Goal: Task Accomplishment & Management: Manage account settings

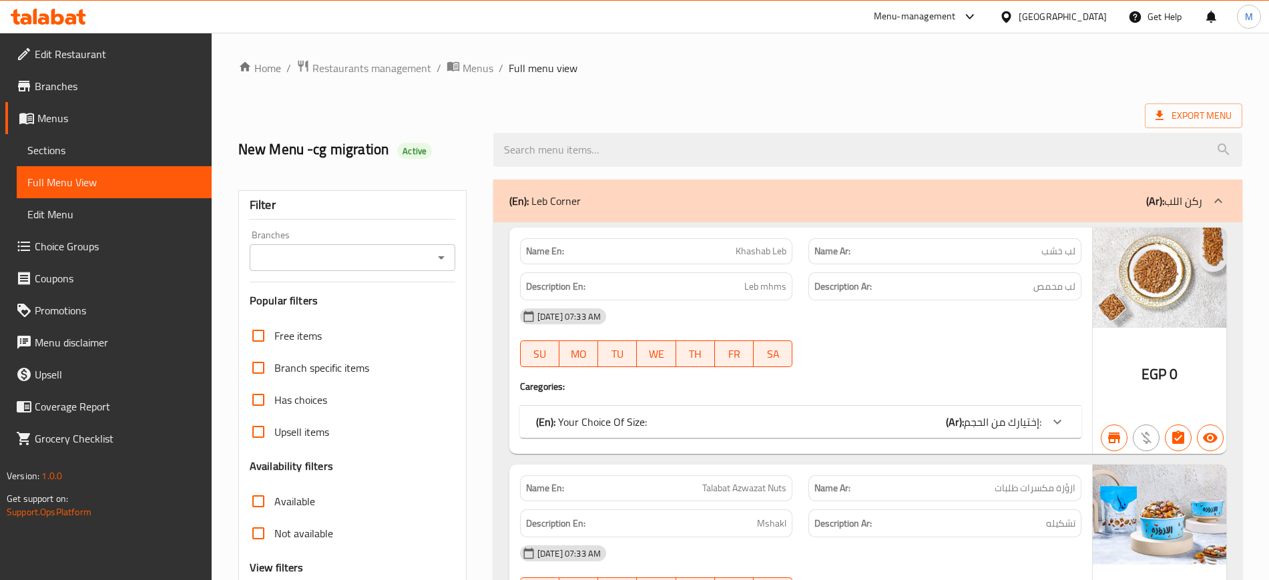
scroll to position [8529, 0]
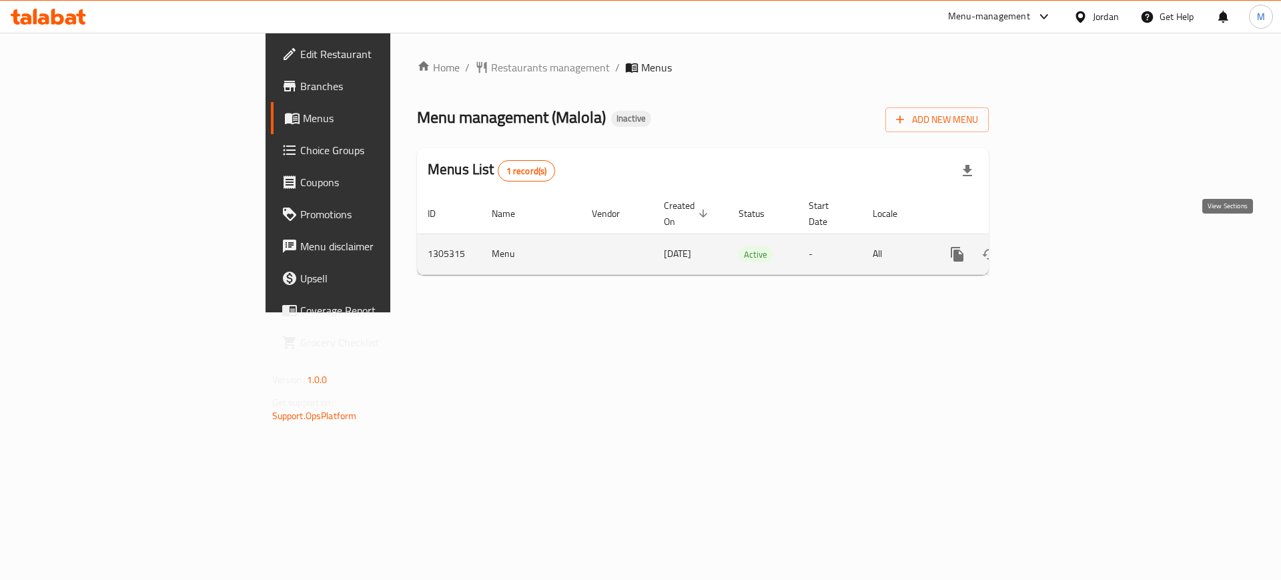
click at [1062, 246] on icon "enhanced table" at bounding box center [1054, 254] width 16 height 16
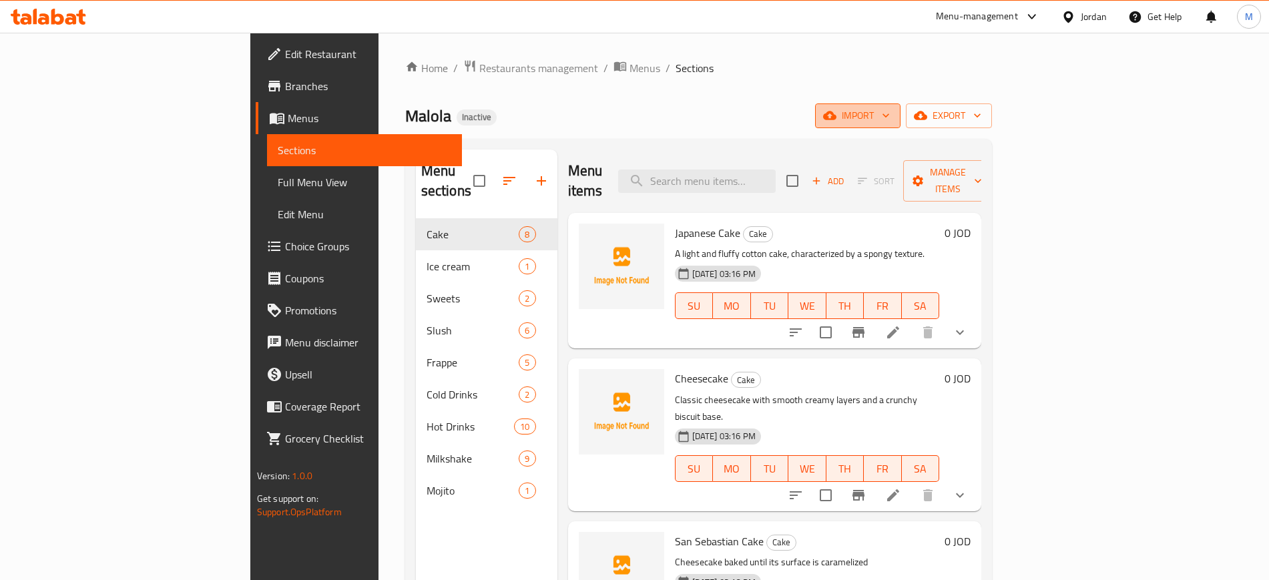
click at [890, 111] on span "import" at bounding box center [858, 115] width 64 height 17
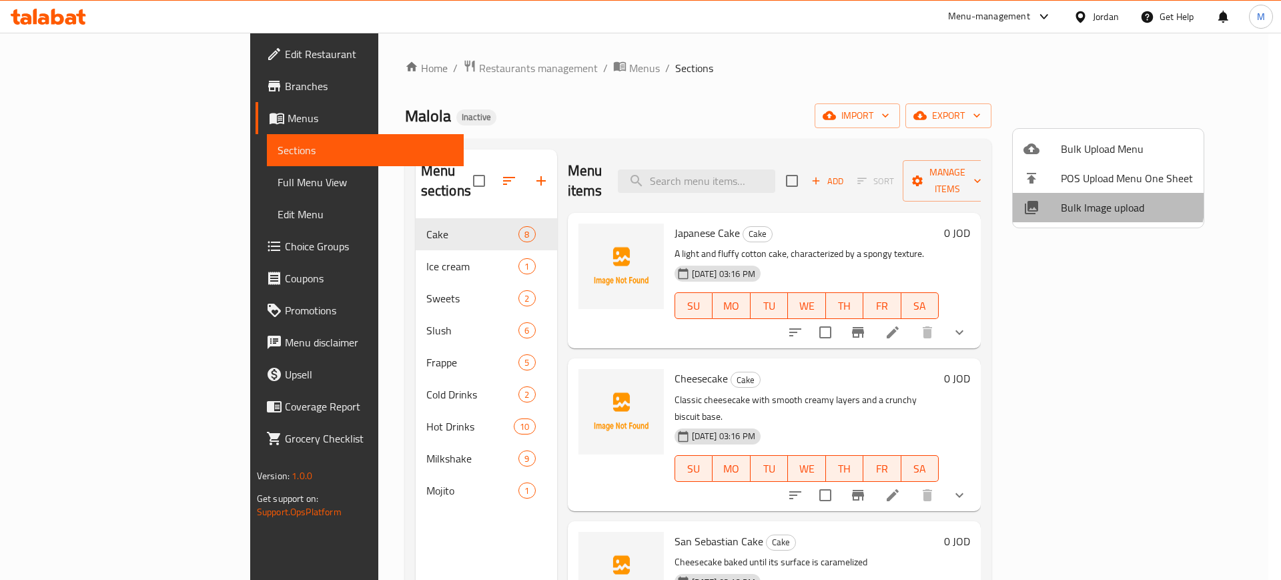
click at [1104, 201] on span "Bulk Image upload" at bounding box center [1127, 208] width 132 height 16
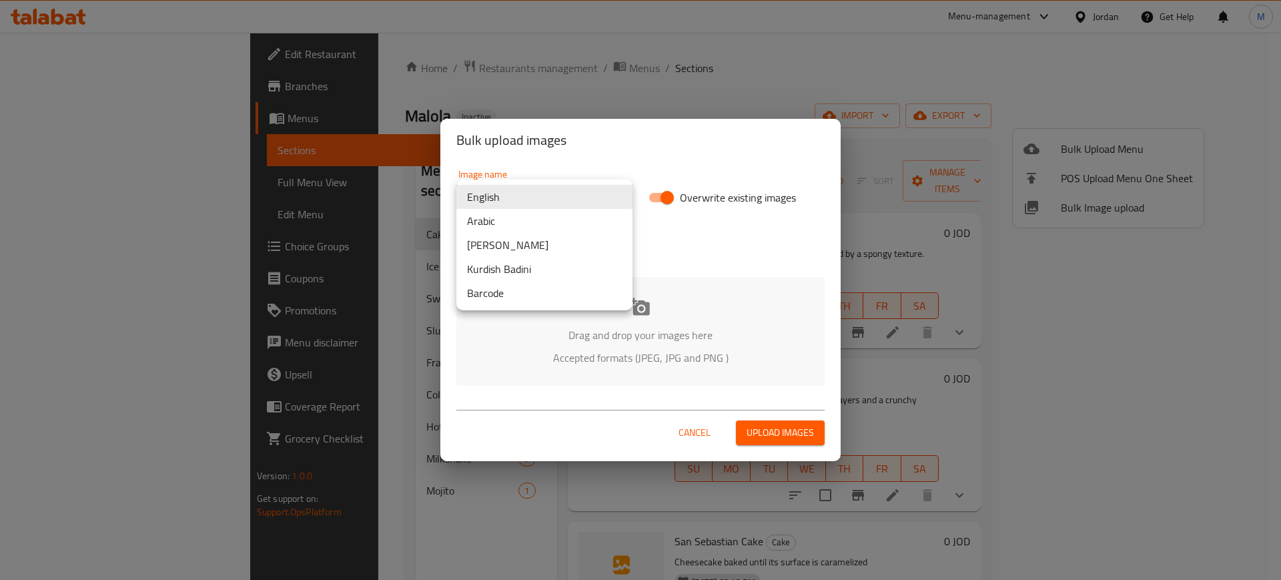
click at [488, 204] on body "​ Menu-management Jordan Get Help M Edit Restaurant Branches Menus Sections Ful…" at bounding box center [640, 306] width 1281 height 547
click at [499, 219] on li "Arabic" at bounding box center [544, 221] width 176 height 24
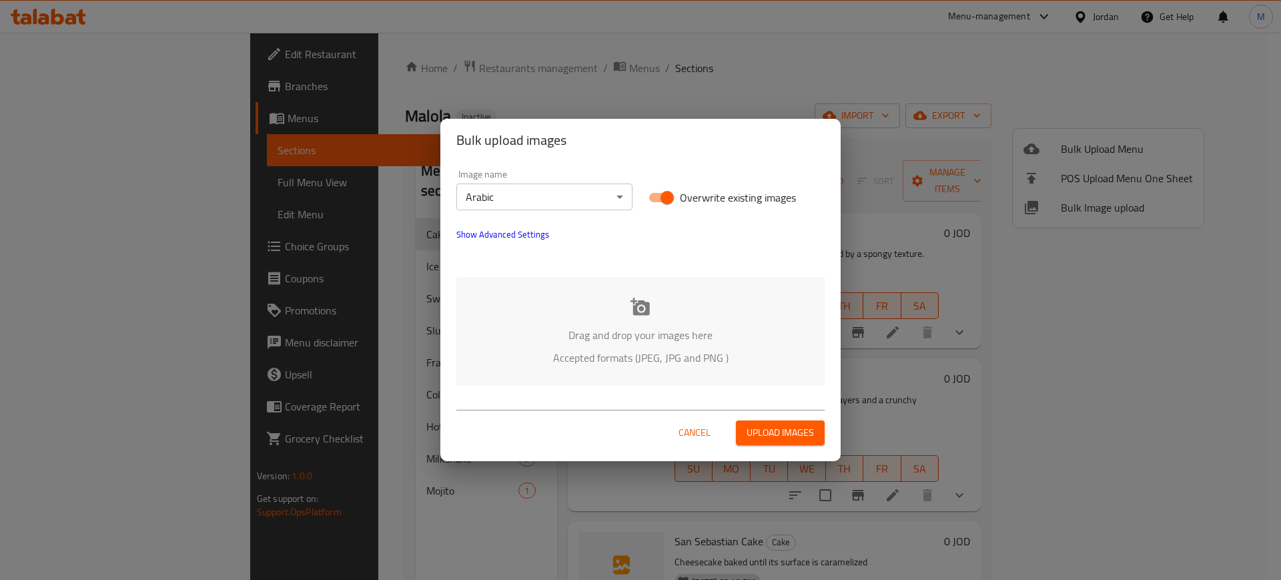
click at [575, 283] on div "Drag and drop your images here Accepted formats (JPEG, JPG and PNG )" at bounding box center [640, 331] width 368 height 109
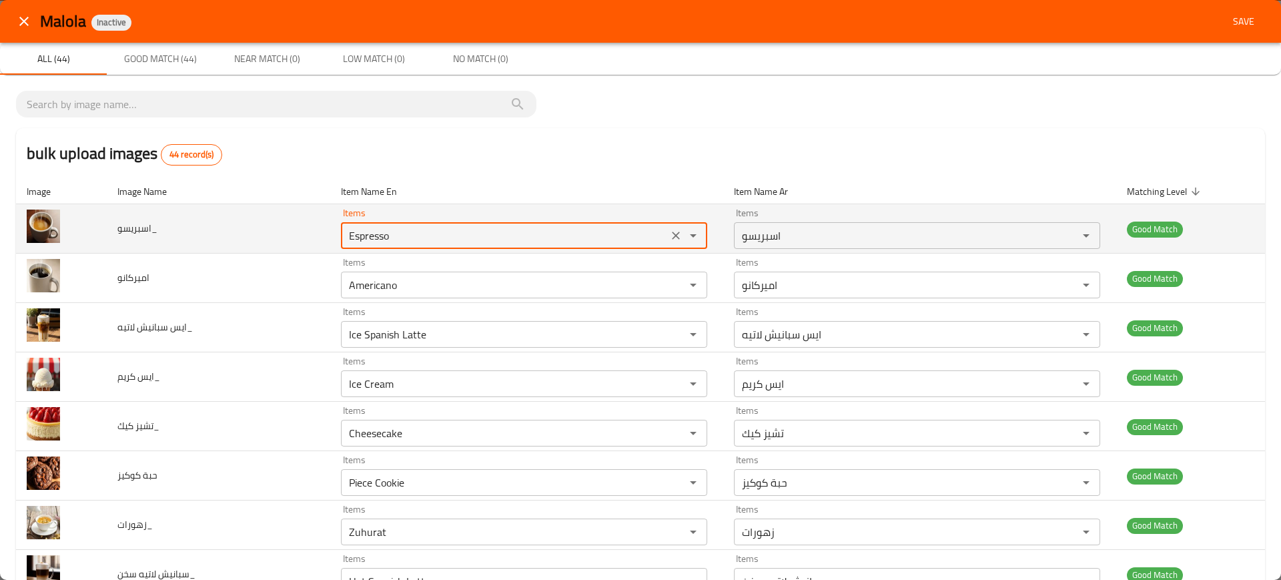
click at [377, 231] on input "Espresso" at bounding box center [504, 235] width 319 height 19
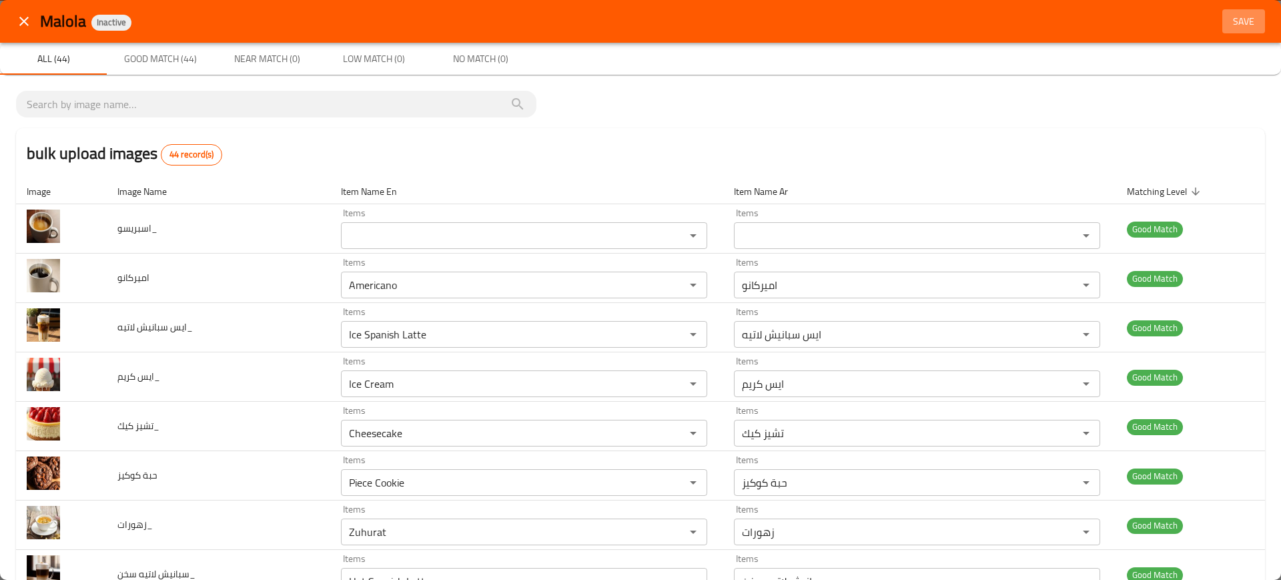
click at [1247, 21] on span "Save" at bounding box center [1244, 21] width 32 height 17
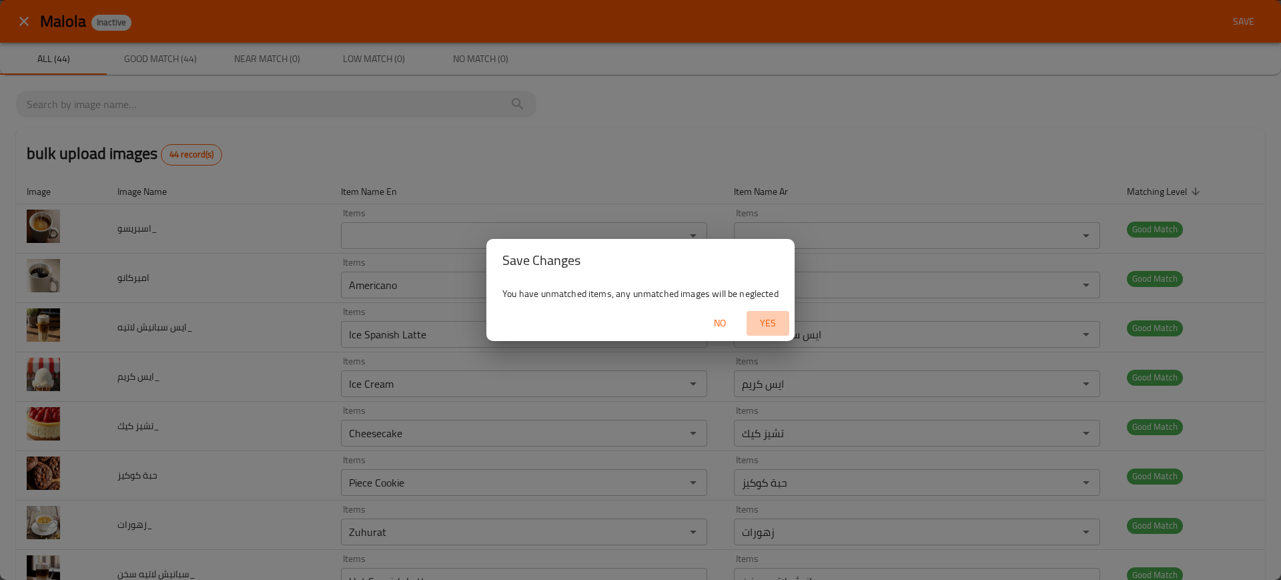
click at [757, 330] on span "Yes" at bounding box center [768, 323] width 32 height 17
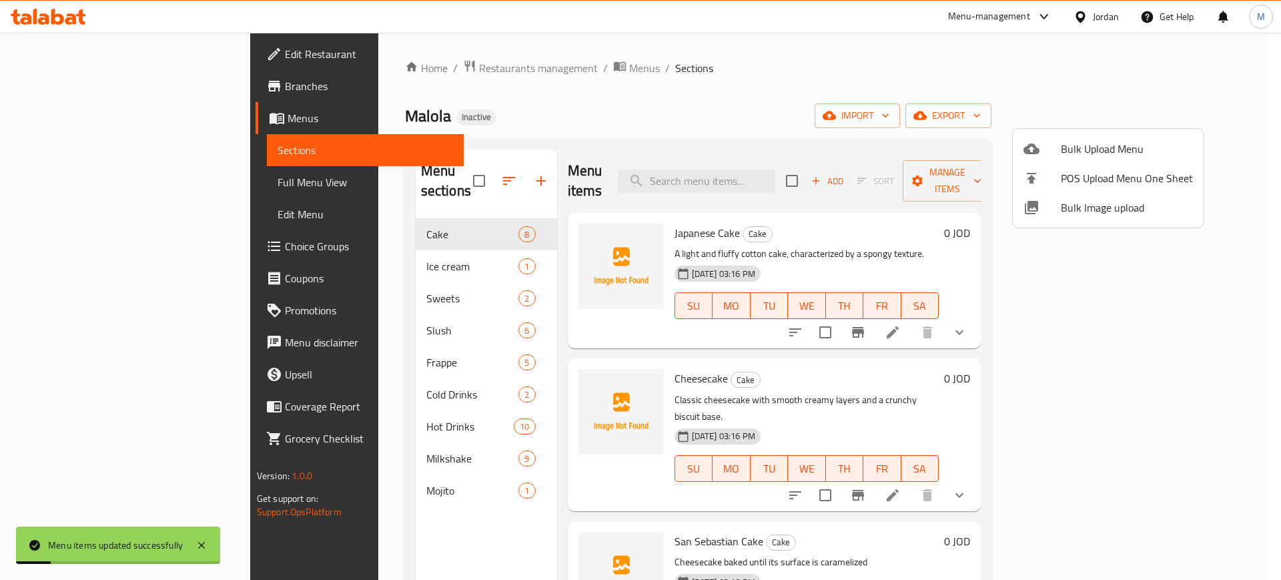
click at [740, 165] on div at bounding box center [640, 290] width 1281 height 580
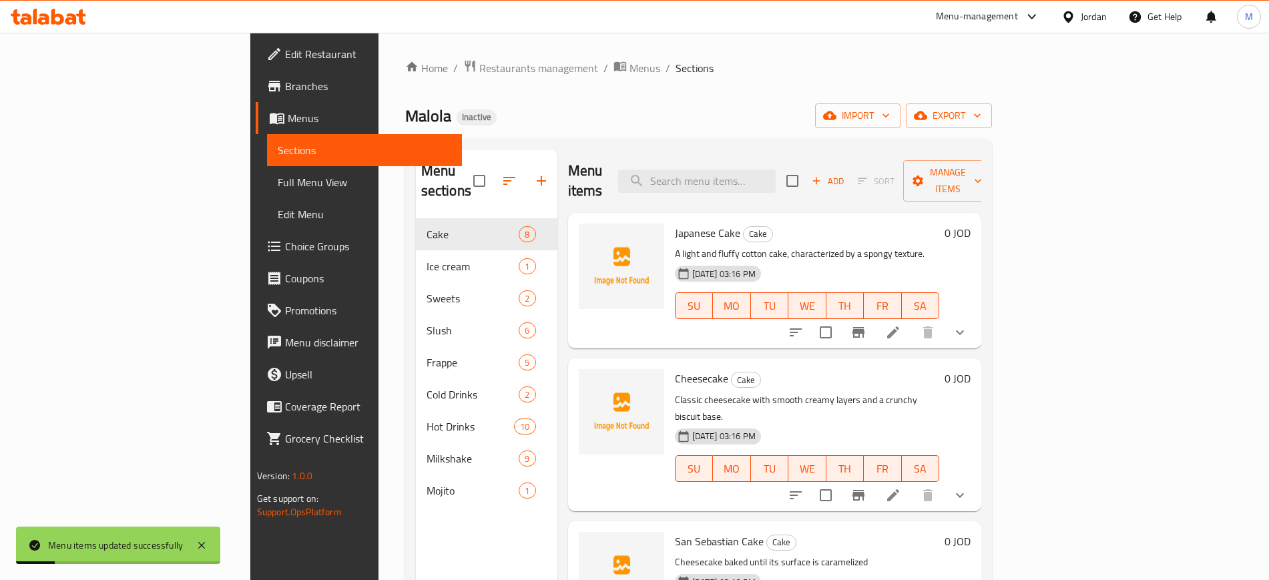
click at [740, 170] on input "search" at bounding box center [697, 181] width 158 height 23
paste input "Espresso"
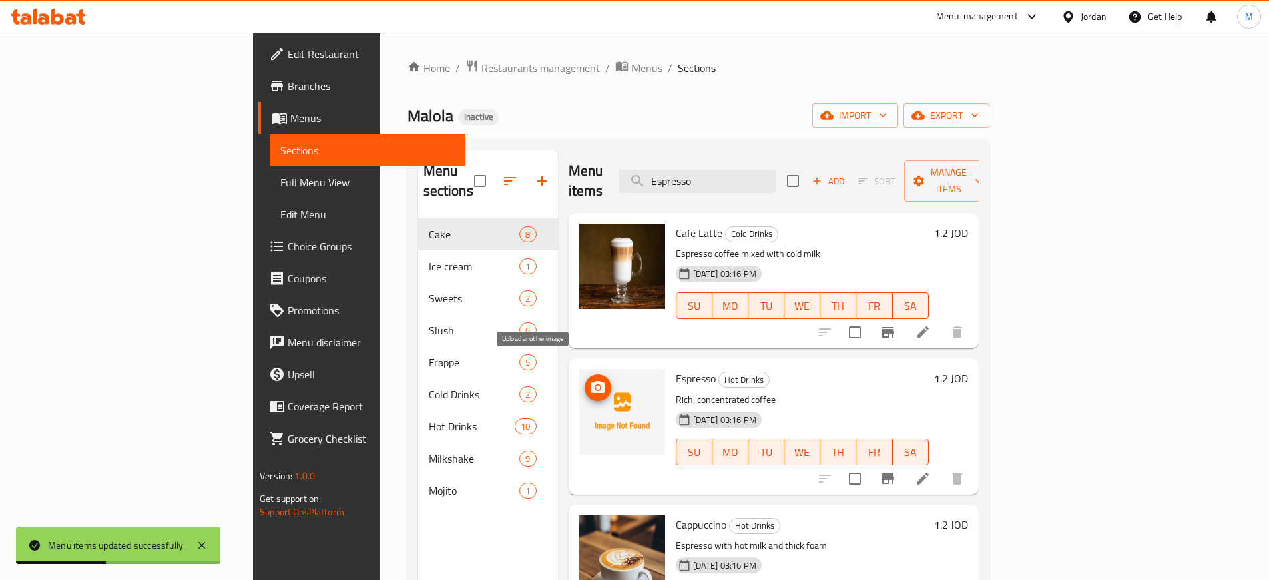
type input "Espresso"
click at [591, 381] on icon "upload picture" at bounding box center [597, 387] width 13 height 12
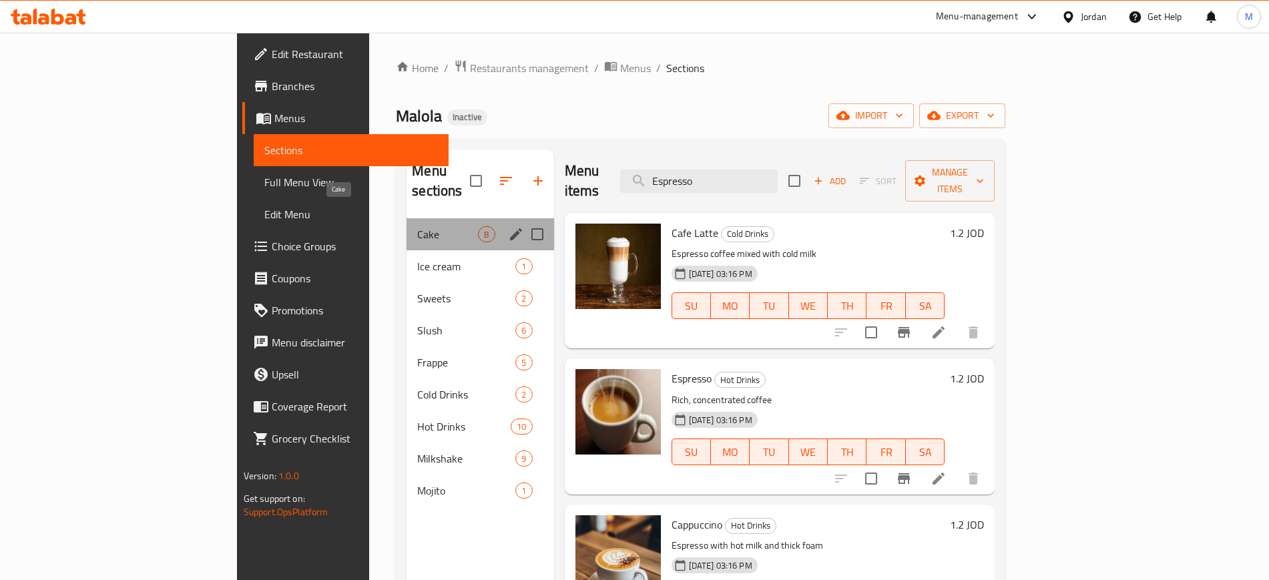
click at [417, 226] on span "Cake" at bounding box center [447, 234] width 61 height 16
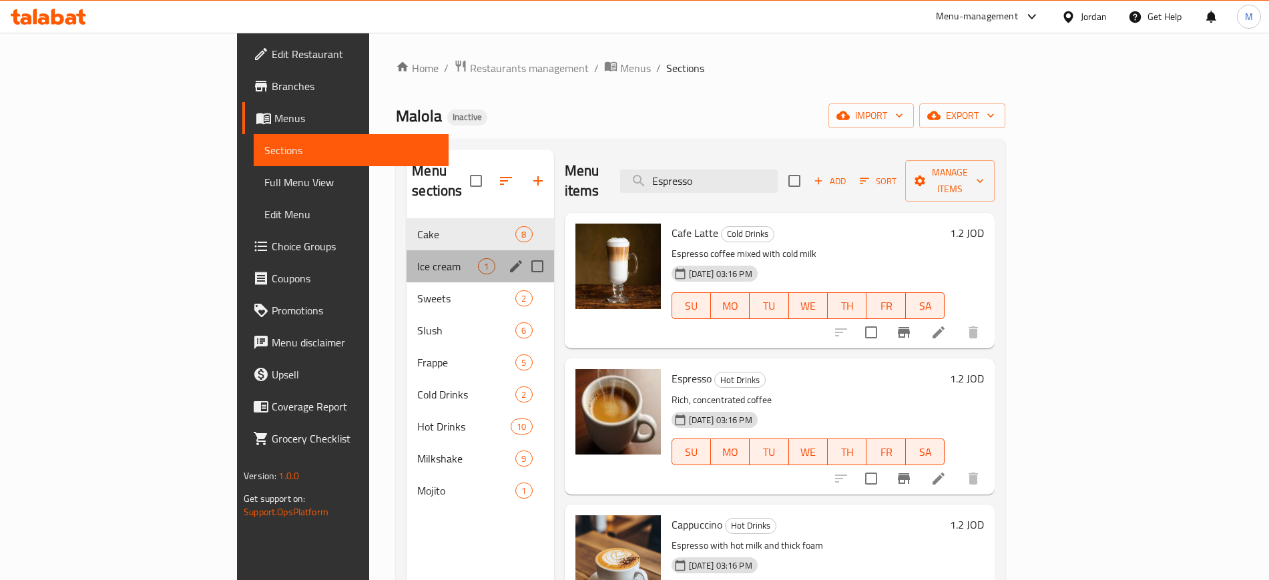
click at [406, 250] on div "Ice cream 1" at bounding box center [479, 266] width 147 height 32
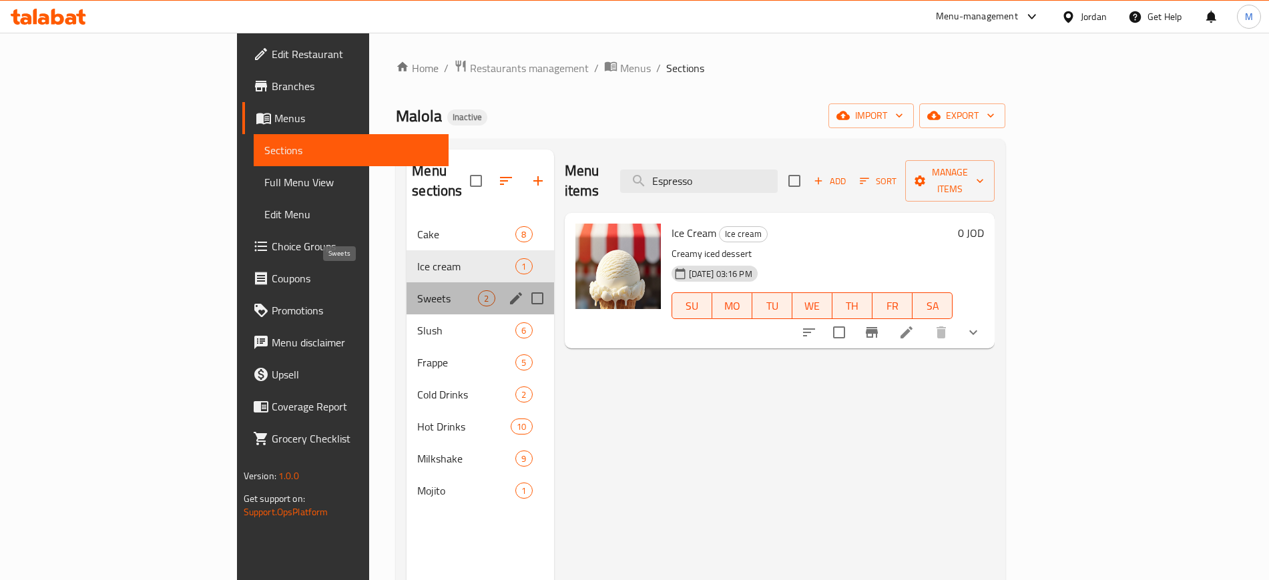
click at [417, 290] on span "Sweets" at bounding box center [447, 298] width 61 height 16
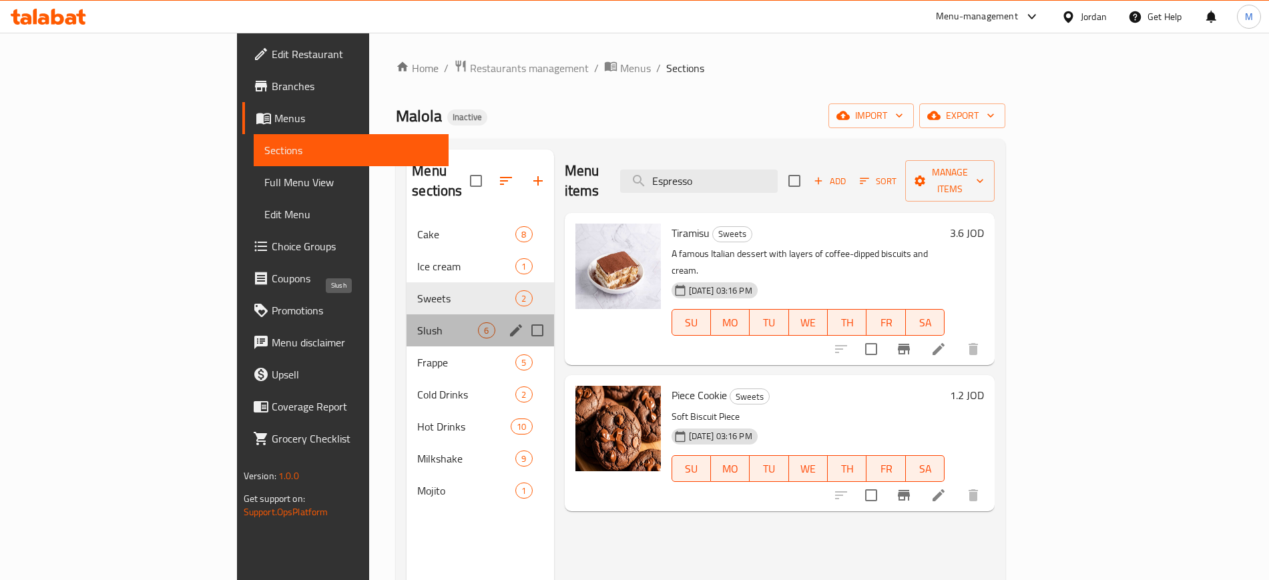
click at [417, 322] on span "Slush" at bounding box center [447, 330] width 61 height 16
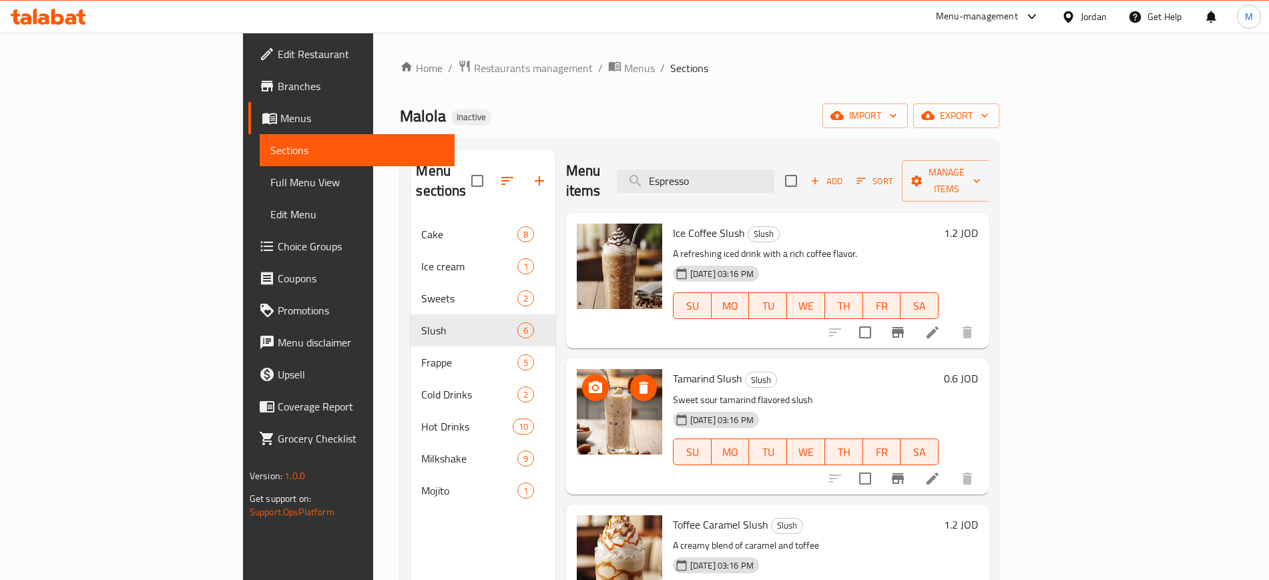
scroll to position [1, 0]
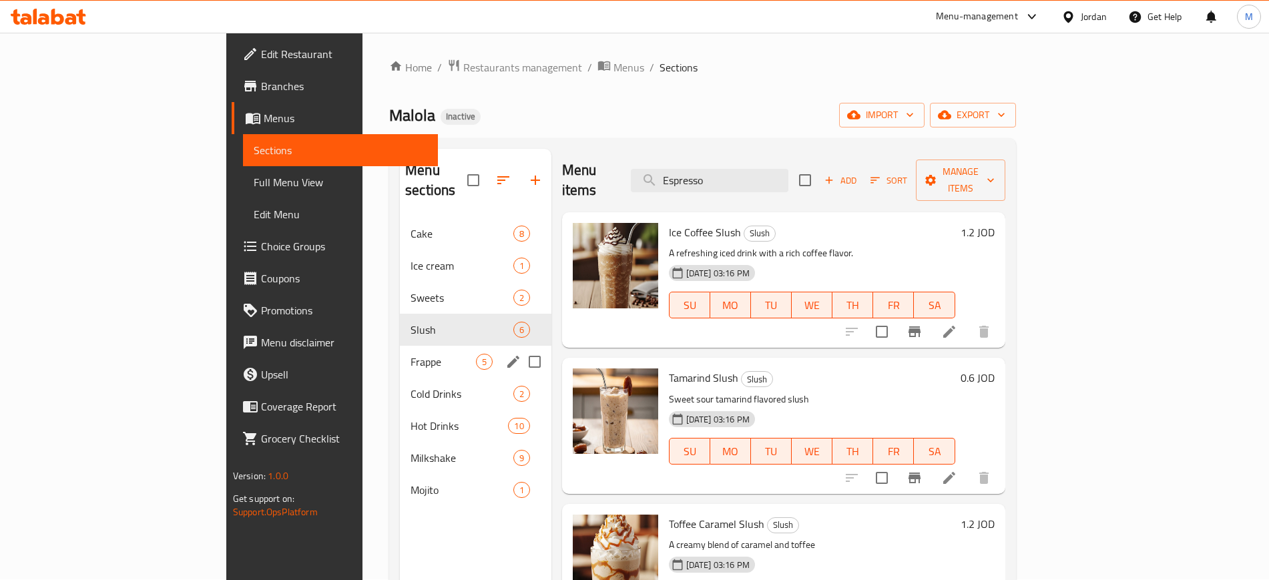
click at [410, 354] on span "Frappe" at bounding box center [442, 362] width 65 height 16
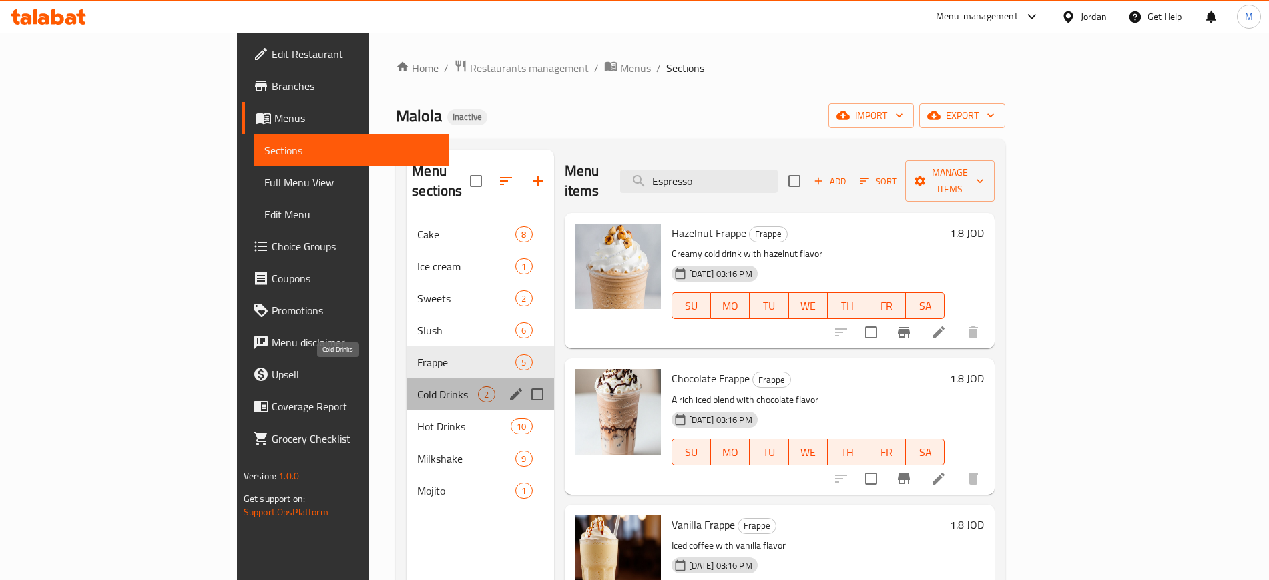
click at [417, 386] on span "Cold Drinks" at bounding box center [447, 394] width 61 height 16
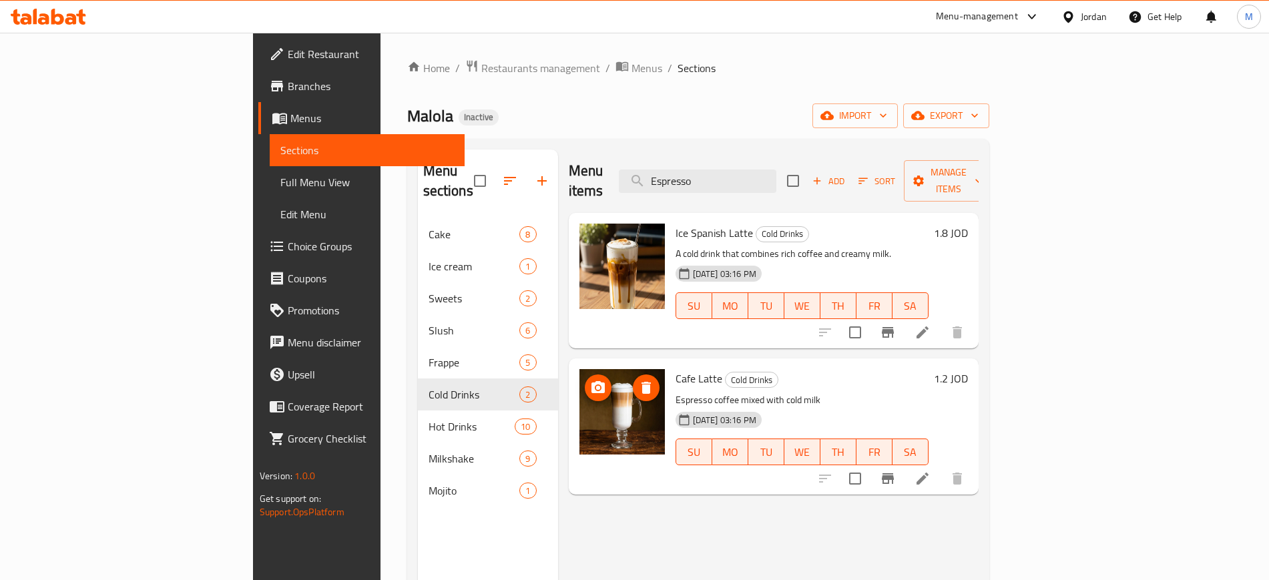
scroll to position [187, 0]
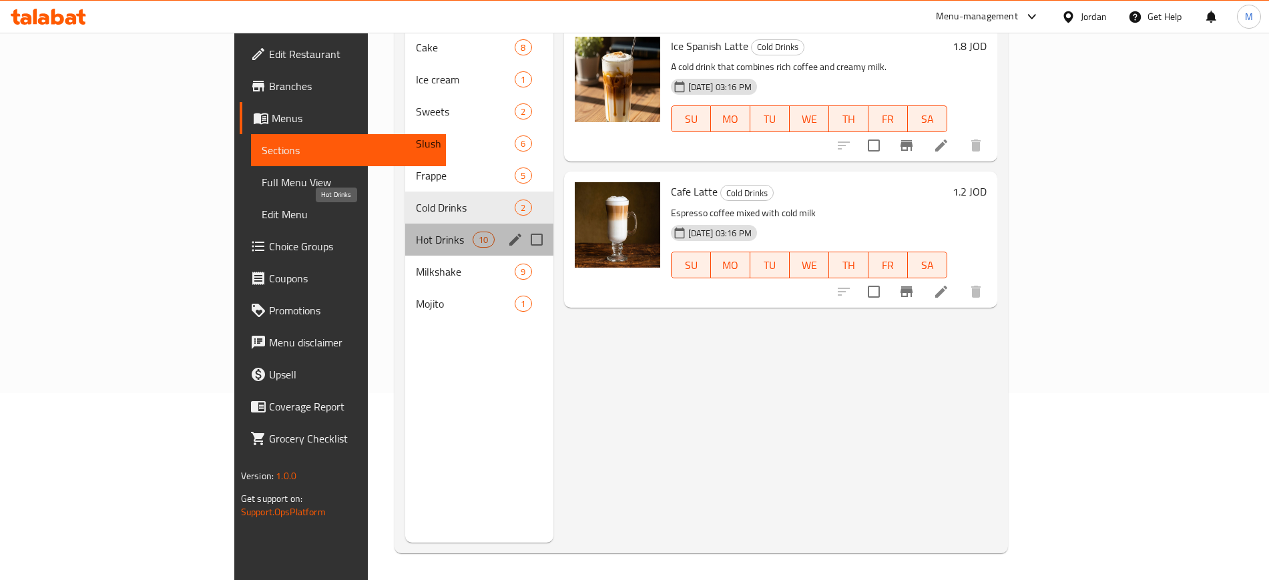
click at [416, 232] on span "Hot Drinks" at bounding box center [444, 240] width 57 height 16
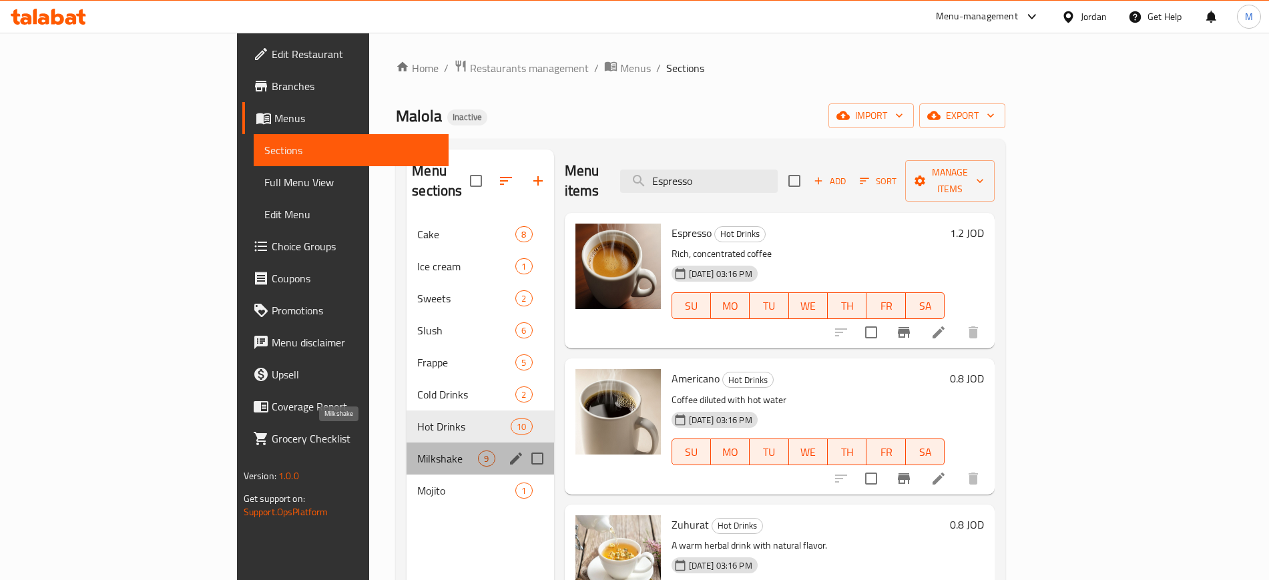
click at [417, 450] on span "Milkshake" at bounding box center [447, 458] width 61 height 16
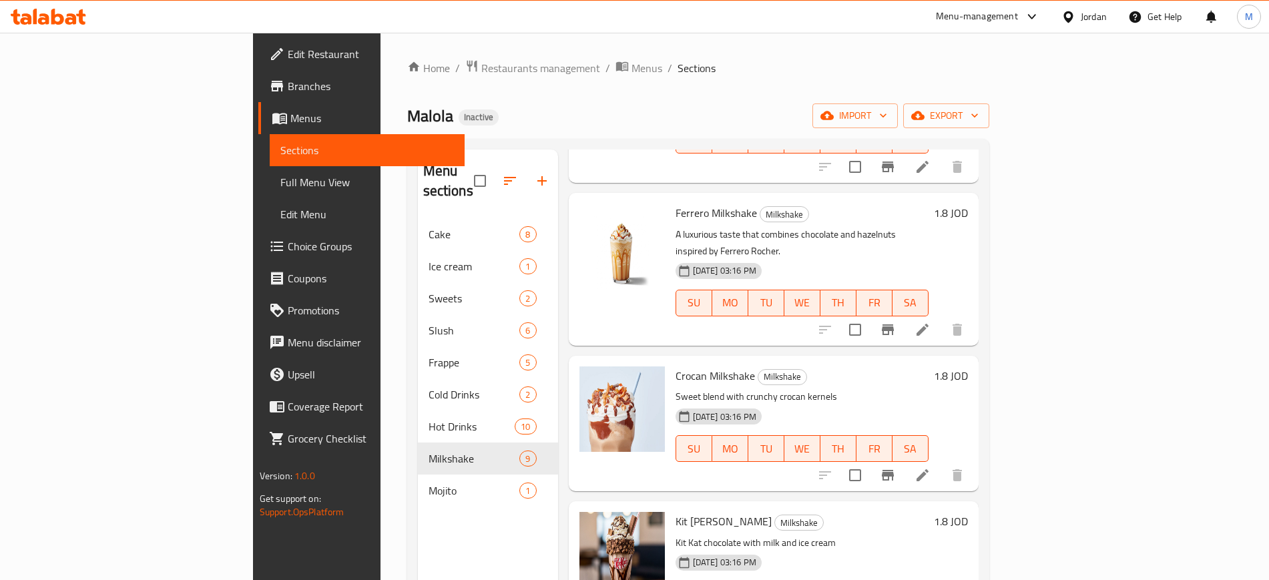
scroll to position [187, 0]
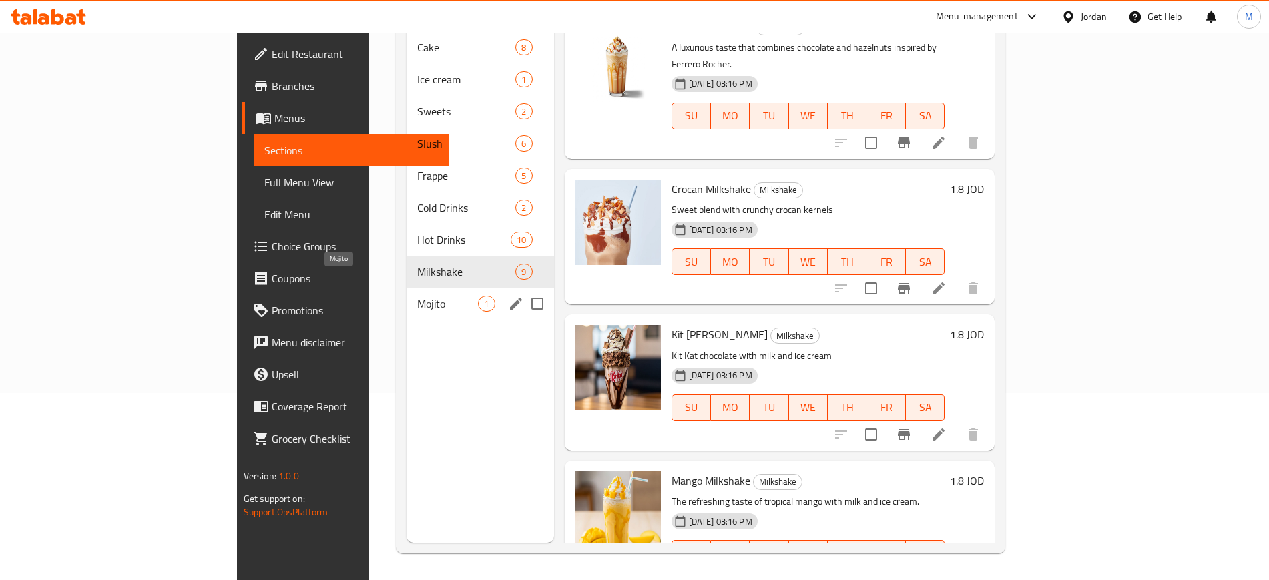
click at [417, 296] on span "Mojito" at bounding box center [447, 304] width 61 height 16
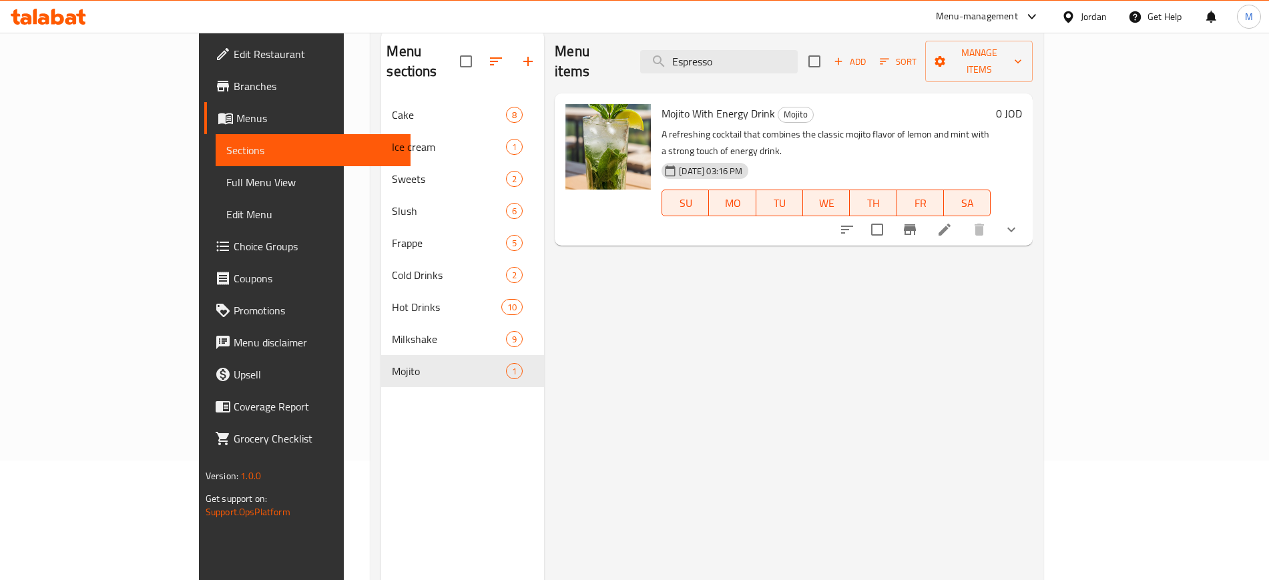
scroll to position [126, 0]
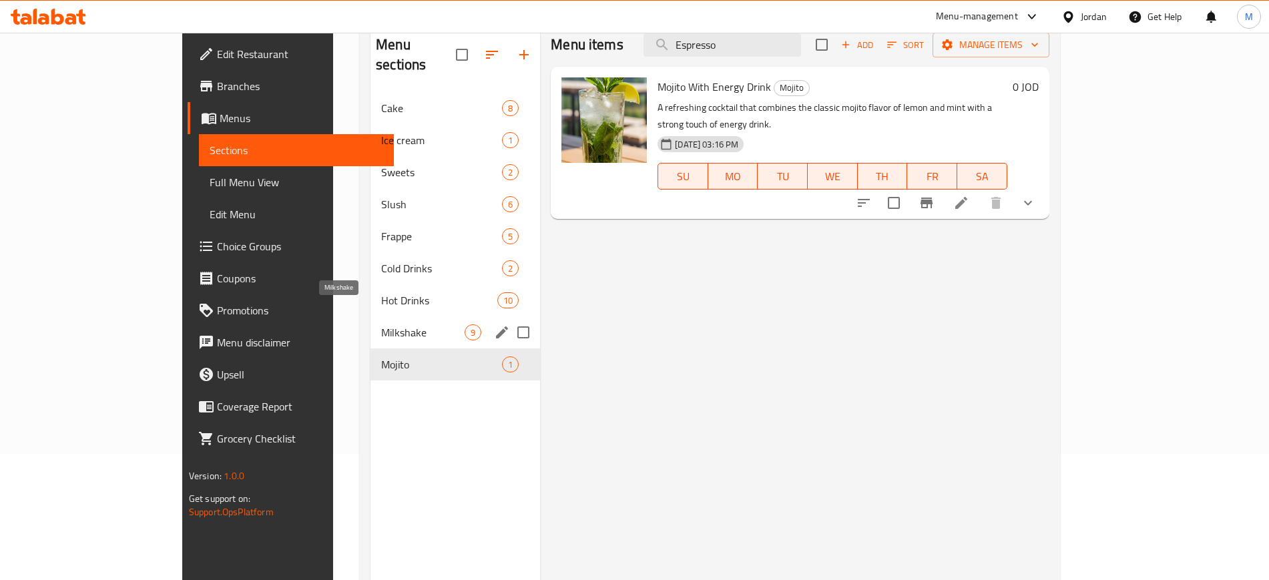
click at [381, 324] on span "Milkshake" at bounding box center [422, 332] width 83 height 16
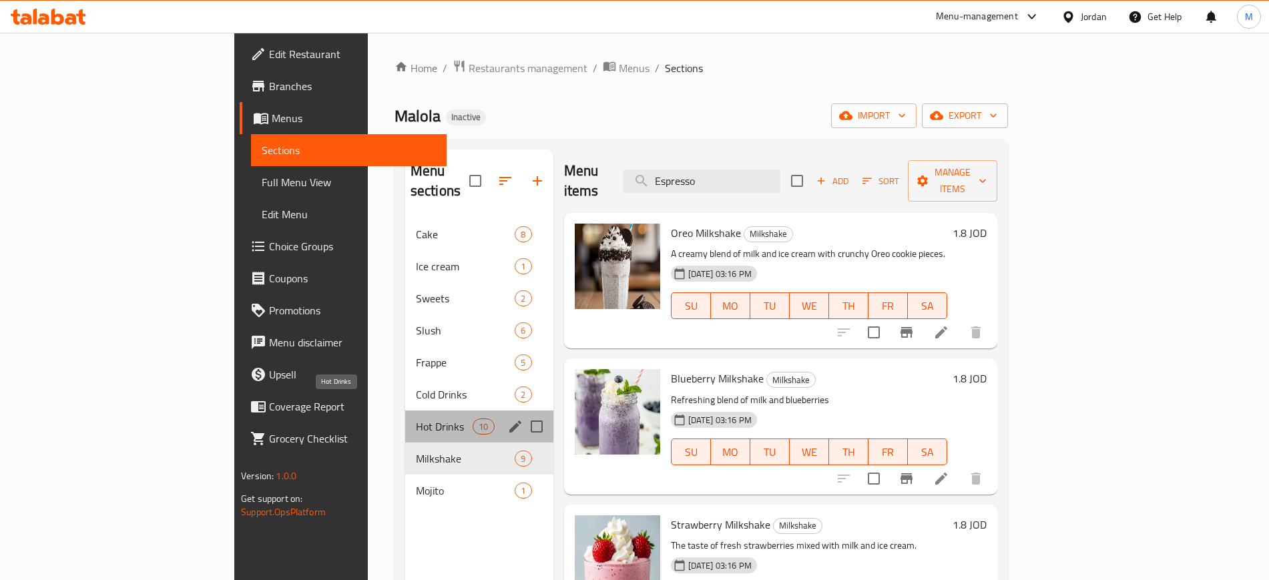
click at [416, 418] on span "Hot Drinks" at bounding box center [444, 426] width 57 height 16
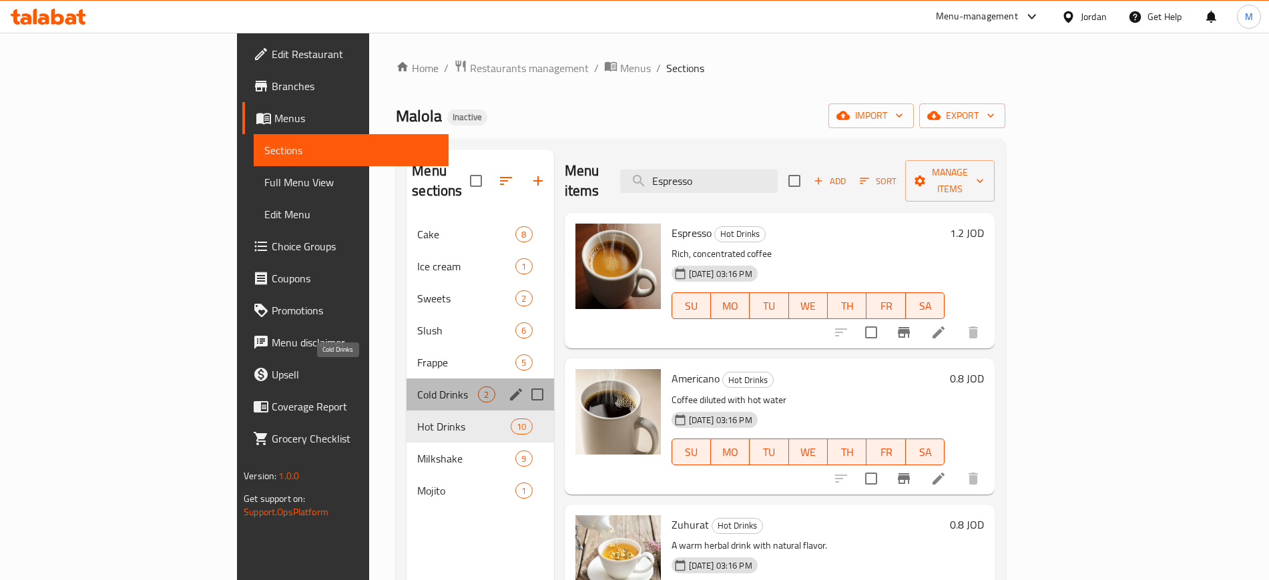
click at [417, 386] on span "Cold Drinks" at bounding box center [447, 394] width 61 height 16
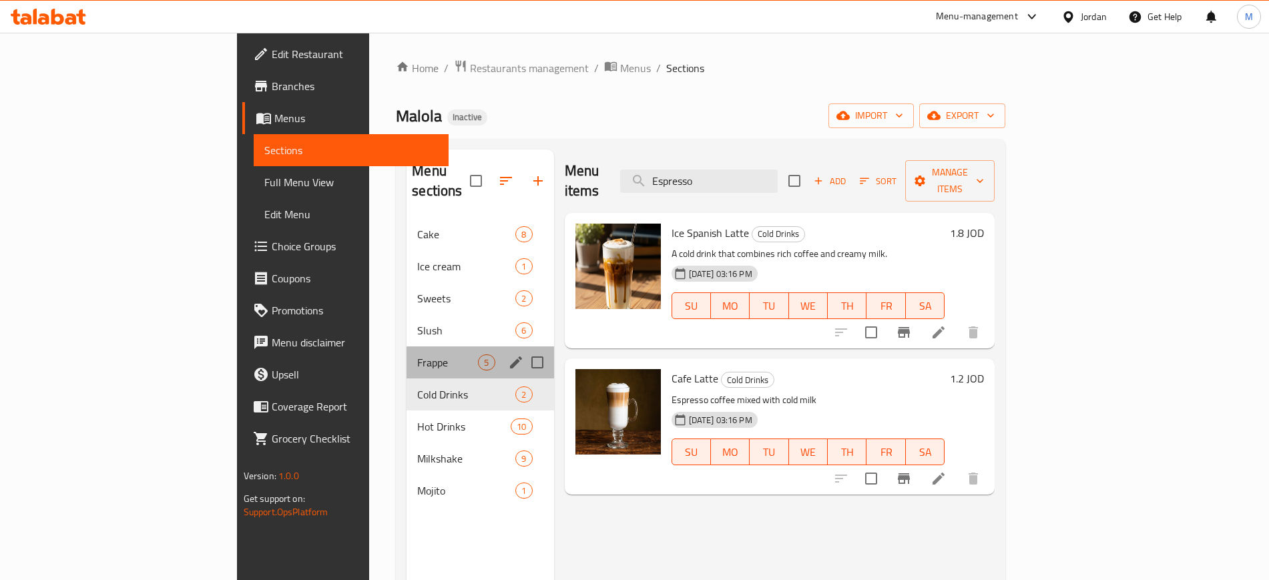
click at [406, 346] on div "Frappe 5" at bounding box center [479, 362] width 147 height 32
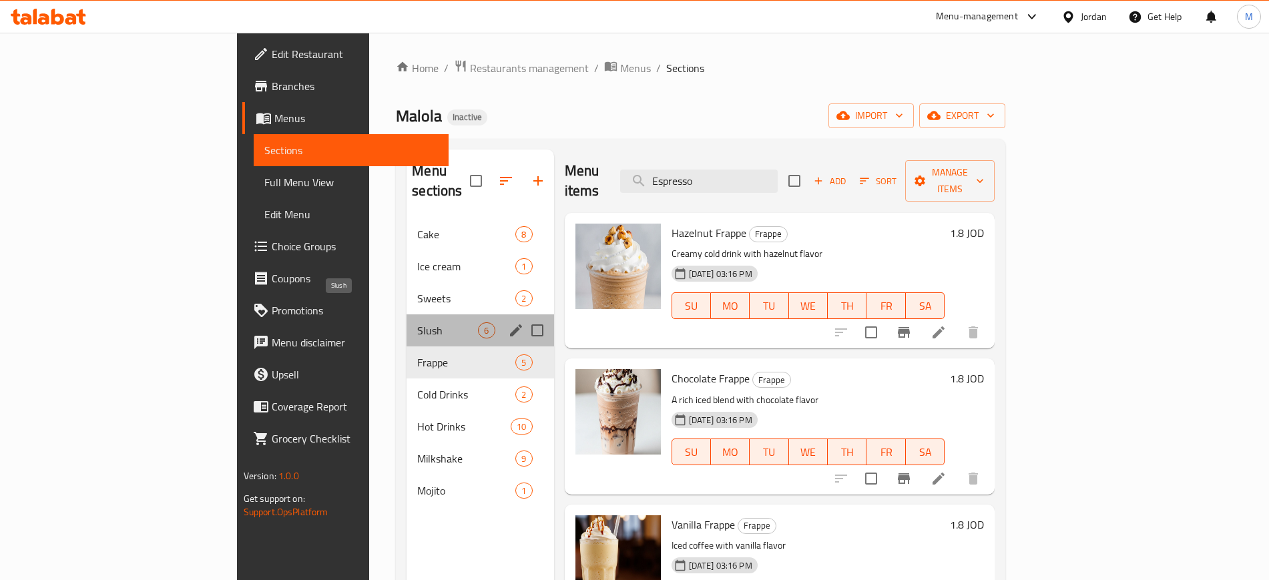
click at [417, 322] on span "Slush" at bounding box center [447, 330] width 61 height 16
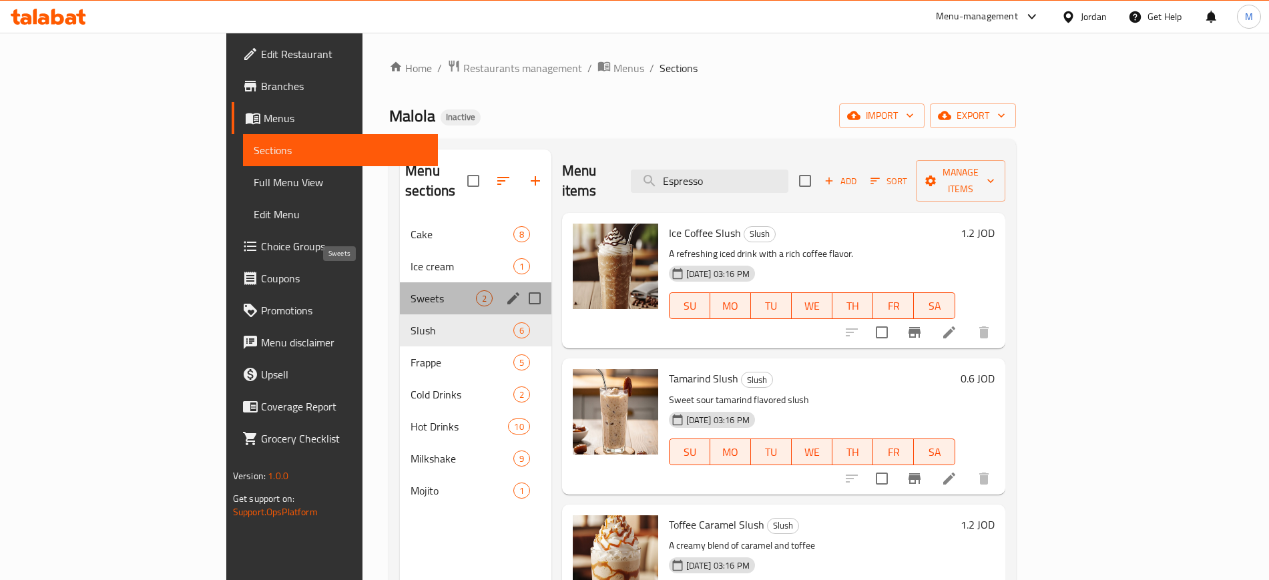
click at [410, 290] on span "Sweets" at bounding box center [442, 298] width 65 height 16
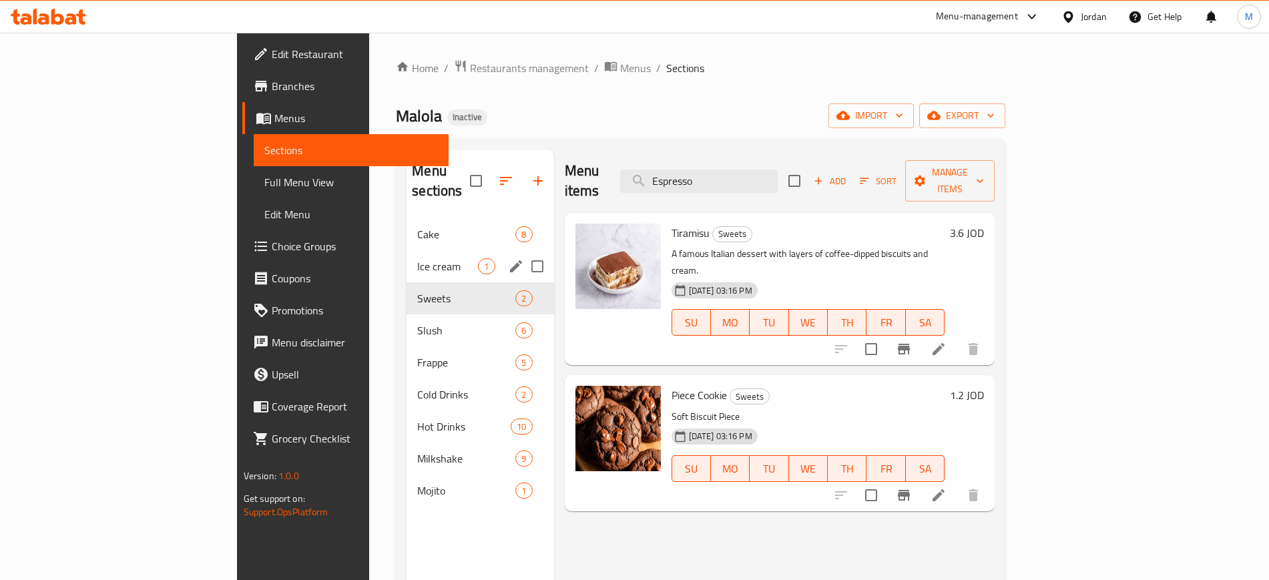
click at [406, 258] on div "Ice cream 1" at bounding box center [479, 266] width 147 height 32
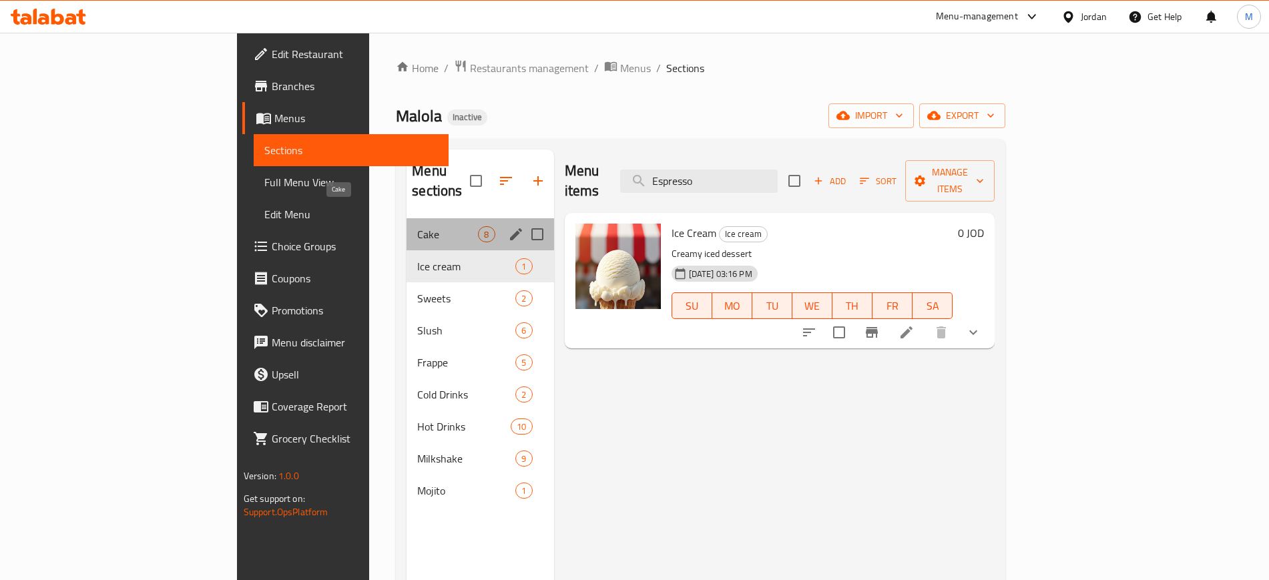
click at [417, 226] on span "Cake" at bounding box center [447, 234] width 61 height 16
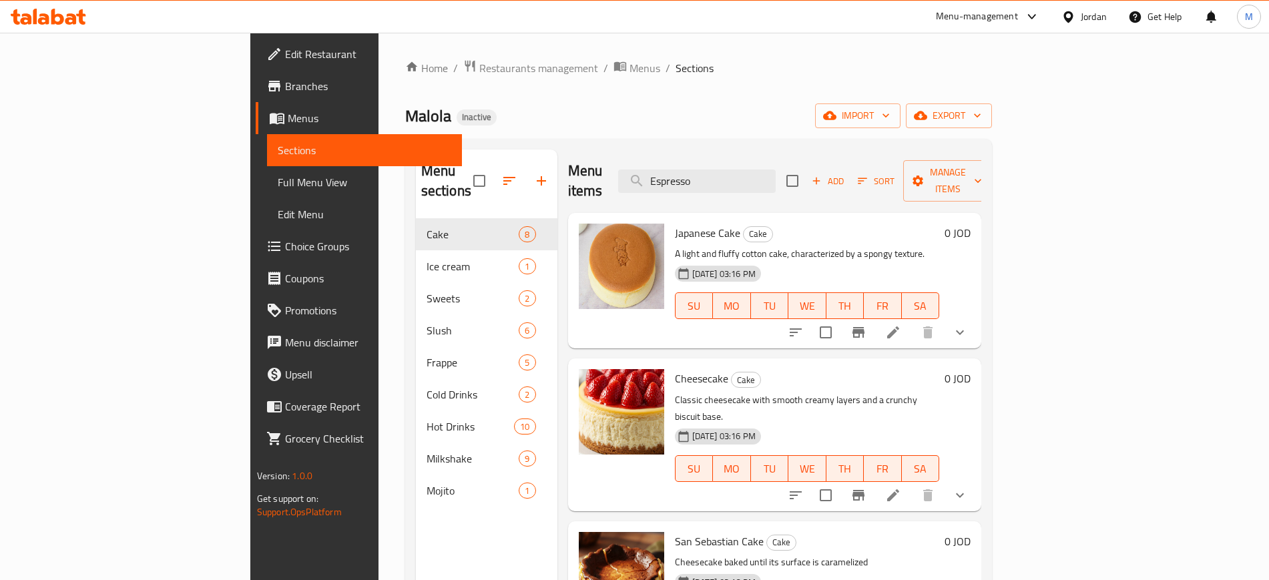
click at [557, 426] on div "Menu items Espresso Add Sort Manage items Japanese Cake Cake A light and fluffy…" at bounding box center [769, 439] width 424 height 580
click at [285, 60] on span "Edit Restaurant" at bounding box center [368, 54] width 166 height 16
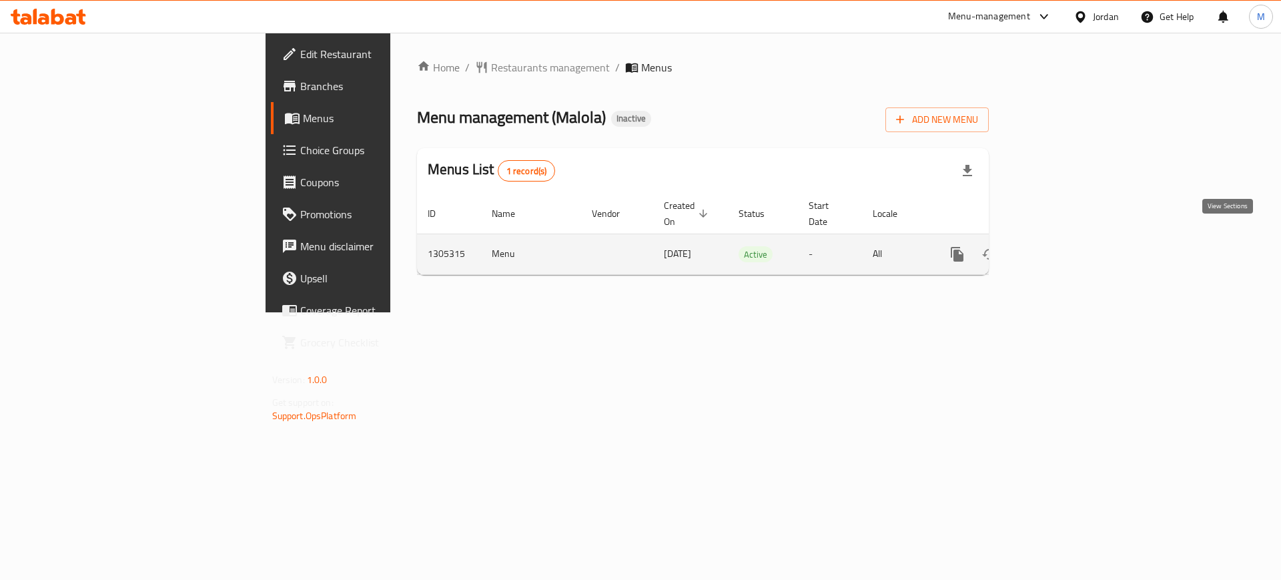
click at [1062, 246] on icon "enhanced table" at bounding box center [1054, 254] width 16 height 16
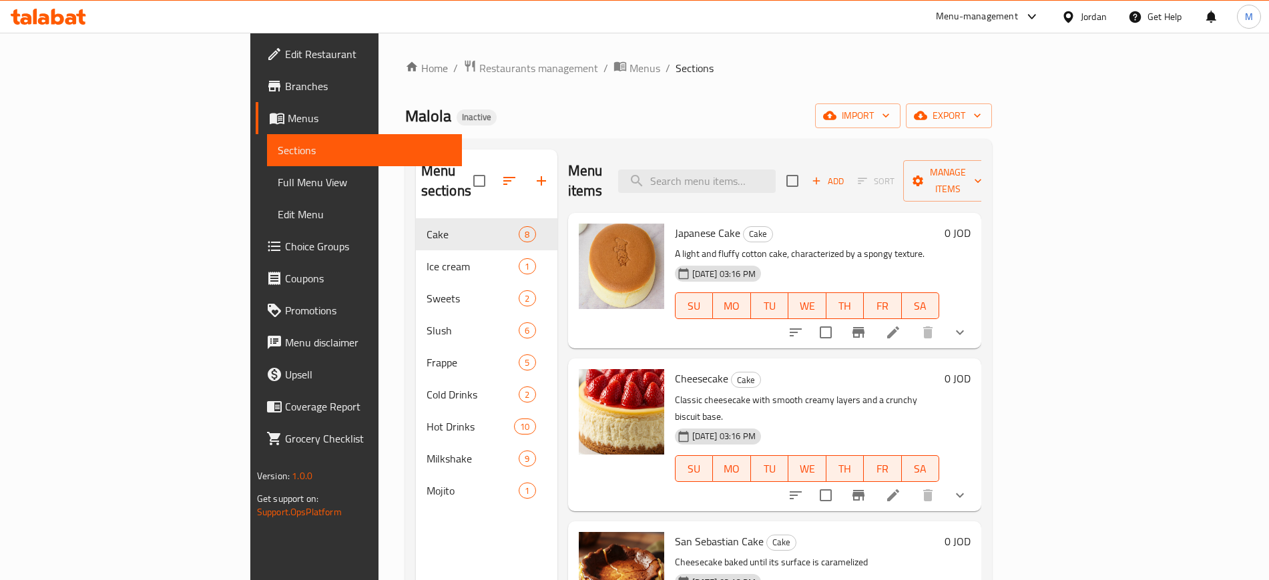
click at [812, 51] on div "Home / Restaurants management / Menus / Sections Malola Inactive import export …" at bounding box center [698, 400] width 640 height 734
click at [267, 196] on link "Full Menu View" at bounding box center [364, 182] width 195 height 32
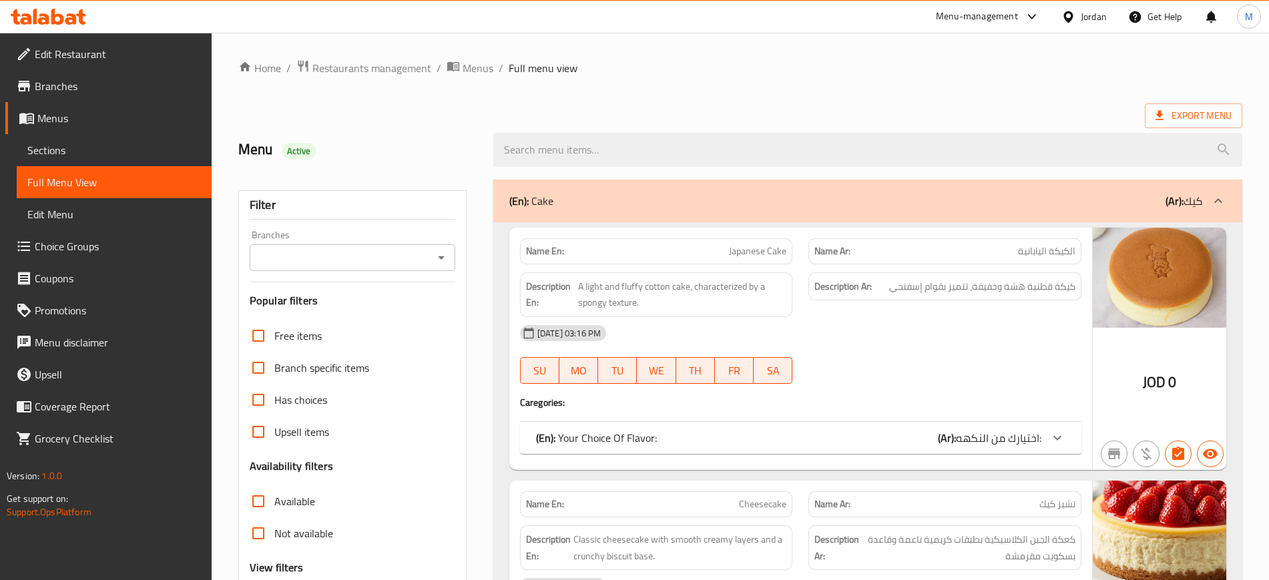
click at [476, 120] on div "Menu Active" at bounding box center [357, 149] width 255 height 59
click at [104, 39] on link "Edit Restaurant" at bounding box center [108, 54] width 206 height 32
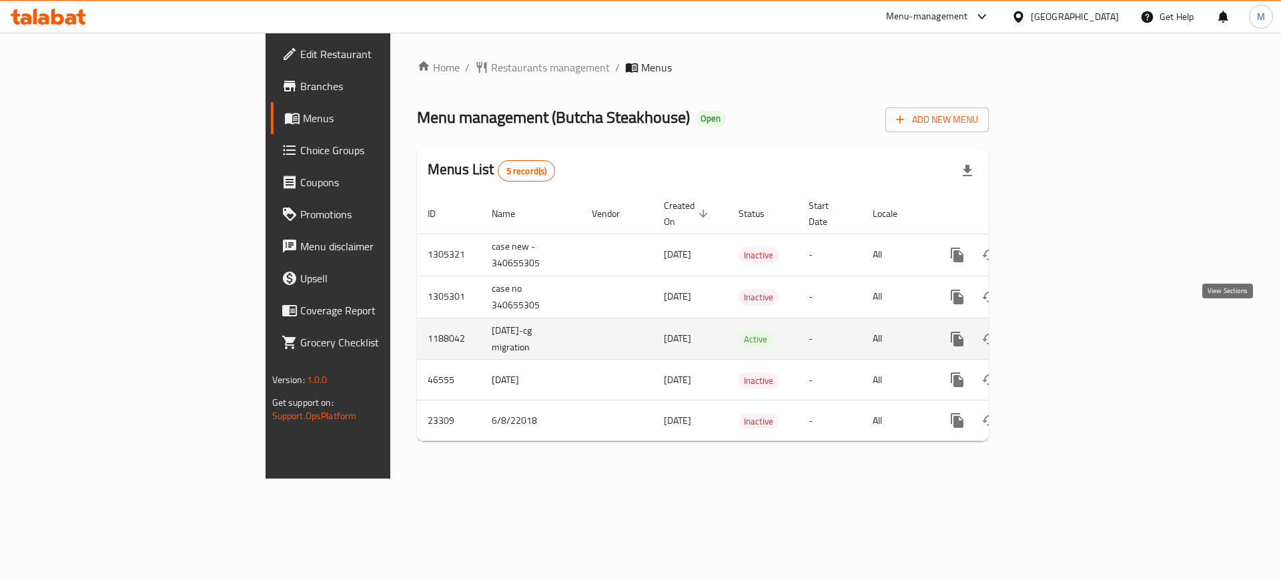
click at [1070, 333] on link "enhanced table" at bounding box center [1054, 339] width 32 height 32
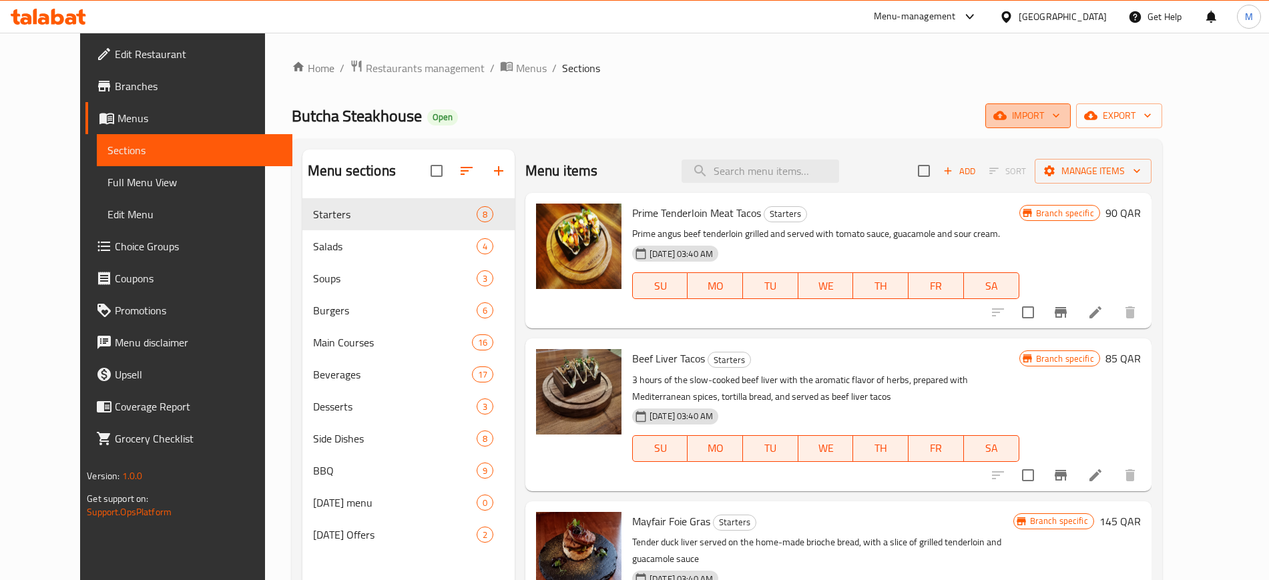
click at [1060, 114] on span "import" at bounding box center [1028, 115] width 64 height 17
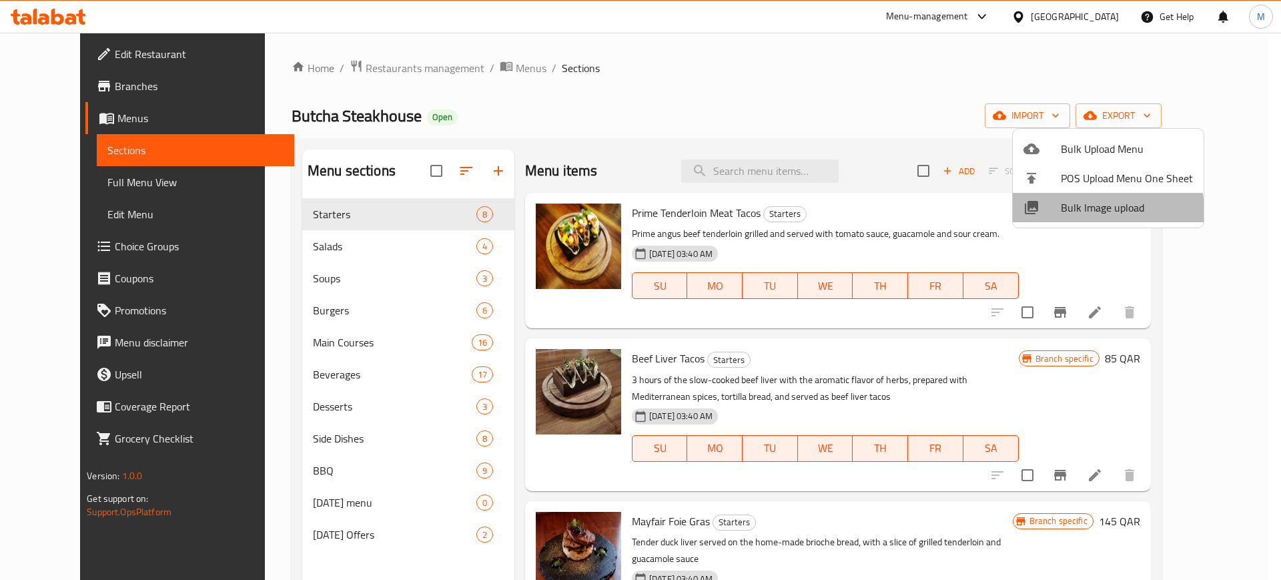
click at [1105, 211] on span "Bulk Image upload" at bounding box center [1127, 208] width 132 height 16
click at [476, 70] on div at bounding box center [640, 290] width 1281 height 580
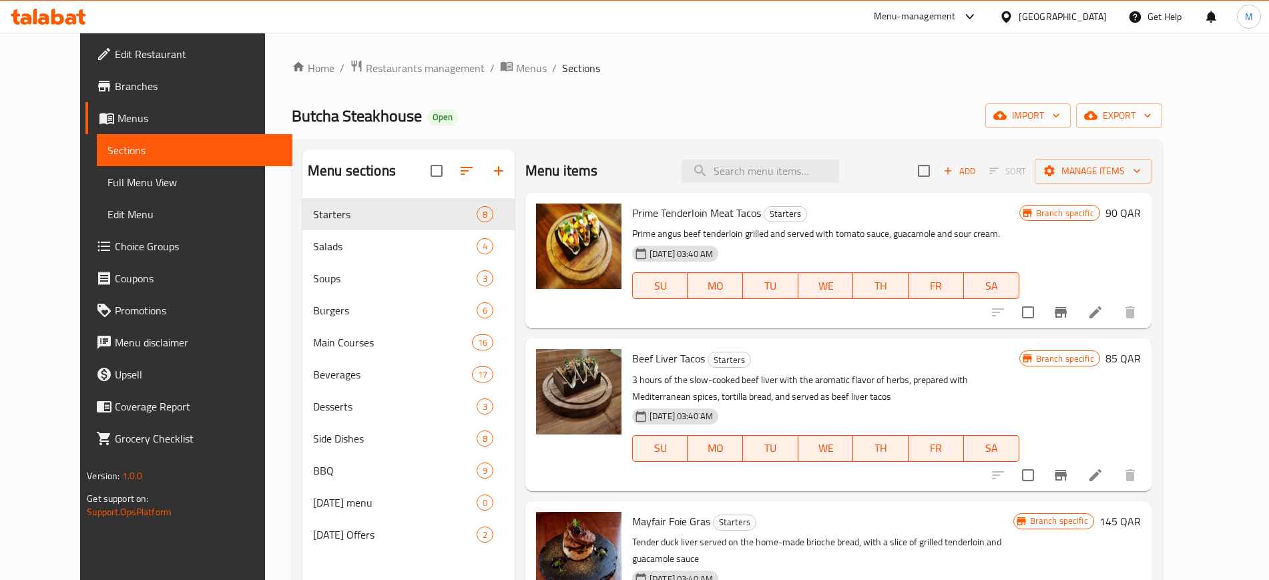
click at [516, 70] on span "Menus" at bounding box center [531, 68] width 31 height 16
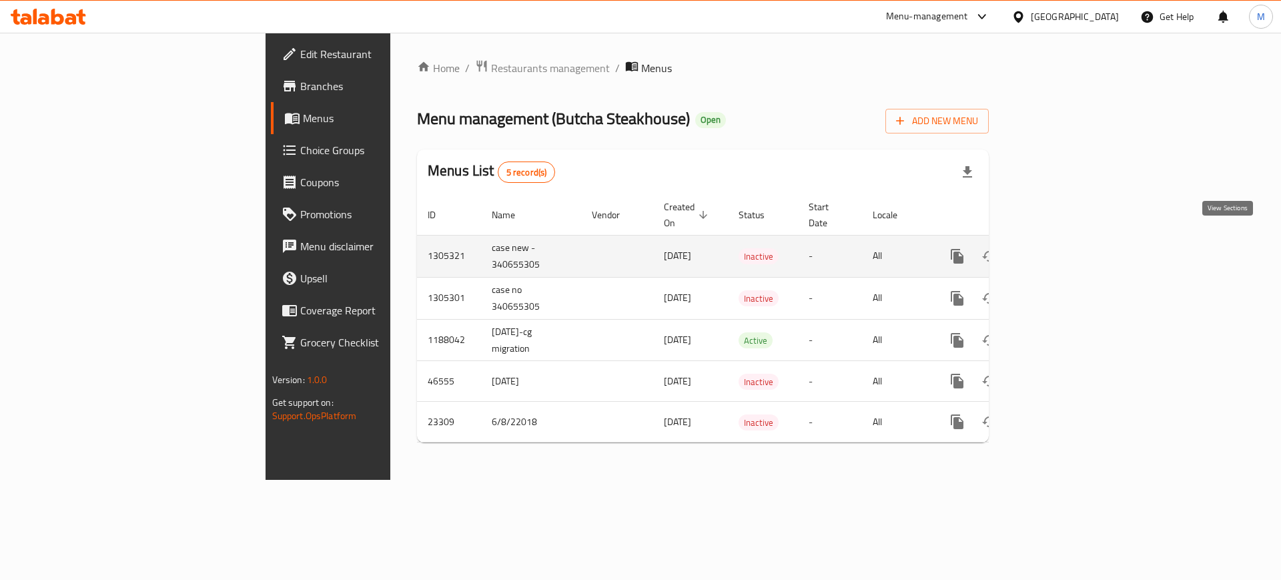
click at [1060, 250] on icon "enhanced table" at bounding box center [1054, 256] width 12 height 12
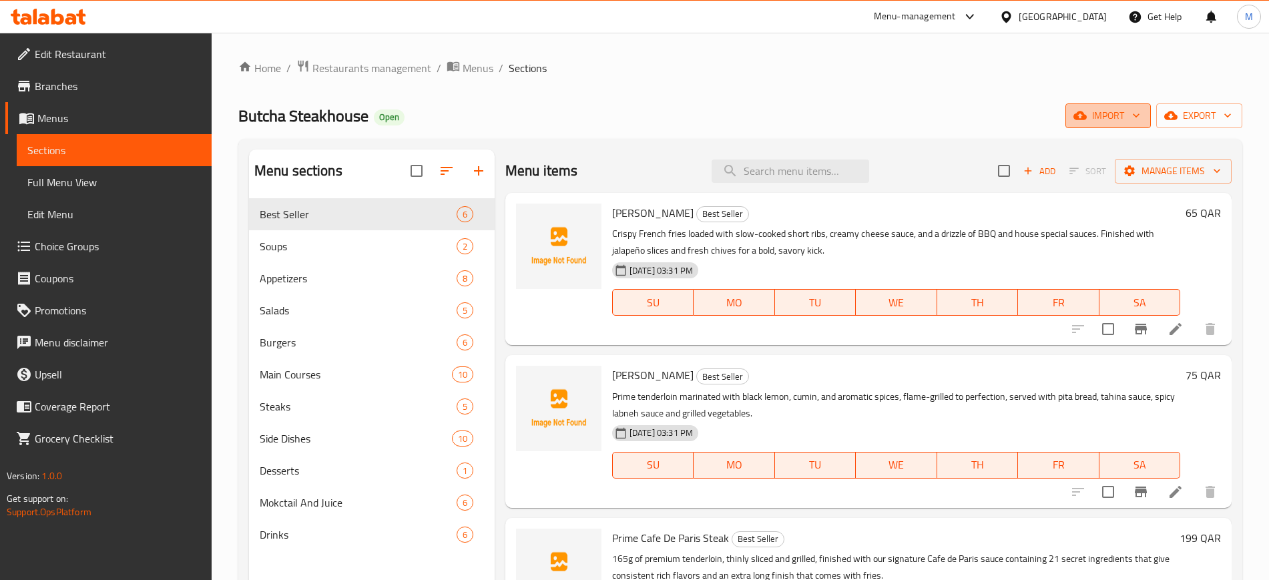
click at [1085, 113] on icon "button" at bounding box center [1079, 115] width 13 height 13
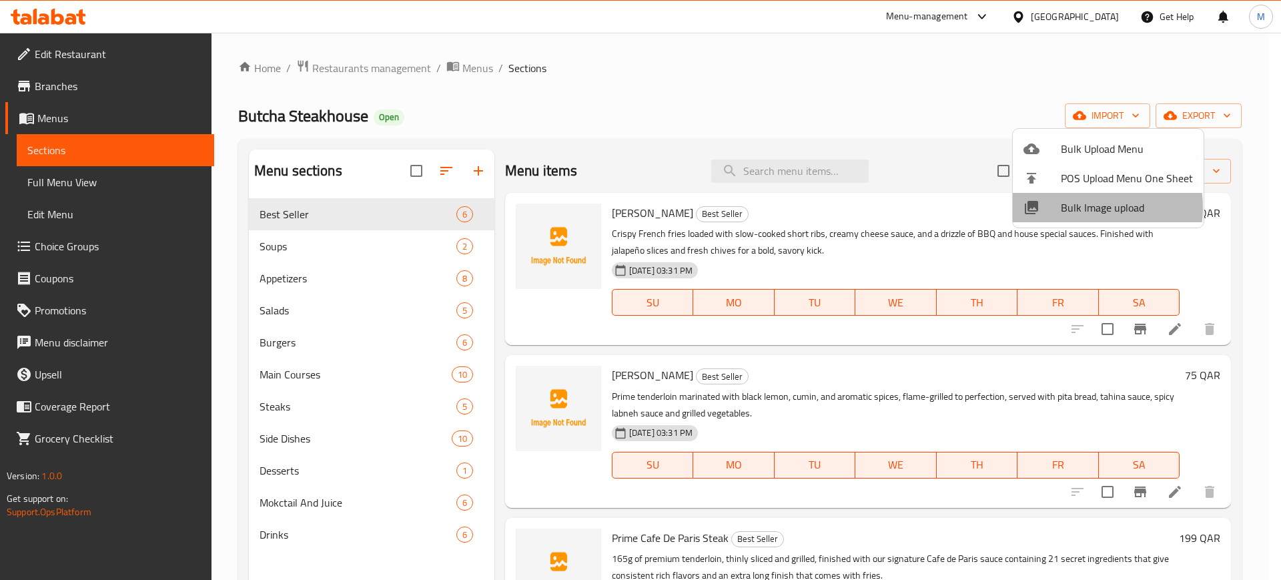
click at [1079, 208] on span "Bulk Image upload" at bounding box center [1127, 208] width 132 height 16
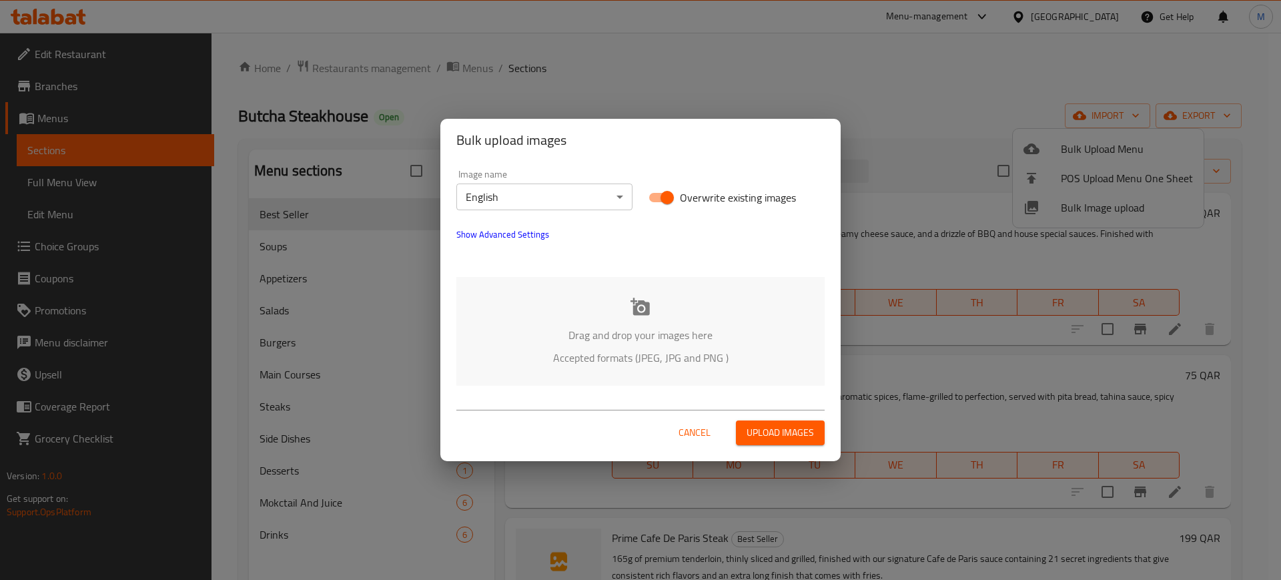
click at [598, 327] on p "Drag and drop your images here" at bounding box center [641, 335] width 328 height 16
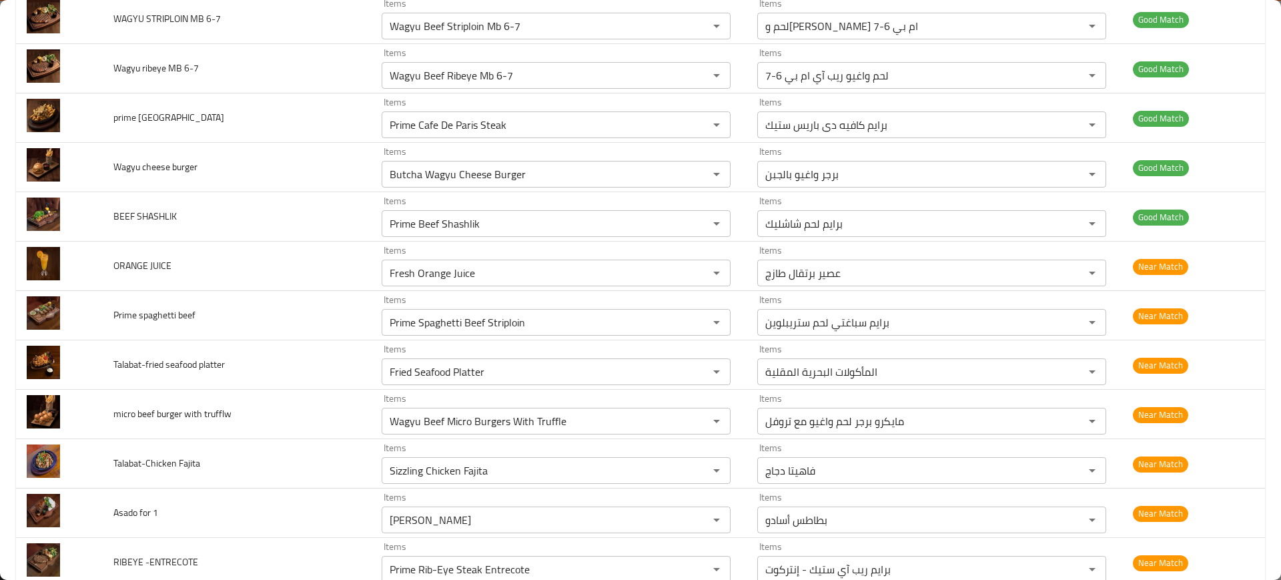
scroll to position [1542, 0]
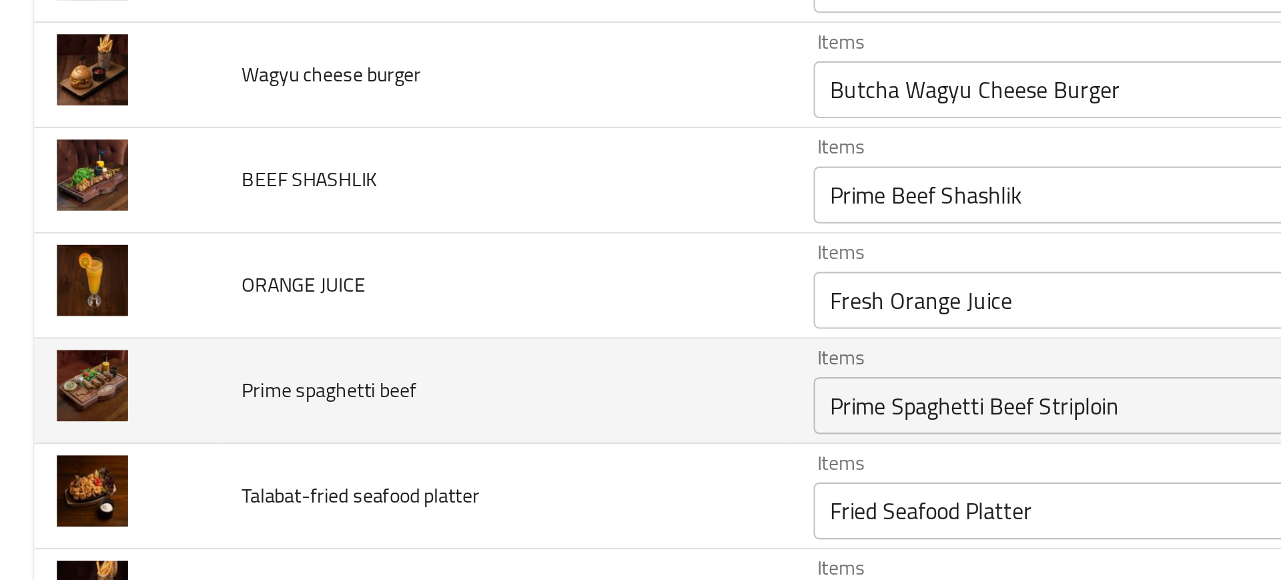
click at [182, 320] on span "Prime spaghetti beef" at bounding box center [154, 315] width 82 height 17
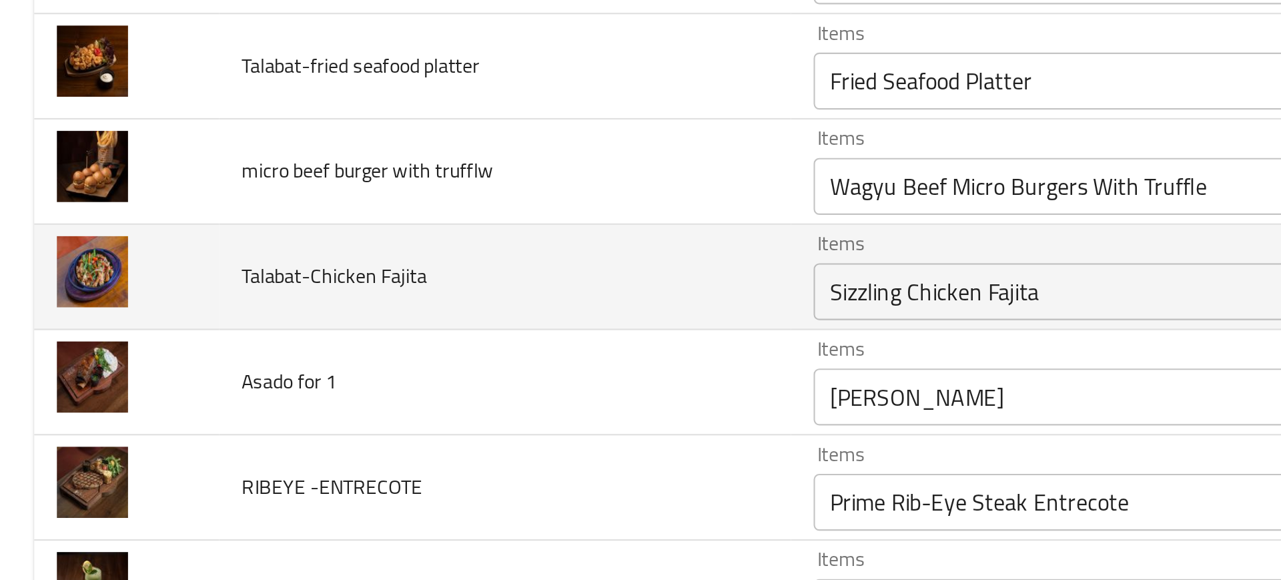
scroll to position [1743, 0]
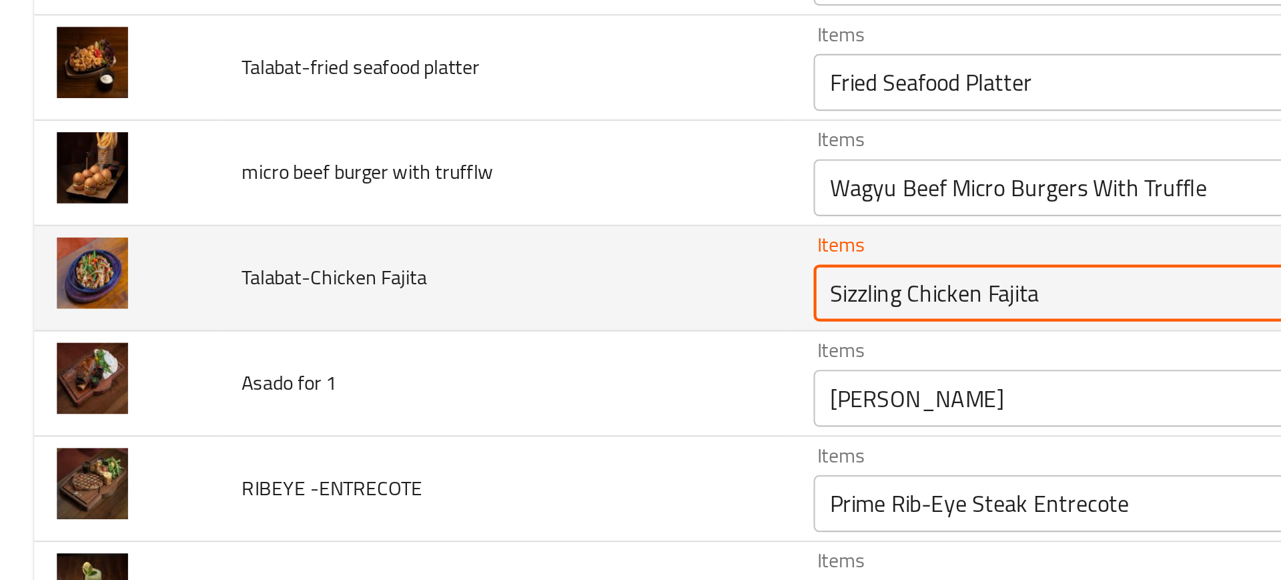
click at [443, 268] on Fajita "Sizzling Chicken Fajita" at bounding box center [537, 270] width 302 height 19
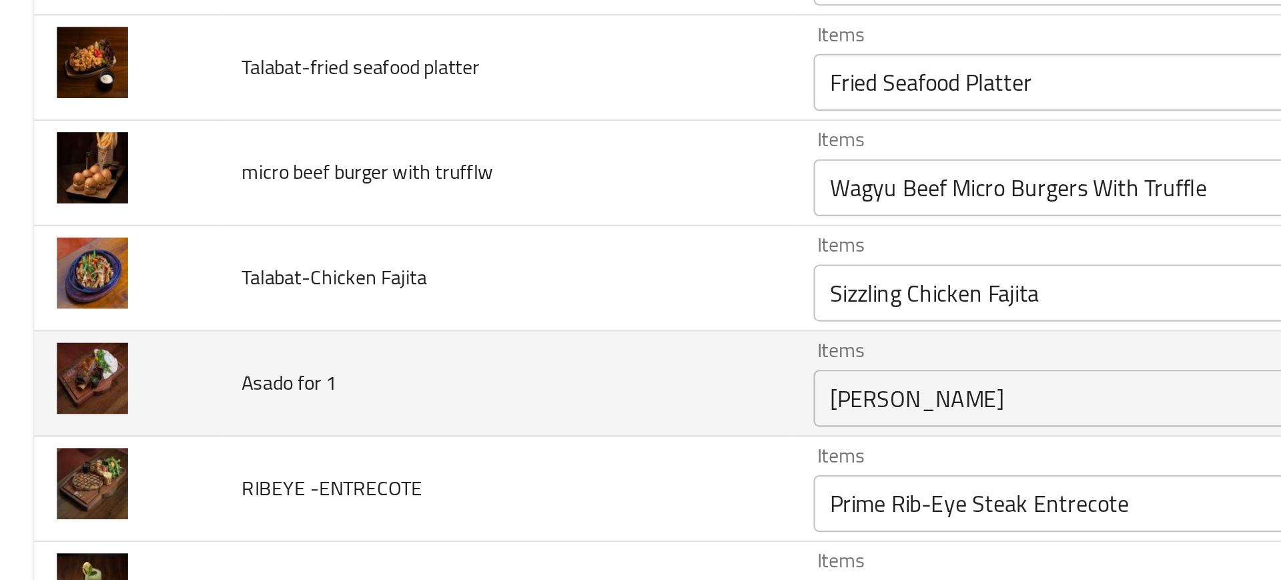
click at [336, 317] on td "Asado for 1" at bounding box center [237, 312] width 268 height 49
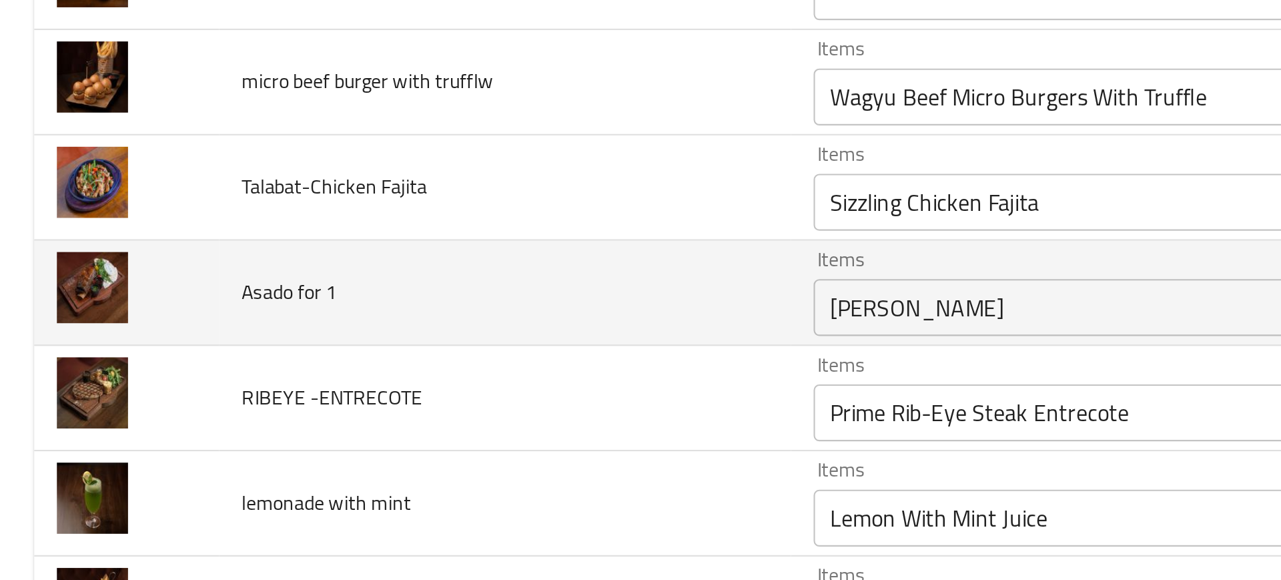
scroll to position [1785, 0]
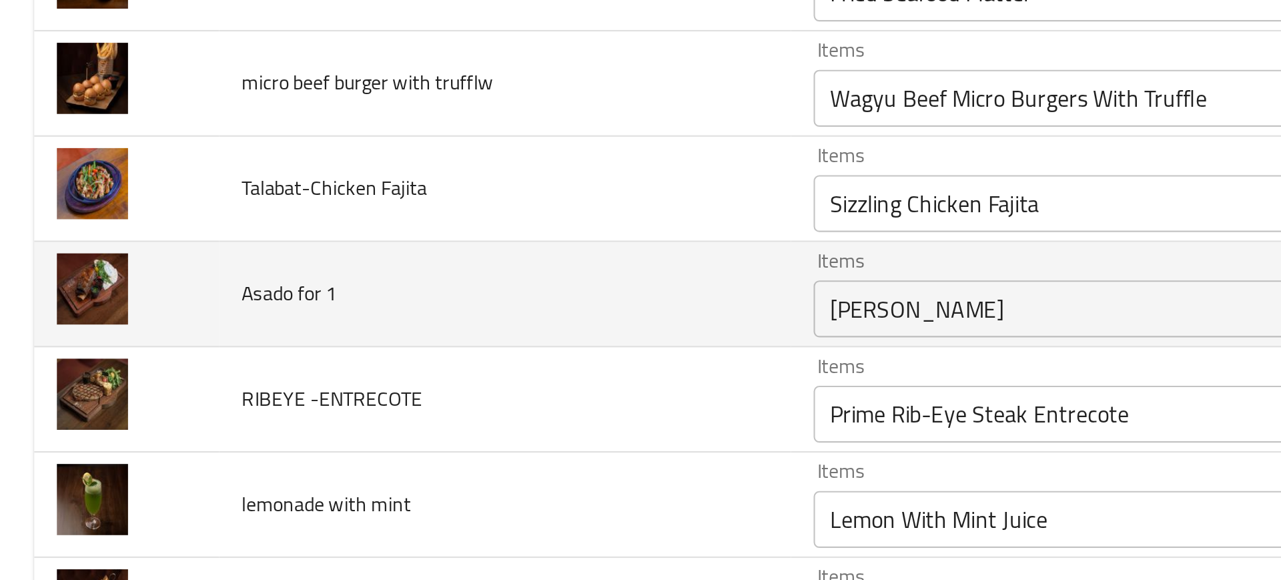
click at [336, 317] on td "RIBEYE -ENTRECOTE" at bounding box center [237, 320] width 268 height 49
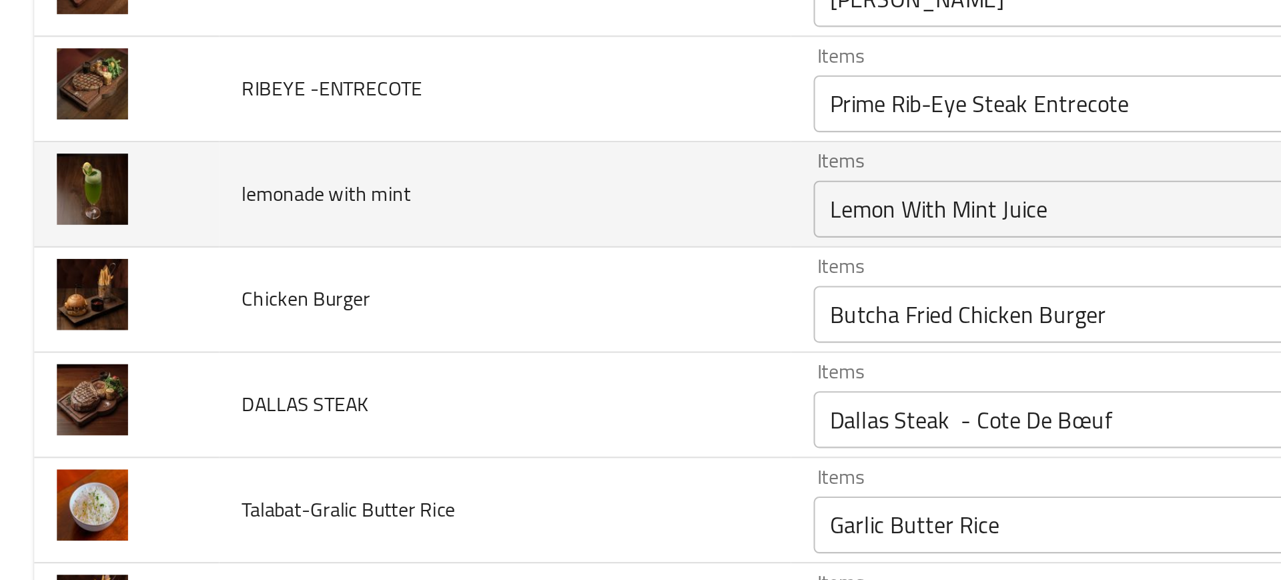
scroll to position [1930, 0]
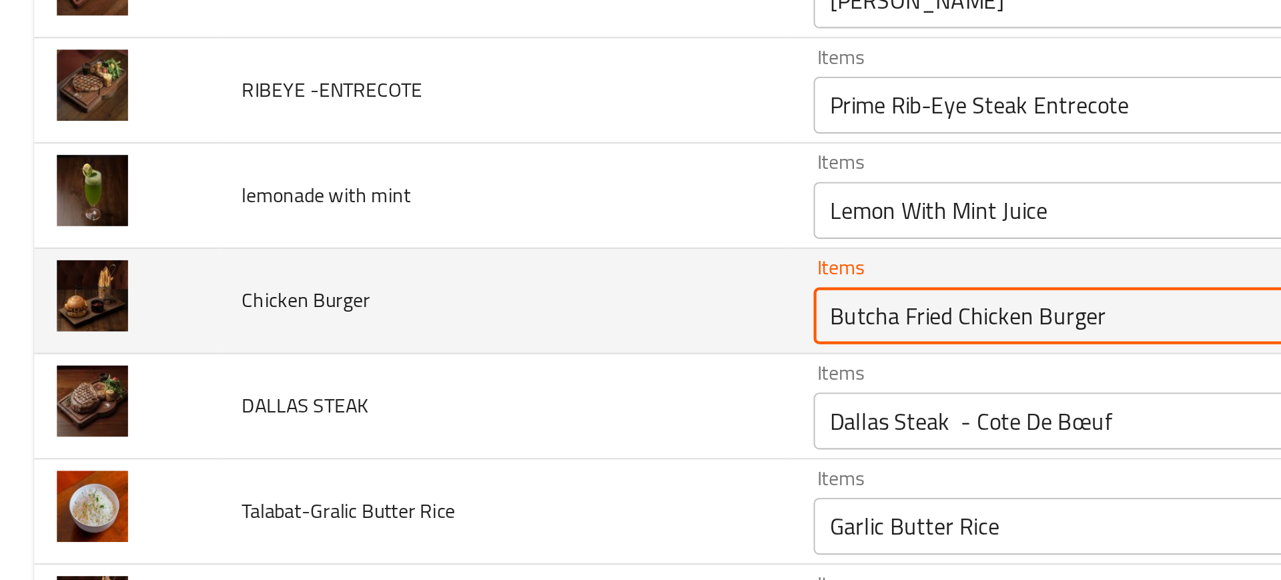
drag, startPoint x: 446, startPoint y: 280, endPoint x: 296, endPoint y: 288, distance: 149.7
click at [296, 288] on tr "Chicken Burger Items Butcha Fried Chicken Burger Items Items بوتشا برجر دجاج مق…" at bounding box center [640, 274] width 1249 height 49
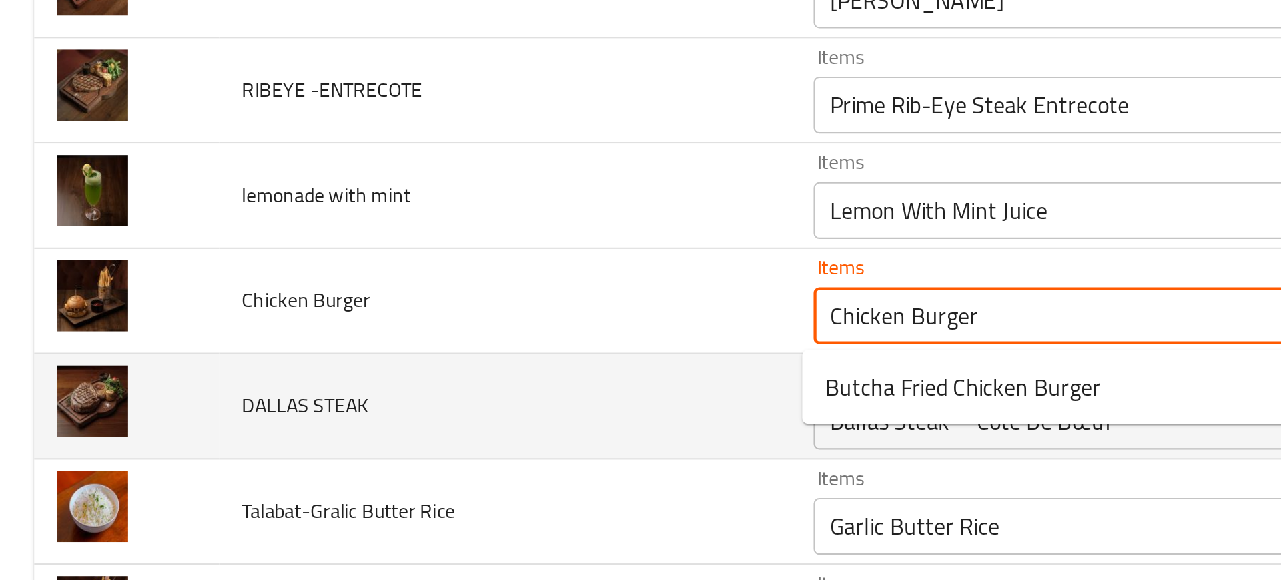
drag, startPoint x: 422, startPoint y: 280, endPoint x: 236, endPoint y: 300, distance: 187.3
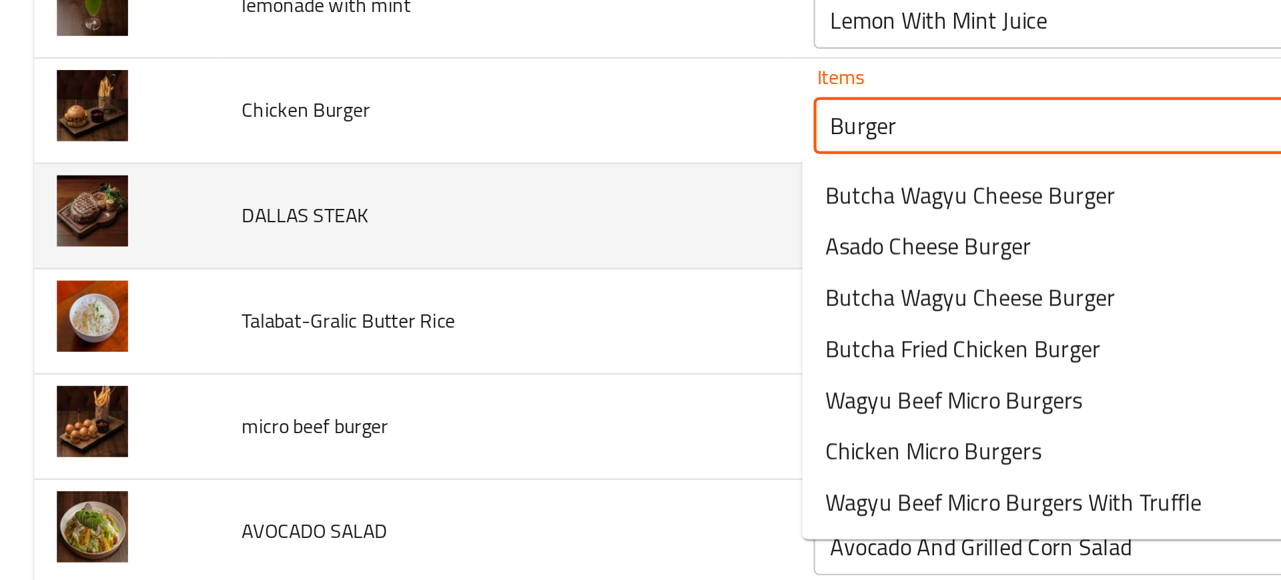
scroll to position [2038, 0]
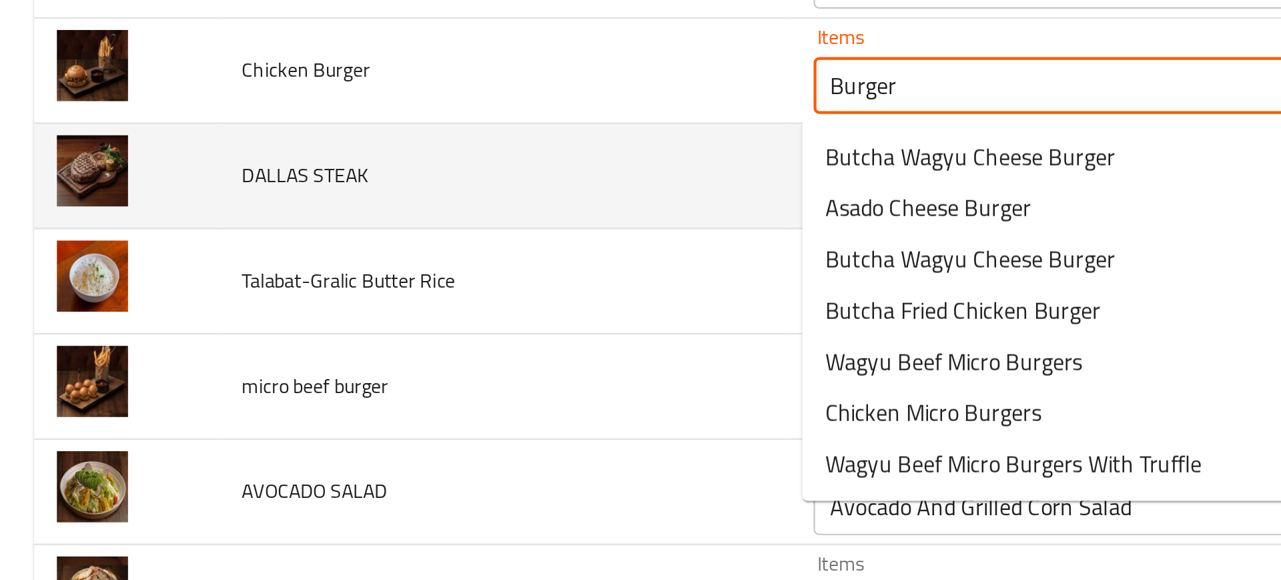
type Burger "Butcha Fried Chicken Burger"
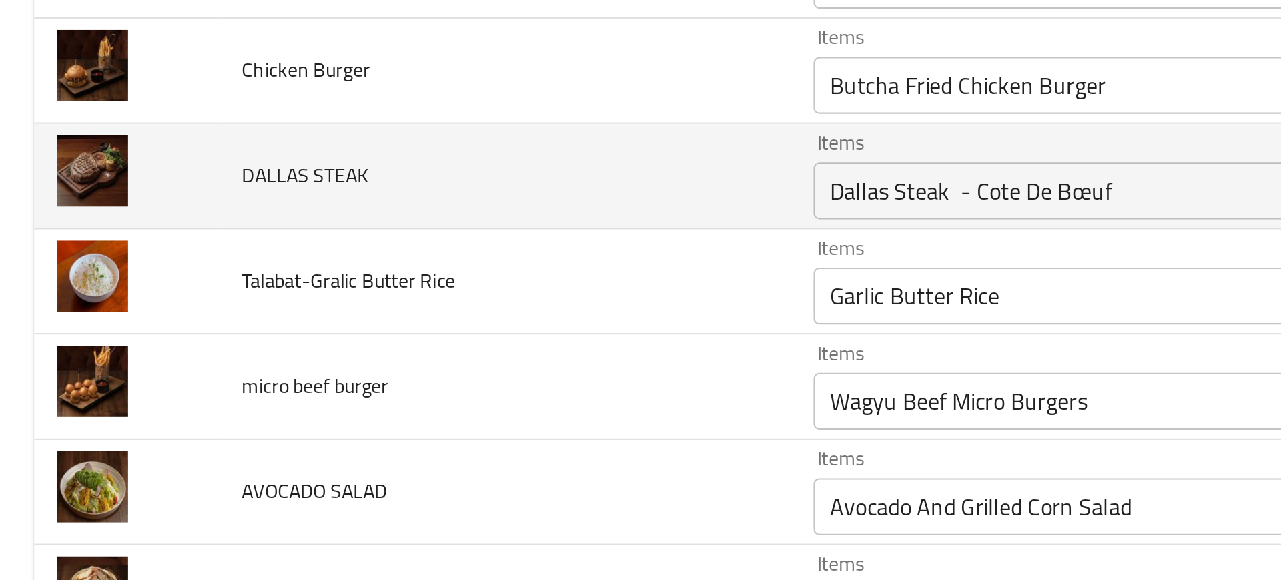
click at [288, 308] on td "micro beef burger" at bounding box center [237, 314] width 268 height 49
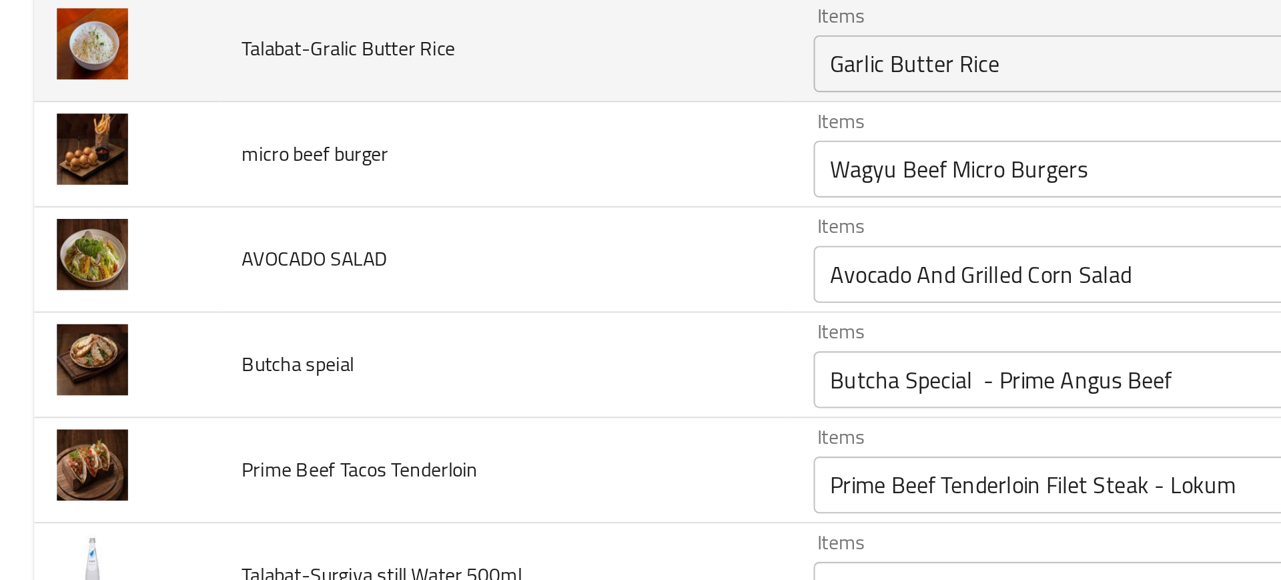
scroll to position [2149, 0]
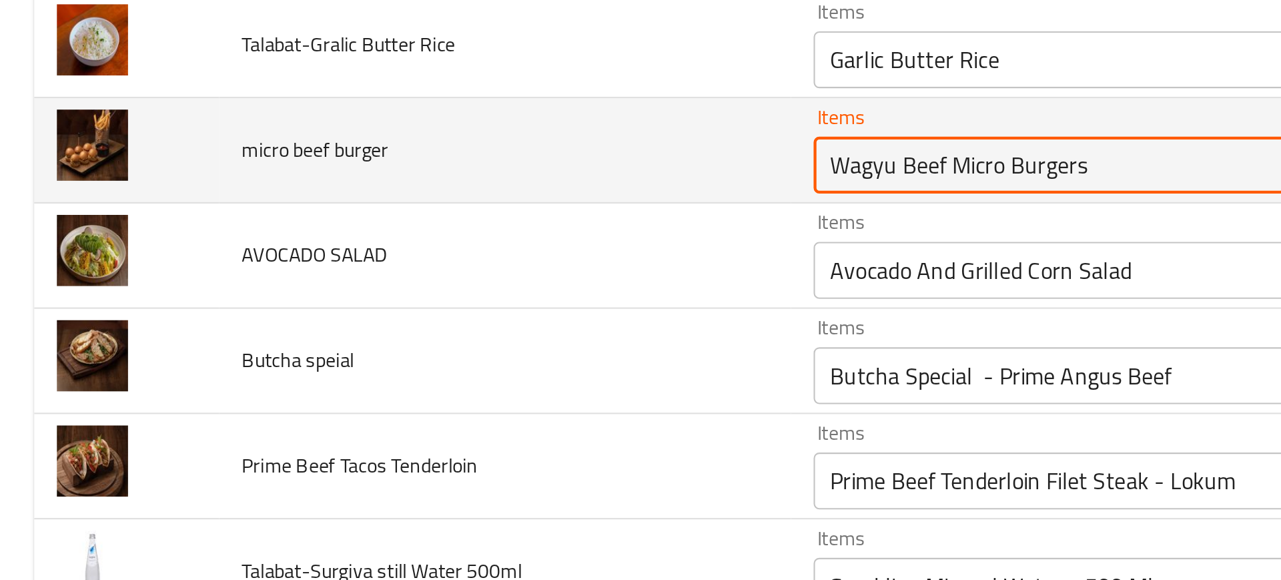
click at [421, 217] on burger "Wagyu Beef Micro Burgers" at bounding box center [537, 210] width 302 height 19
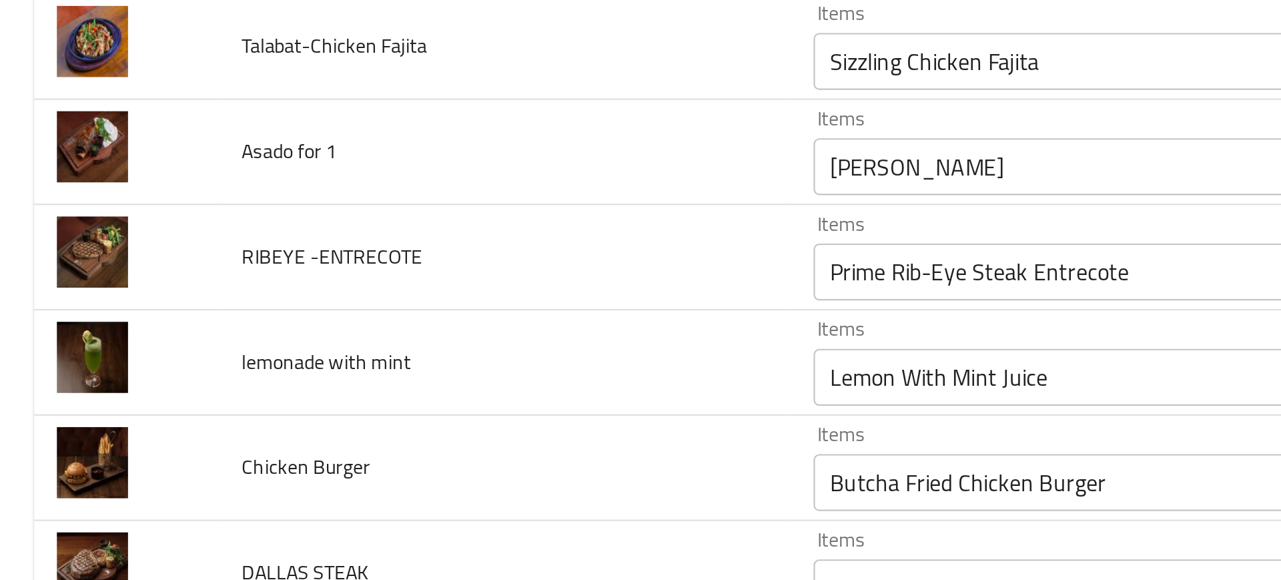
scroll to position [1851, 0]
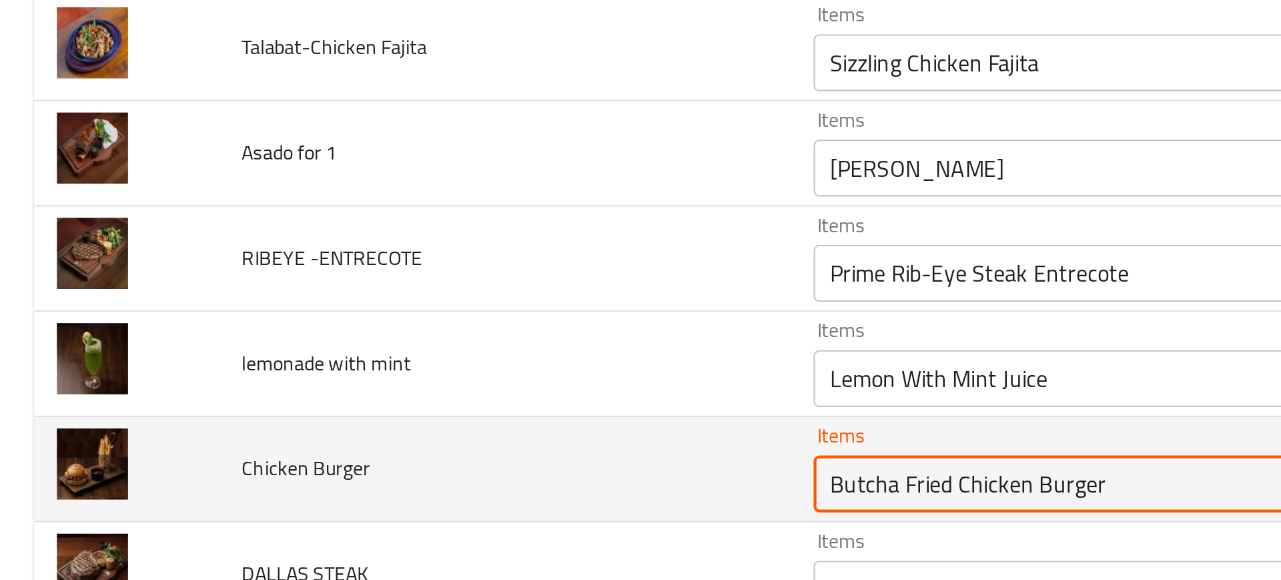
click at [418, 358] on Burger "Butcha Fried Chicken Burger" at bounding box center [537, 359] width 302 height 19
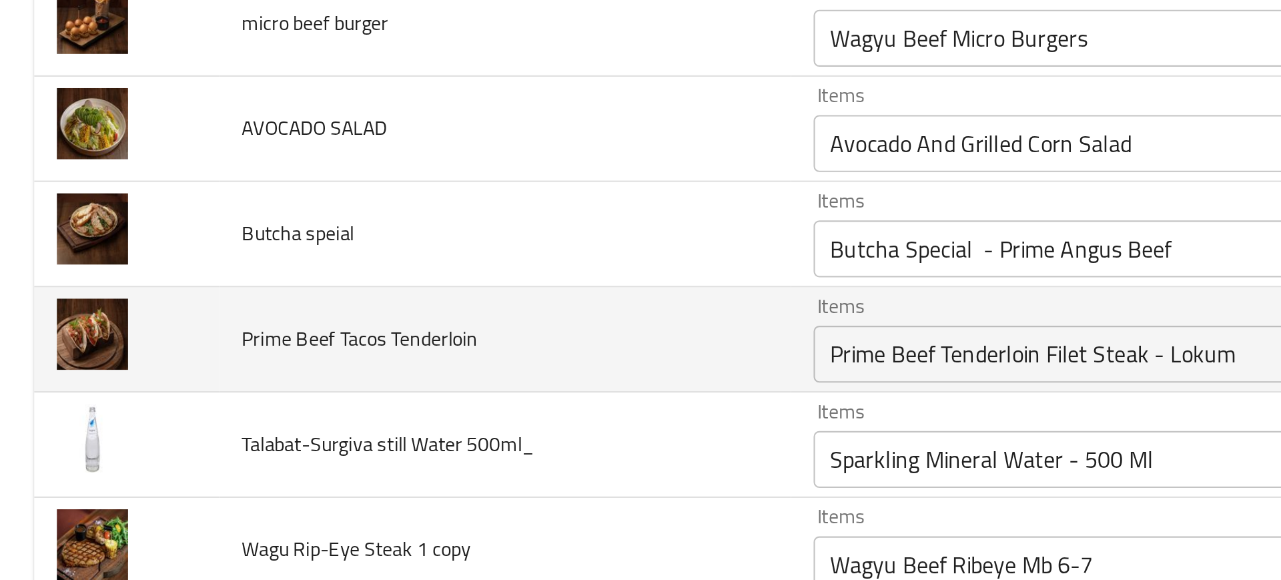
scroll to position [2214, 0]
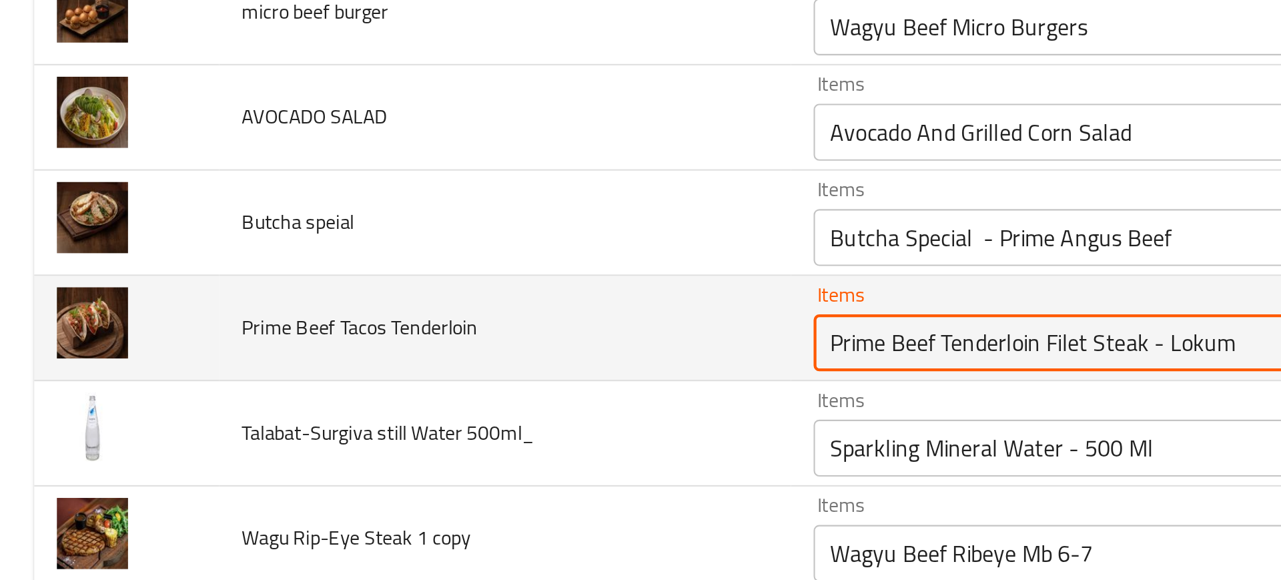
click at [460, 298] on Tenderloin "Prime Beef Tenderloin Filet Steak - Lokum" at bounding box center [537, 293] width 302 height 19
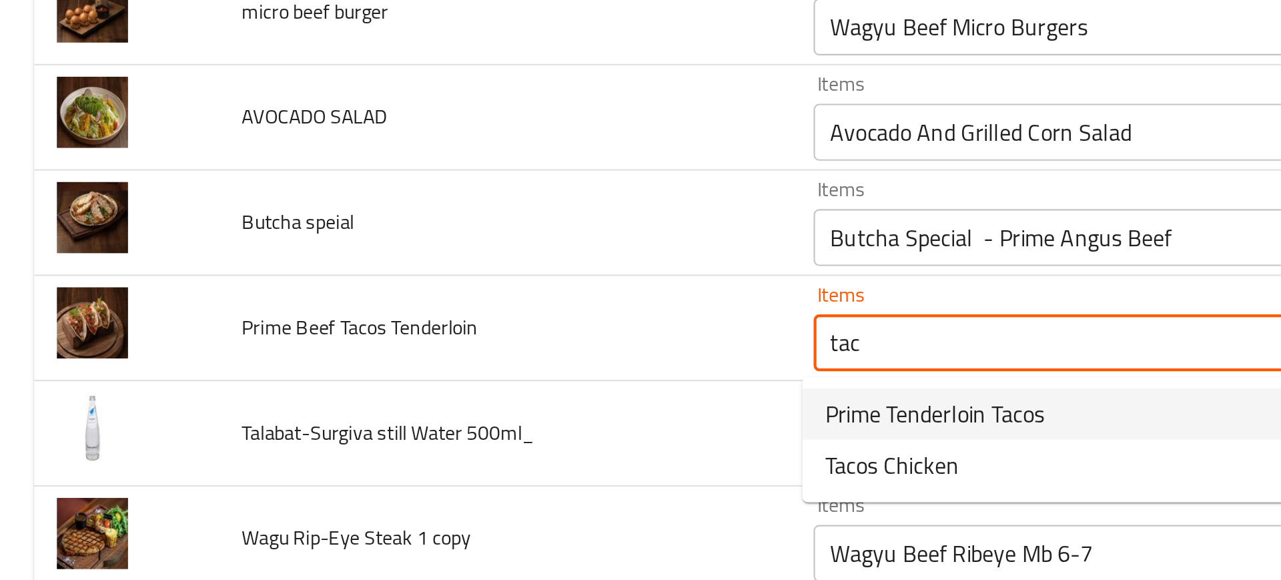
click at [433, 330] on span "Prime Tenderloin Tacos" at bounding box center [438, 327] width 103 height 16
type Tenderloin "Prime Tenderloin Tacos"
type Tenderloin-ar "برايم تاكوس تندرلوين"
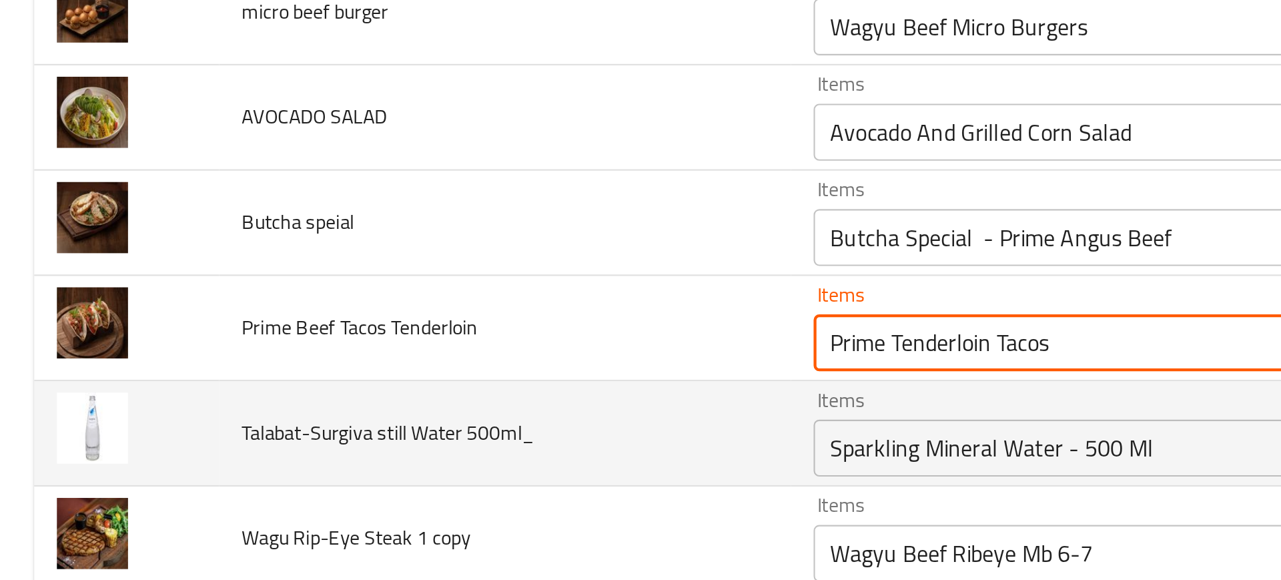
type Tenderloin "Prime Tenderloin Tacos"
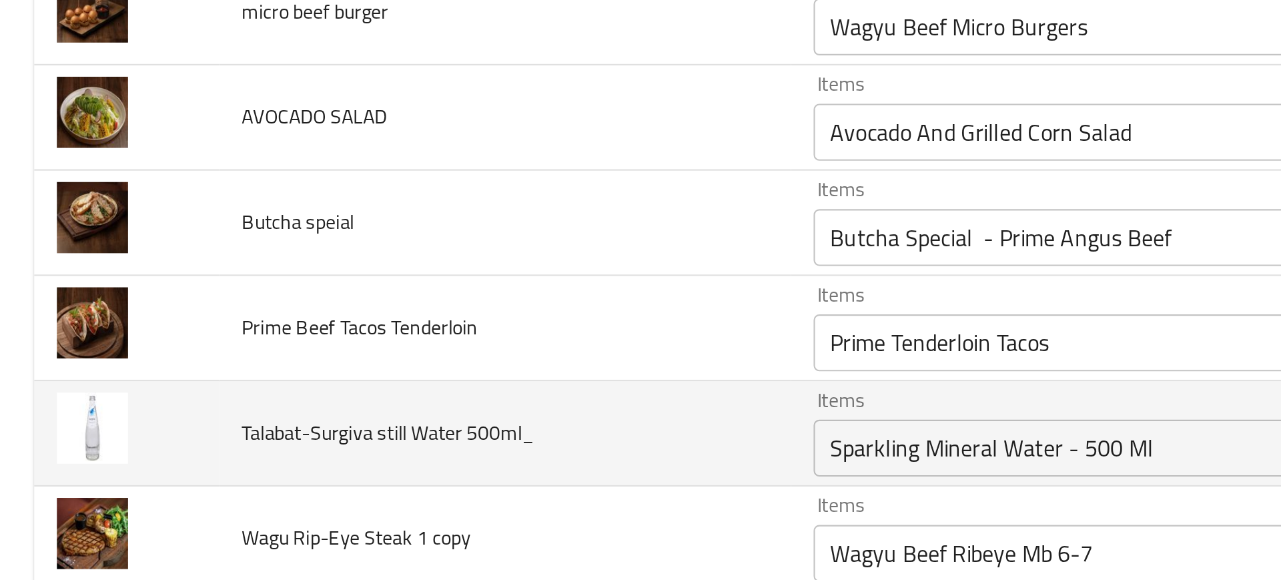
click at [352, 342] on td "Talabat-Surgiva still Water 500ml_" at bounding box center [237, 336] width 268 height 49
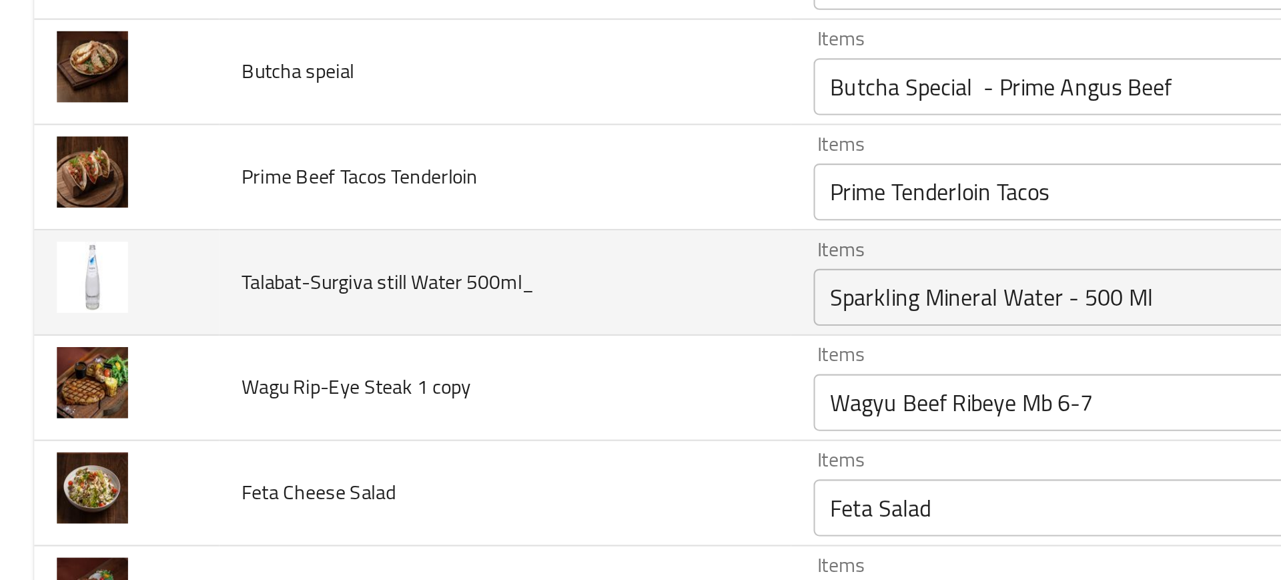
scroll to position [2285, 0]
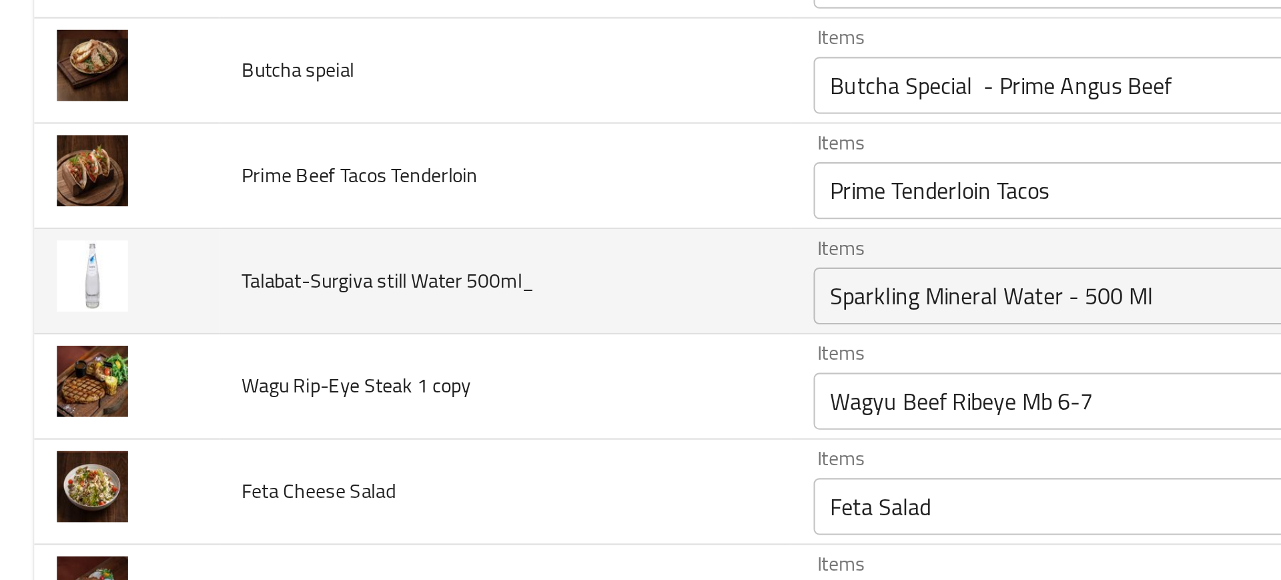
click at [418, 282] on div "Sparkling Mineral Water - 500 Ml Items" at bounding box center [556, 271] width 349 height 27
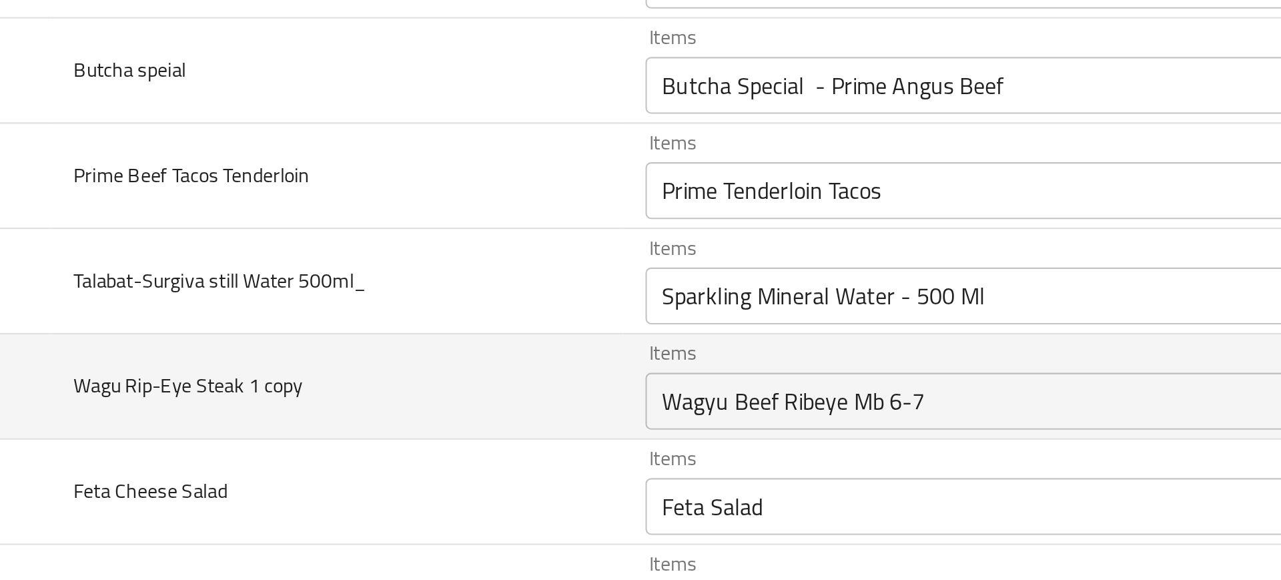
click at [320, 304] on td "Wagu Rip-Eye Steak 1 copy" at bounding box center [237, 314] width 268 height 49
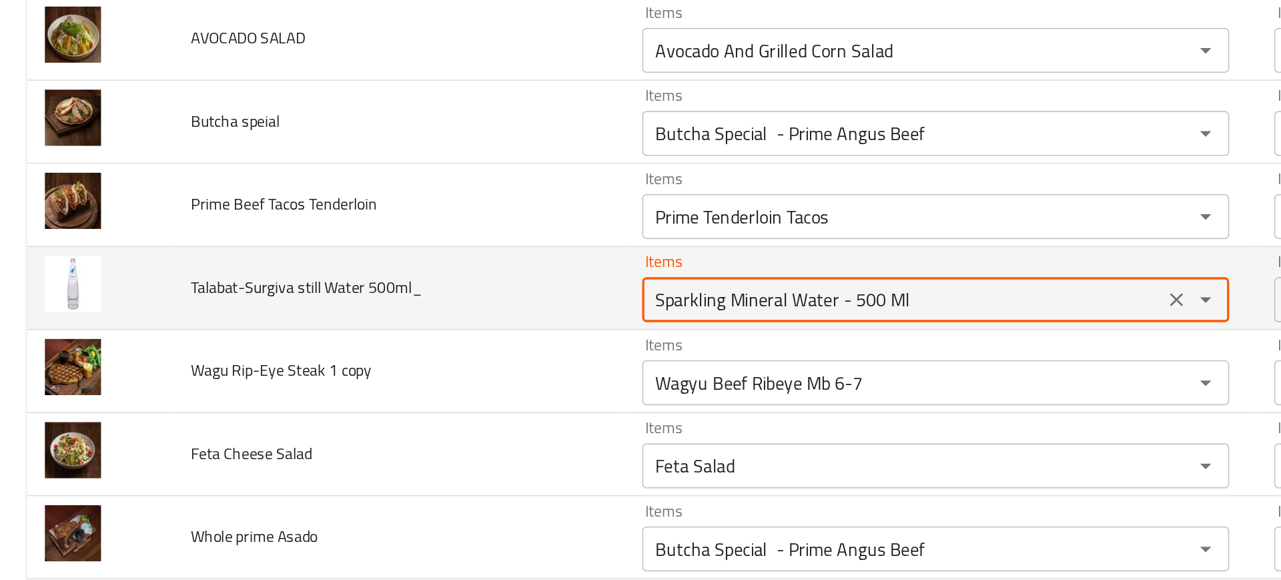
click at [475, 278] on 500ml_ "Sparkling Mineral Water - 500 Ml" at bounding box center [537, 271] width 302 height 19
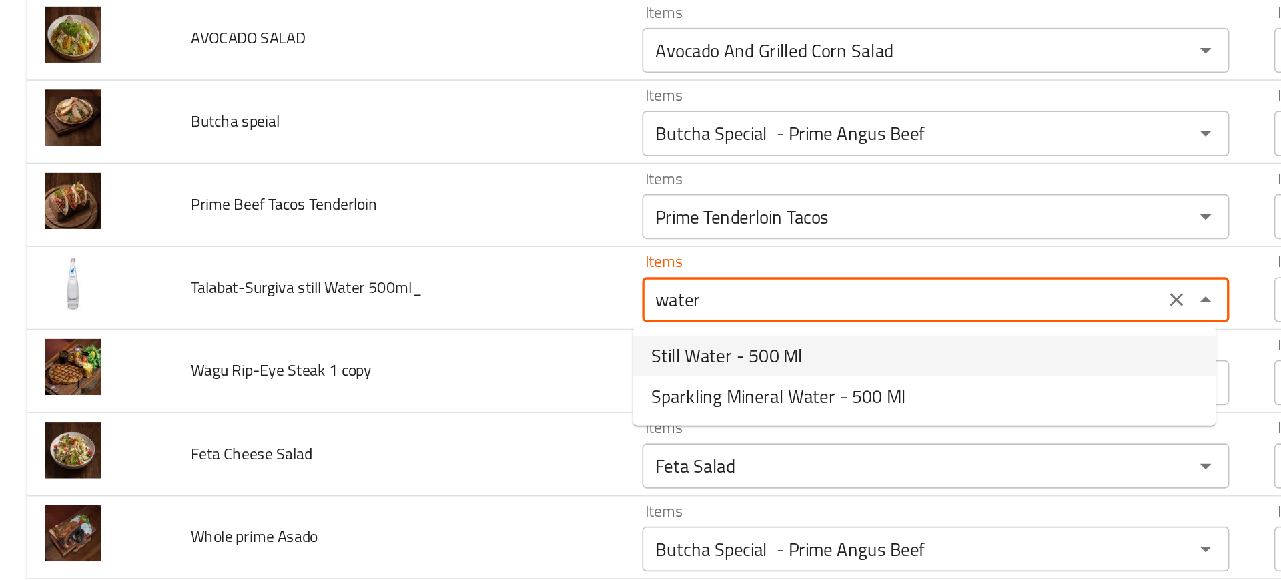
click at [422, 304] on span "Still Water - 500 Ml" at bounding box center [432, 305] width 90 height 16
type 500ml_ "Still Water - 500 Ml"
type 500ml_-ar "مياه معدنيه - 500 مل"
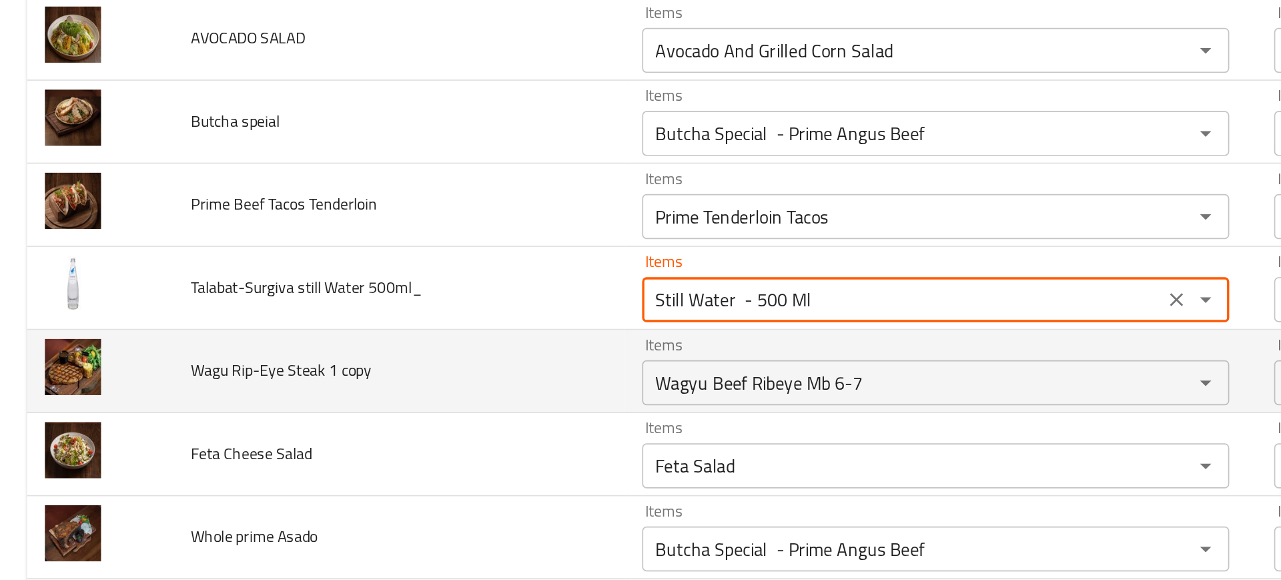
type 500ml_ "Still Water - 500 Ml"
click at [330, 315] on td "Wagu Rip-Eye Steak 1 copy" at bounding box center [237, 314] width 268 height 49
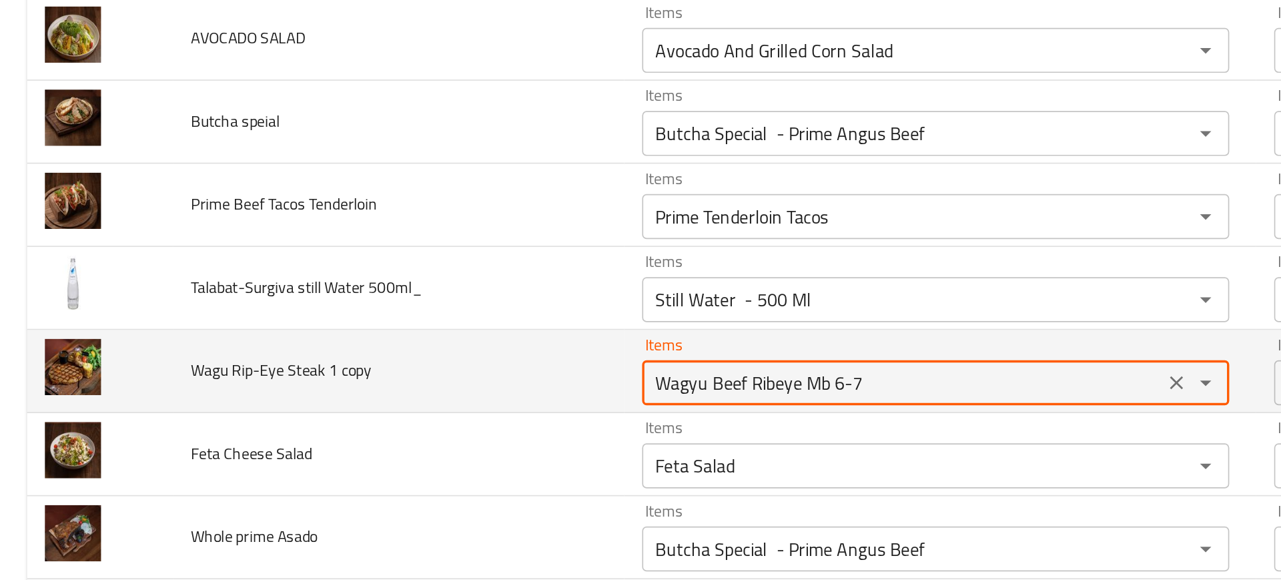
click at [409, 328] on copy "Wagyu Beef Ribeye Mb 6-7" at bounding box center [537, 321] width 302 height 19
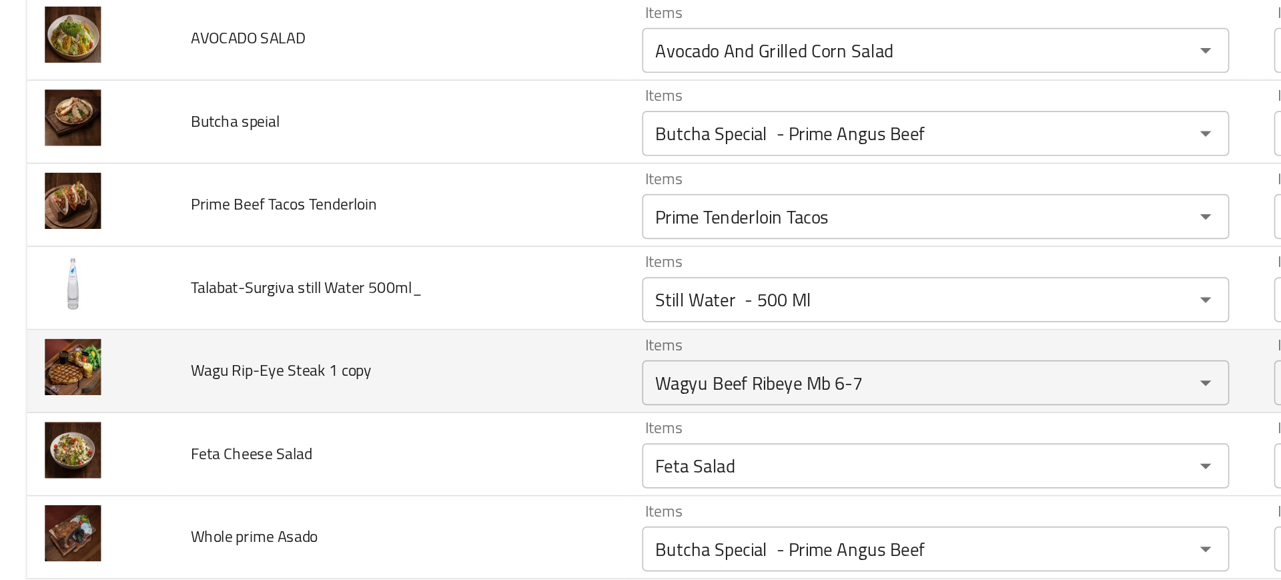
click at [306, 328] on td "Wagu Rip-Eye Steak 1 copy" at bounding box center [237, 314] width 268 height 49
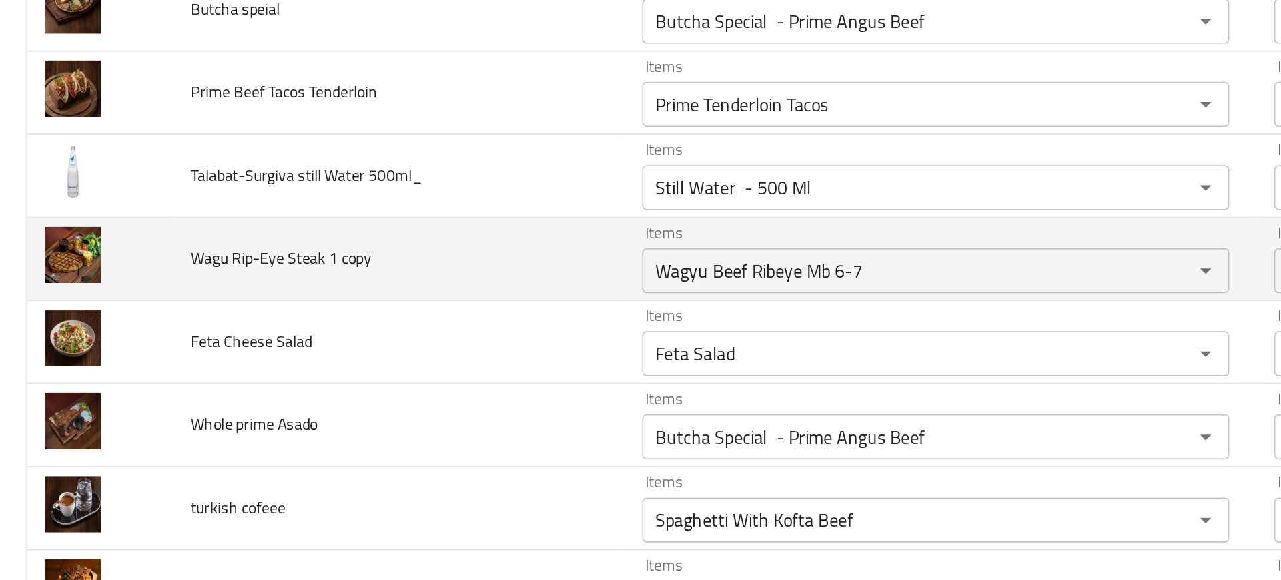
scroll to position [2353, 0]
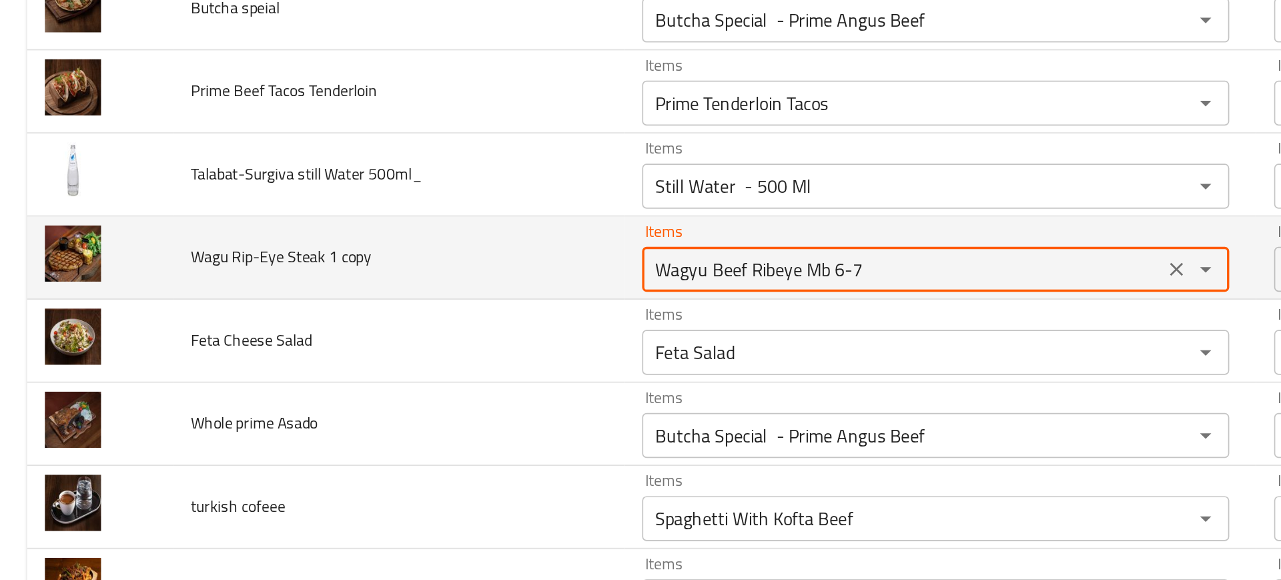
drag, startPoint x: 473, startPoint y: 251, endPoint x: 591, endPoint y: 244, distance: 118.3
click at [591, 244] on copy "Wagyu Beef Ribeye Mb 6-7" at bounding box center [537, 253] width 302 height 19
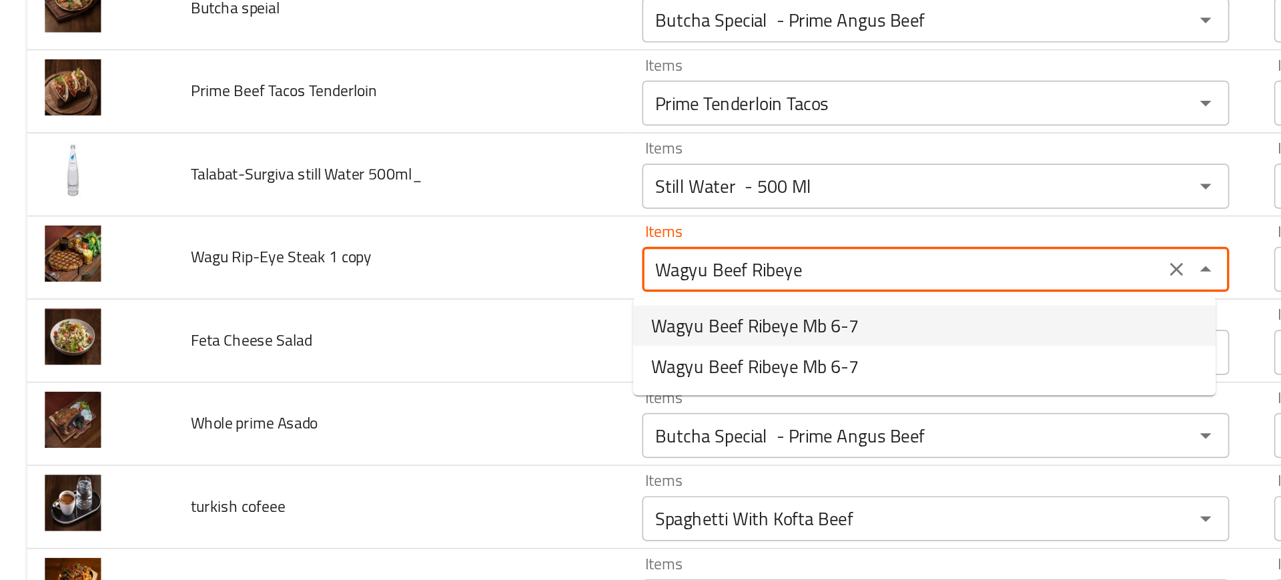
click at [426, 284] on span "Wagyu Beef Ribeye Mb 6-7" at bounding box center [448, 287] width 123 height 16
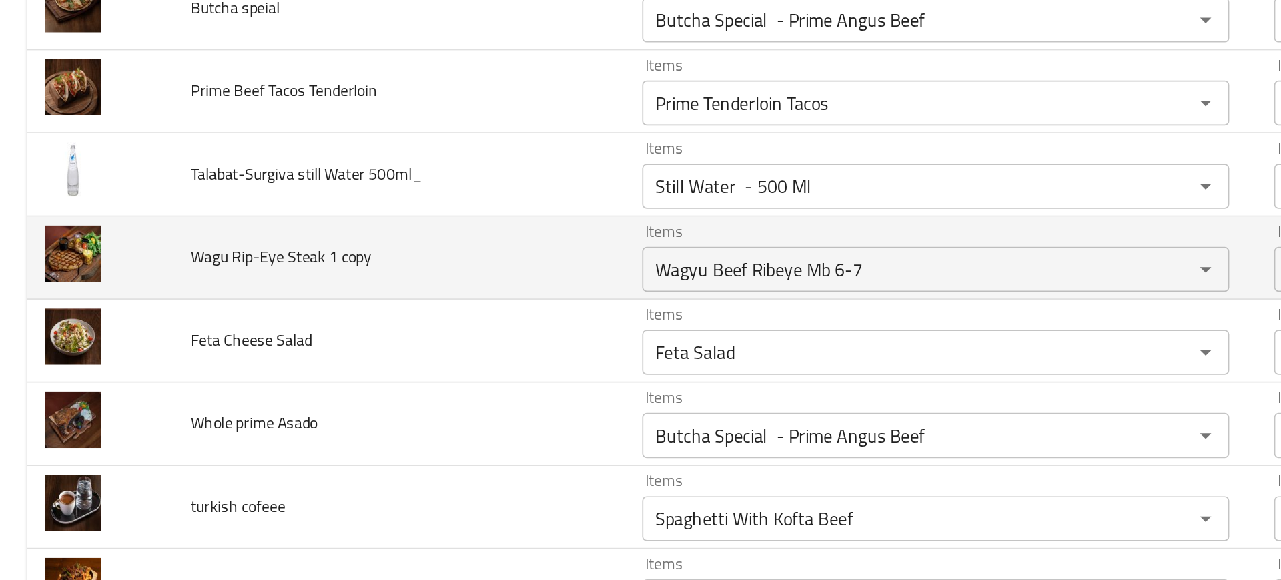
click at [143, 242] on span "Wagu Rip-Eye Steak 1 copy" at bounding box center [166, 246] width 107 height 17
copy span "Wagu Rip-Eye Steak 1 copy"
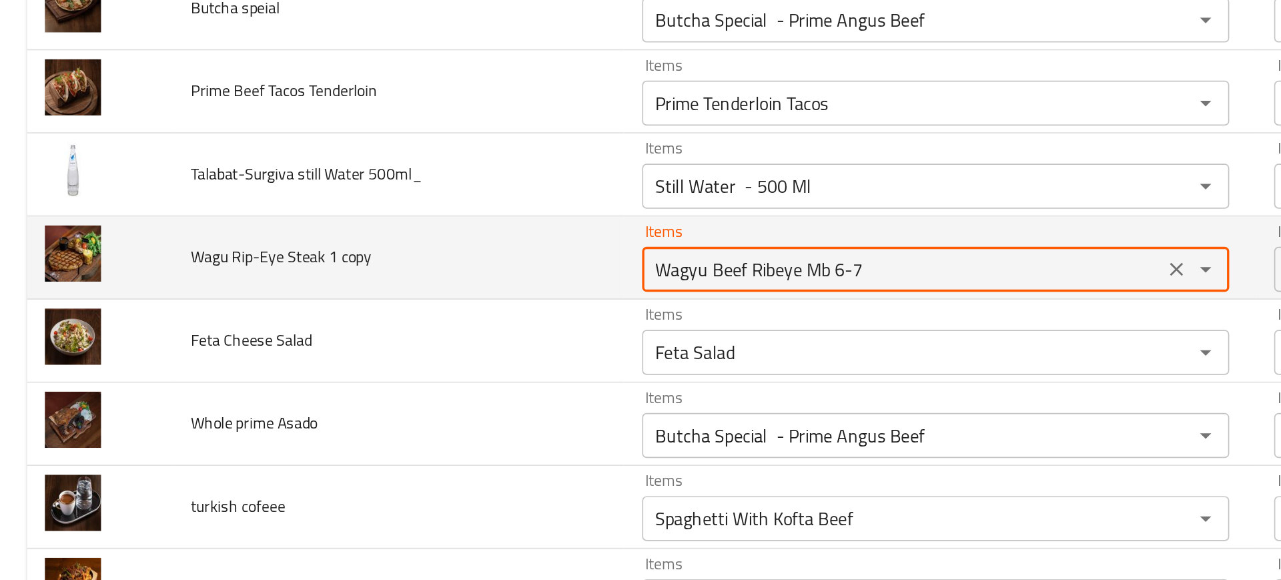
click at [541, 256] on copy "Wagyu Beef Ribeye Mb 6-7" at bounding box center [537, 253] width 302 height 19
click at [552, 248] on copy "Wagyu Beef Ribeye Mb 6-7" at bounding box center [537, 253] width 302 height 19
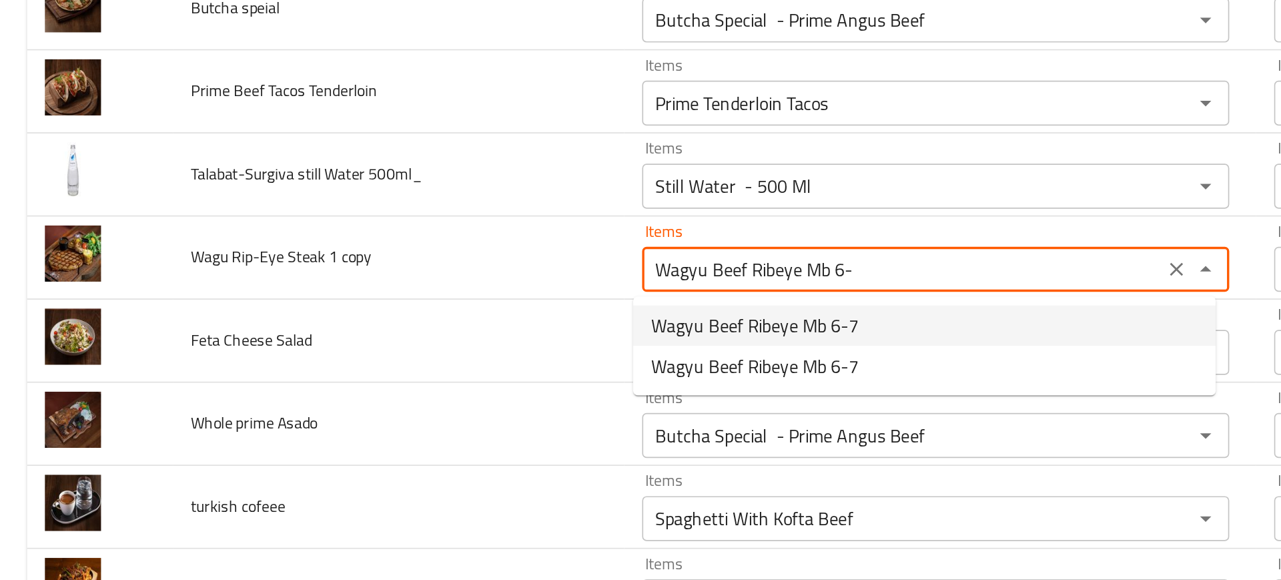
click at [456, 294] on span "Wagyu Beef Ribeye Mb 6-7" at bounding box center [448, 287] width 123 height 16
type copy "Wagyu Beef Ribeye Mb 6-7"
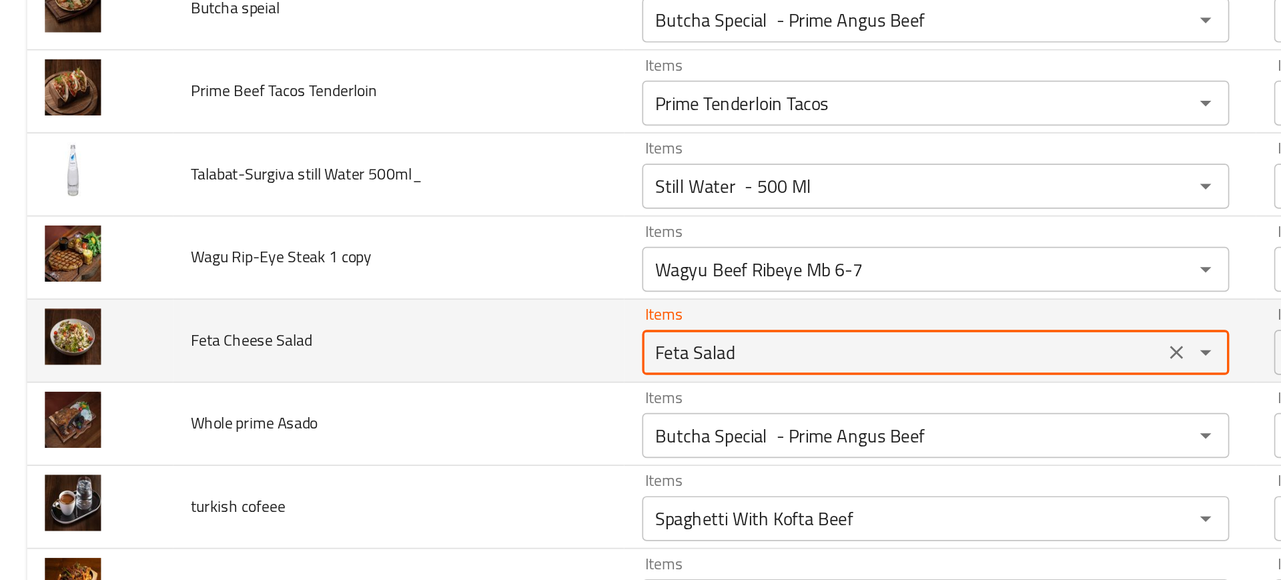
click at [448, 297] on Salad "Feta Salad" at bounding box center [537, 303] width 302 height 19
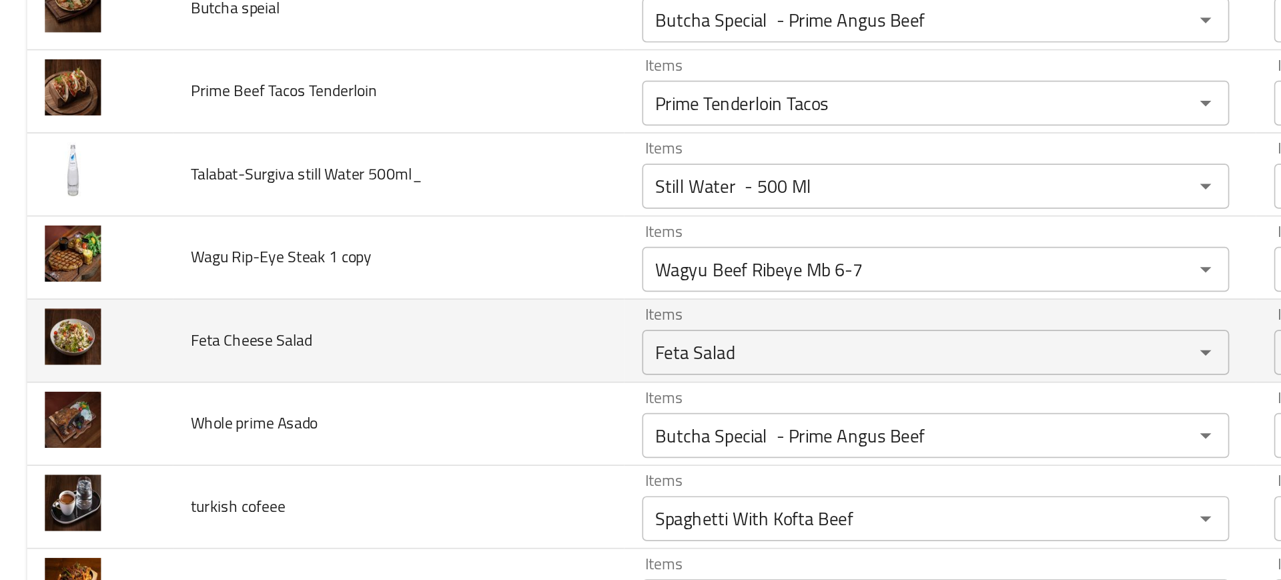
click at [355, 306] on td "Feta Cheese Salad" at bounding box center [237, 296] width 268 height 49
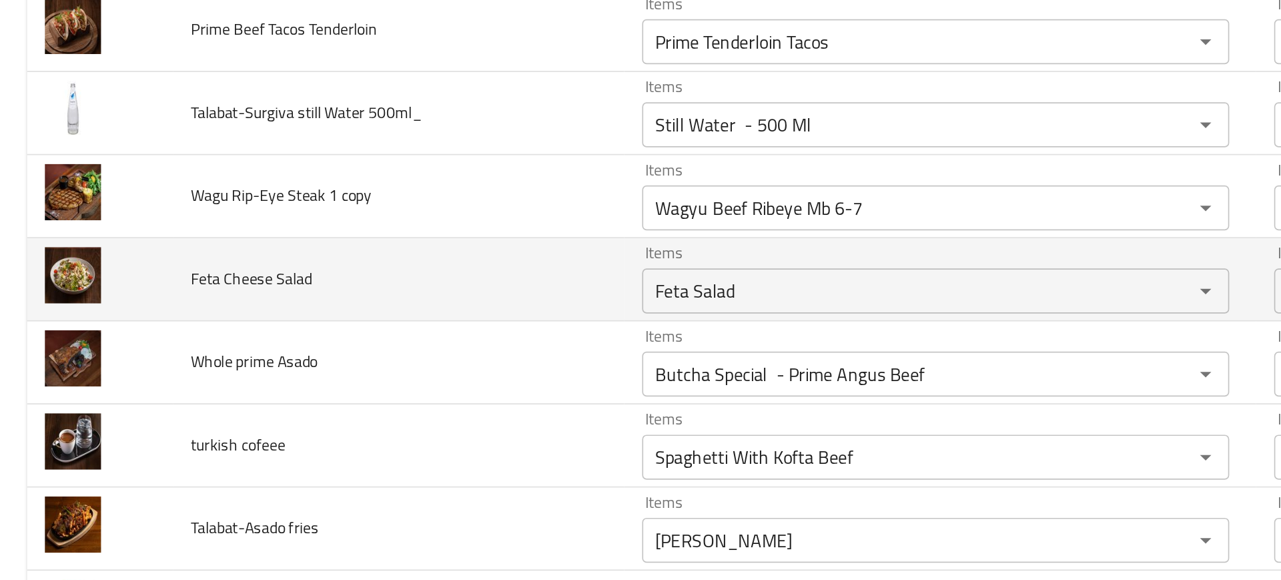
scroll to position [2406, 0]
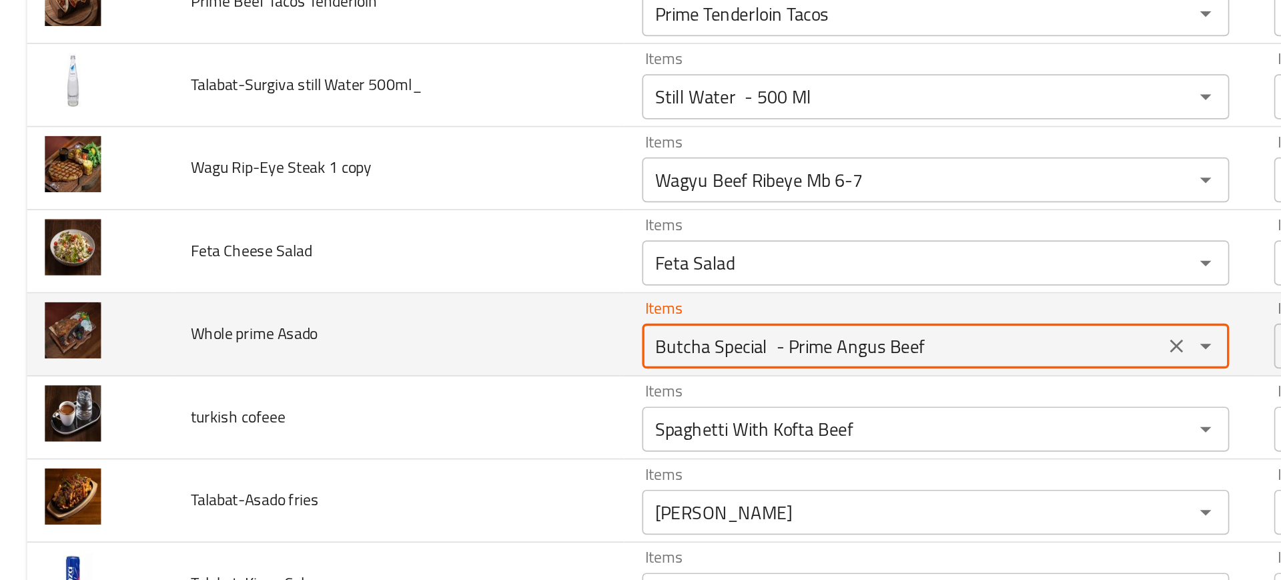
click at [387, 299] on Asado "Butcha Special - Prime Angus Beef" at bounding box center [537, 299] width 302 height 19
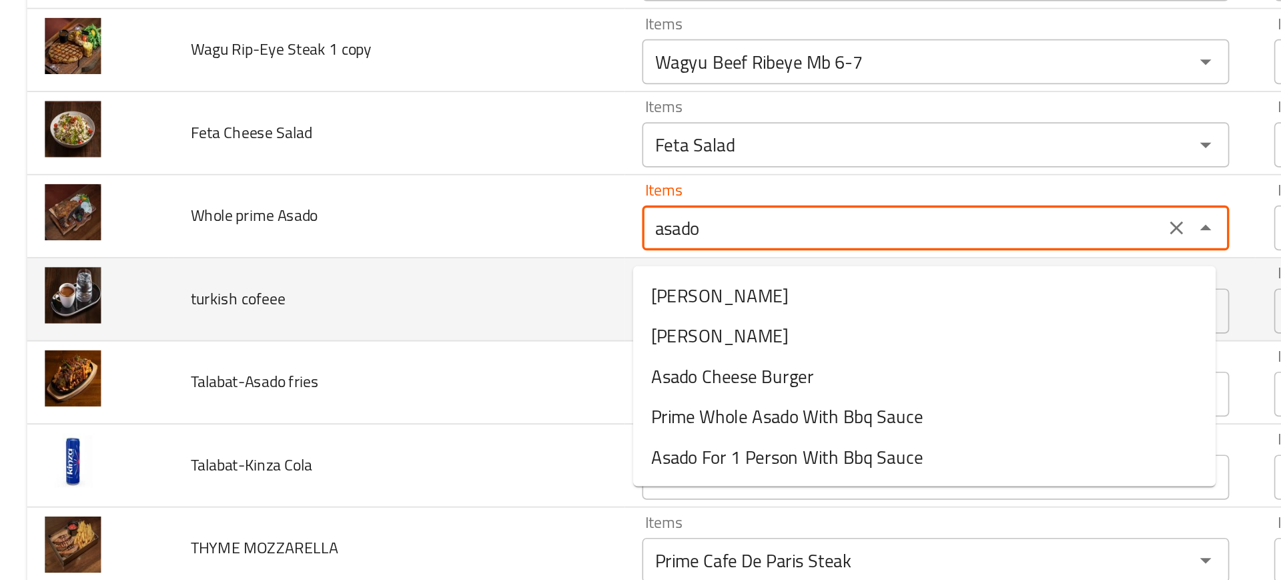
scroll to position [2477, 0]
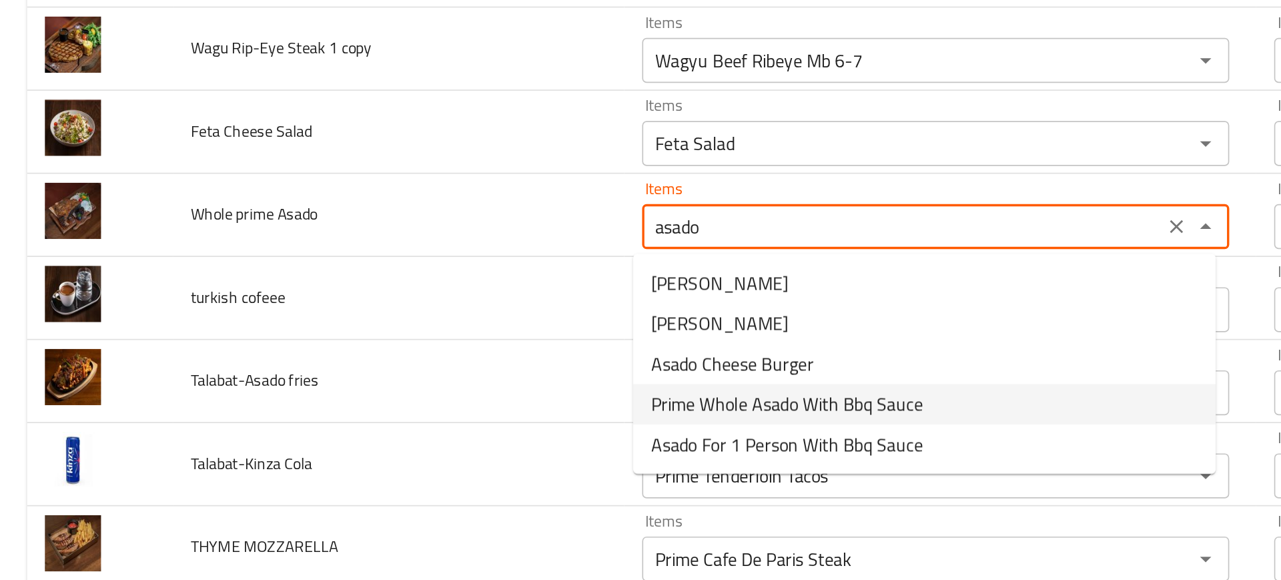
click at [427, 328] on span "Prime Whole Asado With Bbq Sauce" at bounding box center [468, 334] width 162 height 16
type Asado "Prime Whole Asado With Bbq Sauce"
type Asado-ar "بريم أسادو كامل مع صلصة الباربيكيو"
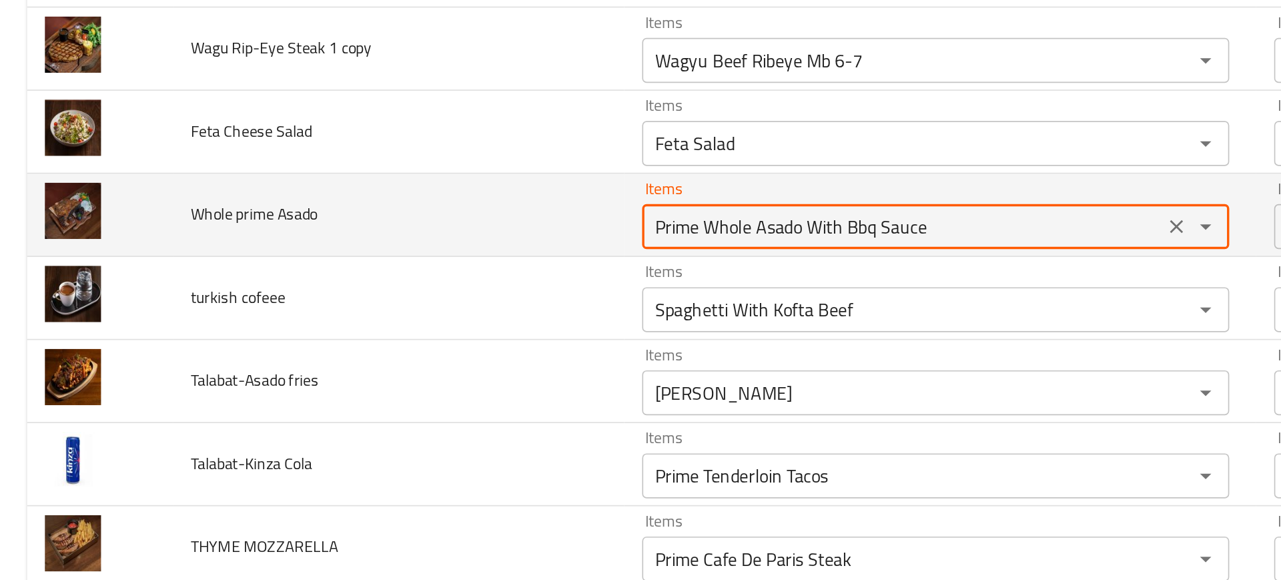
type Asado "Prime Whole Asado With Bbq Sauce"
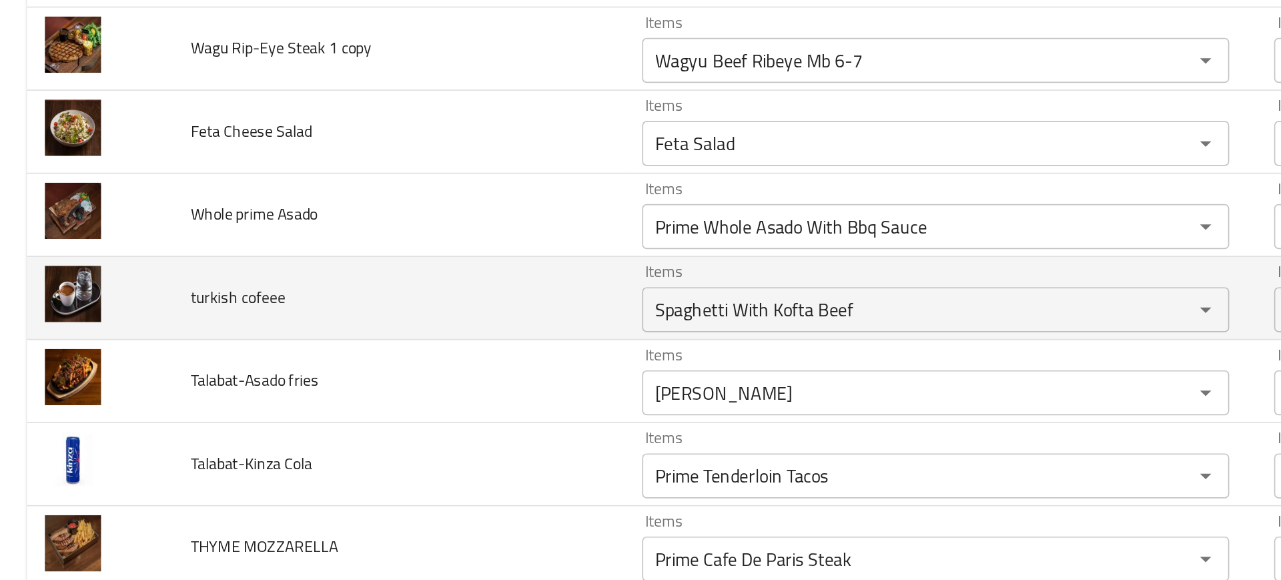
scroll to position [2523, 0]
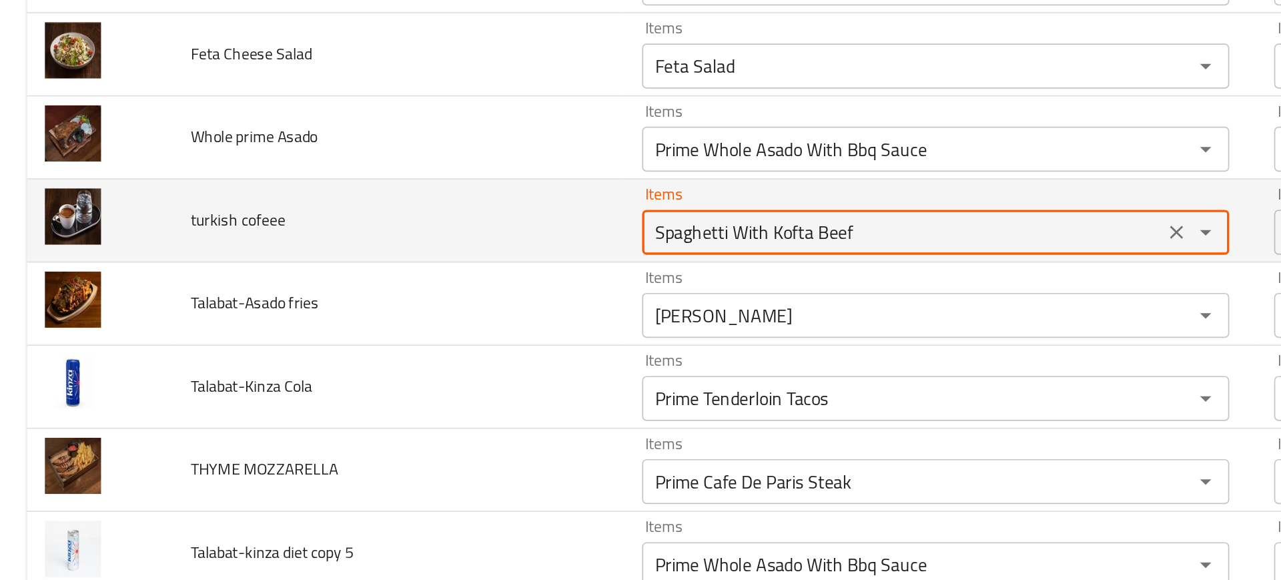
click at [404, 238] on cofeee "Spaghetti With Kofta Beef" at bounding box center [537, 231] width 302 height 19
type cofeee "c"
type cofeee "tur"
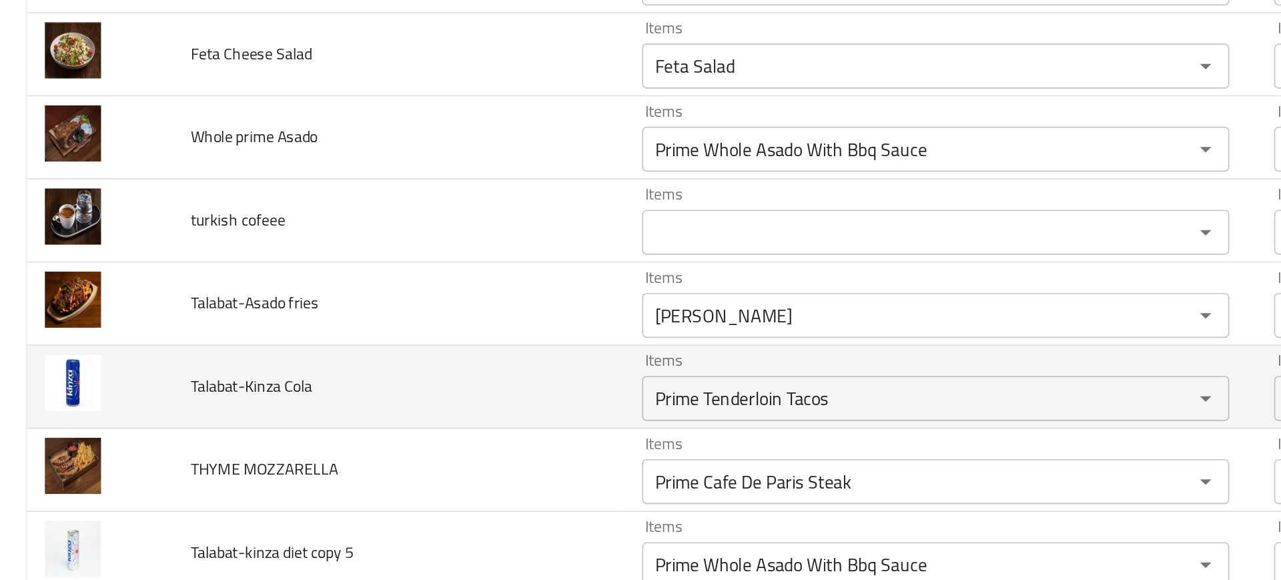
click at [226, 326] on td "Talabat-Kinza Cola" at bounding box center [237, 323] width 268 height 49
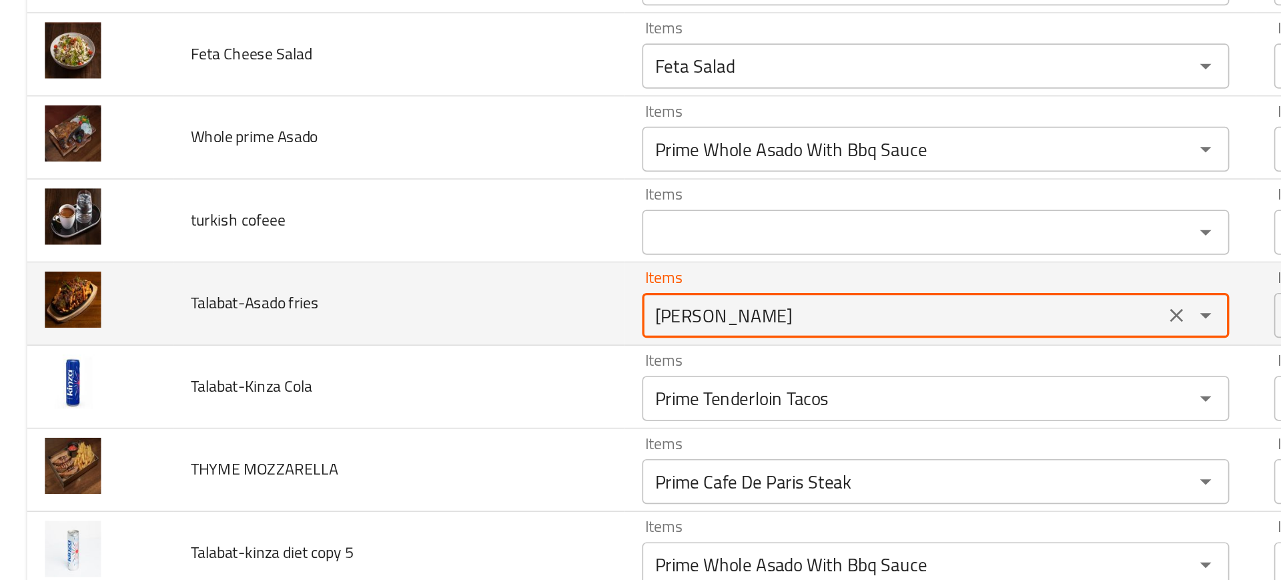
click at [400, 288] on fries "Asado Fries" at bounding box center [537, 281] width 302 height 19
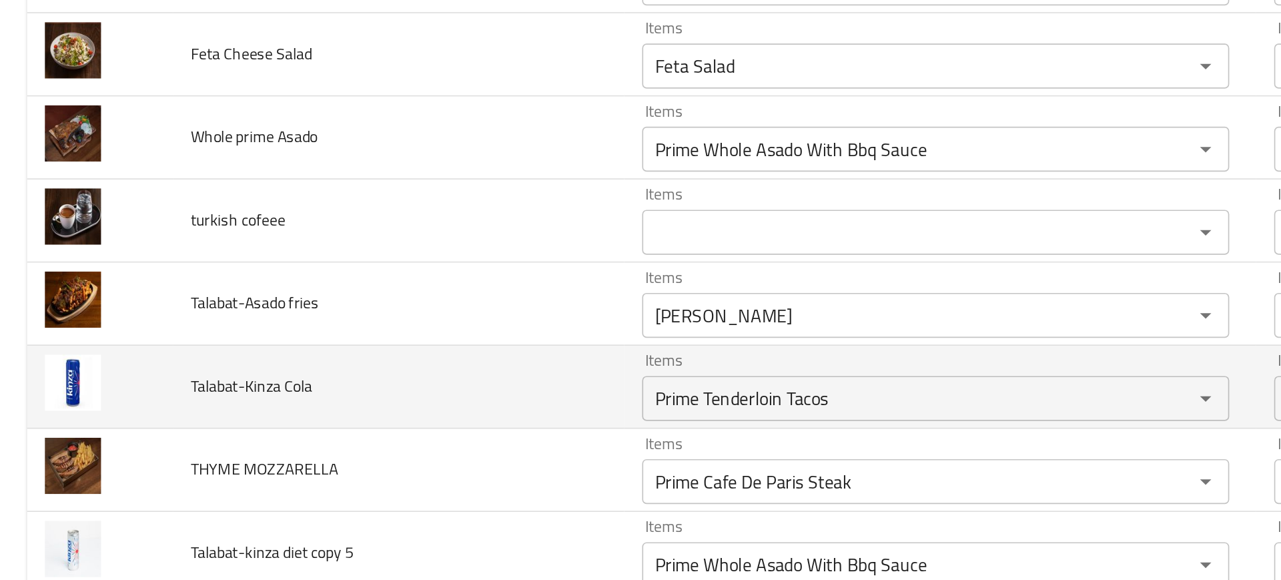
click at [342, 320] on td "Talabat-Kinza Cola" at bounding box center [237, 323] width 268 height 49
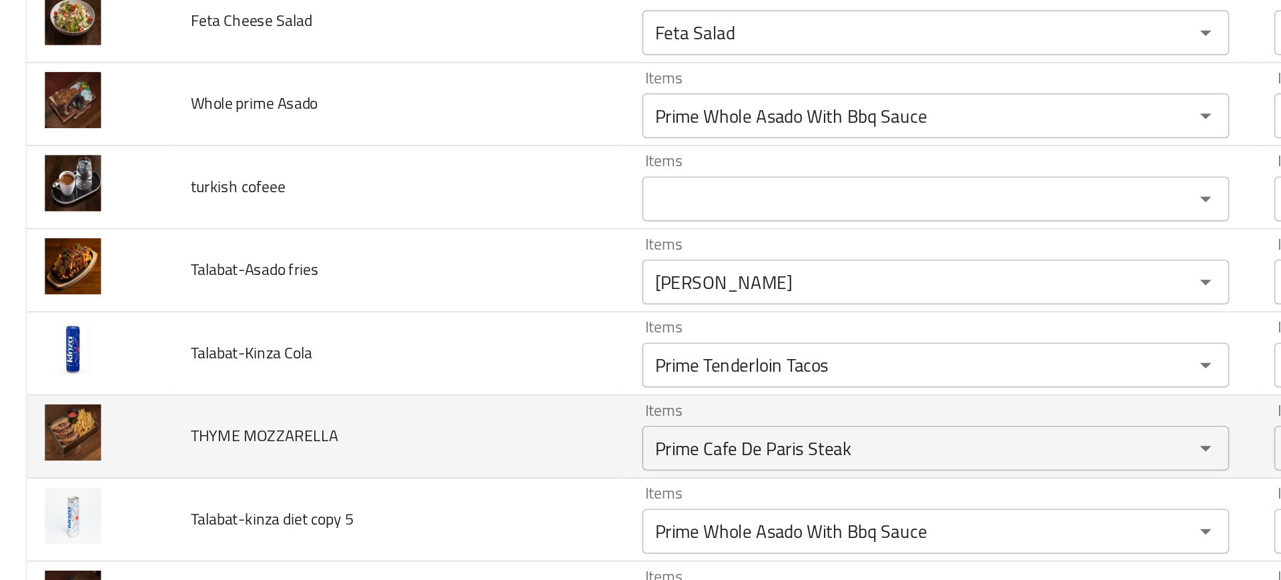
click at [344, 351] on td "THYME MOZZARELLA" at bounding box center [237, 352] width 268 height 49
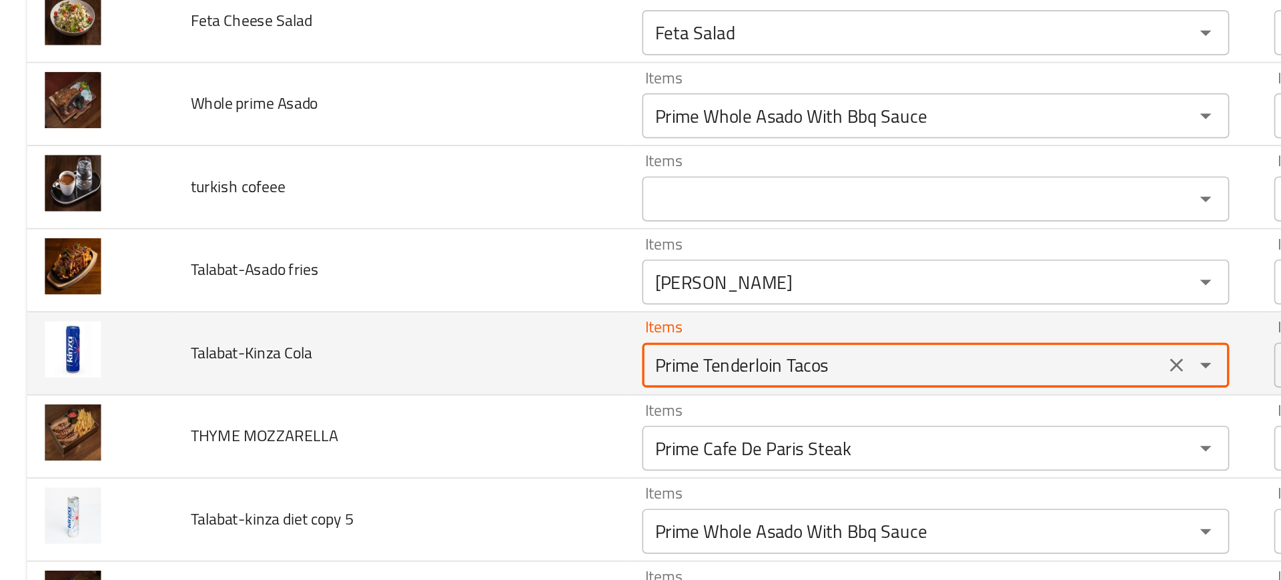
click at [422, 304] on Cola "Prime Tenderloin Tacos" at bounding box center [537, 310] width 302 height 19
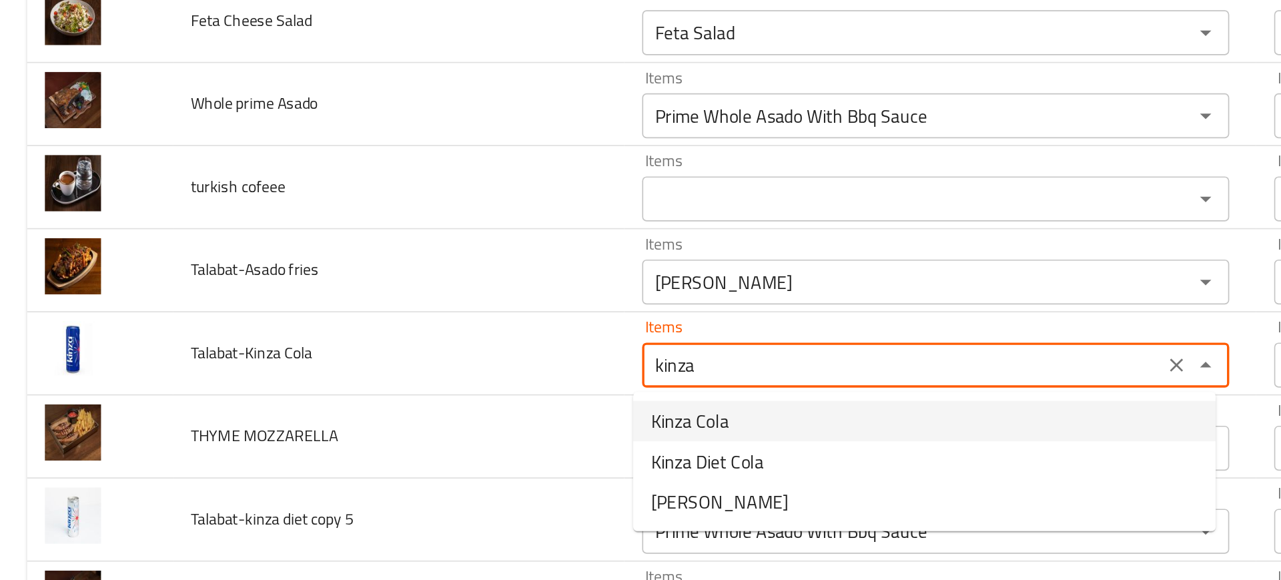
click at [438, 346] on Cola-option-0 "Kinza Cola" at bounding box center [549, 344] width 346 height 24
type Cola "Kinza Cola"
type Cola-ar "كينزا كولا"
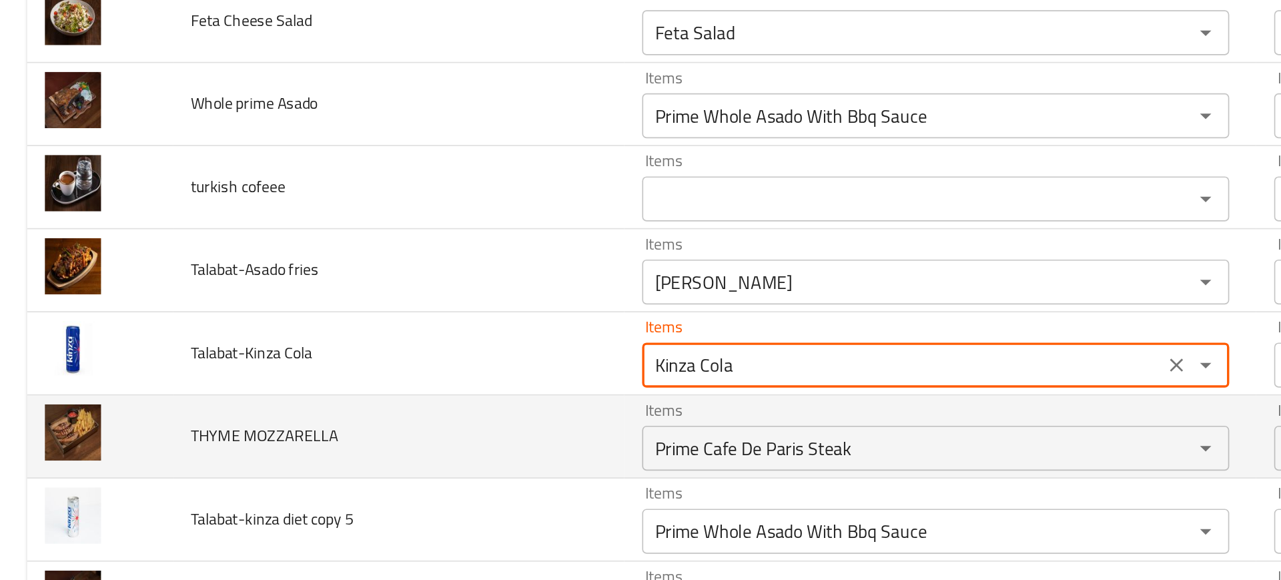
type Cola "Kinza Cola"
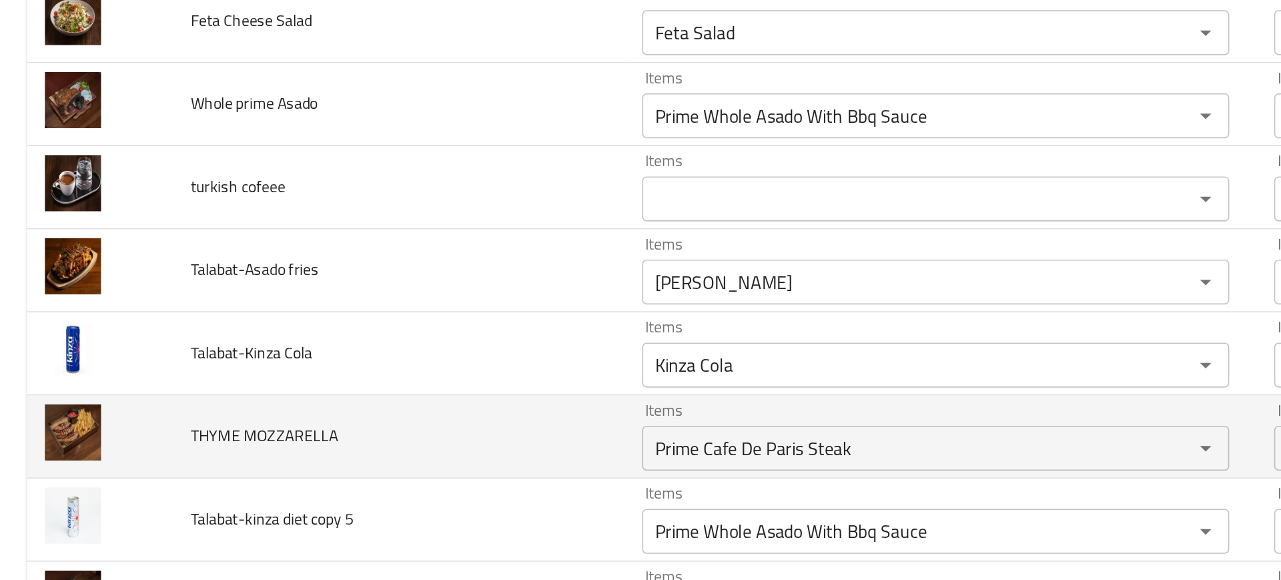
click at [344, 361] on td "THYME MOZZARELLA" at bounding box center [237, 352] width 268 height 49
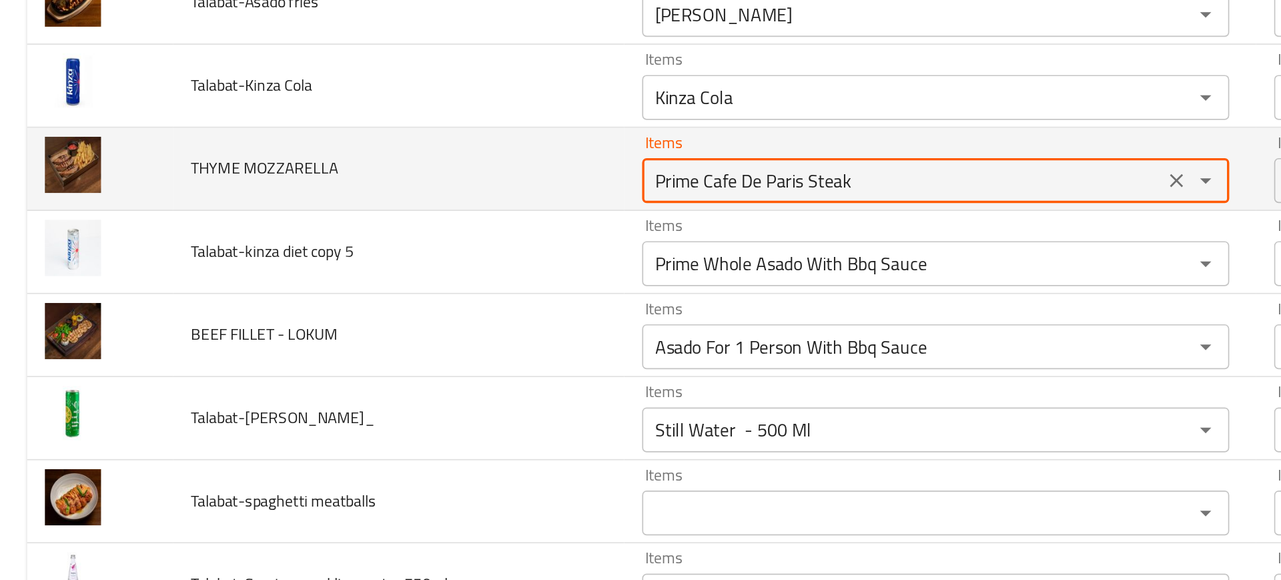
click at [416, 288] on MOZZARELLA "Prime Cafe De Paris Steak" at bounding box center [537, 288] width 302 height 19
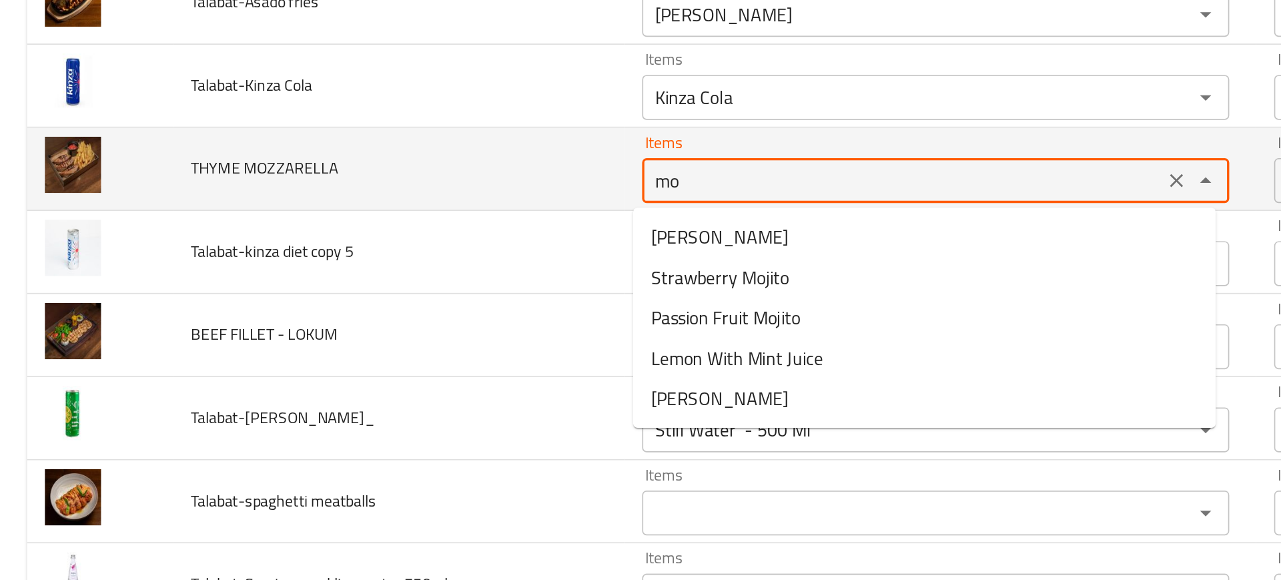
type MOZZARELLA "m"
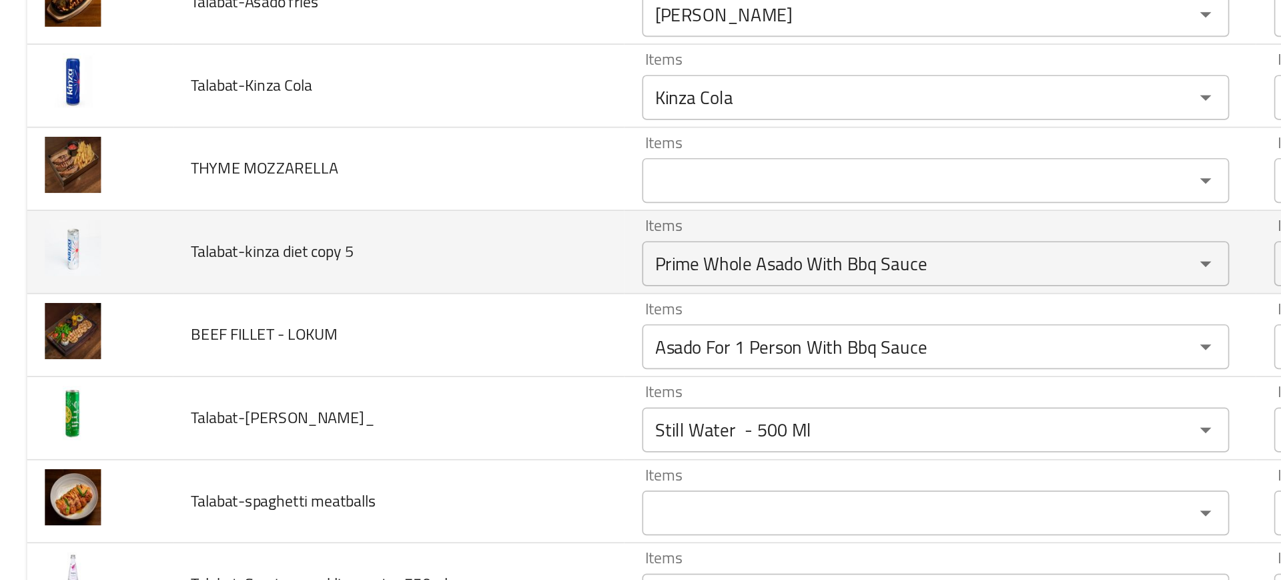
click at [316, 344] on td "Talabat-kinza diet copy 5" at bounding box center [237, 330] width 268 height 49
click at [384, 350] on div "Prime Whole Asado With Bbq Sauce Items" at bounding box center [556, 337] width 349 height 27
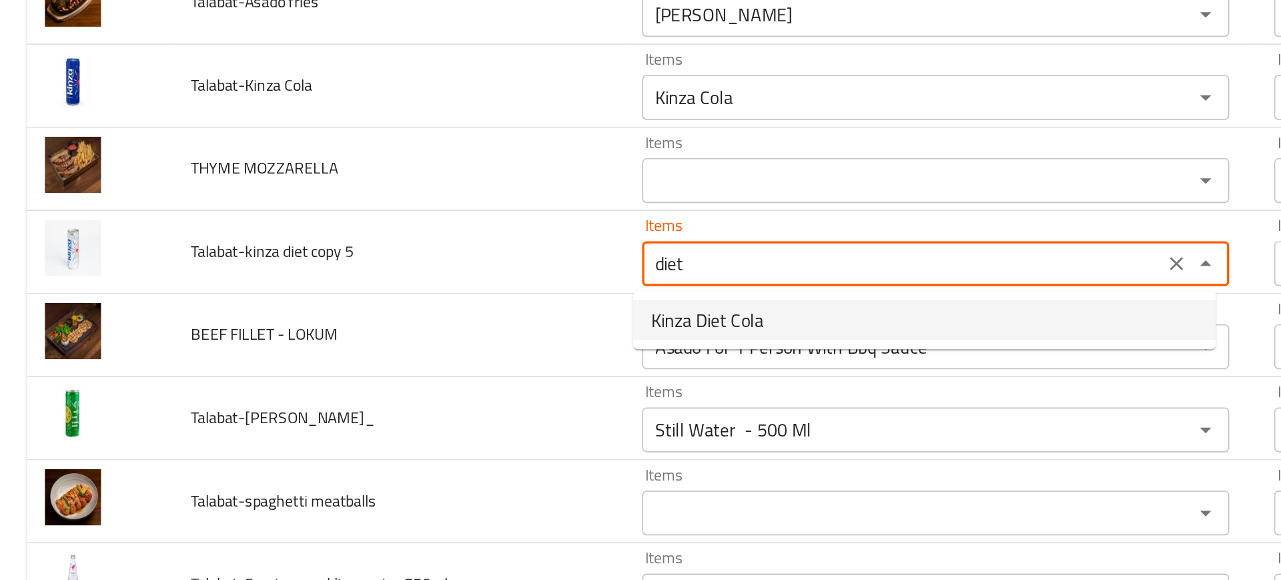
click at [407, 363] on span "Kinza Diet Cola" at bounding box center [420, 371] width 67 height 16
type 5 "Kinza Diet Cola"
type 5-ar "كينزا دايت كولا"
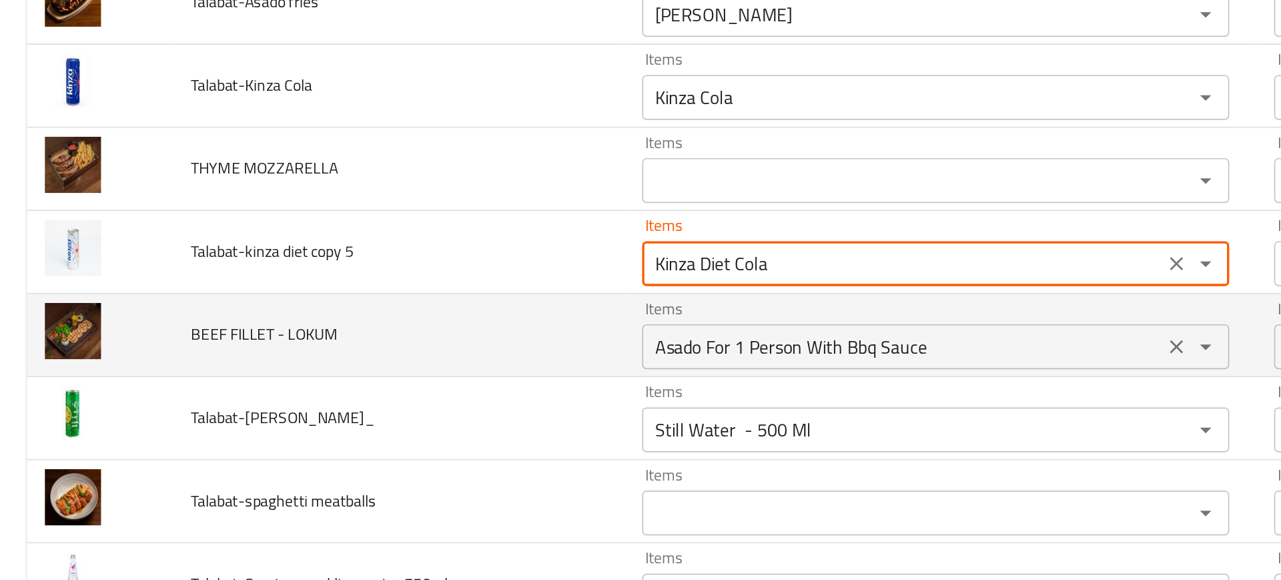
type 5 "Kinza Diet Cola"
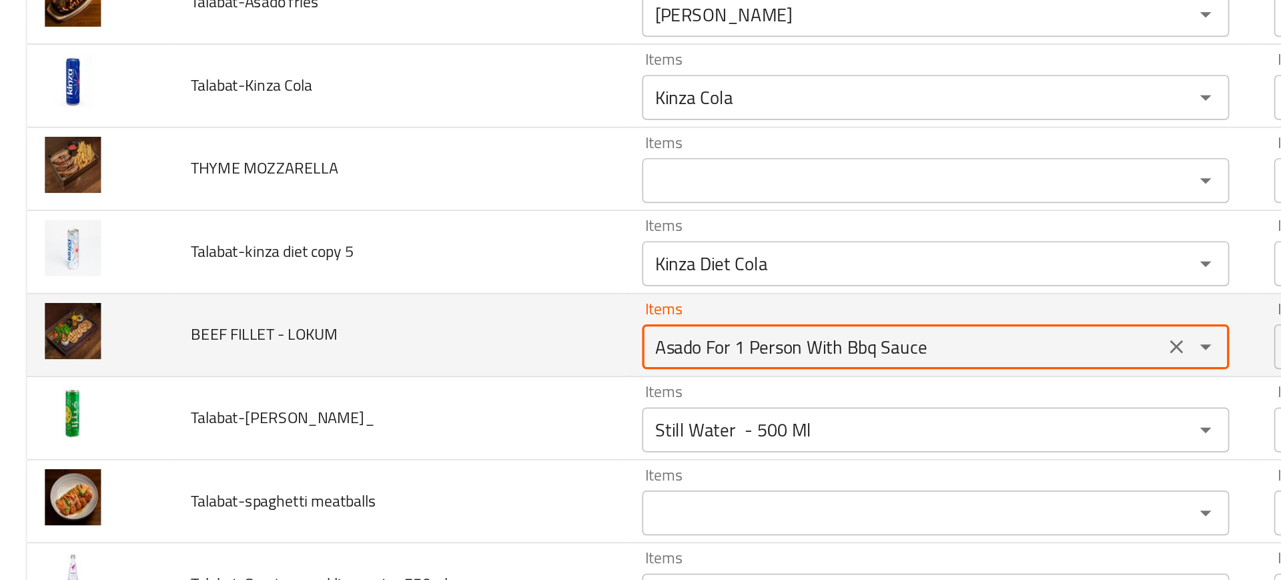
click at [414, 385] on LOKUM "Asado For 1 Person With Bbq Sauce" at bounding box center [537, 387] width 302 height 19
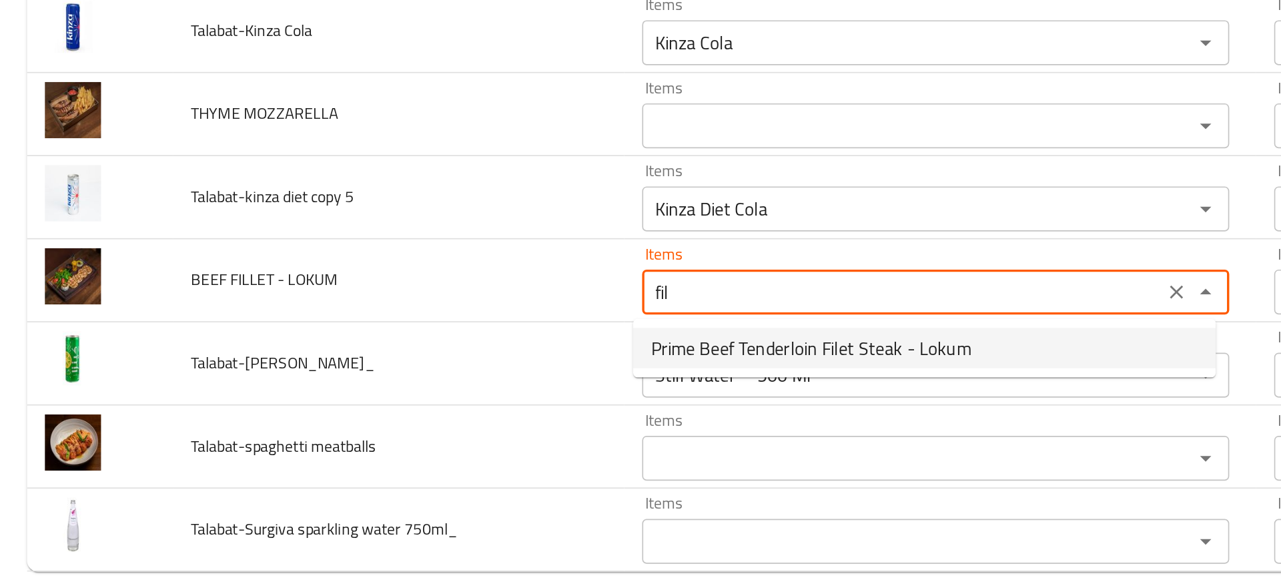
click at [472, 423] on span "Prime Beef Tenderloin Filet Steak - Lokum" at bounding box center [482, 420] width 190 height 16
type LOKUM "Prime Beef Tenderloin Filet Steak - Lokum"
type LOKUM-ar "برايم بيف تندرلوين فيليه ستيك - لوكوم"
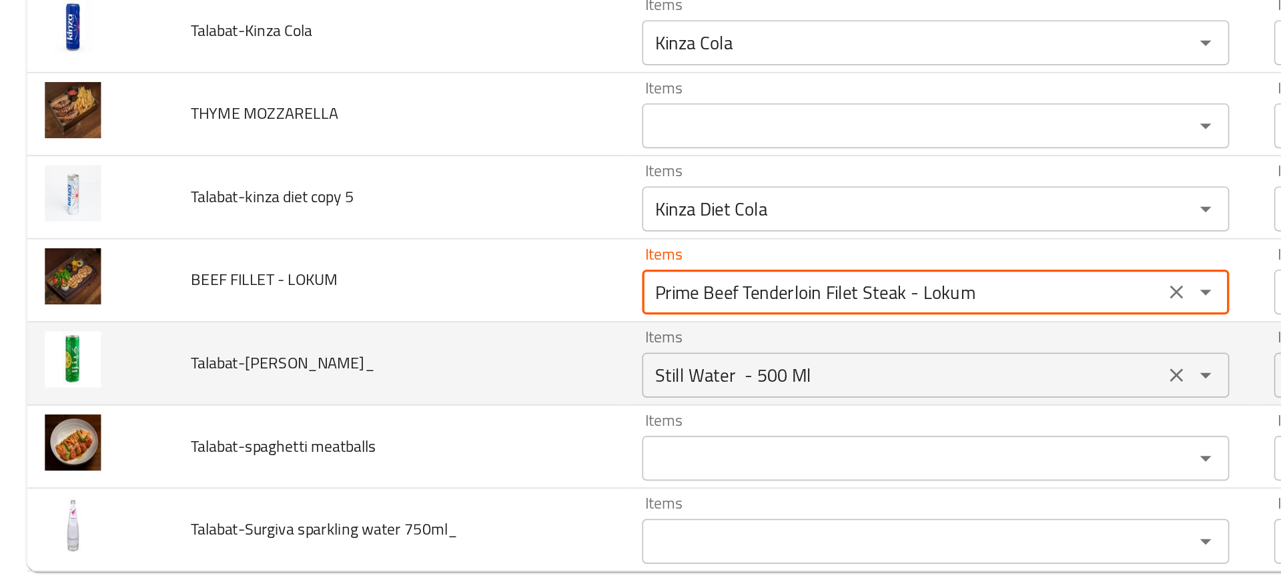
type LOKUM "Prime Beef Tenderloin Filet Steak - Lokum"
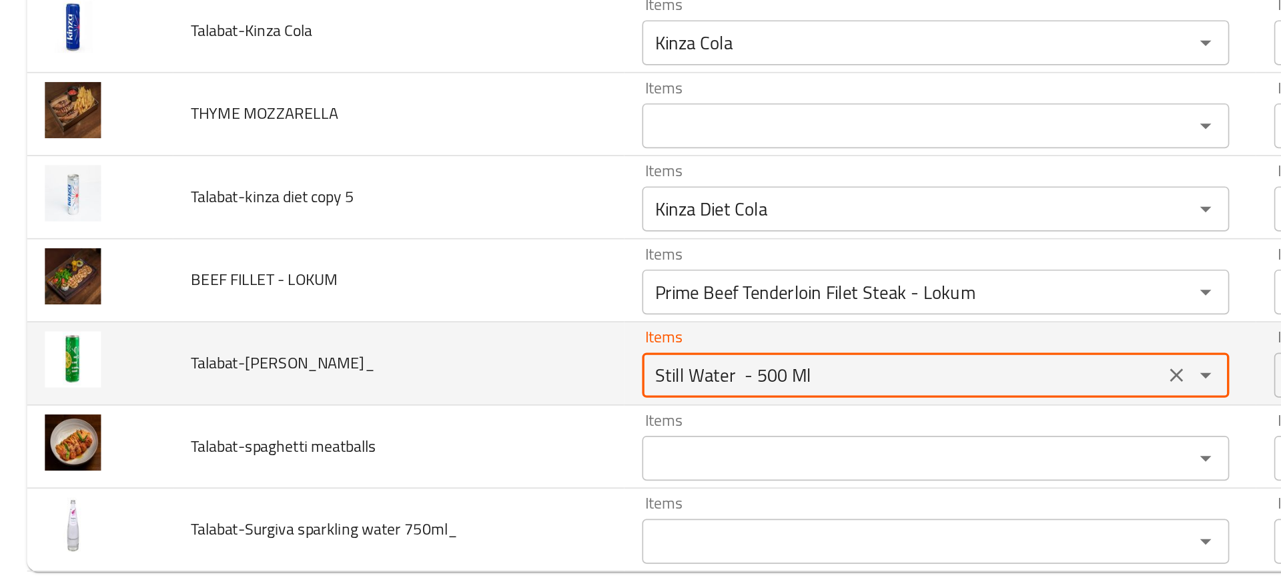
click at [405, 437] on Limon_ "Still Water - 500 Ml" at bounding box center [537, 436] width 302 height 19
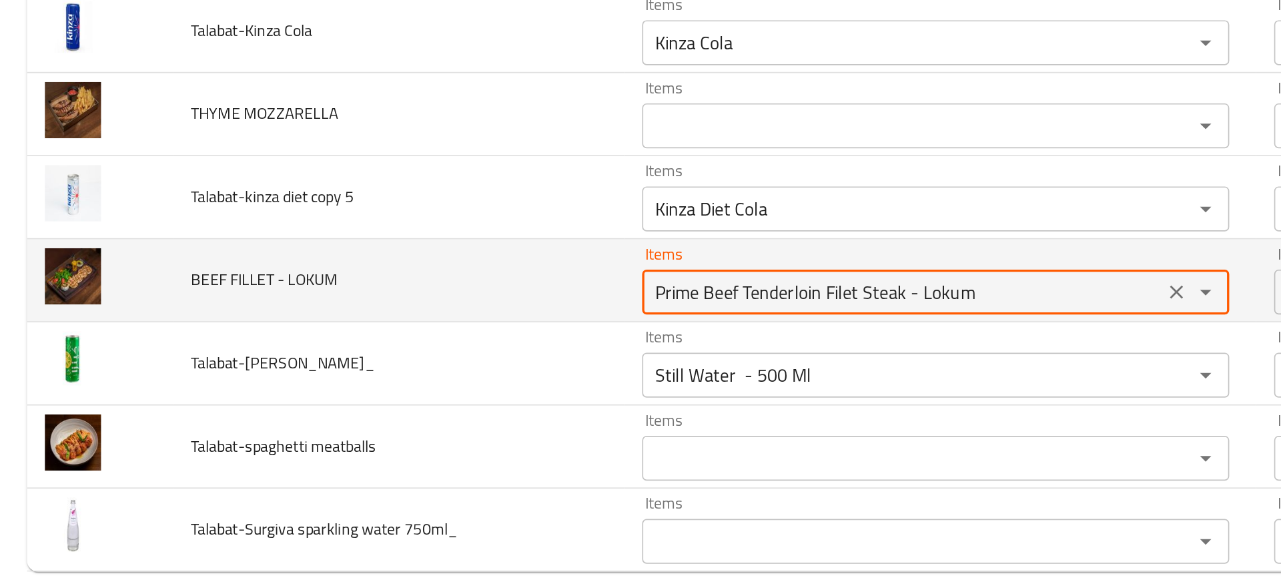
click at [423, 392] on LOKUM "Prime Beef Tenderloin Filet Steak - Lokum" at bounding box center [537, 387] width 302 height 19
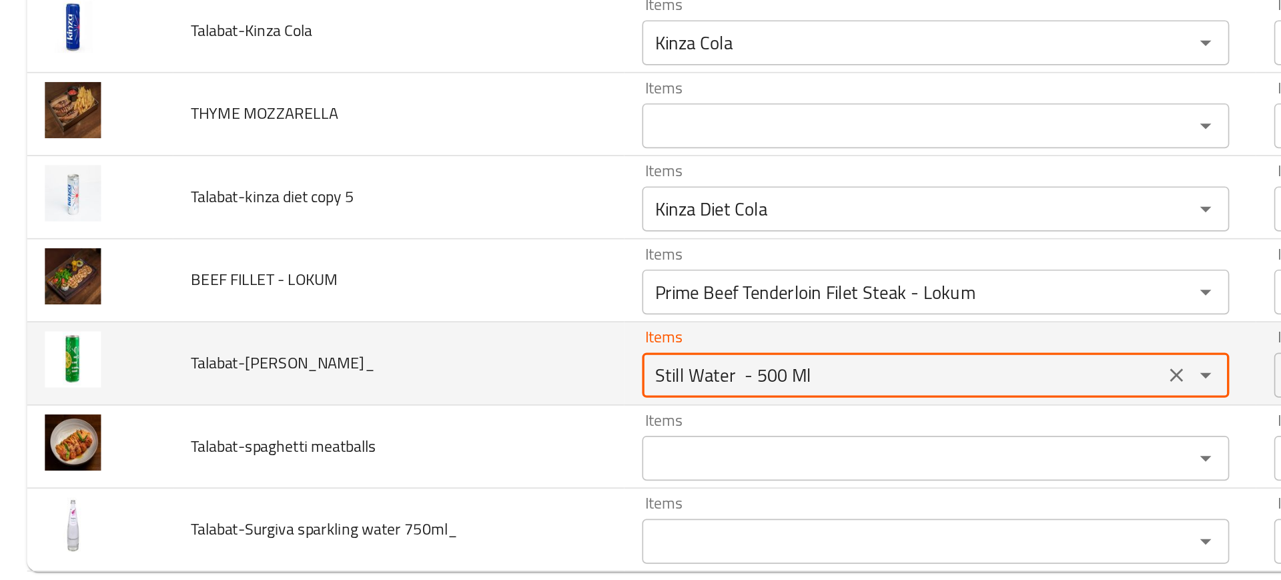
click at [431, 434] on Limon_ "Still Water - 500 Ml" at bounding box center [537, 436] width 302 height 19
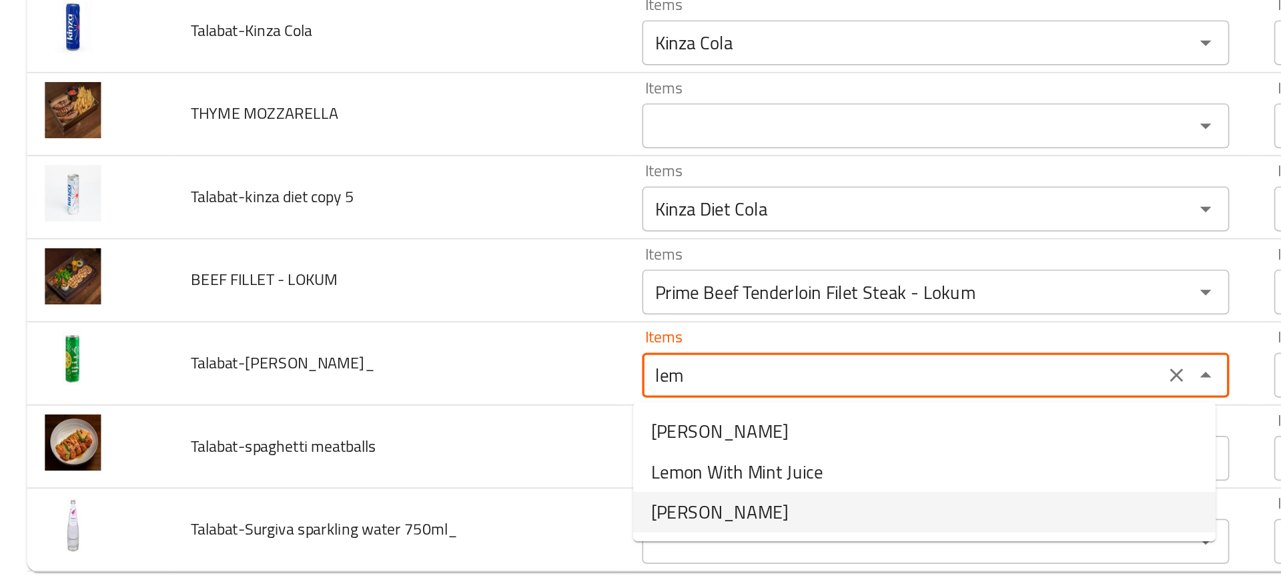
click at [435, 521] on span "Kinza Lemon" at bounding box center [427, 518] width 81 height 16
type Limon_ "Kinza Lemon"
type Limon_-ar "كينزا ليمون"
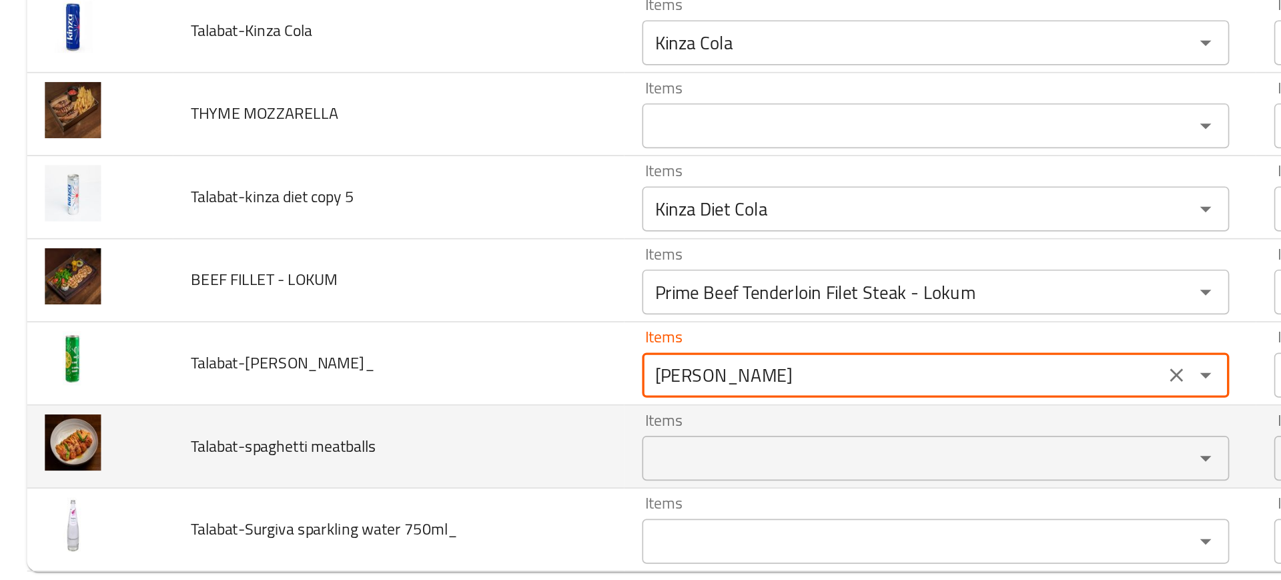
type Limon_ "Kinza Lemon"
click at [322, 485] on td "Talabat-spaghetti meatballs" at bounding box center [237, 478] width 268 height 49
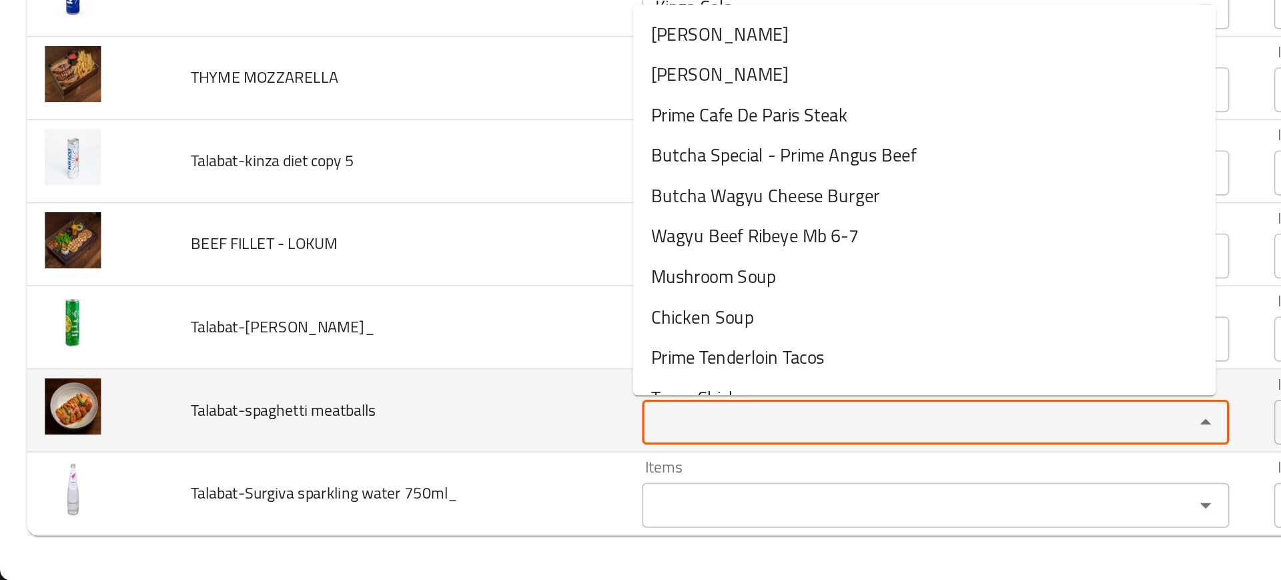
click at [403, 489] on meatballs "Items" at bounding box center [537, 486] width 302 height 19
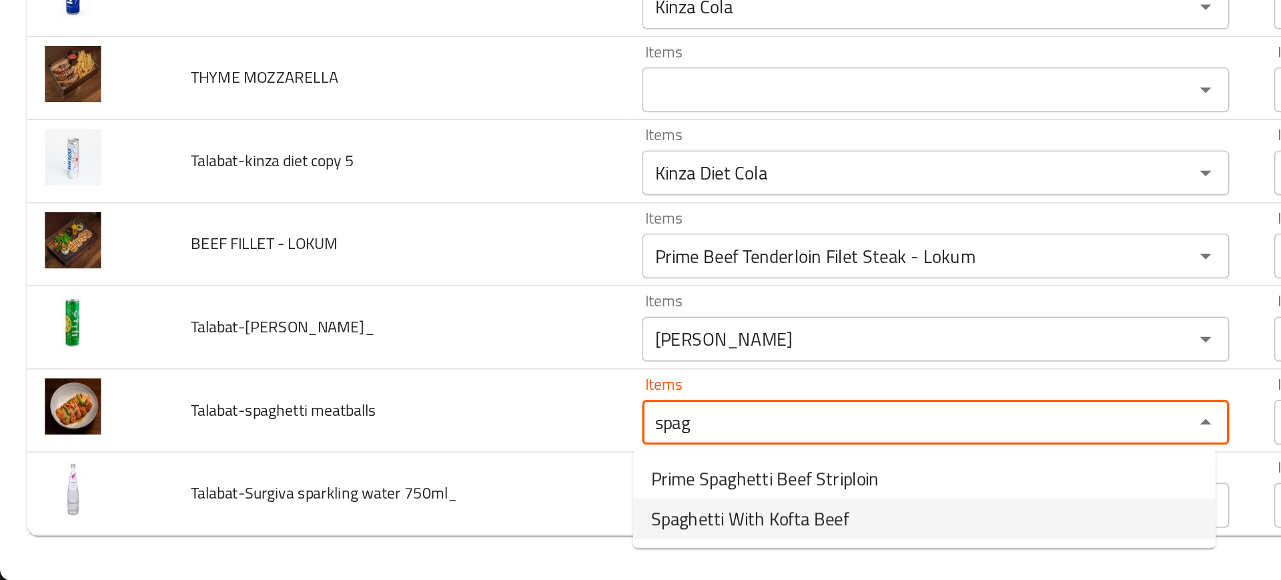
click at [402, 545] on span "Spaghetti With Kofta Beef" at bounding box center [445, 543] width 117 height 16
type meatballs "Spaghetti With Kofta Beef"
type meatballs-ar "سباغيتي مع كرات اللحم"
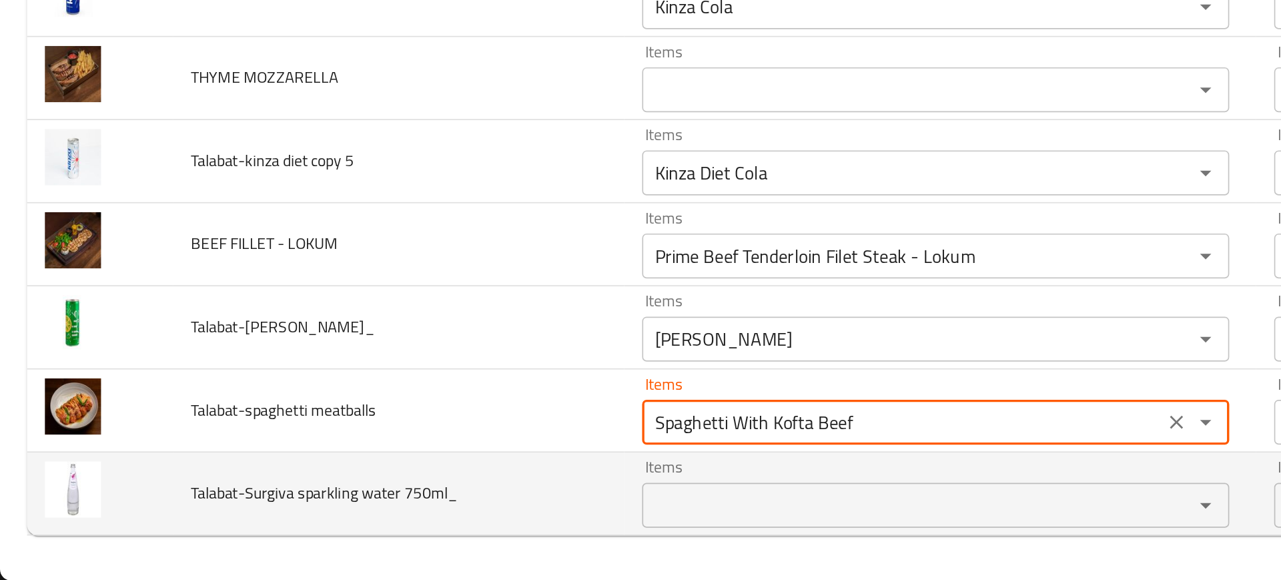
type meatballs "Spaghetti With Kofta Beef"
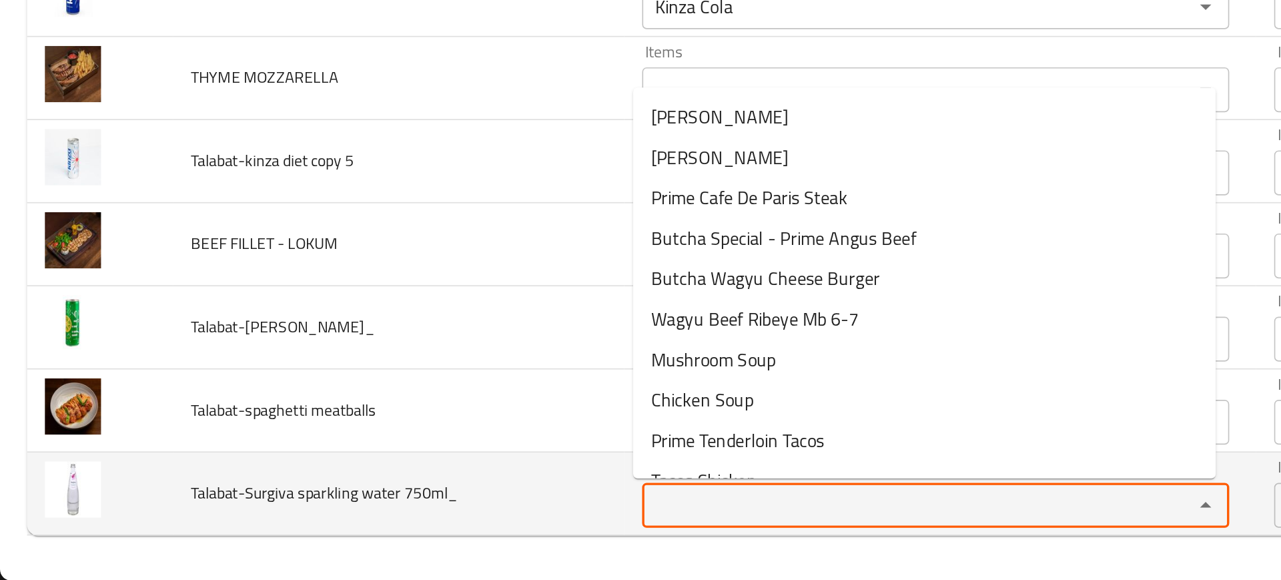
click at [386, 542] on 750ml_ "Items" at bounding box center [537, 535] width 302 height 19
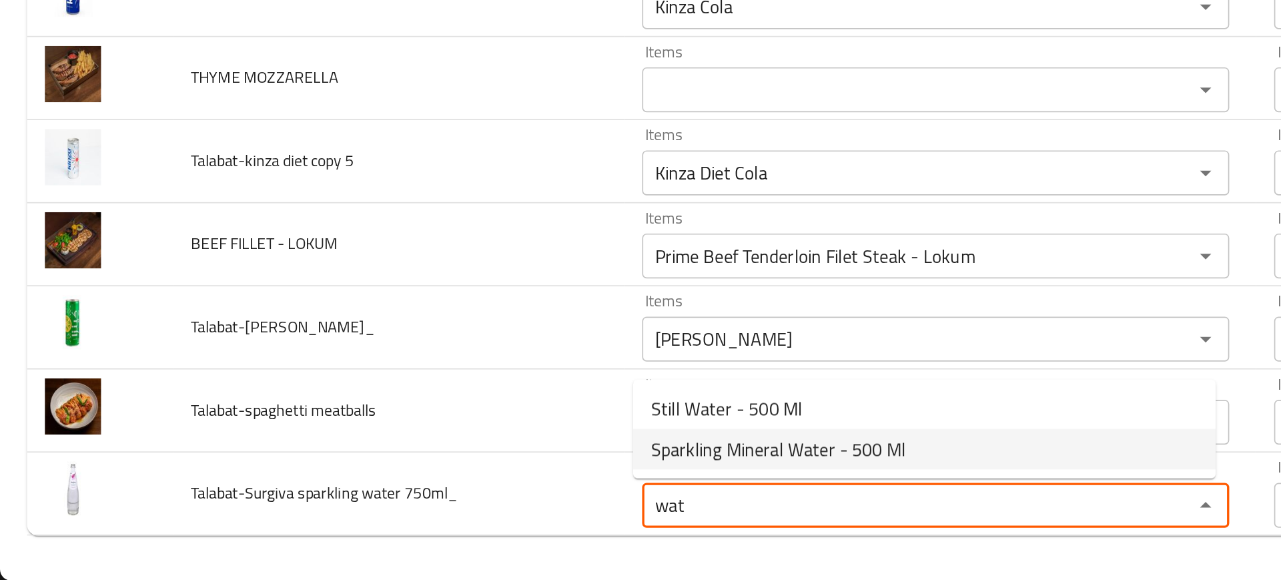
click at [416, 506] on span "Sparkling Mineral Water - 500 Ml" at bounding box center [462, 502] width 151 height 16
type 750ml_ "Sparkling Mineral Water - 500 Ml"
type 750ml_-ar "مياه معدنية فوارة - 500 مل"
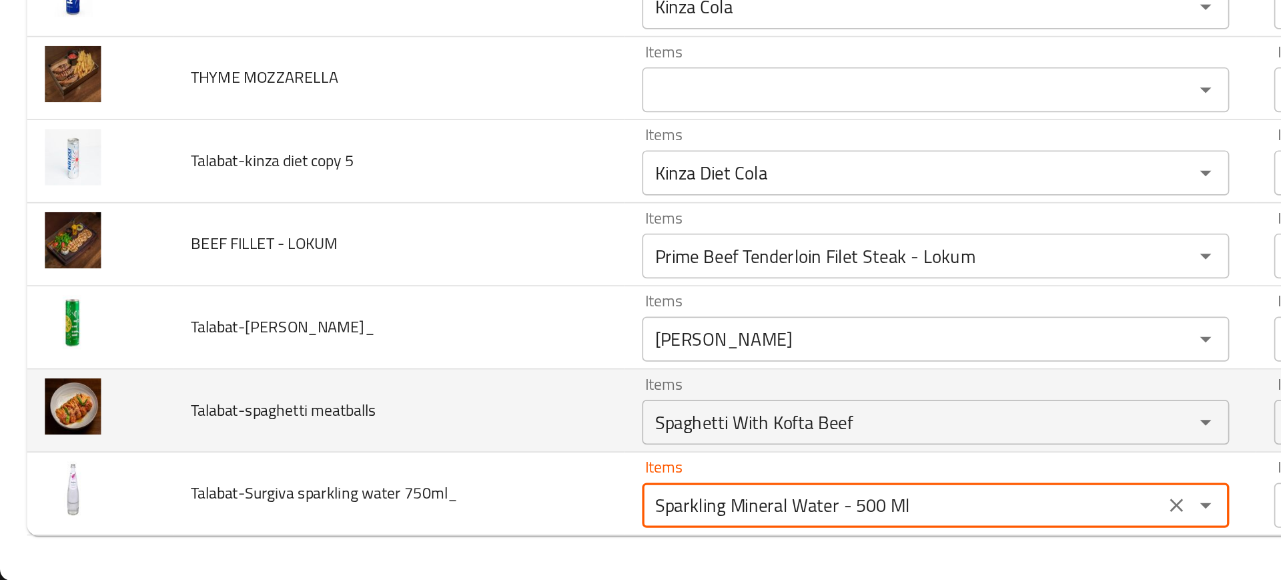
type 750ml_ "Sparkling Mineral Water - 500 Ml"
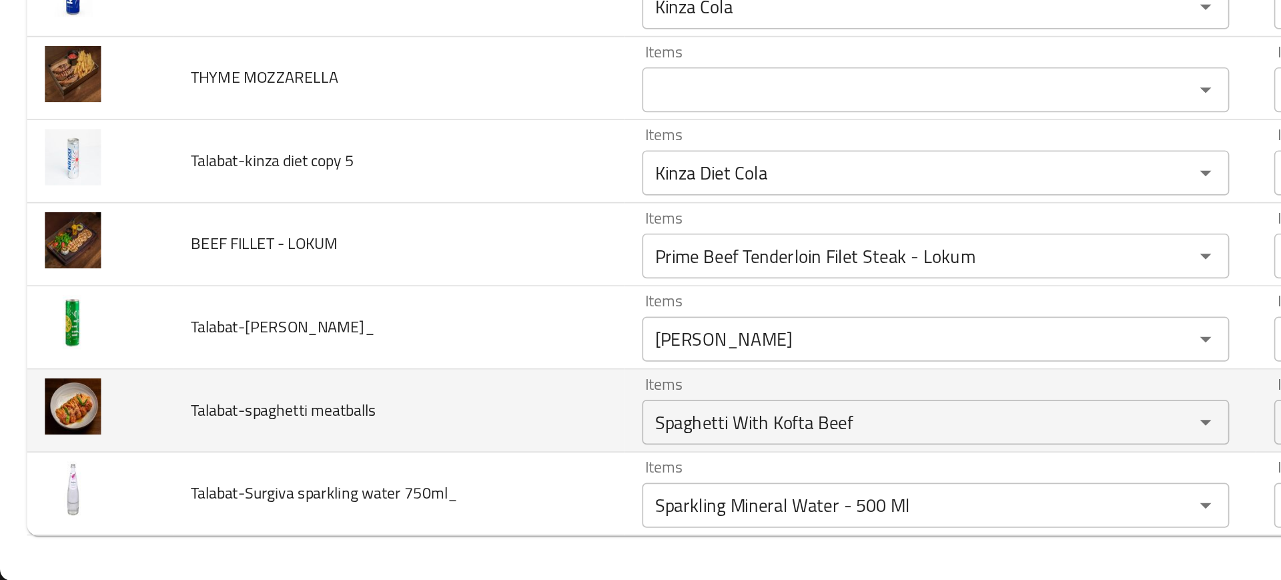
click at [284, 478] on td "Talabat-spaghetti meatballs" at bounding box center [237, 478] width 268 height 49
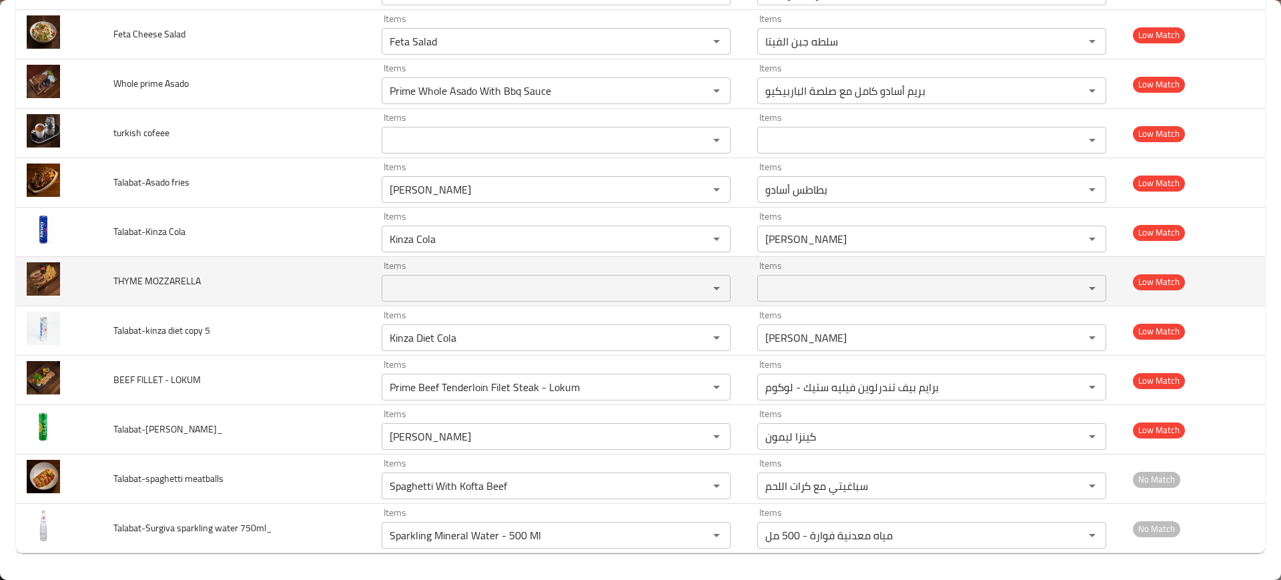
click at [434, 287] on MOZZARELLA "Items" at bounding box center [537, 288] width 302 height 19
type MOZZARELLA ","
type MOZZARELLA "m"
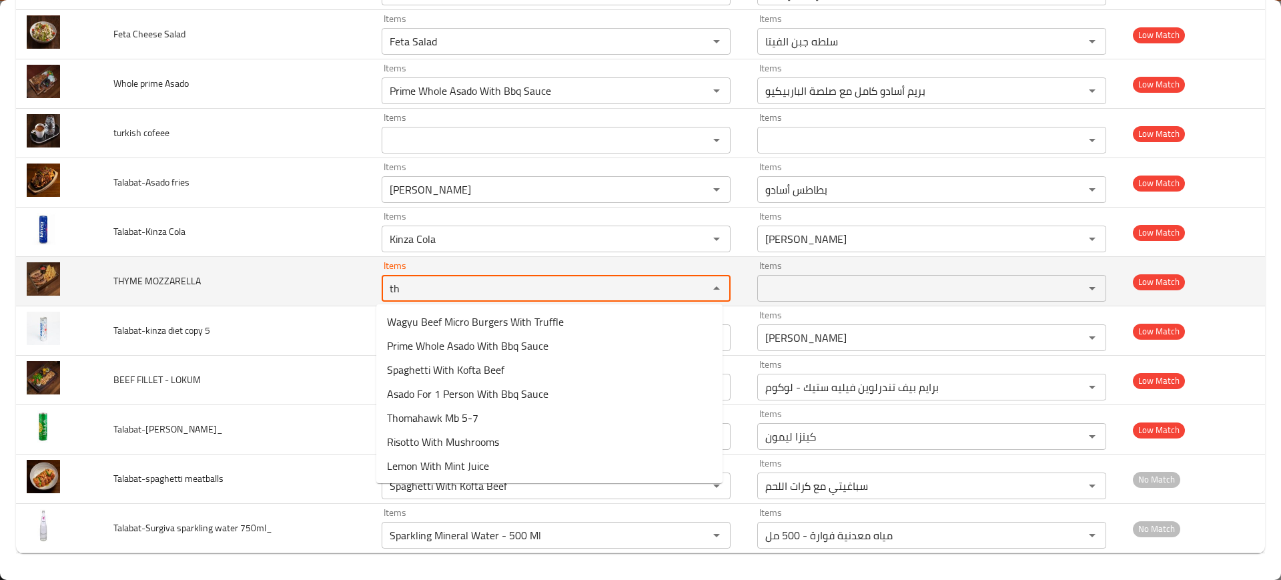
type MOZZARELLA "t"
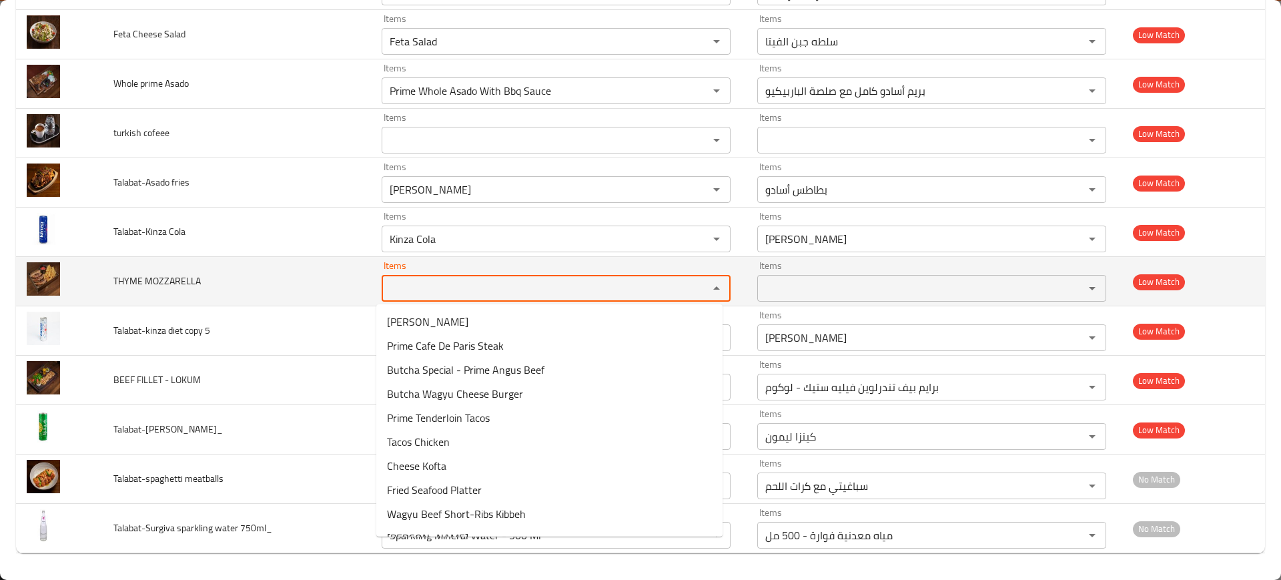
type MOZZARELLA "z"
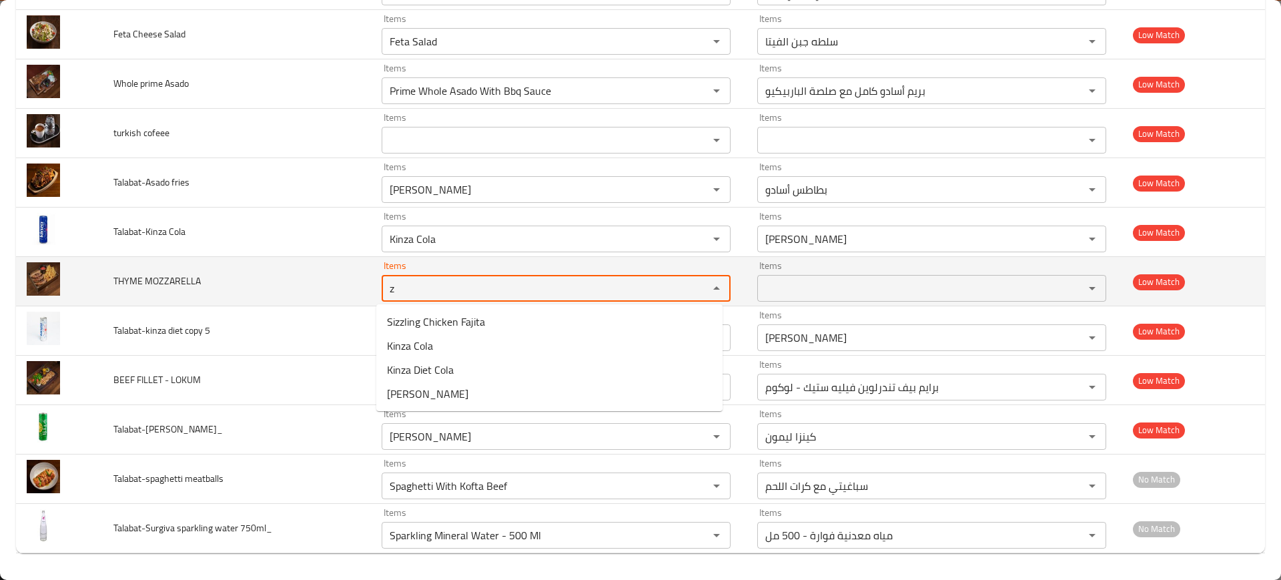
type MOZZARELLA "za"
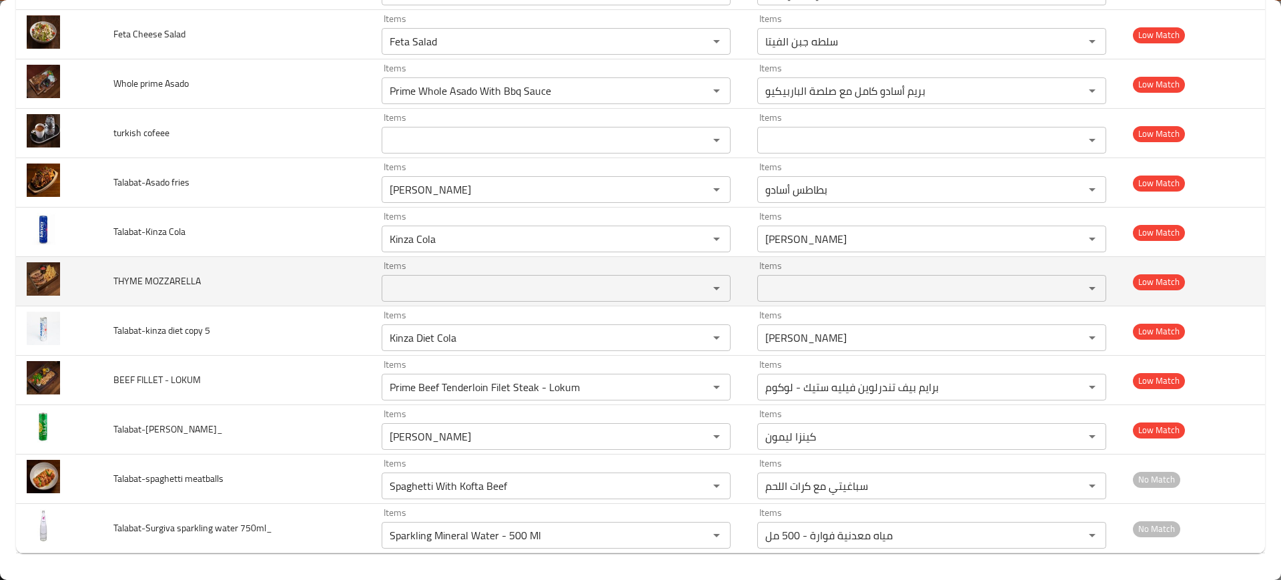
click at [281, 273] on td "THYME MOZZARELLA" at bounding box center [237, 281] width 268 height 49
click at [172, 271] on td "THYME MOZZARELLA" at bounding box center [237, 281] width 268 height 49
click at [164, 254] on div at bounding box center [164, 254] width 0 height 0
click at [147, 277] on span "THYME MOZZARELLA" at bounding box center [156, 280] width 87 height 17
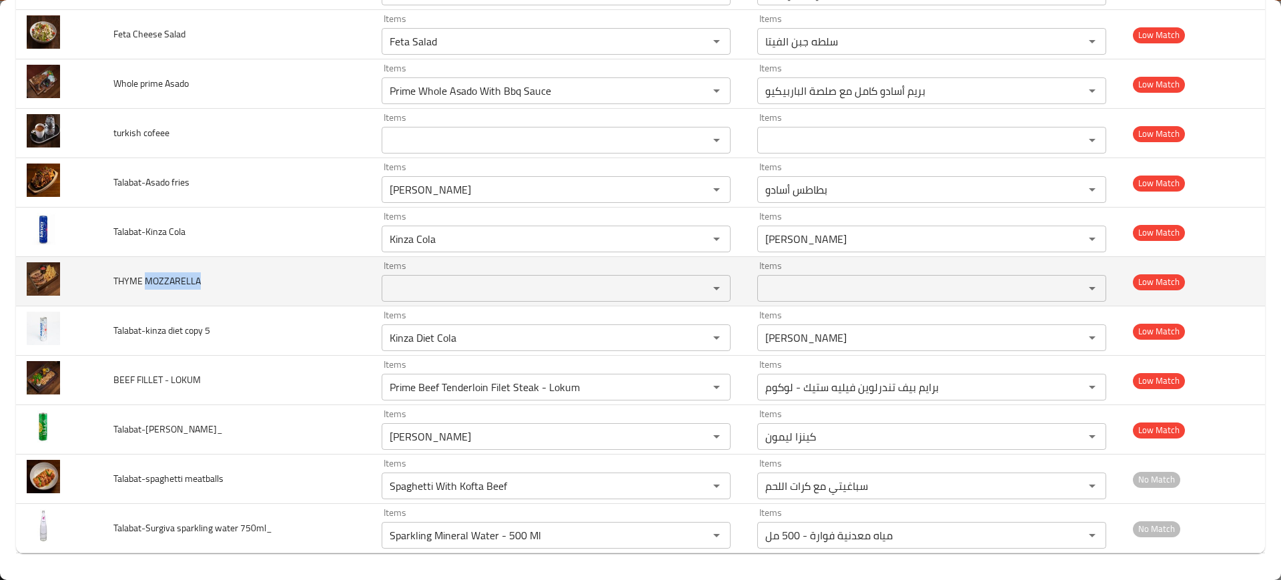
click at [147, 277] on span "THYME MOZZARELLA" at bounding box center [156, 280] width 87 height 17
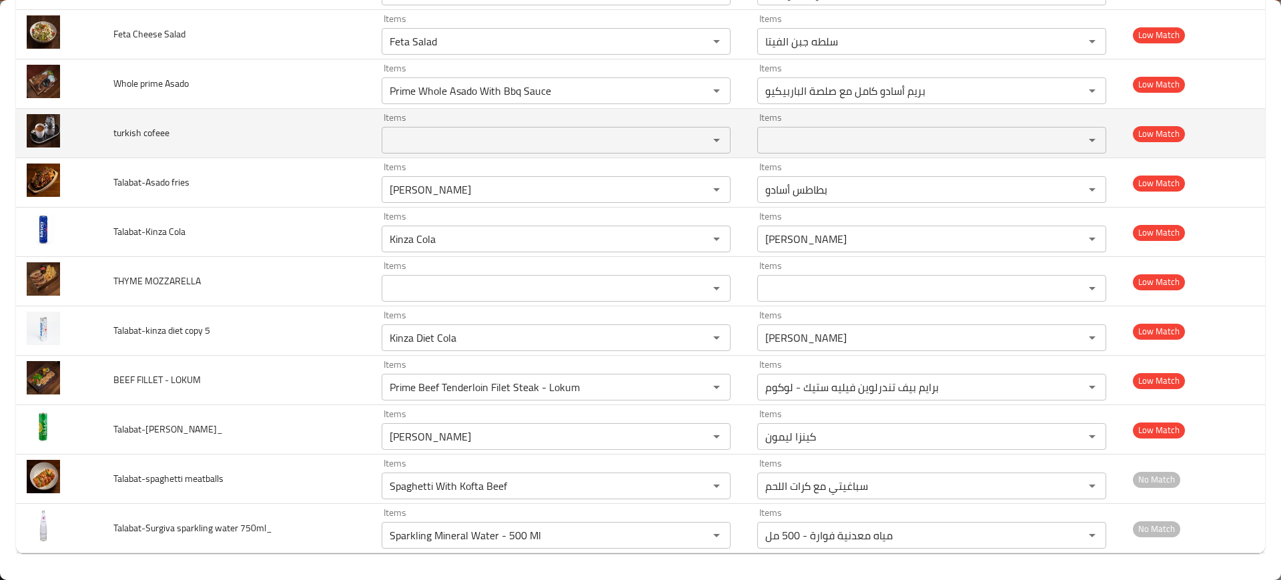
click at [129, 136] on span "turkish cofeee" at bounding box center [141, 132] width 56 height 17
copy span "turkish cofeee"
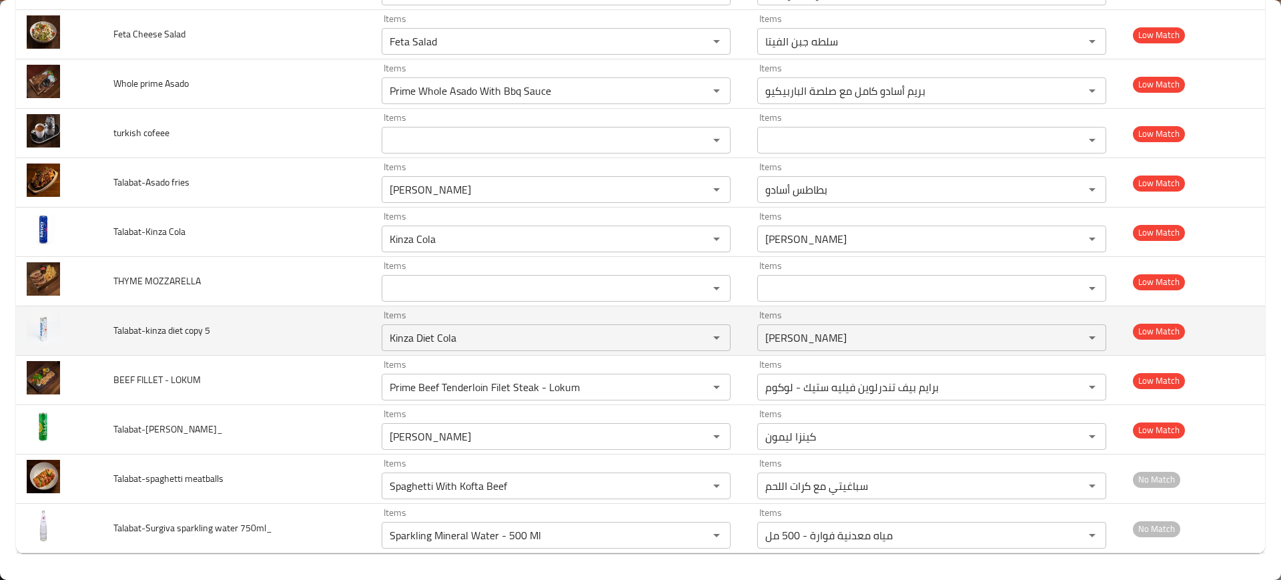
click at [358, 330] on td "Talabat-kinza diet copy 5" at bounding box center [237, 330] width 268 height 49
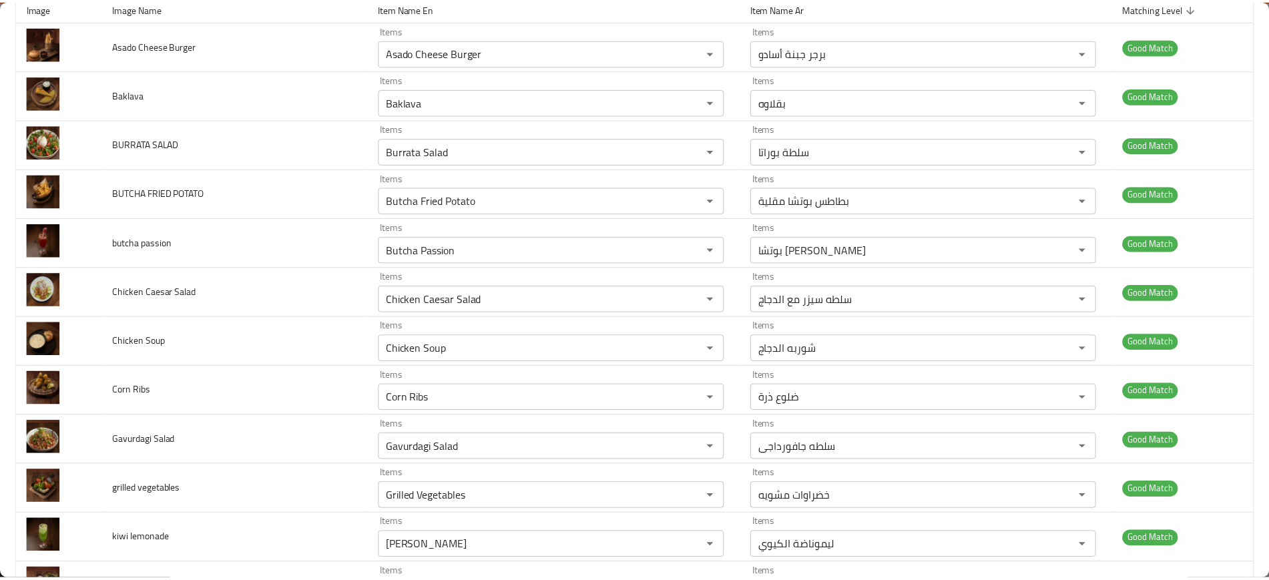
scroll to position [0, 0]
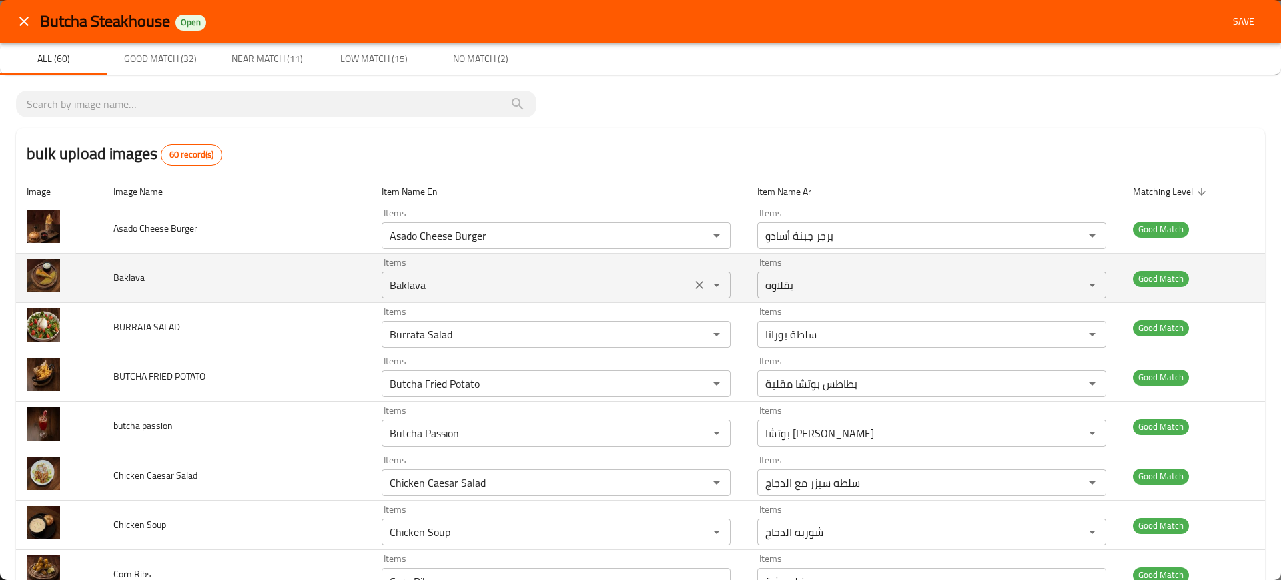
click at [414, 295] on div "Baklava Items" at bounding box center [556, 285] width 349 height 27
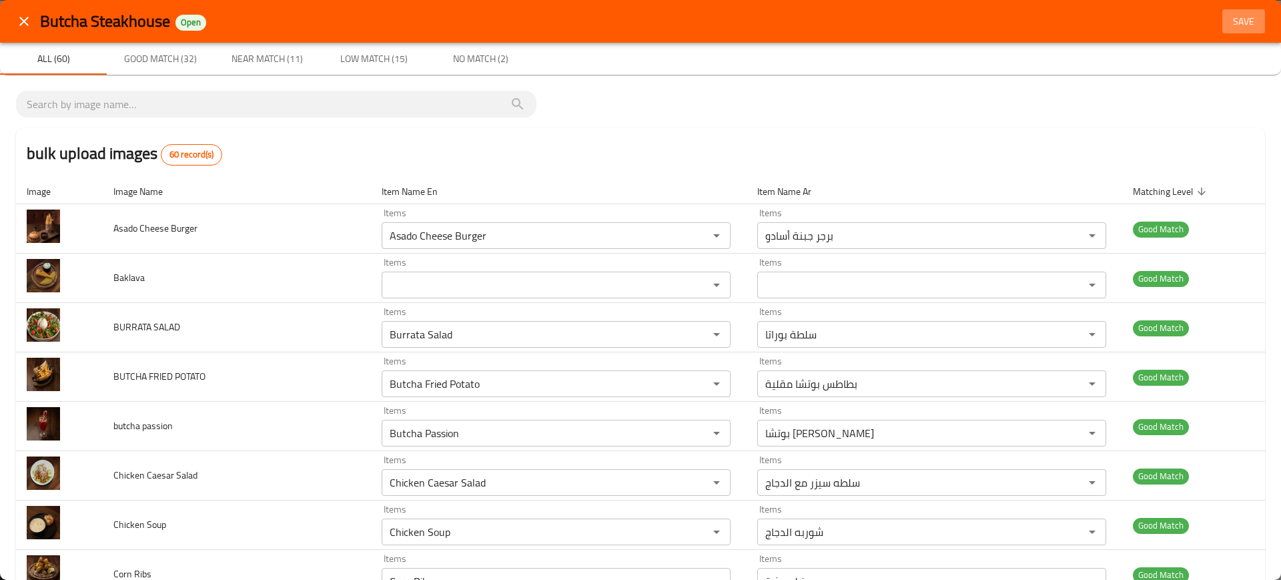
click at [1231, 19] on span "Save" at bounding box center [1244, 21] width 32 height 17
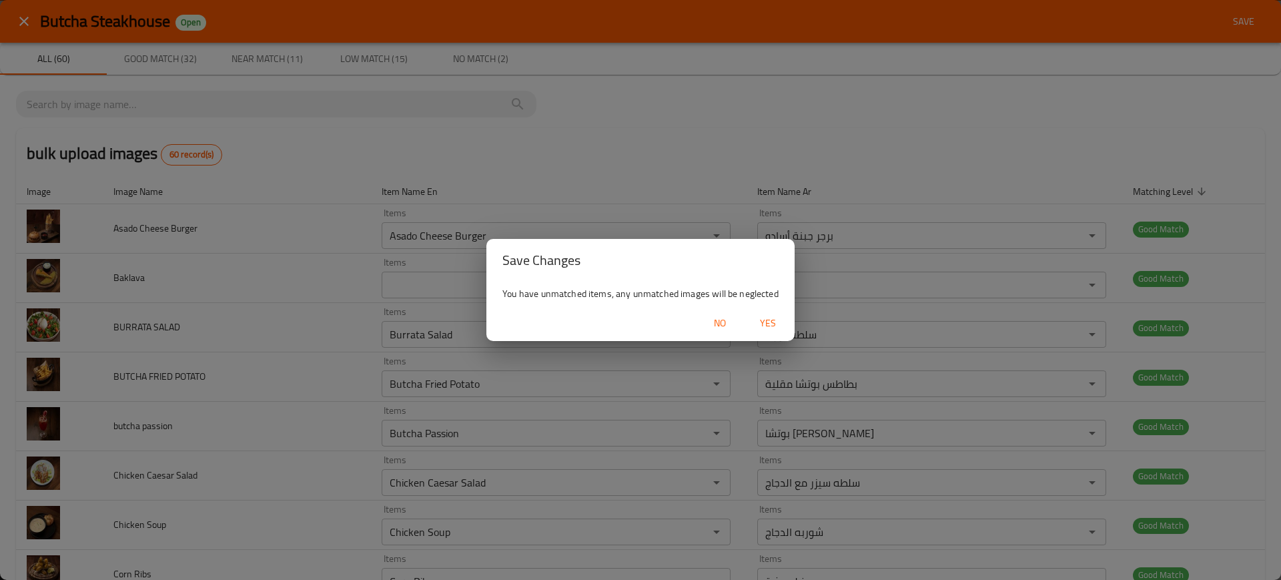
click at [767, 308] on div "No Yes" at bounding box center [641, 323] width 308 height 35
click at [765, 320] on span "Yes" at bounding box center [768, 323] width 32 height 17
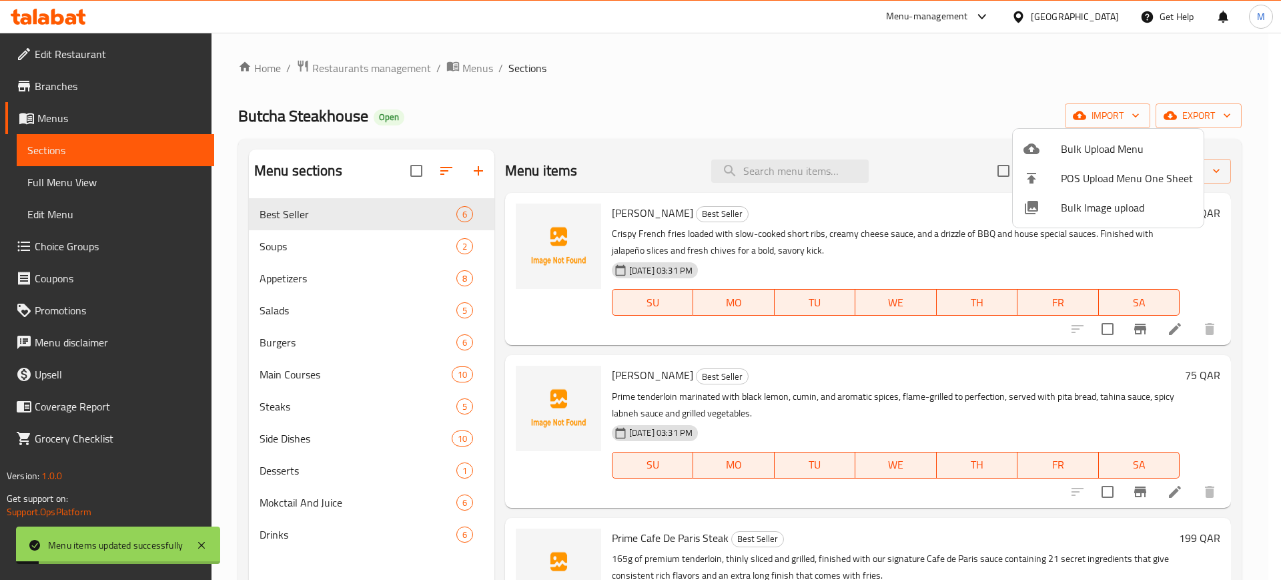
click at [757, 166] on div at bounding box center [640, 290] width 1281 height 580
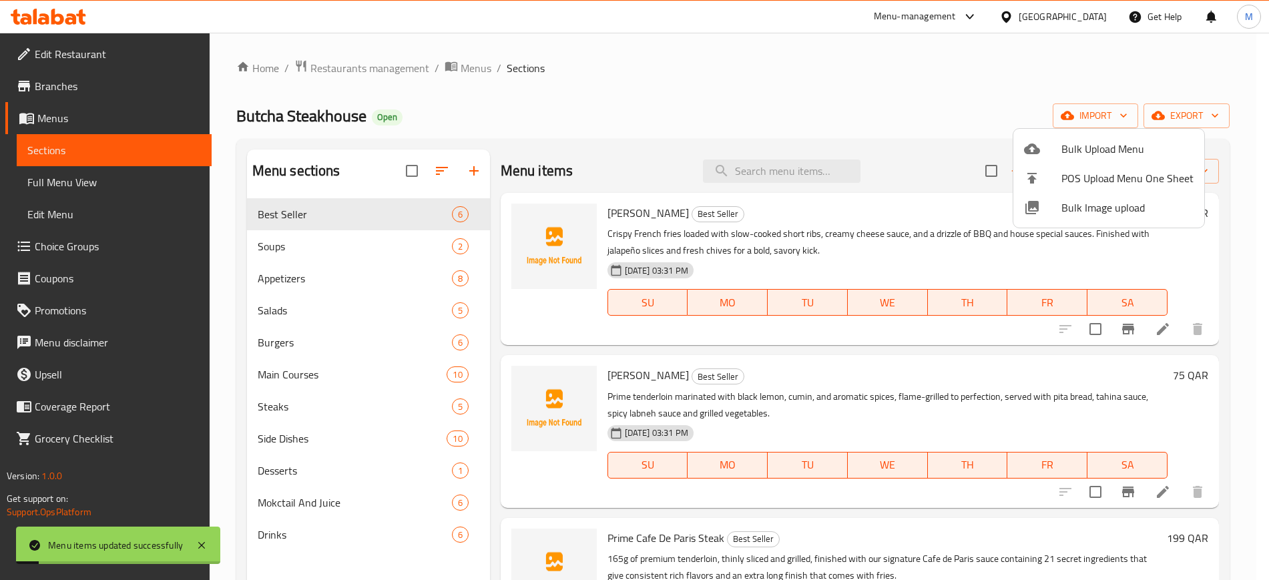
click at [757, 166] on input "search" at bounding box center [782, 171] width 158 height 23
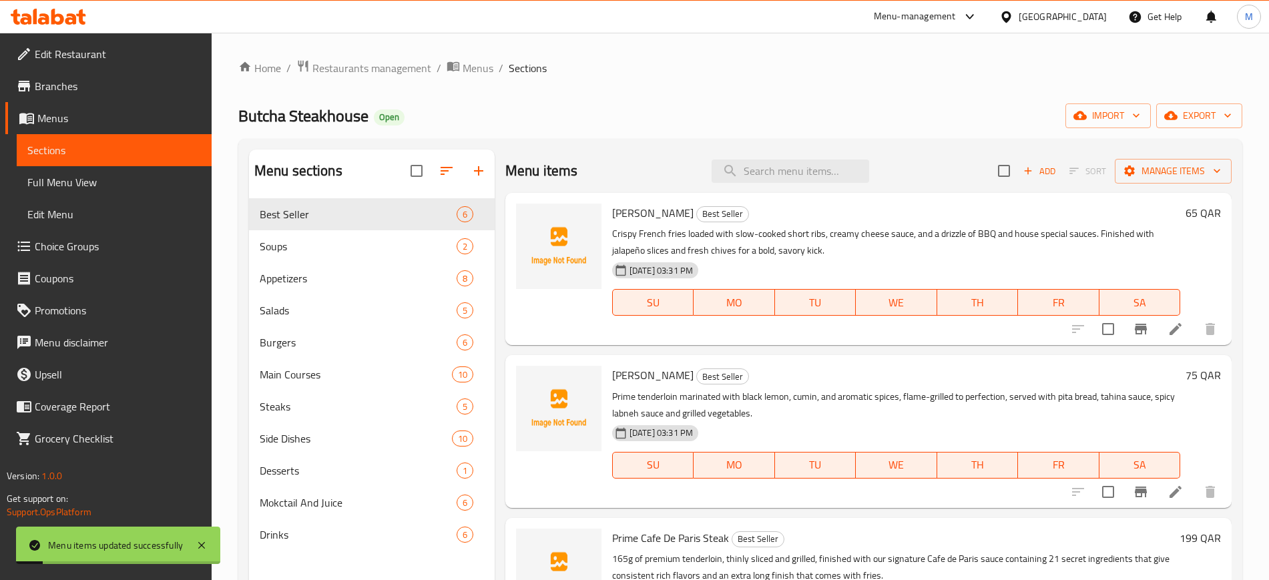
paste input "Baklava"
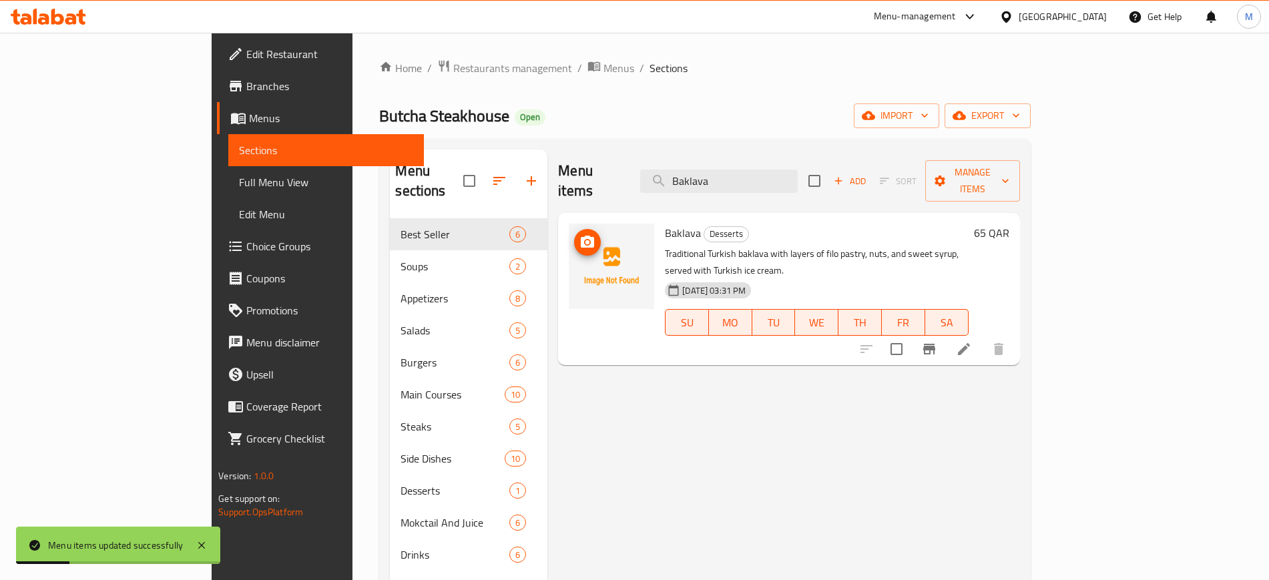
type input "Baklava"
click at [581, 236] on icon "upload picture" at bounding box center [587, 242] width 13 height 12
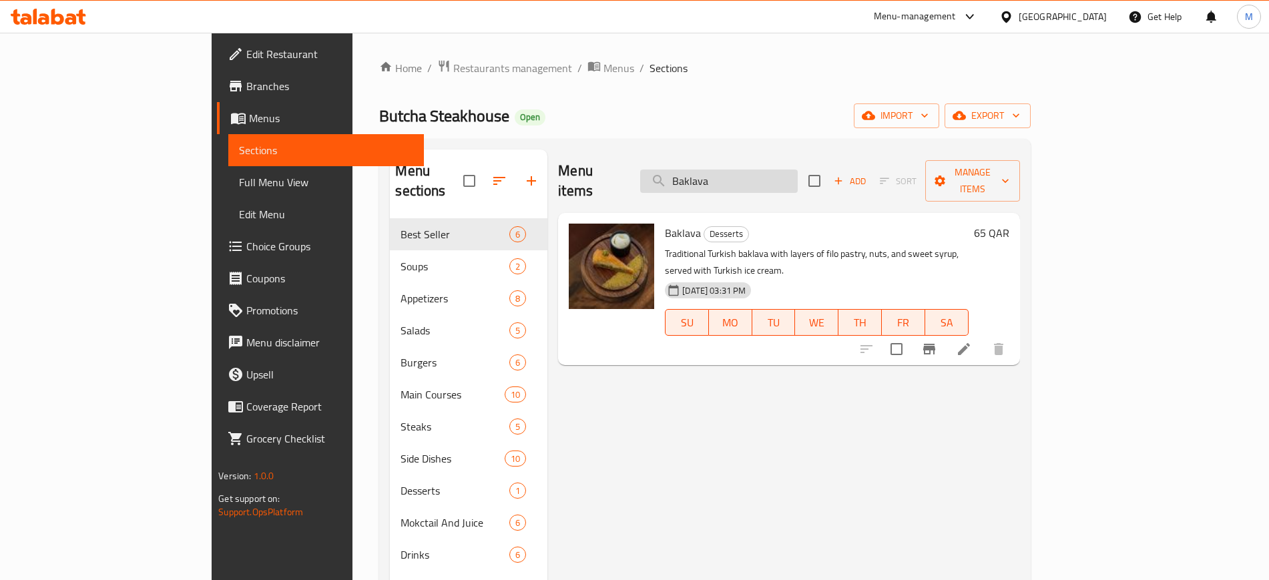
click at [798, 171] on input "Baklava" at bounding box center [719, 181] width 158 height 23
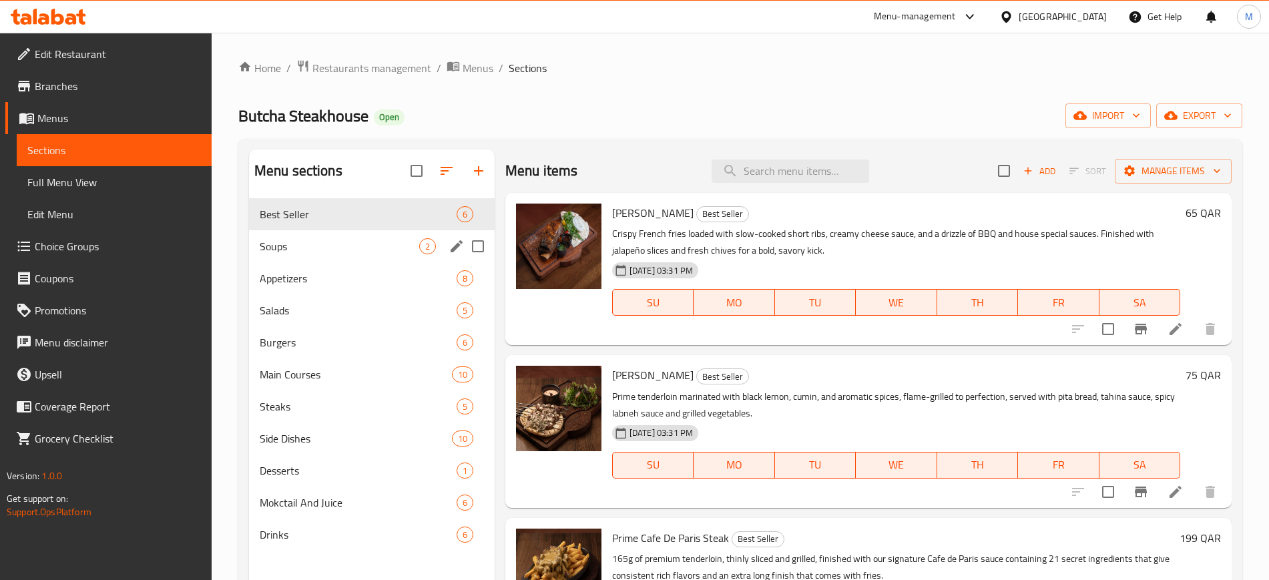
click at [382, 256] on div "Soups 2" at bounding box center [372, 246] width 246 height 32
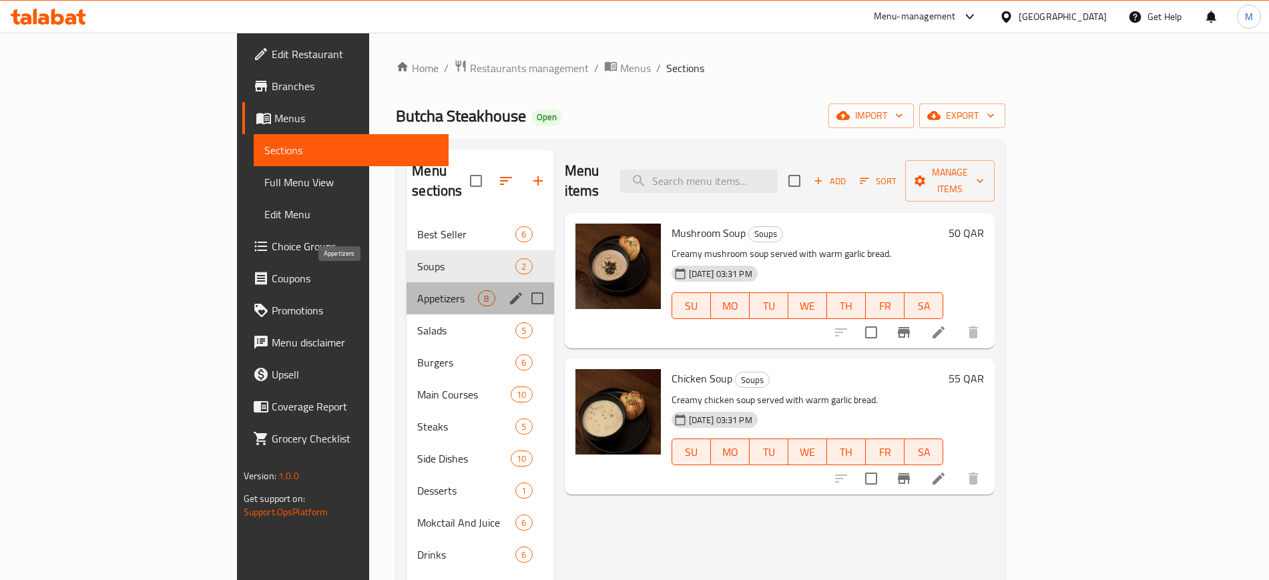
click at [417, 290] on span "Appetizers" at bounding box center [447, 298] width 61 height 16
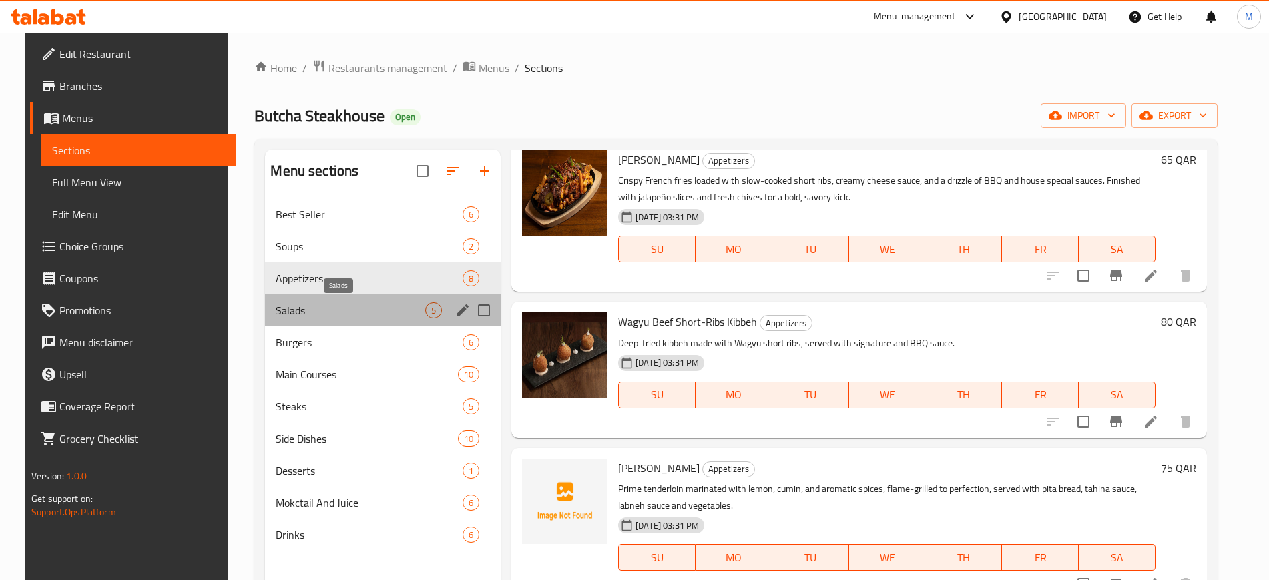
click at [371, 310] on span "Salads" at bounding box center [350, 310] width 149 height 16
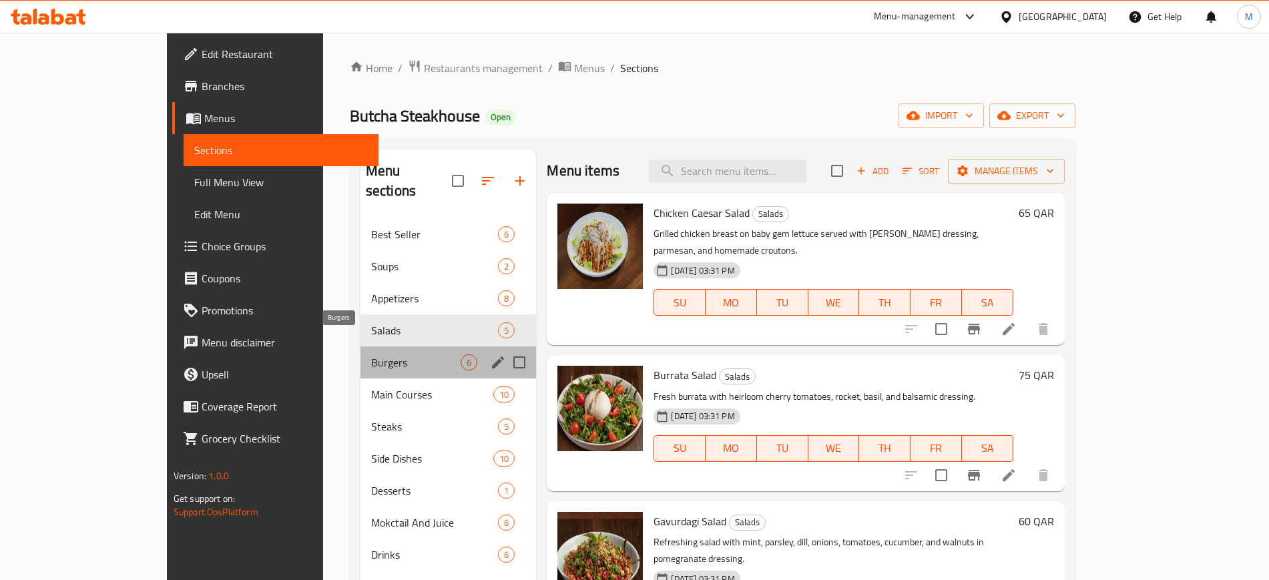
click at [371, 354] on span "Burgers" at bounding box center [416, 362] width 90 height 16
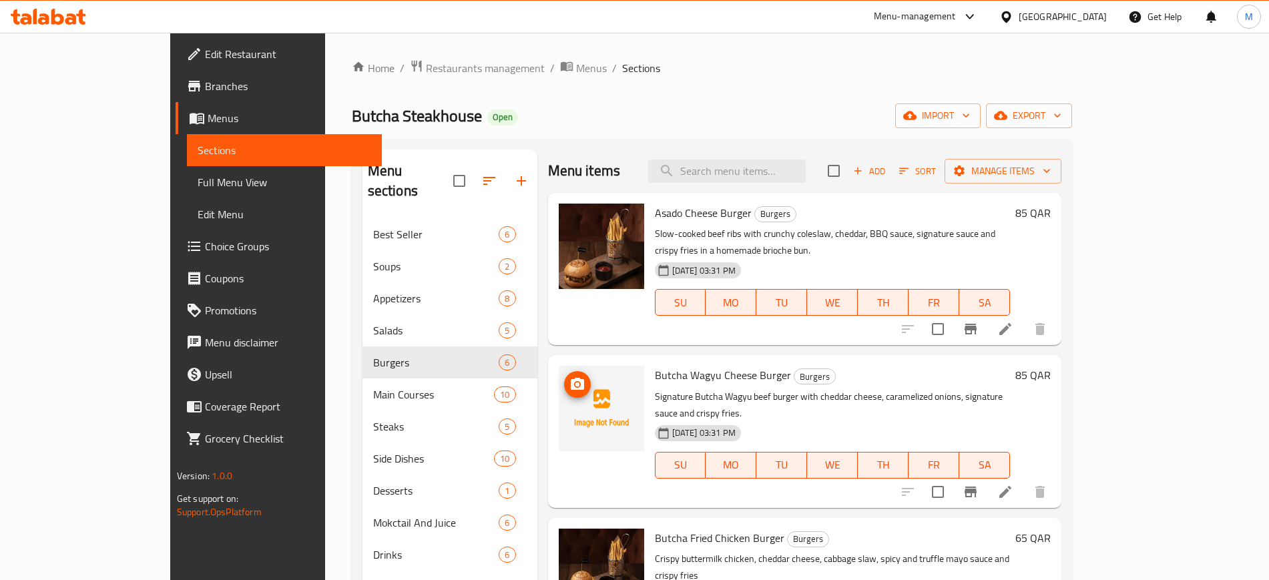
scroll to position [3, 0]
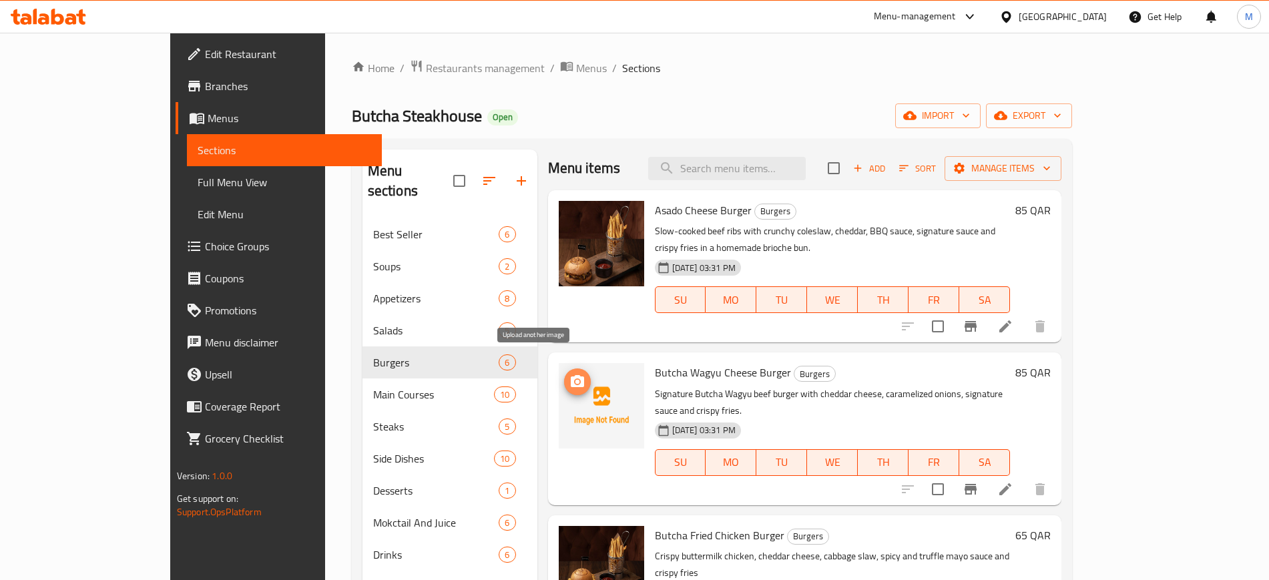
click at [571, 375] on icon "upload picture" at bounding box center [577, 381] width 13 height 12
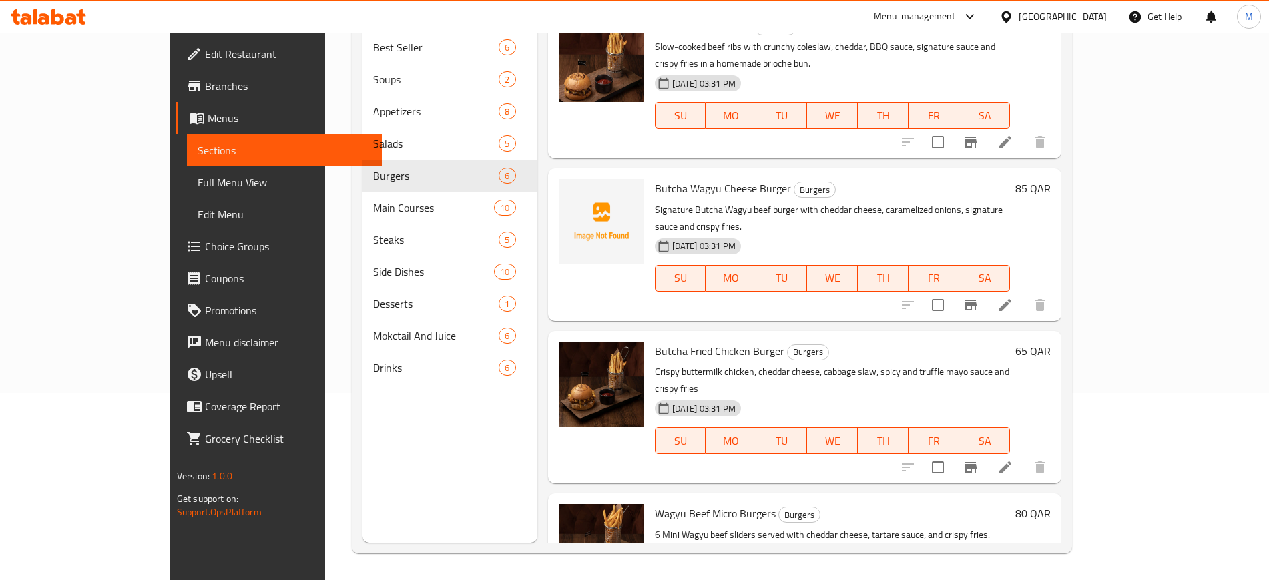
scroll to position [0, 0]
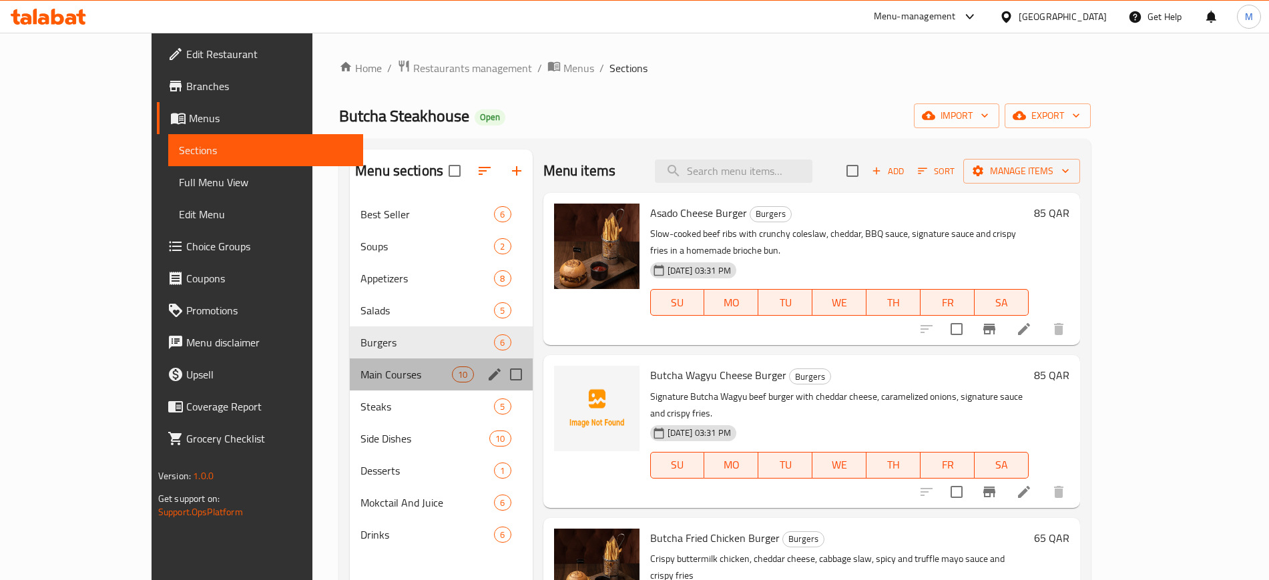
click at [350, 361] on div "Main Courses 10" at bounding box center [441, 374] width 183 height 32
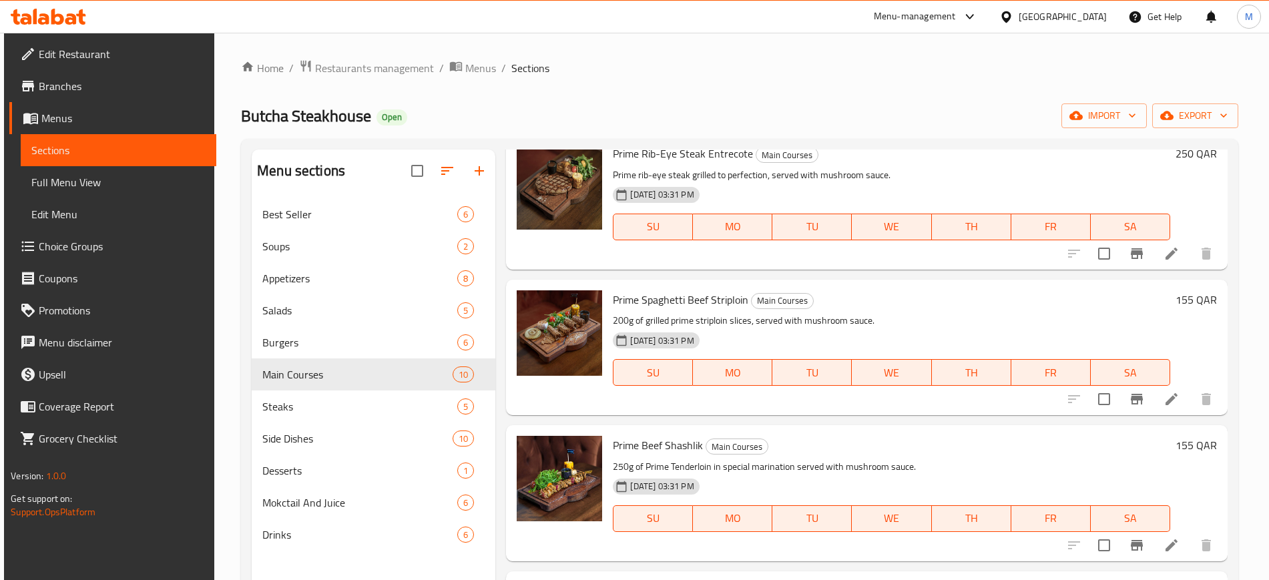
scroll to position [928, 0]
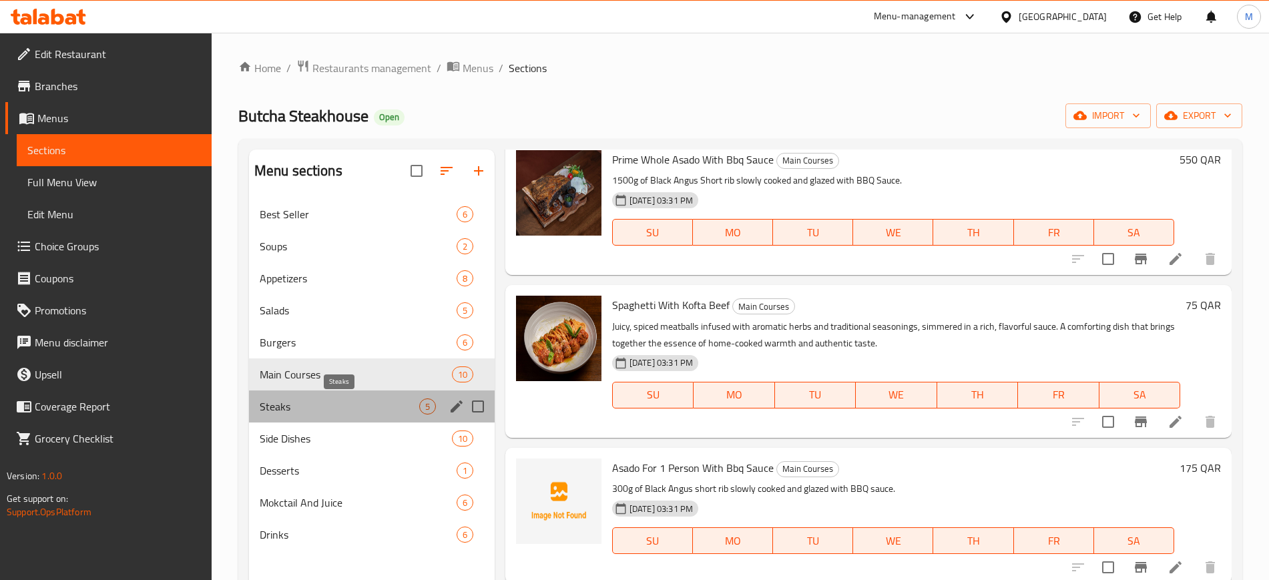
click at [346, 409] on span "Steaks" at bounding box center [340, 406] width 160 height 16
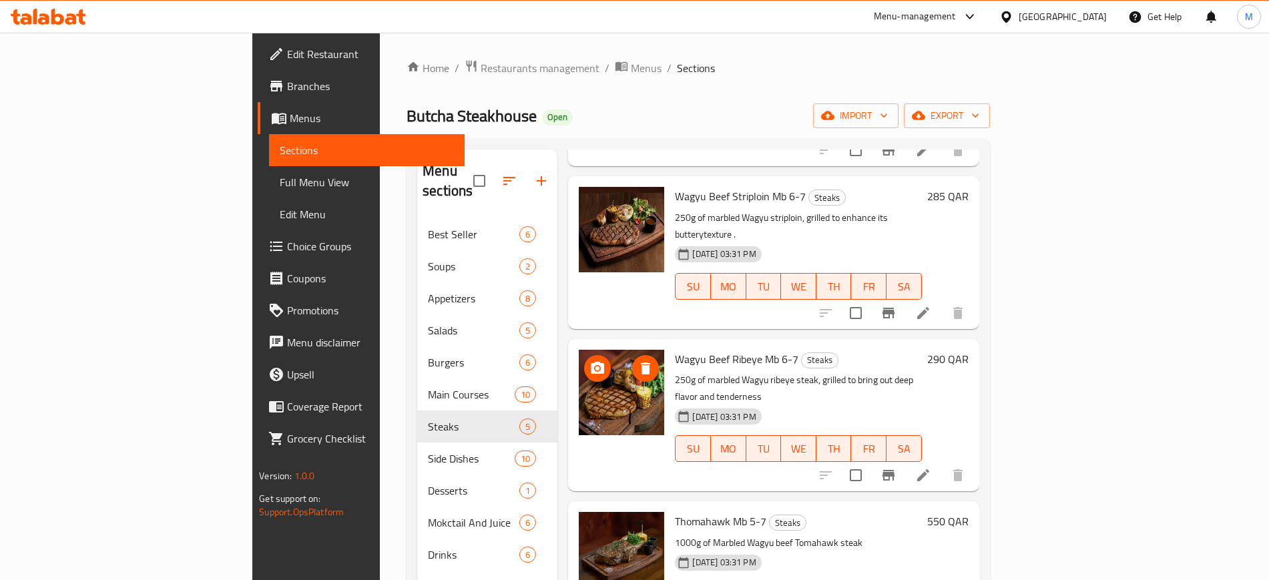
scroll to position [187, 0]
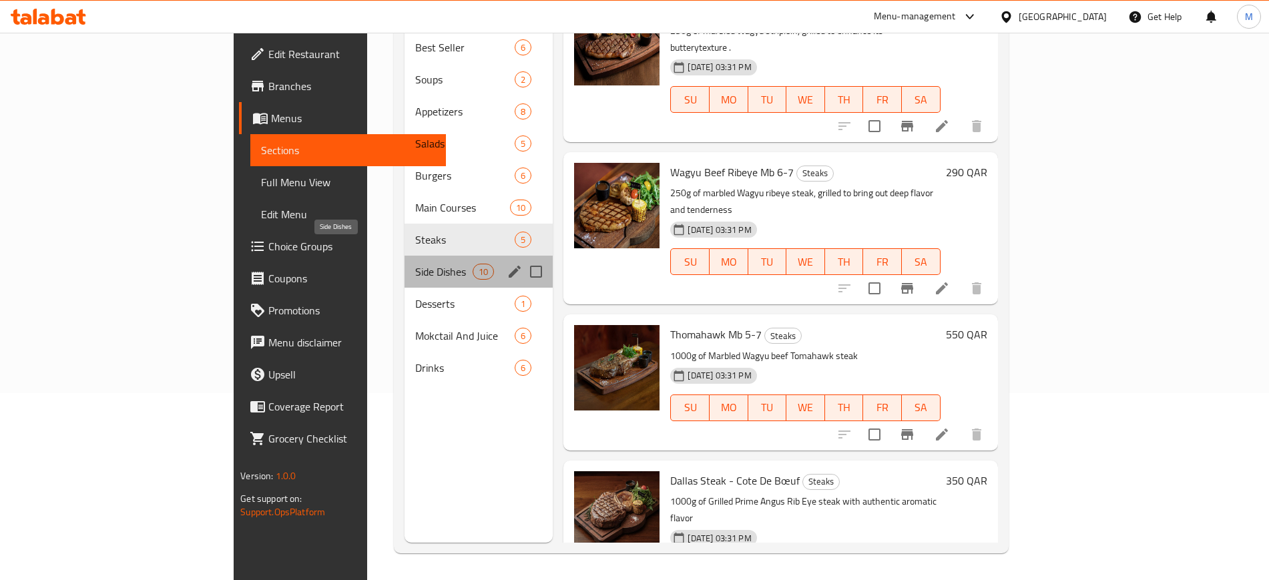
click at [415, 264] on span "Side Dishes" at bounding box center [443, 272] width 57 height 16
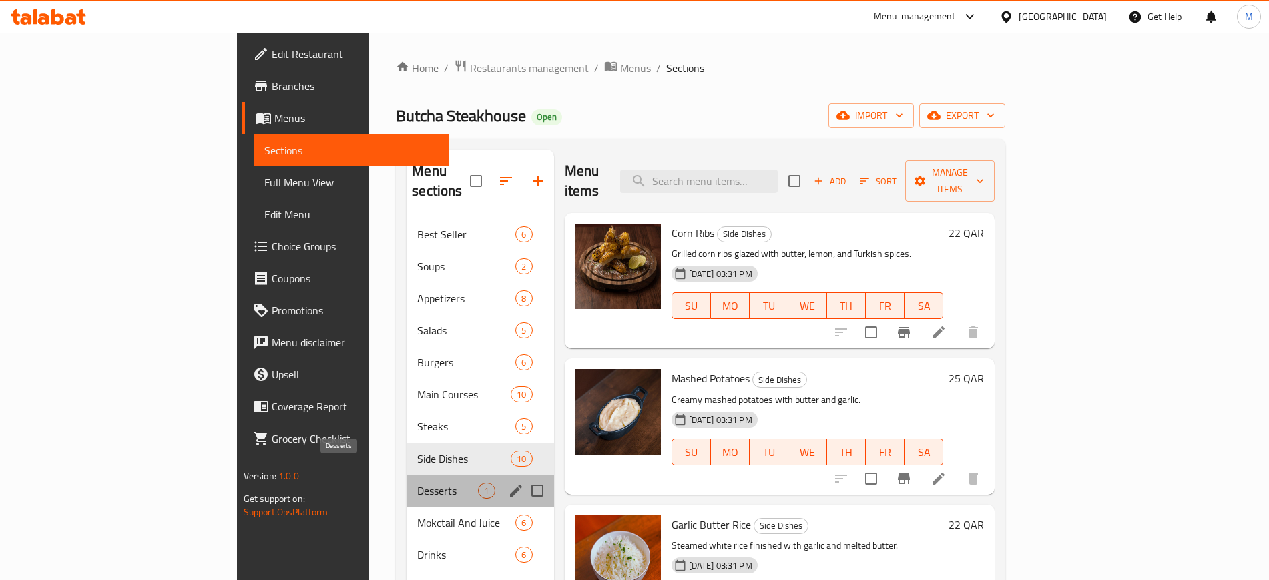
click at [417, 483] on span "Desserts" at bounding box center [447, 491] width 61 height 16
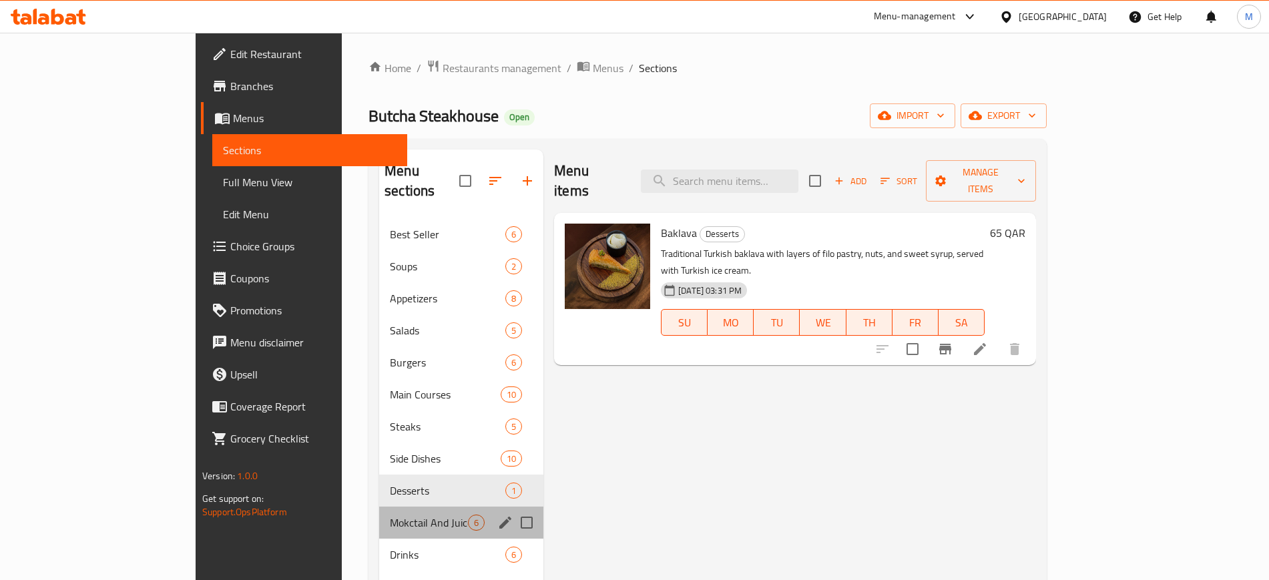
click at [379, 507] on div "Mokctail And Juice 6" at bounding box center [461, 523] width 164 height 32
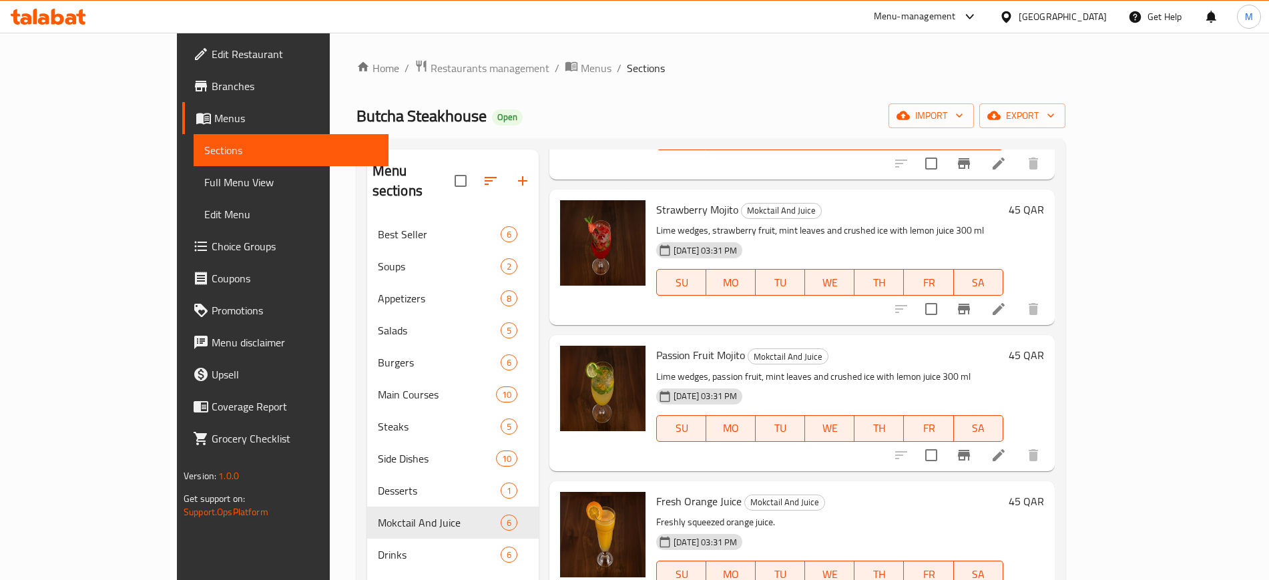
scroll to position [187, 0]
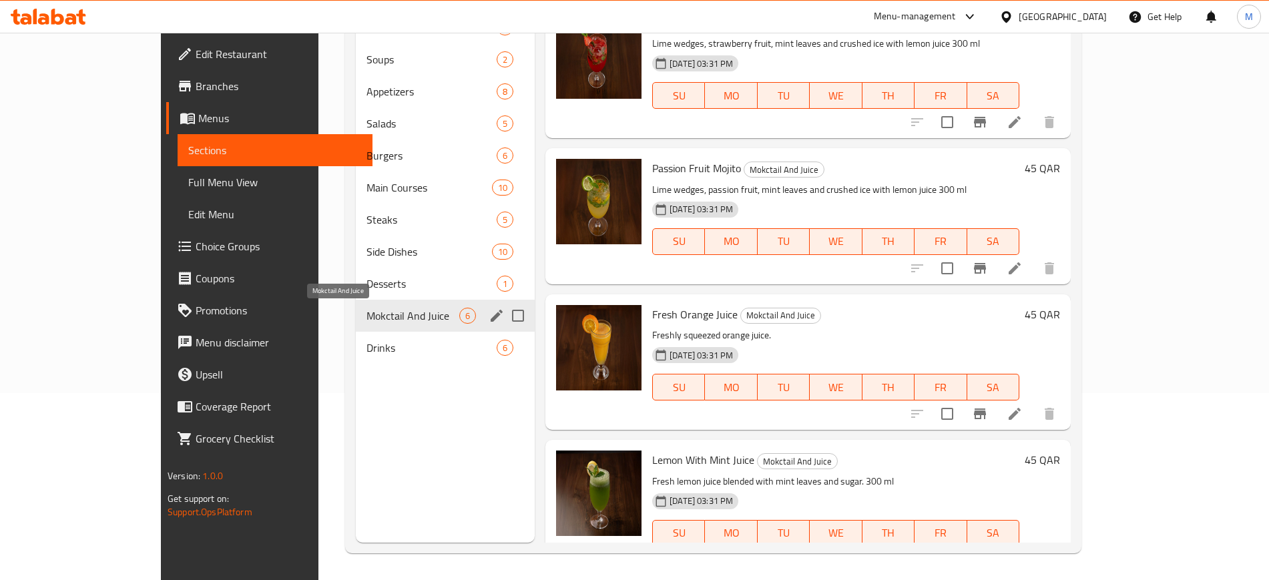
click at [366, 314] on span "Mokctail And Juice" at bounding box center [412, 316] width 93 height 16
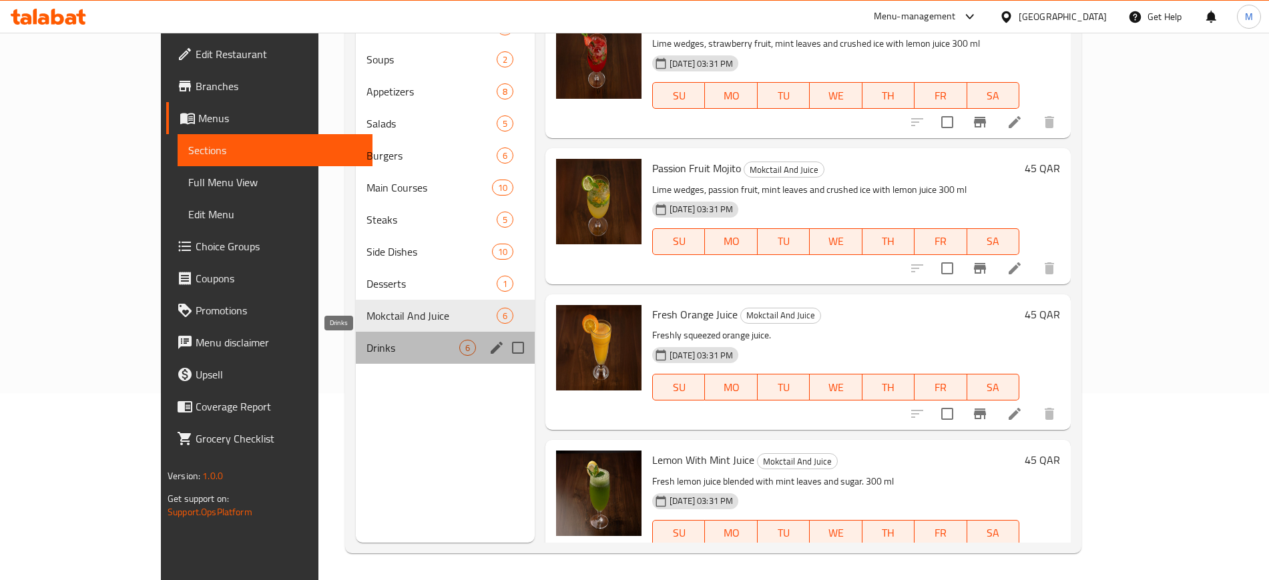
click at [366, 350] on span "Drinks" at bounding box center [412, 348] width 93 height 16
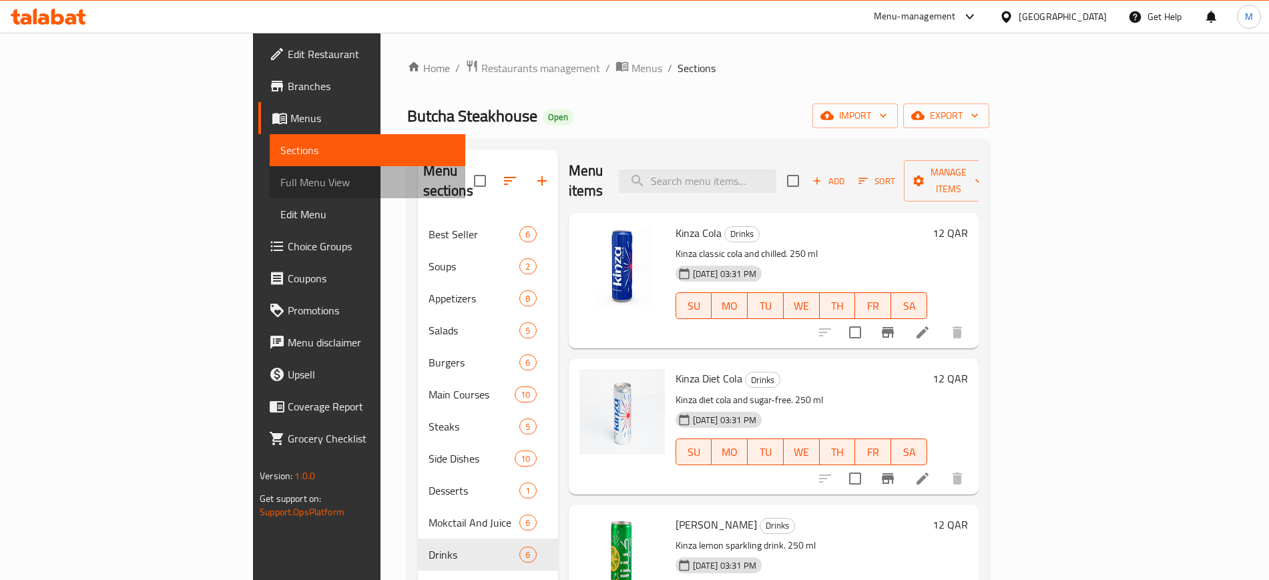
click at [270, 168] on link "Full Menu View" at bounding box center [367, 182] width 195 height 32
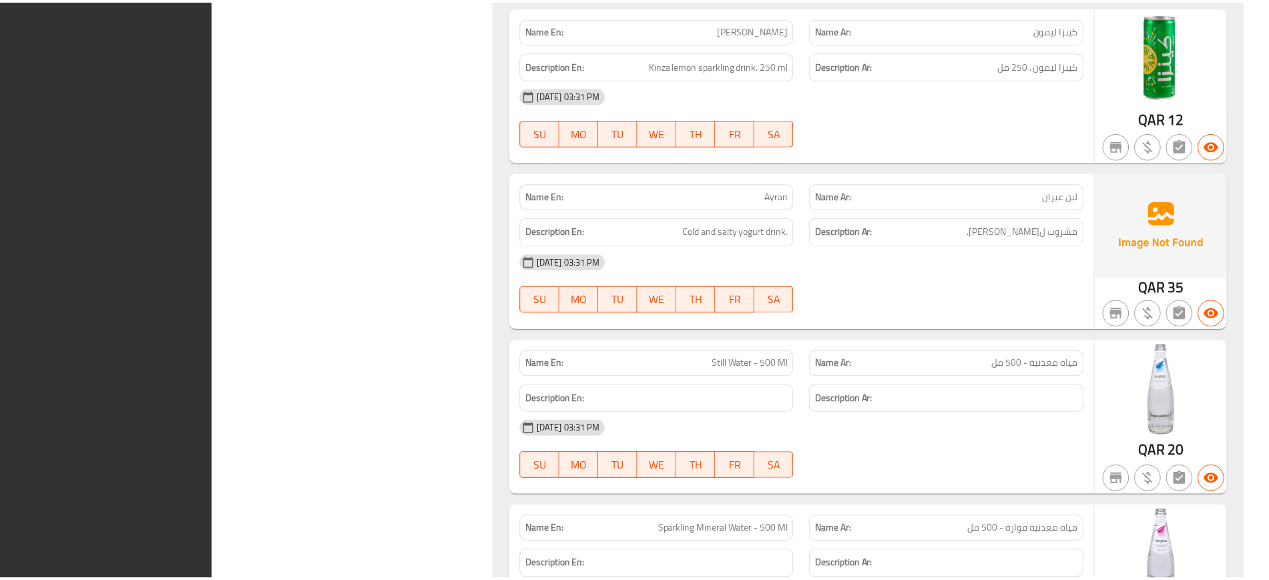
scroll to position [12553, 0]
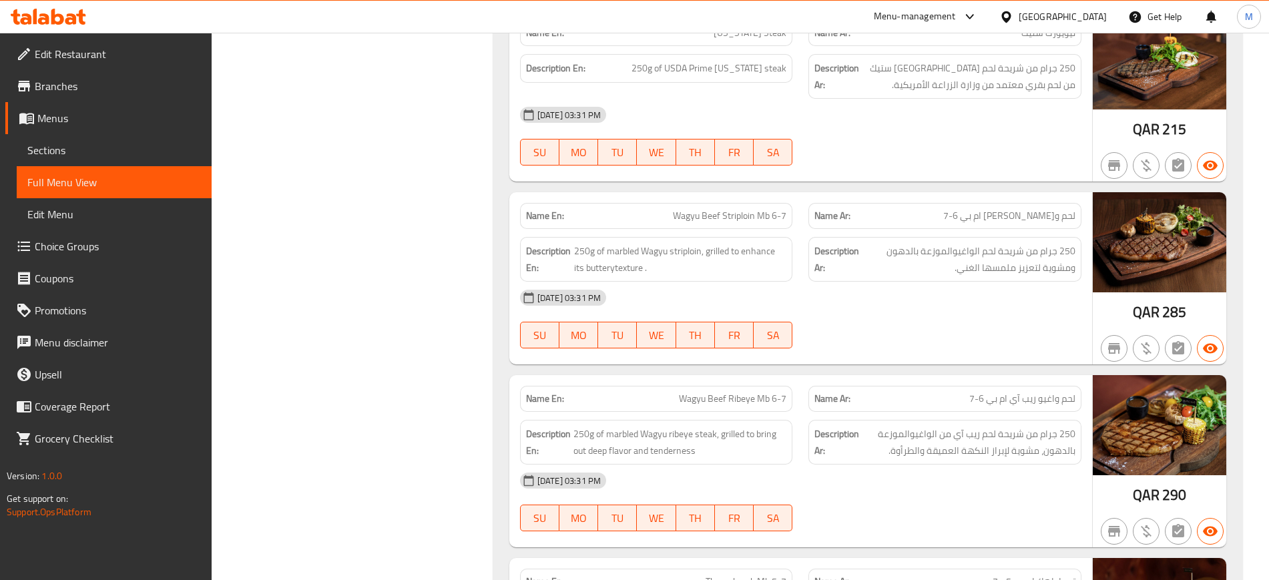
scroll to position [7678, 0]
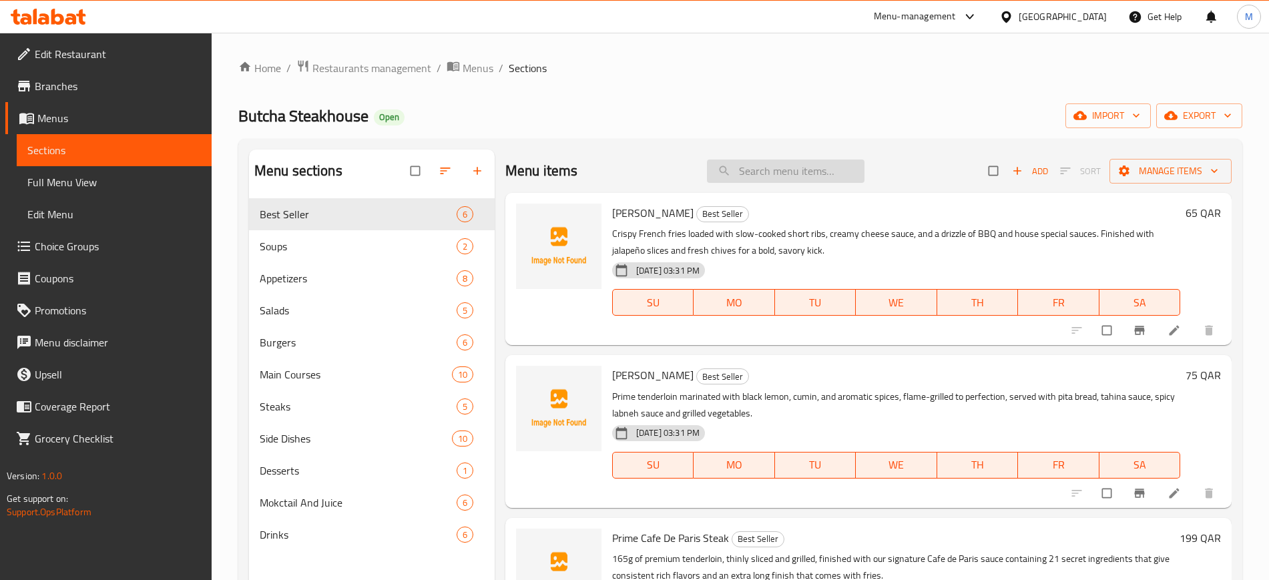
click at [787, 168] on input "search" at bounding box center [786, 171] width 158 height 23
paste input "Wagyu Beef Micro Burgers"
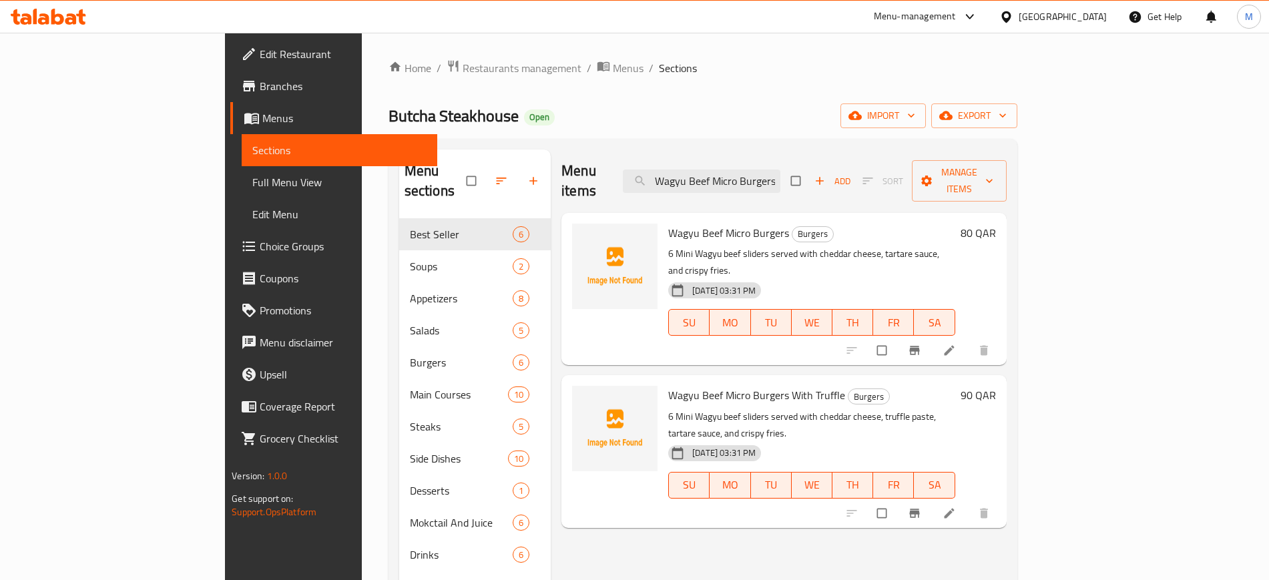
paste input "Butcha Fried Chicken Burger"
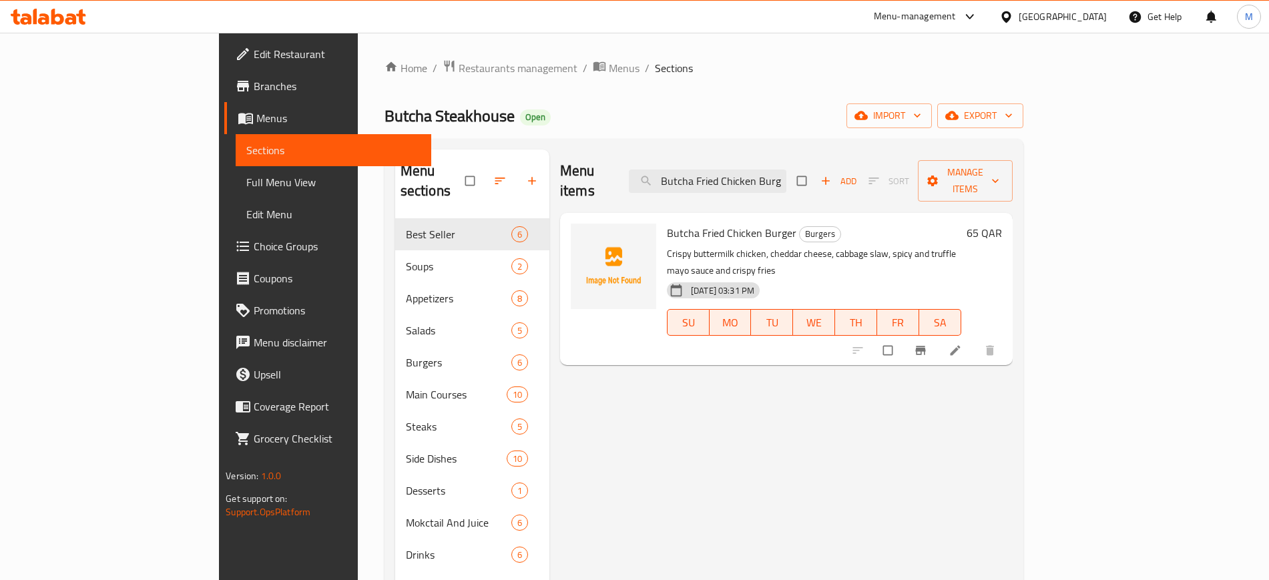
paste input "Wagyu Beef Ribeye Mb 6-7"
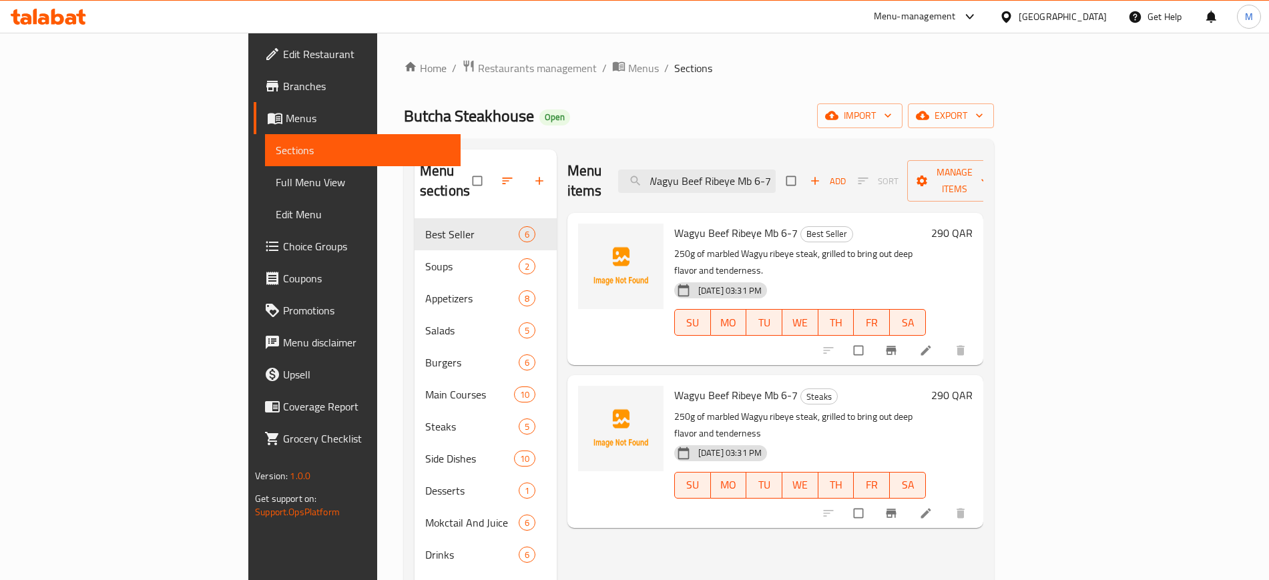
type input "Wagyu Beef Ribeye Mb 6-7"
click at [583, 398] on span "upload picture" at bounding box center [596, 404] width 27 height 13
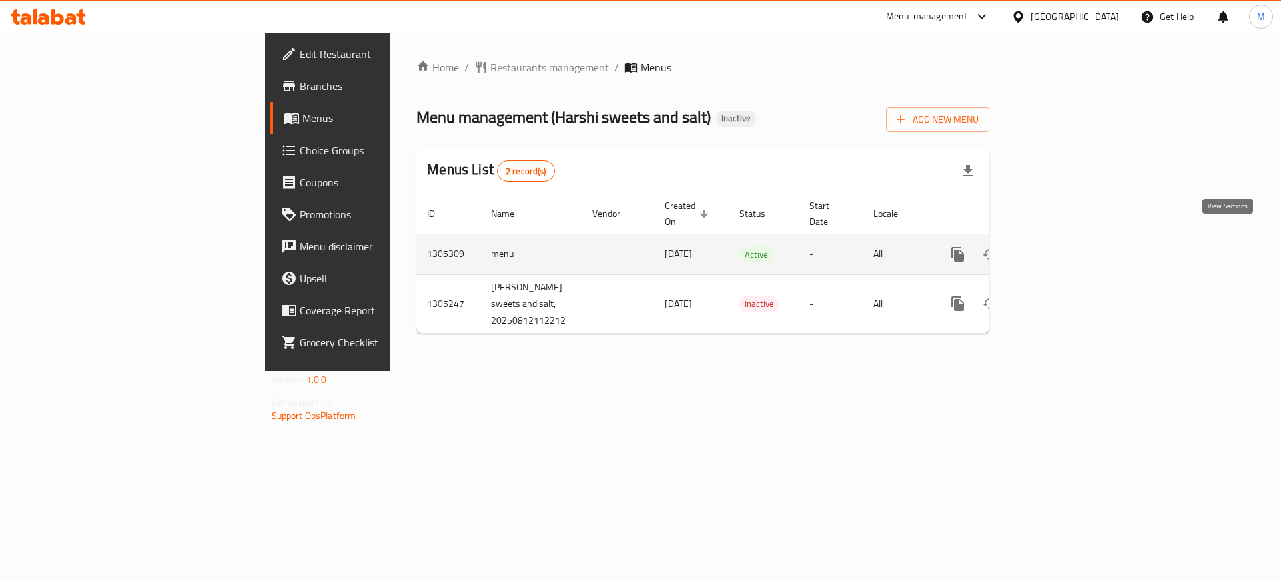
click at [1070, 238] on link "enhanced table" at bounding box center [1054, 254] width 32 height 32
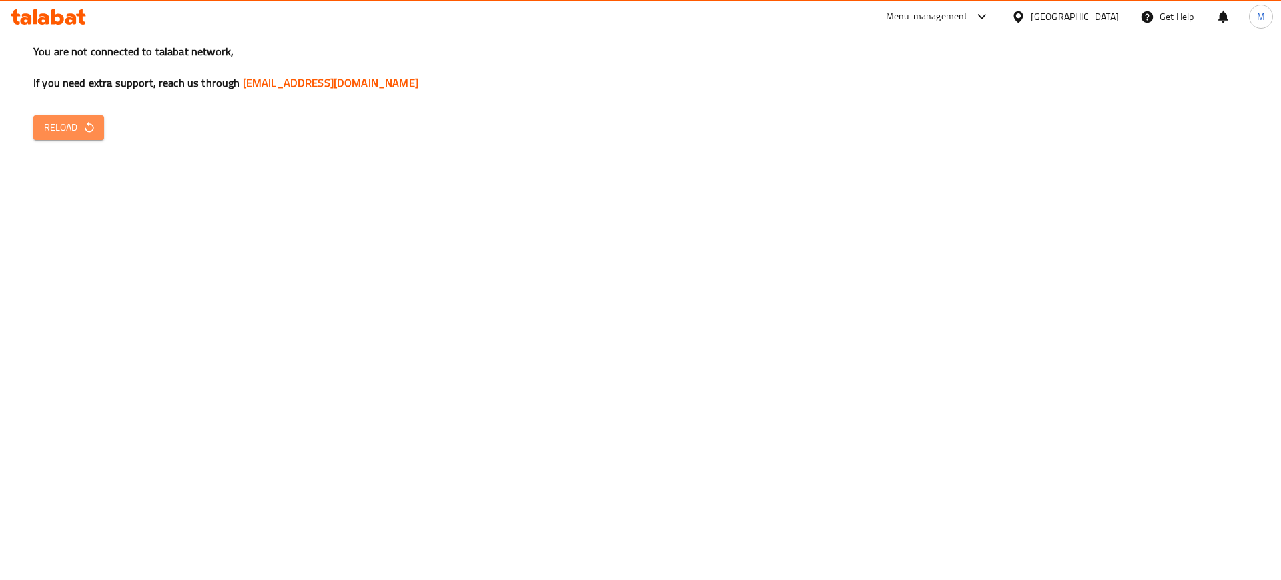
click at [67, 133] on span "Reload" at bounding box center [68, 127] width 49 height 17
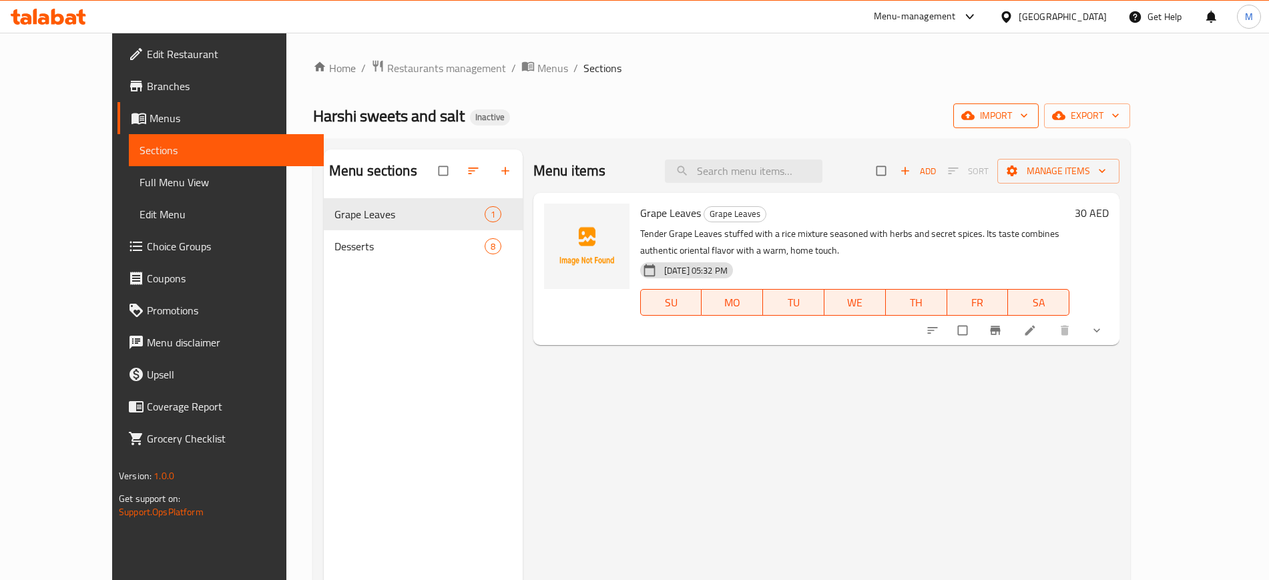
click at [1028, 121] on span "import" at bounding box center [996, 115] width 64 height 17
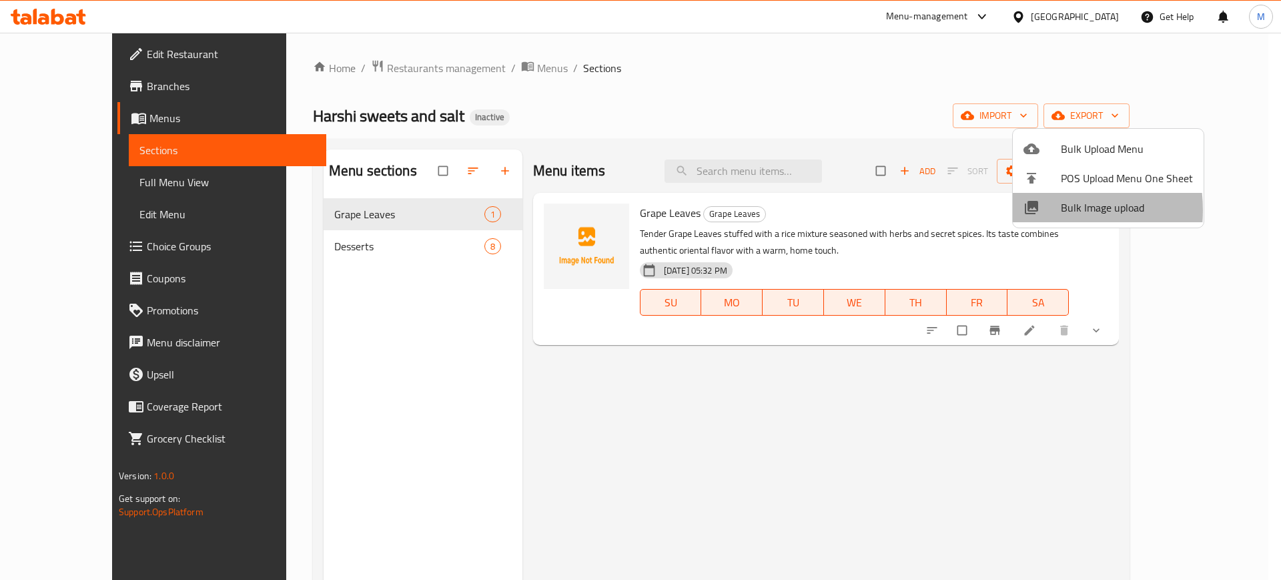
click at [1039, 210] on icon at bounding box center [1032, 208] width 16 height 16
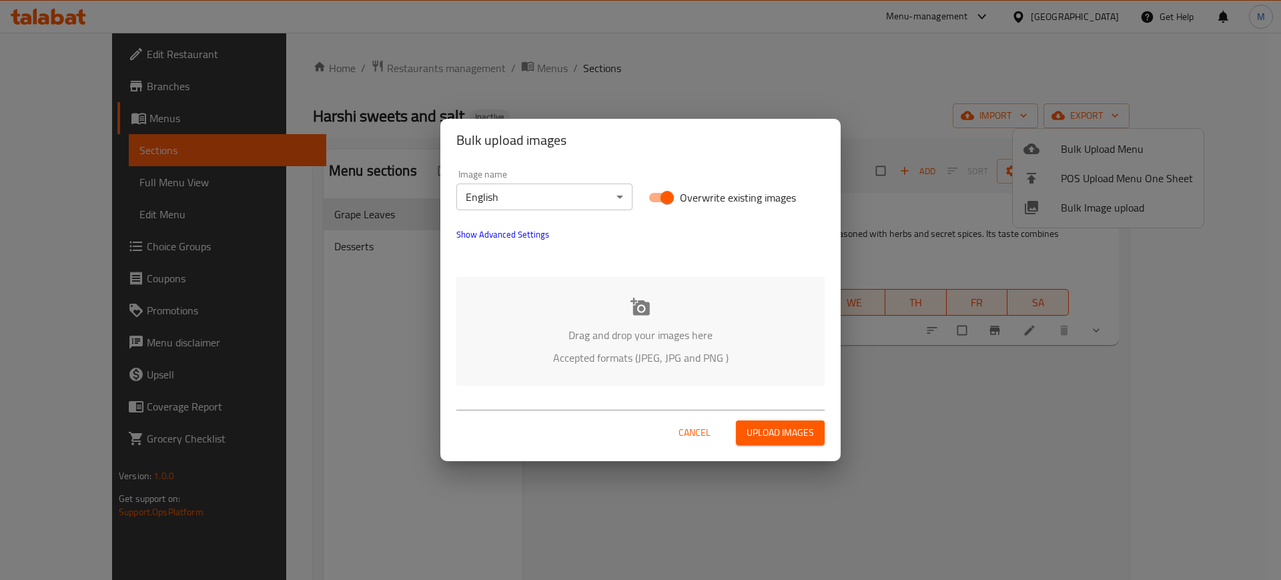
click at [539, 361] on p "Accepted formats (JPEG, JPG and PNG )" at bounding box center [641, 358] width 328 height 16
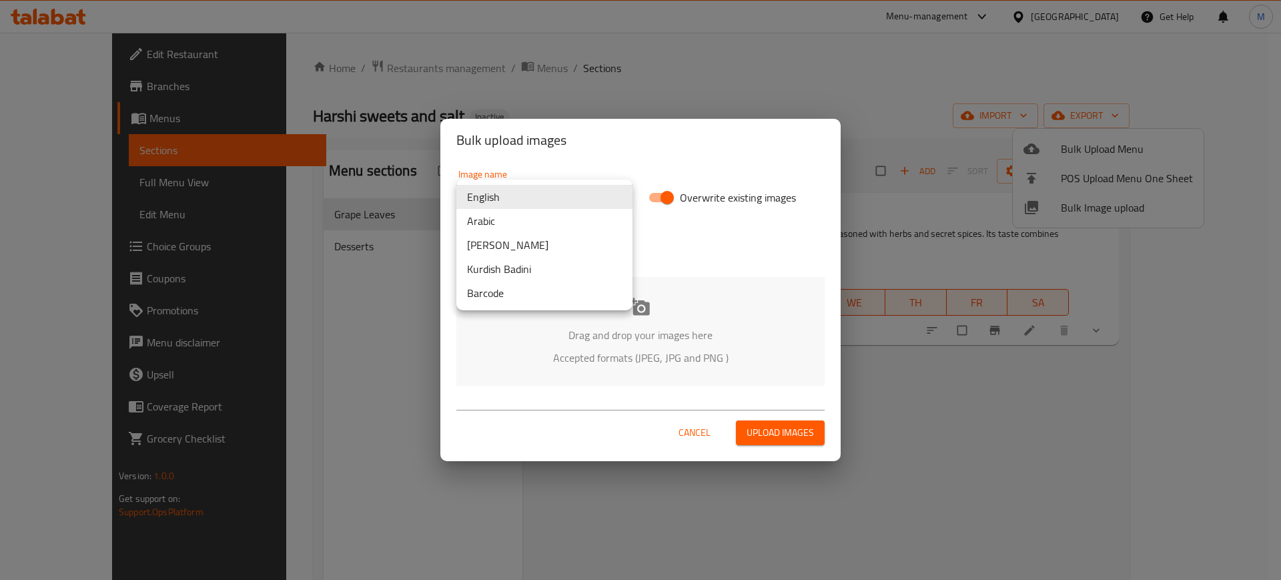
click at [551, 196] on body "​ Menu-management [GEOGRAPHIC_DATA] Get Help M Edit Restaurant Branches Menus S…" at bounding box center [640, 306] width 1281 height 547
click at [368, 328] on div at bounding box center [640, 290] width 1281 height 580
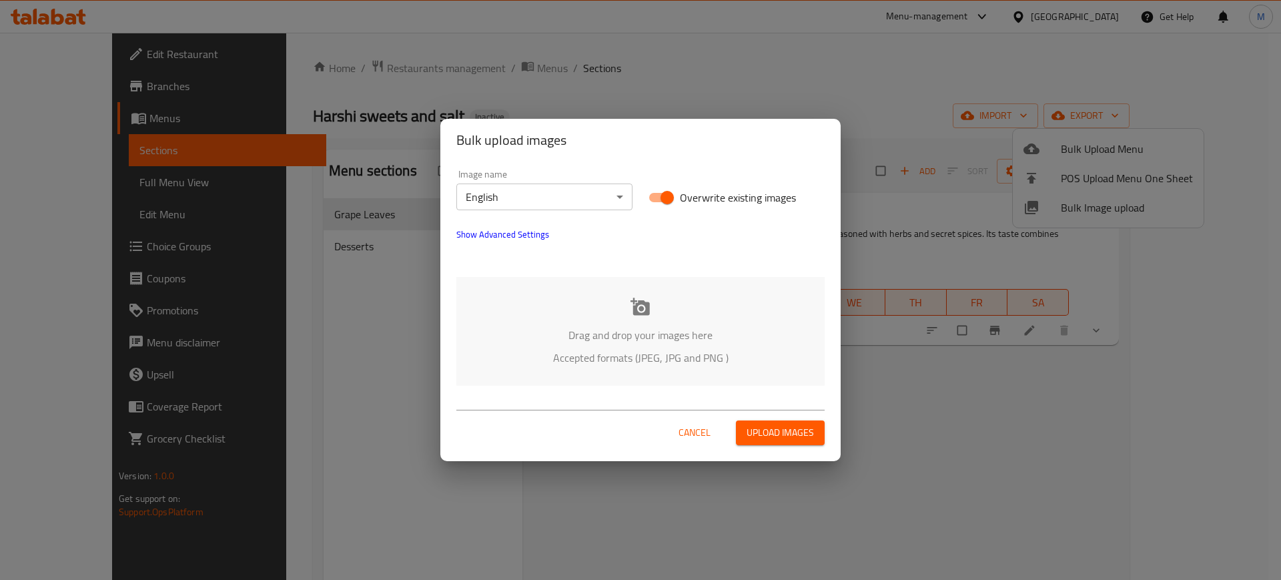
click at [605, 339] on p "Drag and drop your images here" at bounding box center [641, 335] width 328 height 16
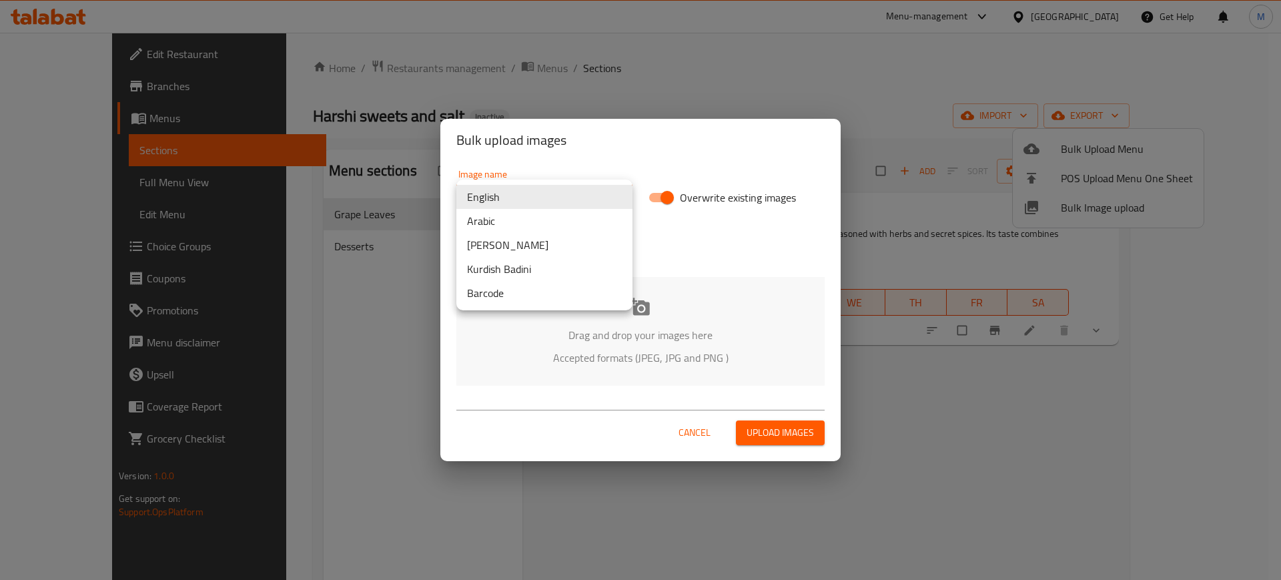
click at [545, 198] on body "​ Menu-management United Arab Emirates Get Help M Edit Restaurant Branches Menu…" at bounding box center [640, 306] width 1281 height 547
click at [557, 220] on li "Arabic" at bounding box center [544, 221] width 176 height 24
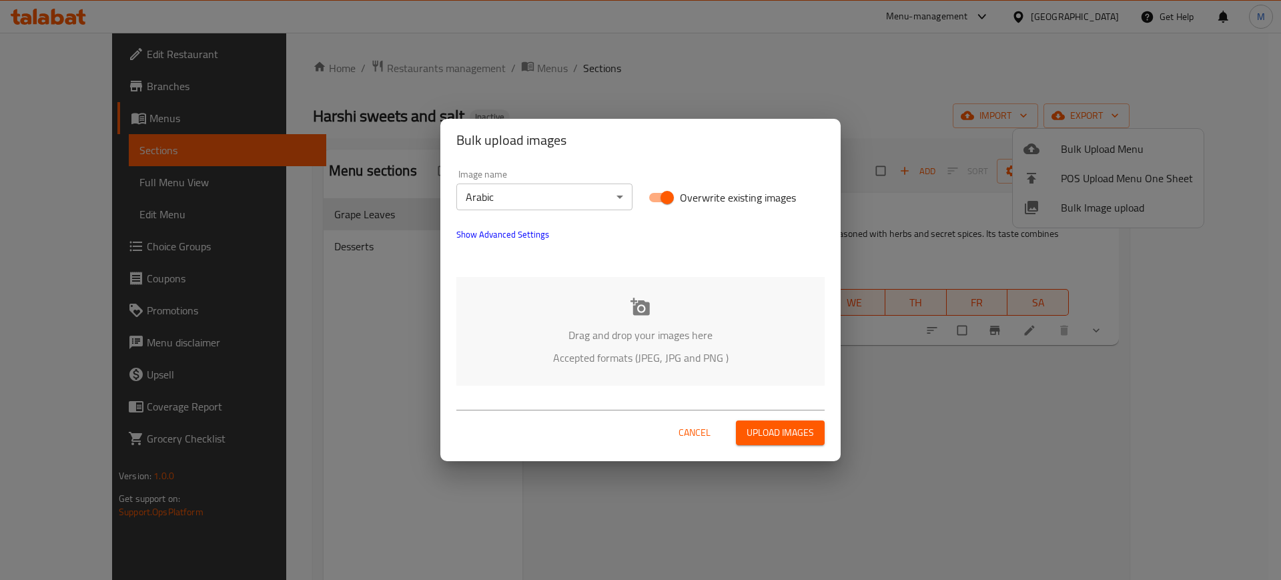
click at [607, 324] on div "Drag and drop your images here Accepted formats (JPEG, JPG and PNG )" at bounding box center [640, 331] width 368 height 109
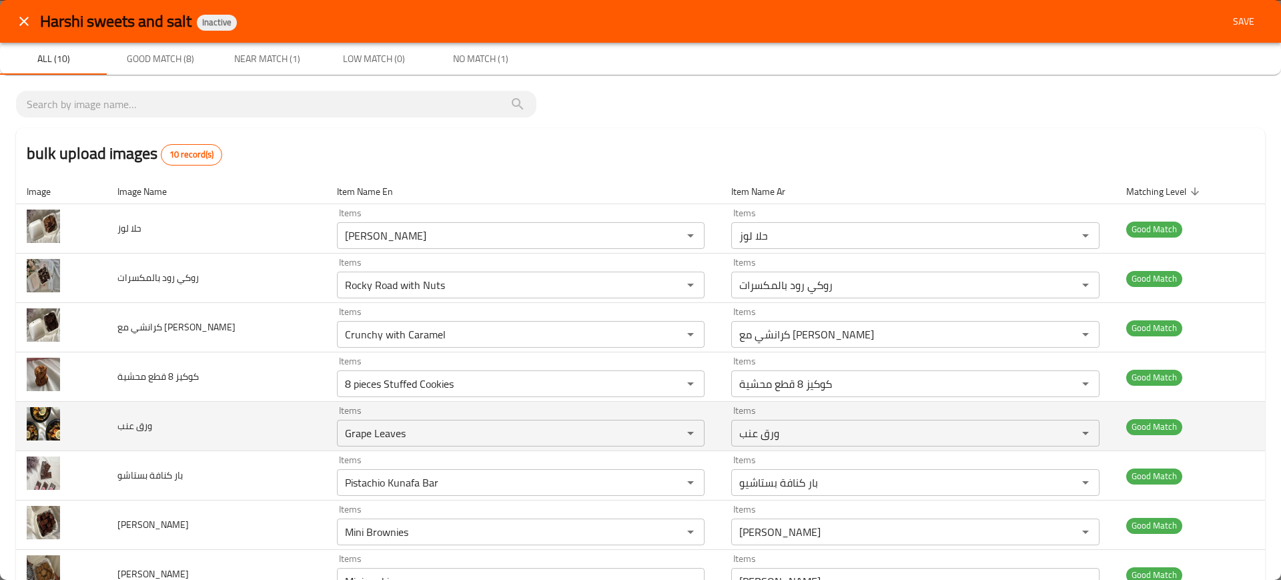
click at [212, 440] on td "ورق عنب" at bounding box center [217, 426] width 220 height 49
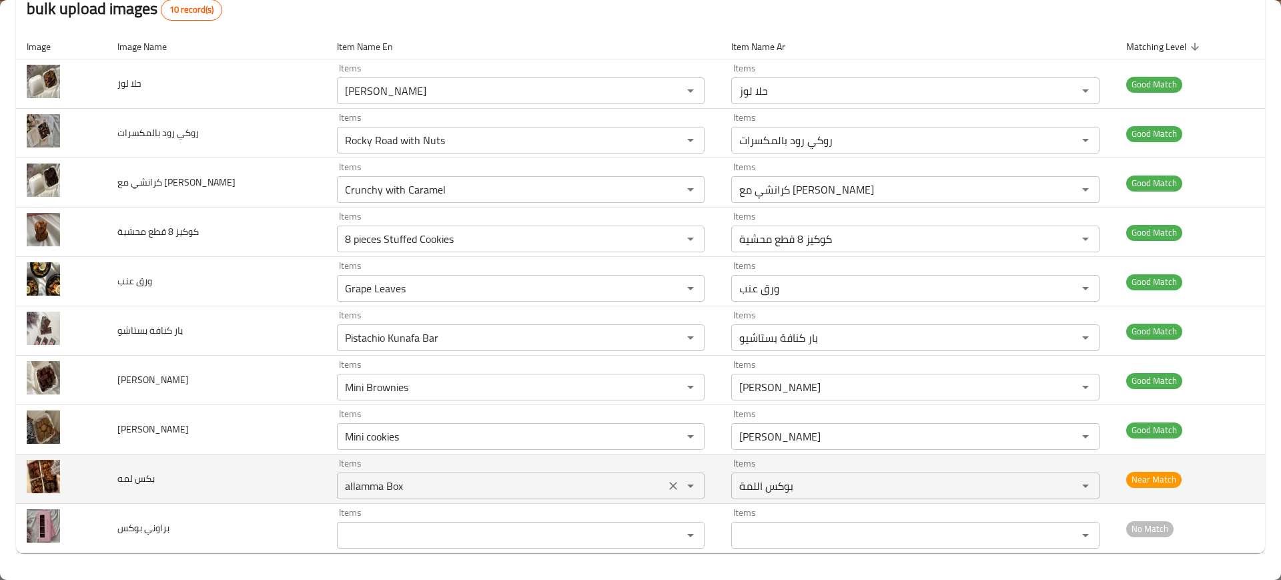
click at [378, 475] on div "allamma Box Items" at bounding box center [521, 486] width 368 height 27
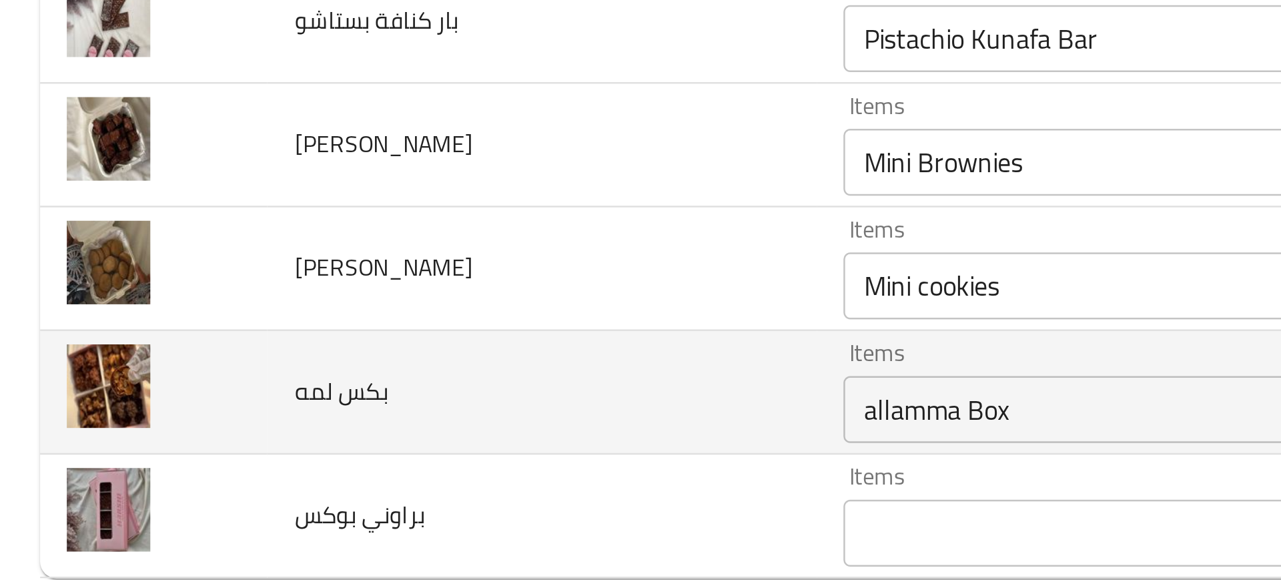
click at [90, 502] on td "enhanced table" at bounding box center [61, 478] width 91 height 49
click at [365, 475] on div "allamma Box Items" at bounding box center [521, 486] width 368 height 27
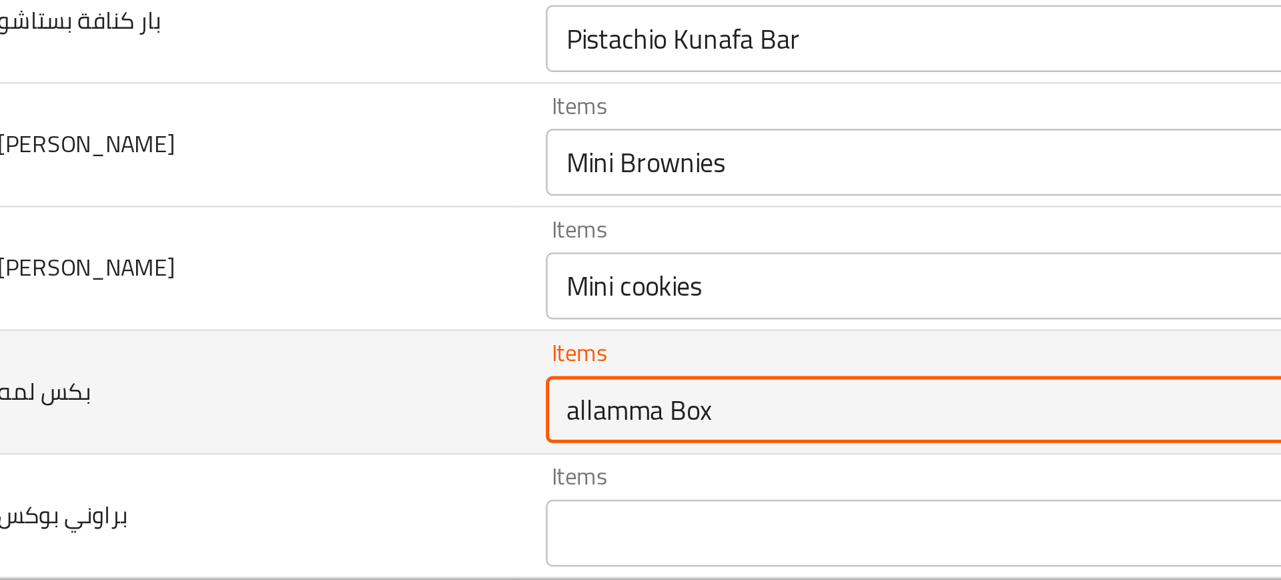
click at [224, 462] on td "بكس لمه" at bounding box center [217, 478] width 220 height 49
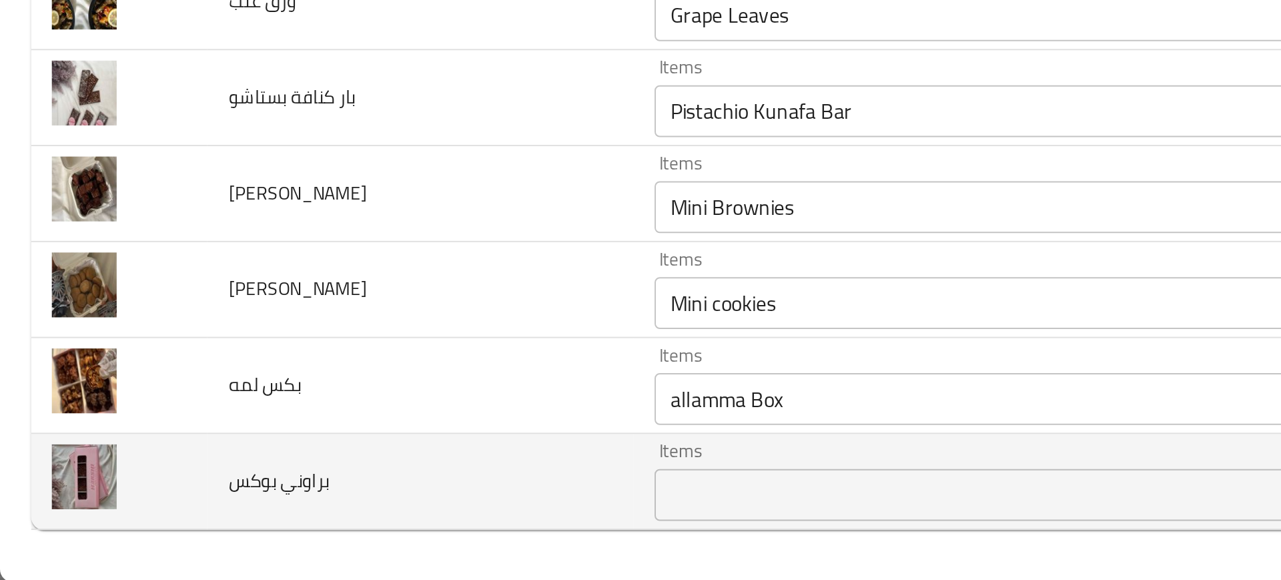
click at [337, 535] on div "Items" at bounding box center [521, 535] width 368 height 27
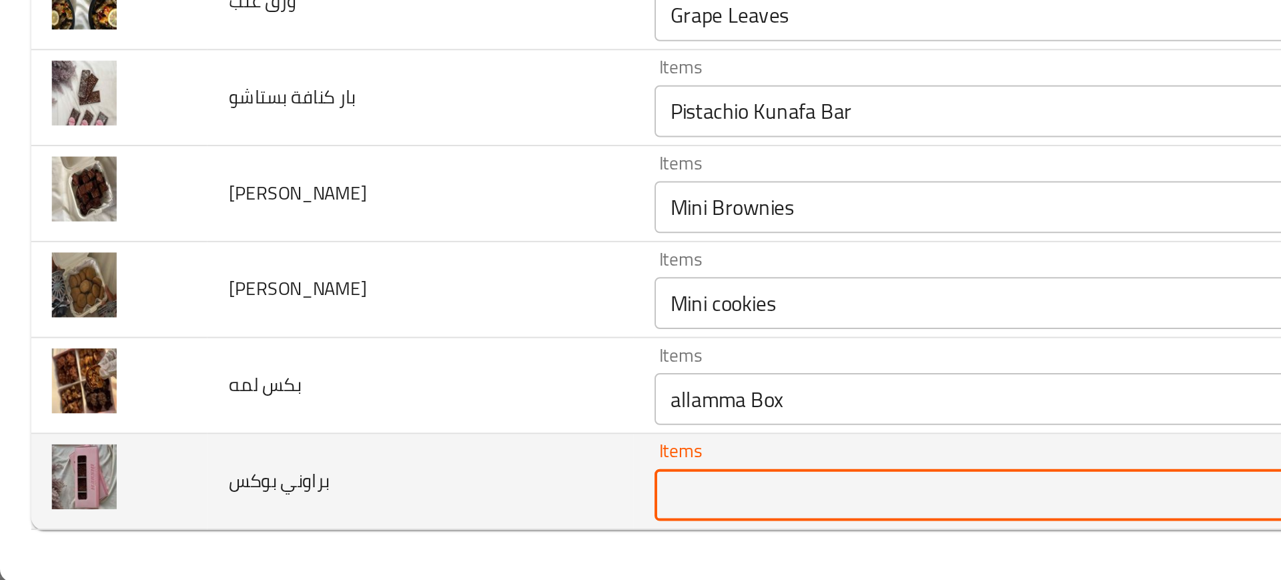
type بوكس "v"
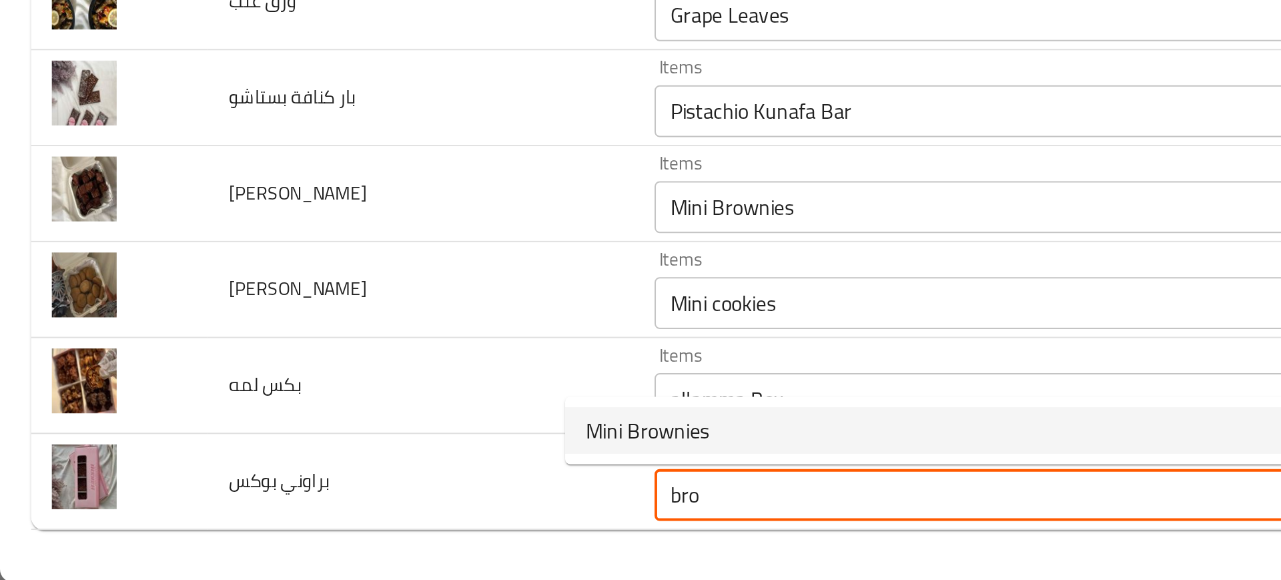
click at [338, 503] on span "Mini Brownies" at bounding box center [333, 502] width 63 height 16
type بوكس "Mini Brownies"
type بوكس-ar "ميني بروانيز"
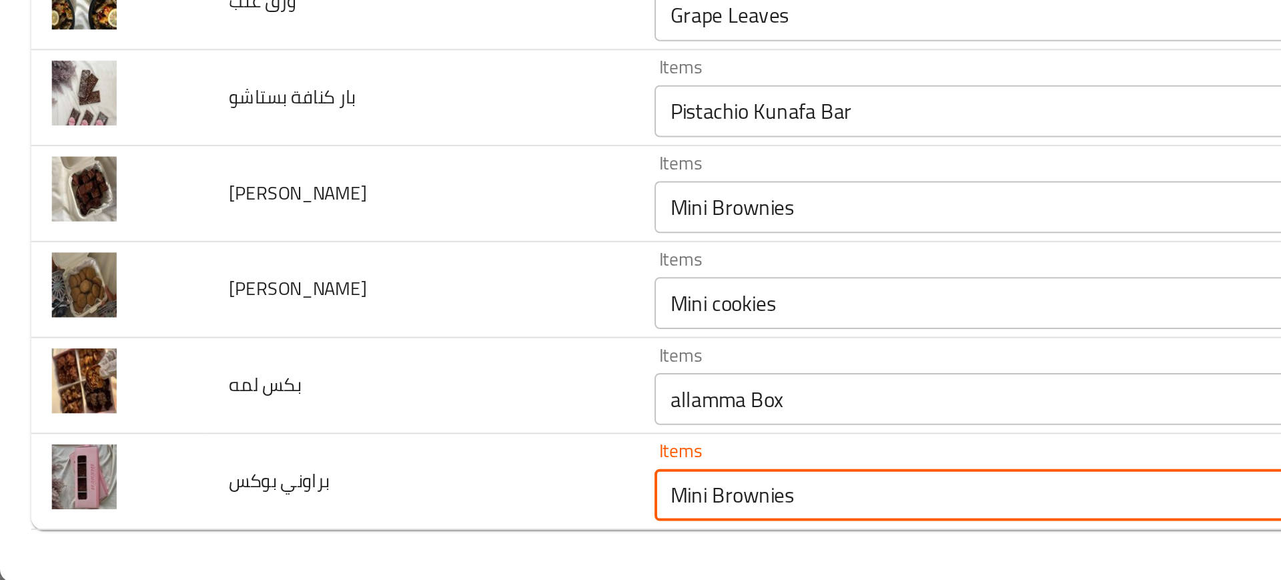
type بوكس "Mini Brownies"
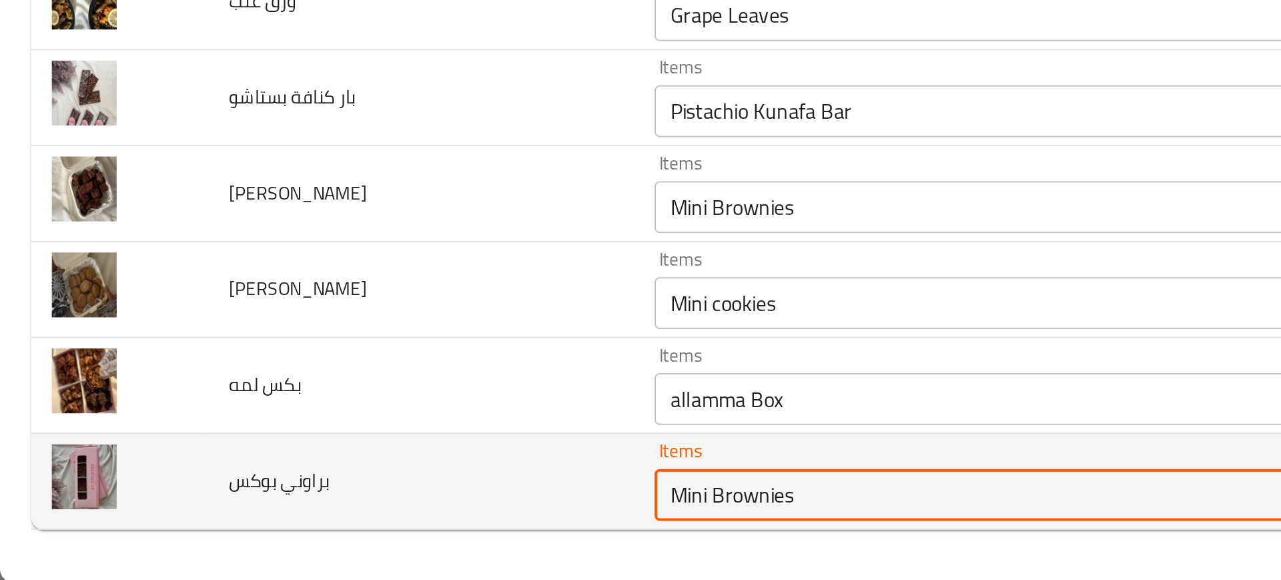
click at [355, 541] on بوكس "Mini Brownies" at bounding box center [501, 535] width 320 height 19
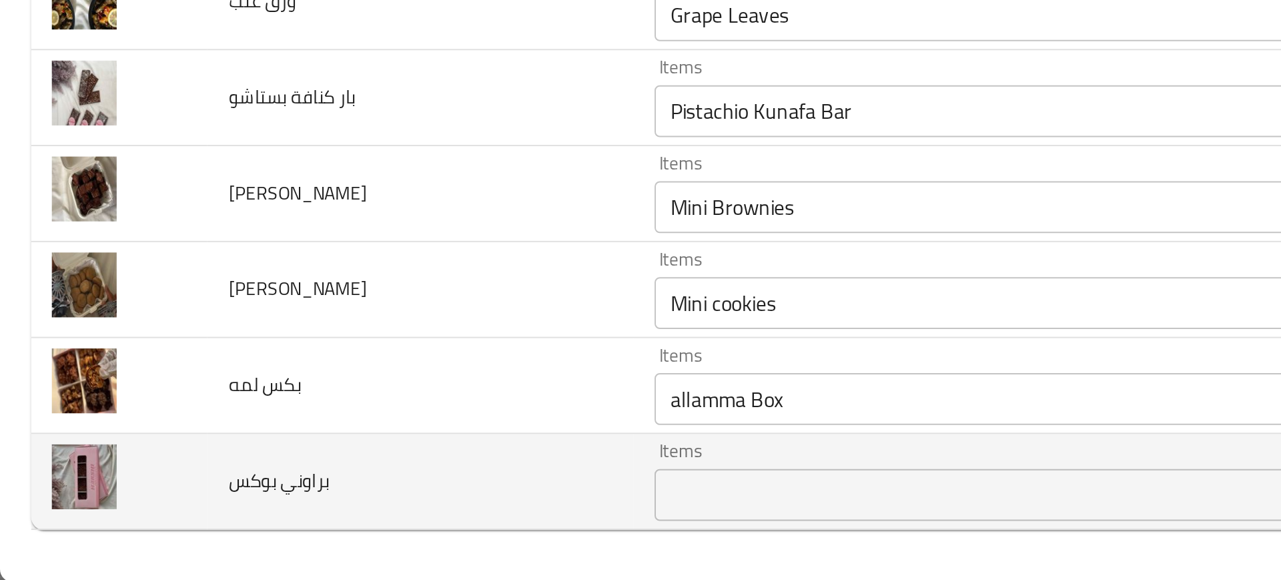
click at [141, 530] on span "براوني بوكس" at bounding box center [143, 527] width 52 height 17
copy span "براوني بوكس"
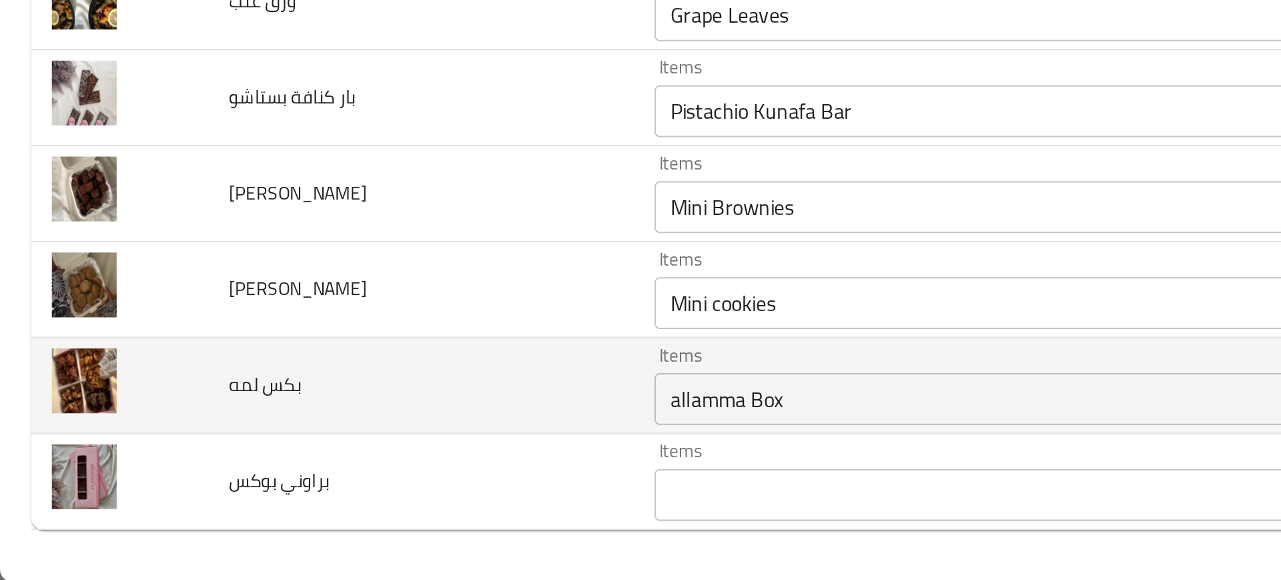
click at [150, 487] on span "بكس لمه" at bounding box center [135, 478] width 37 height 17
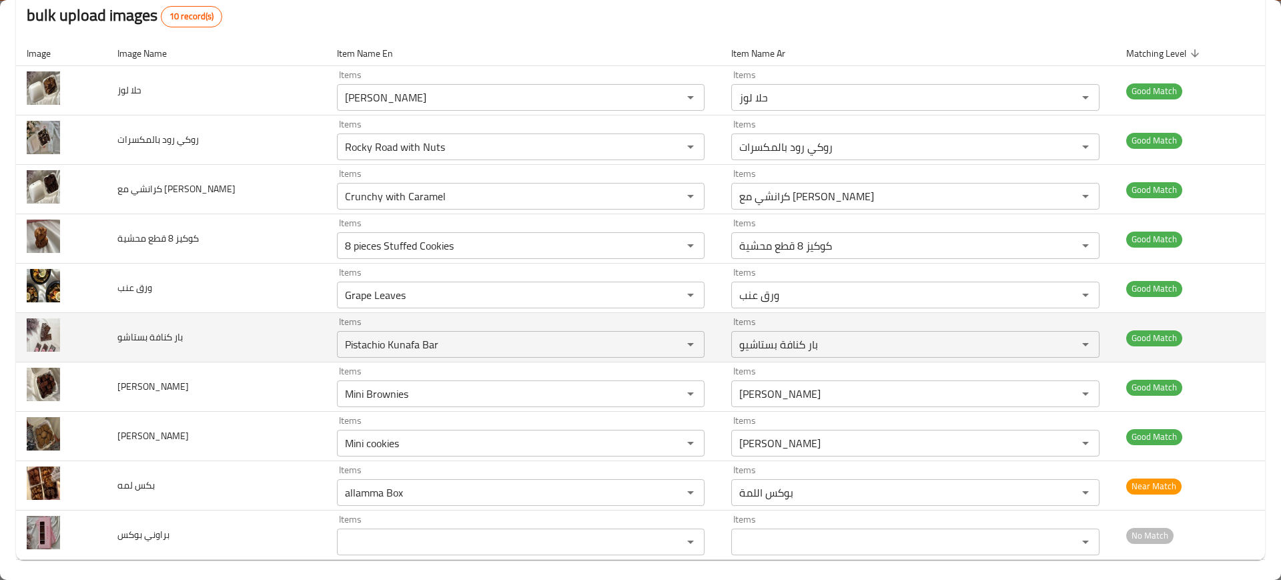
click at [210, 315] on td "بار كنافة بستاشو" at bounding box center [217, 337] width 220 height 49
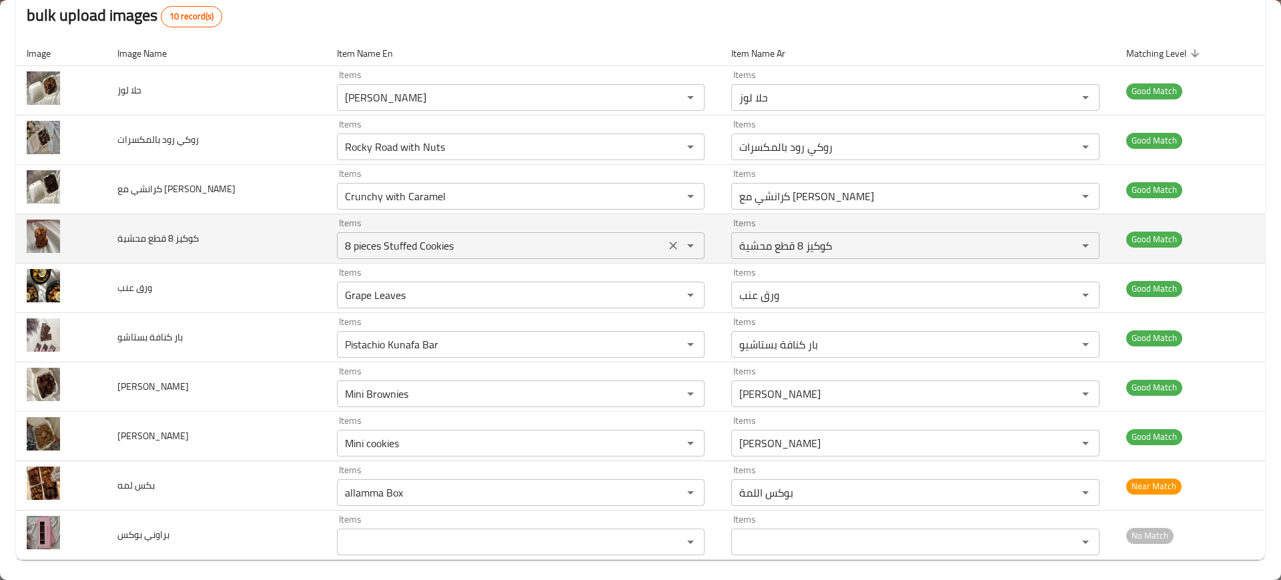
click at [337, 226] on div "Items 8 pieces Stuffed Cookies Items" at bounding box center [521, 238] width 368 height 41
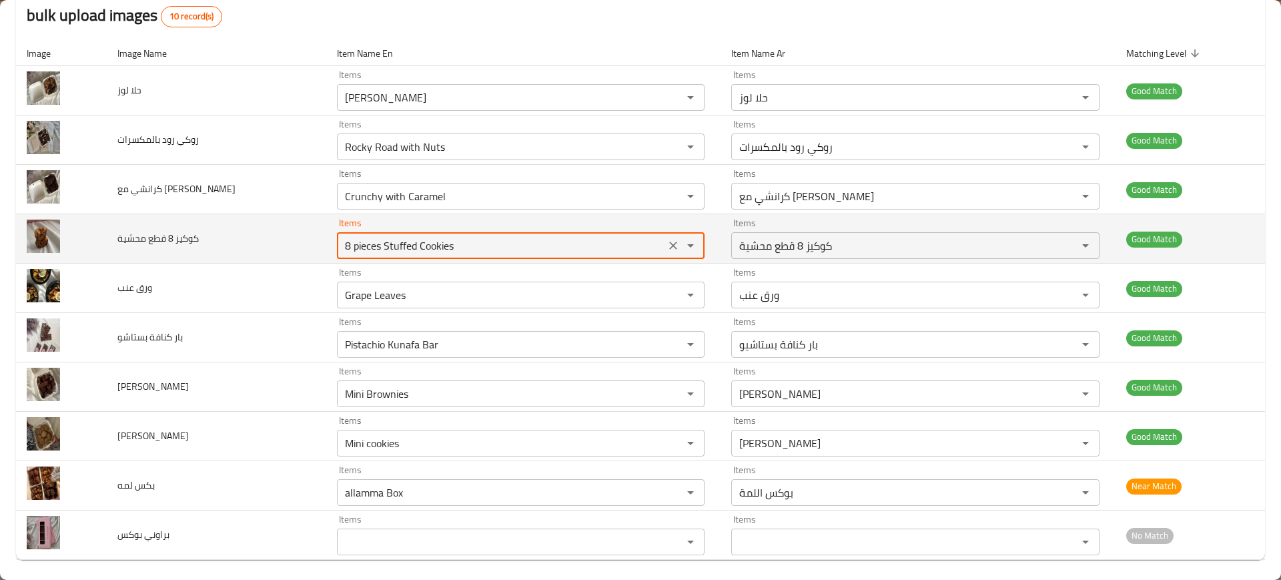
click at [337, 226] on div "Items 8 pieces Stuffed Cookies Items" at bounding box center [521, 238] width 368 height 41
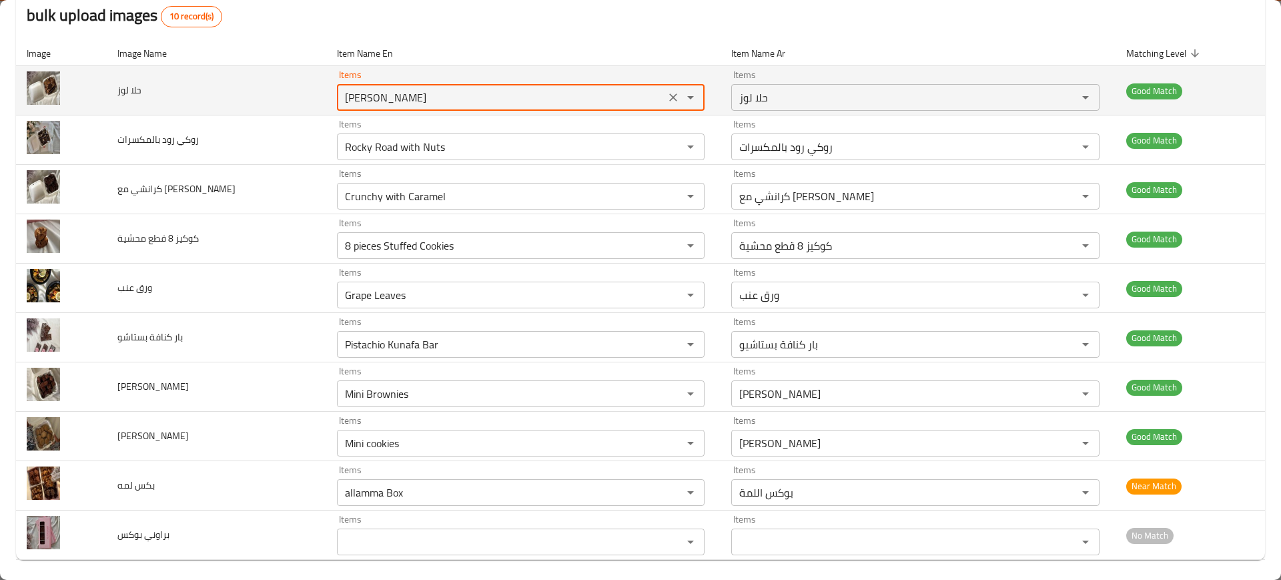
click at [341, 99] on لوز "Almond Hala" at bounding box center [501, 97] width 320 height 19
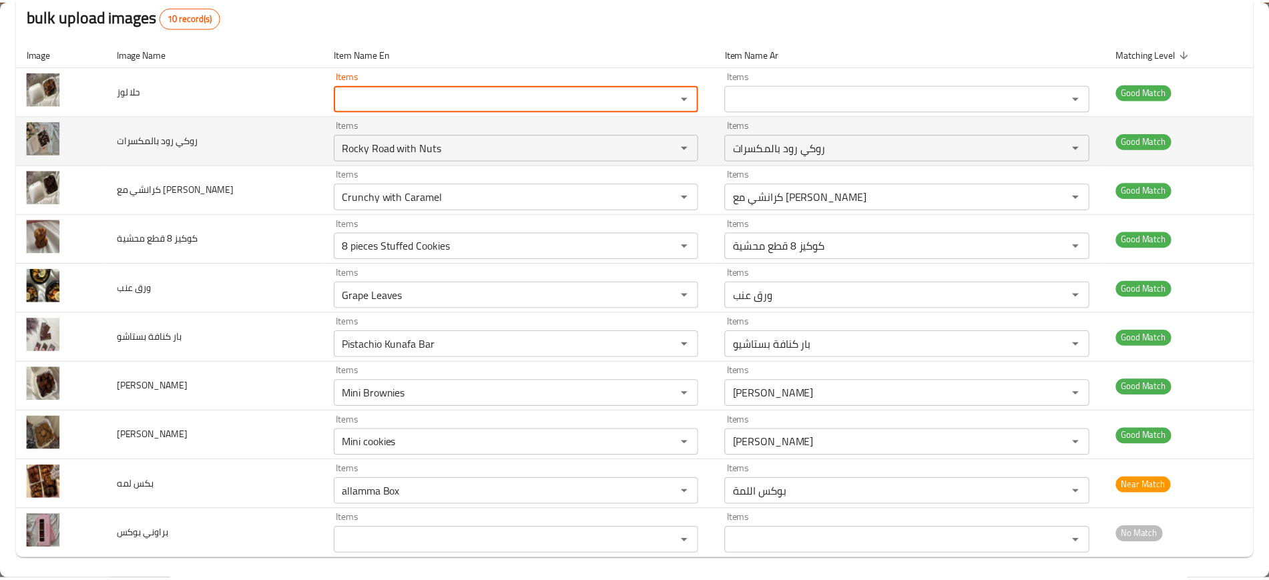
scroll to position [0, 0]
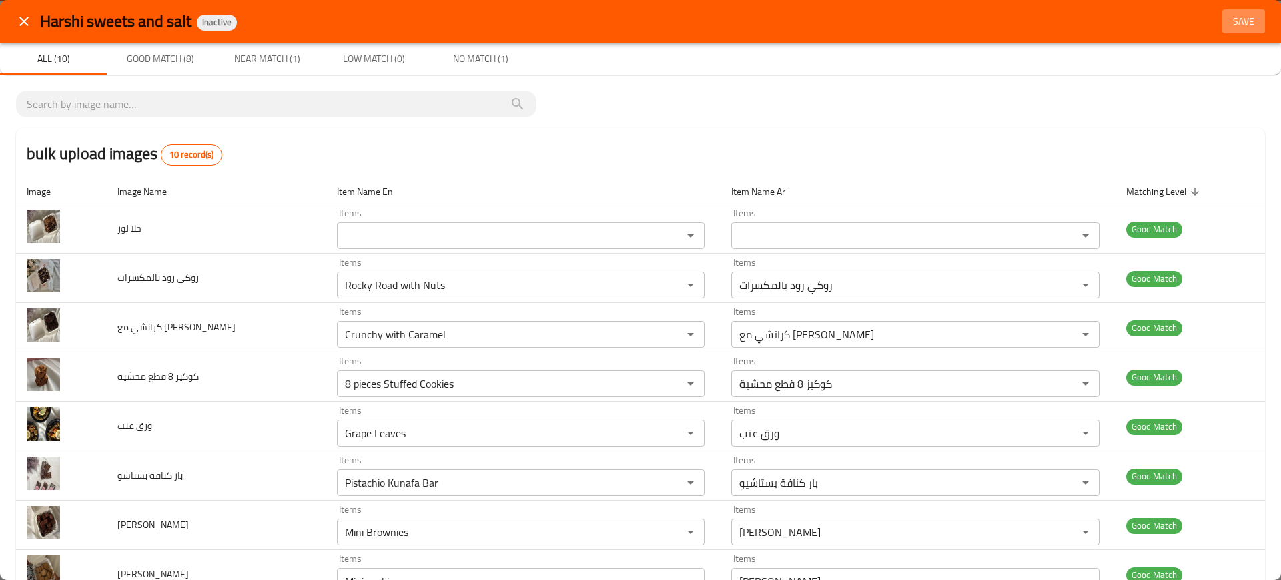
click at [1223, 32] on button "Save" at bounding box center [1244, 21] width 43 height 25
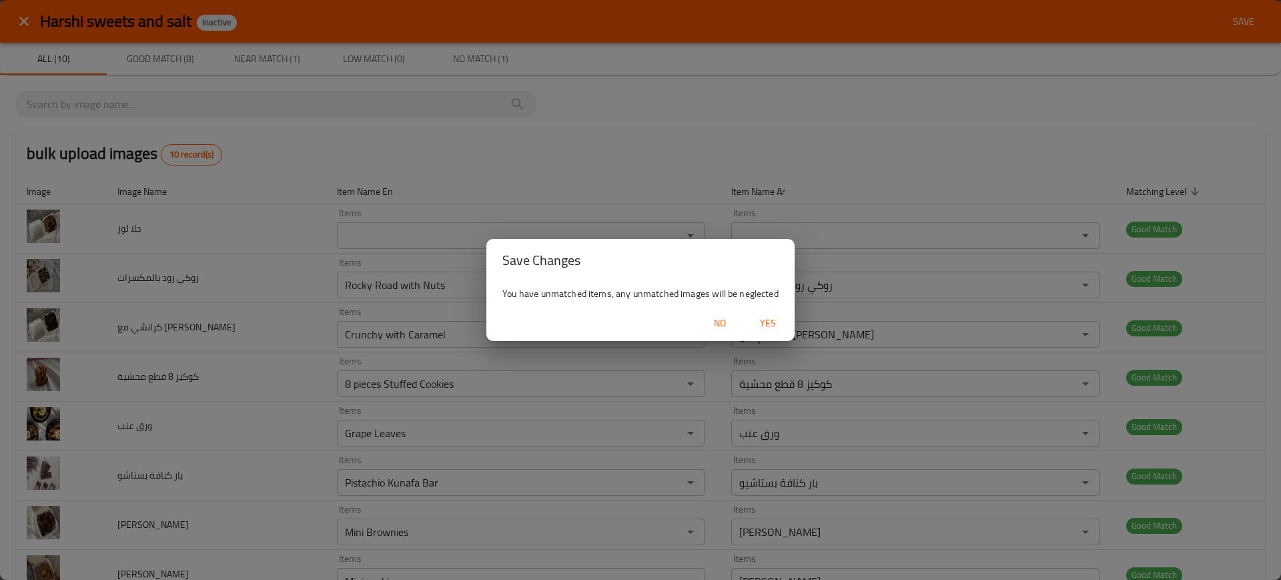
click at [753, 325] on span "Yes" at bounding box center [768, 323] width 32 height 17
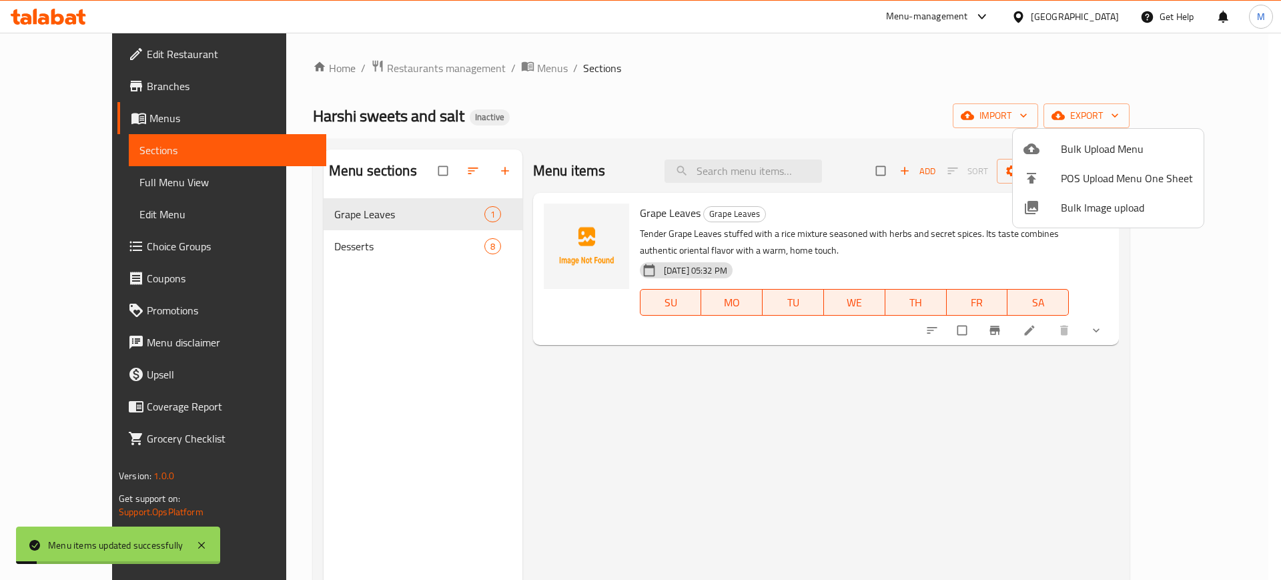
click at [798, 179] on div at bounding box center [640, 290] width 1281 height 580
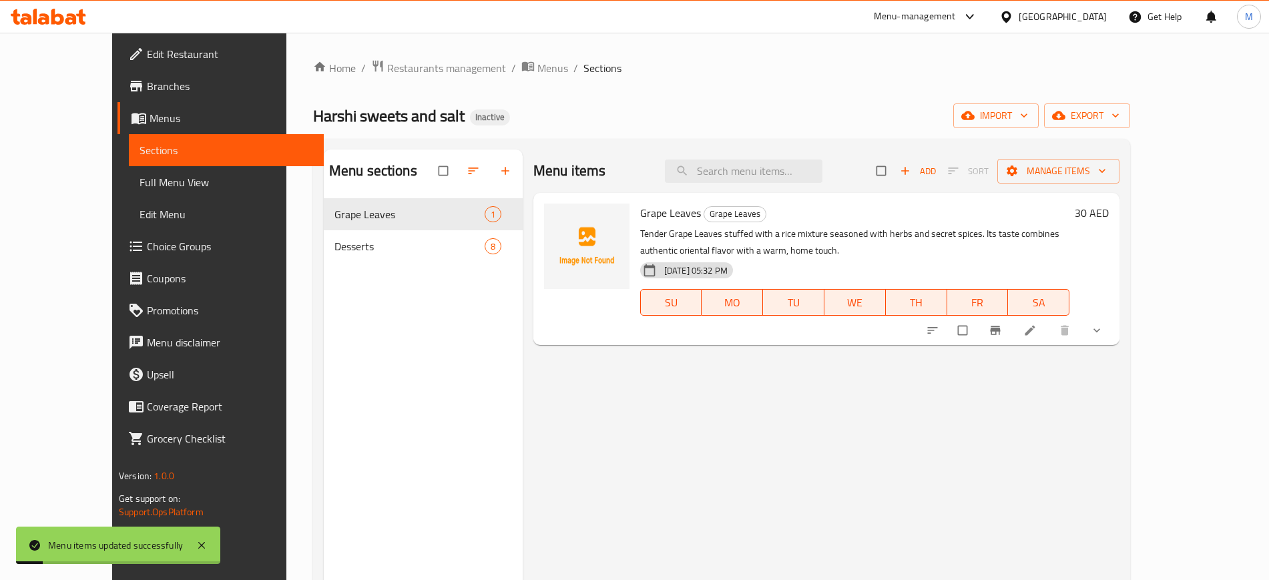
click at [798, 179] on input "search" at bounding box center [744, 171] width 158 height 23
paste input "Almond Hala"
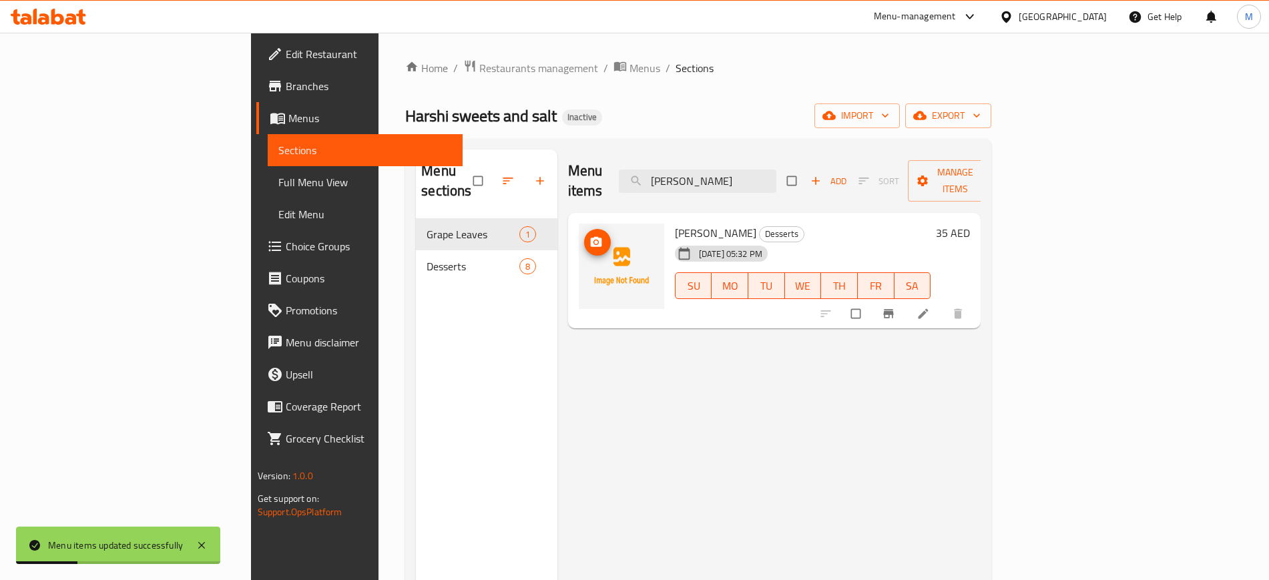
type input "Almond Hala"
click at [589, 236] on icon "upload picture" at bounding box center [595, 242] width 13 height 13
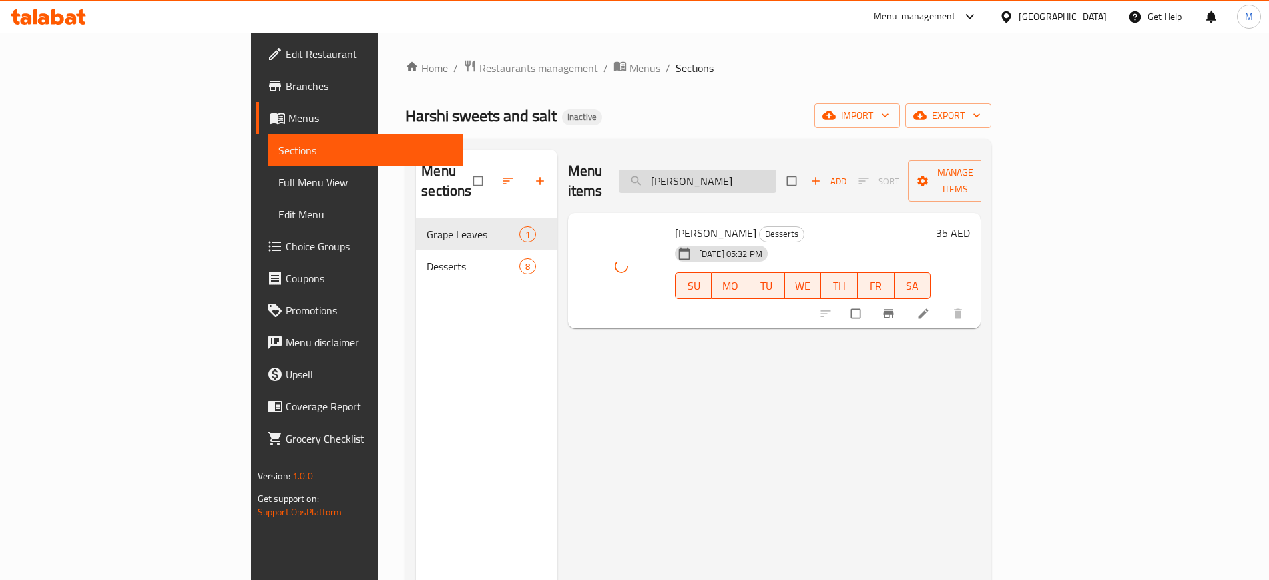
click at [776, 174] on input "Almond Hala" at bounding box center [698, 181] width 158 height 23
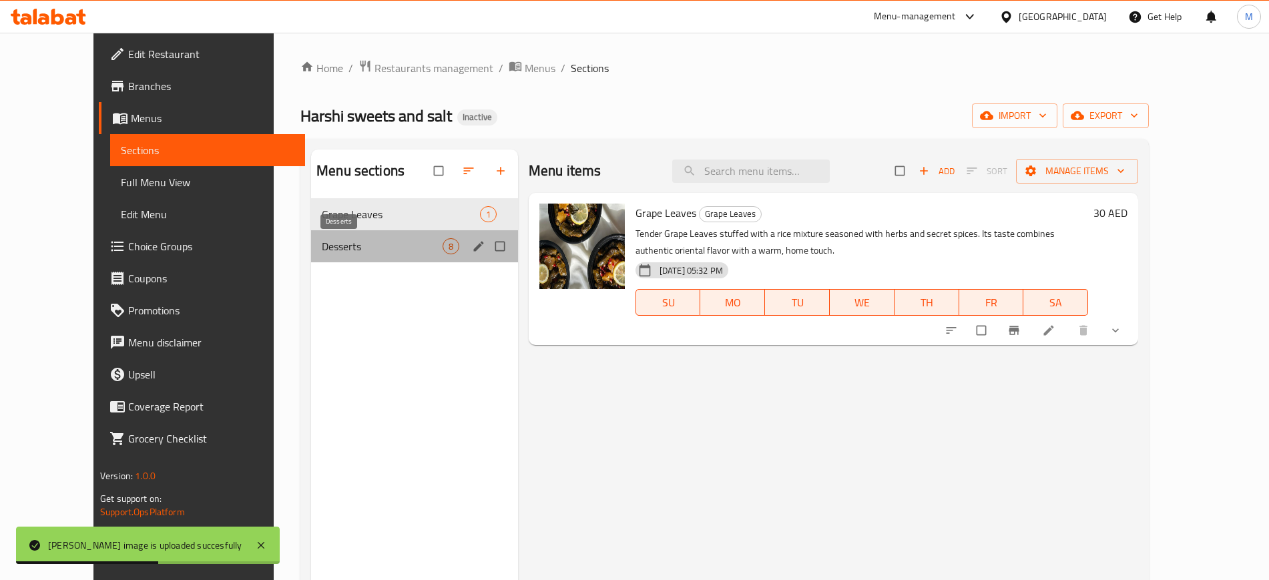
click at [322, 246] on span "Desserts" at bounding box center [382, 246] width 121 height 16
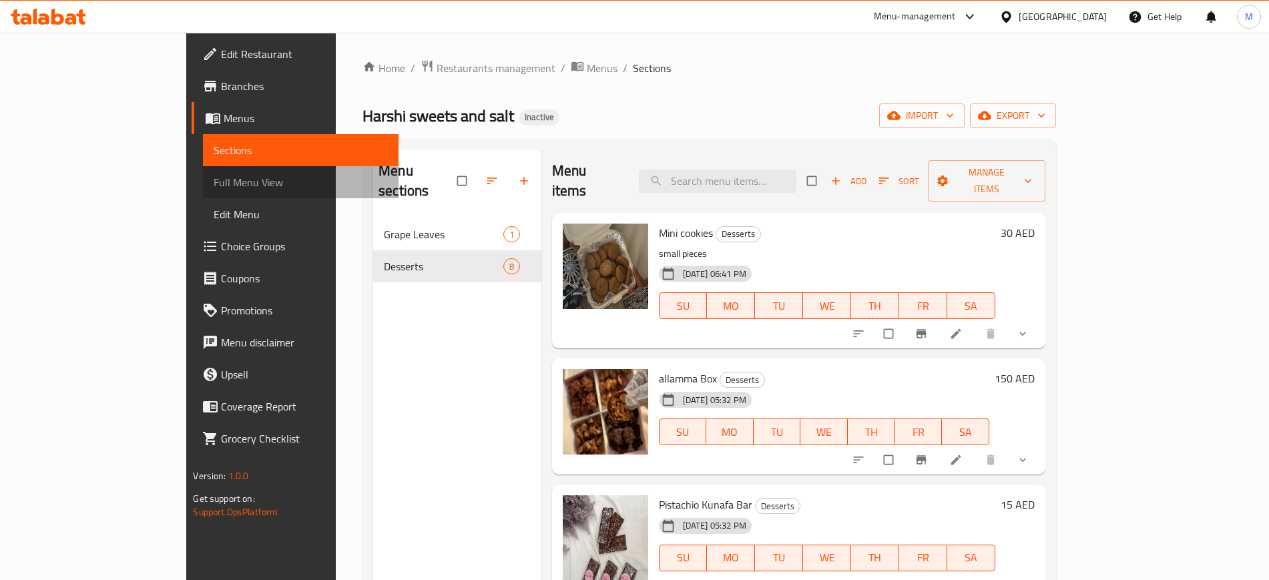
click at [203, 168] on link "Full Menu View" at bounding box center [300, 182] width 195 height 32
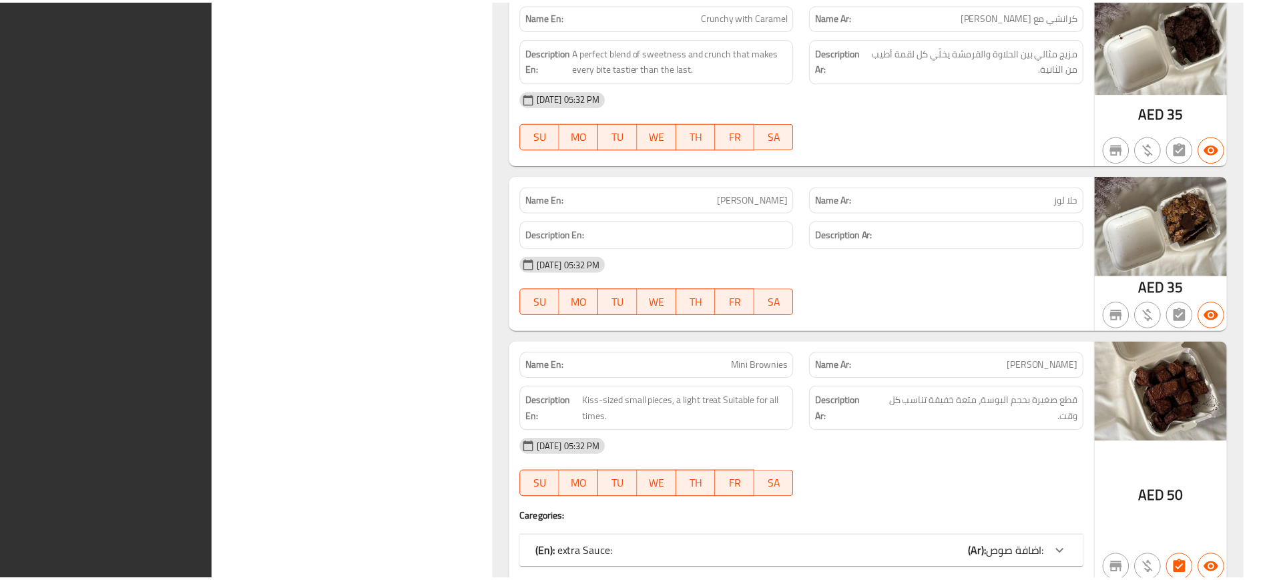
scroll to position [1842, 0]
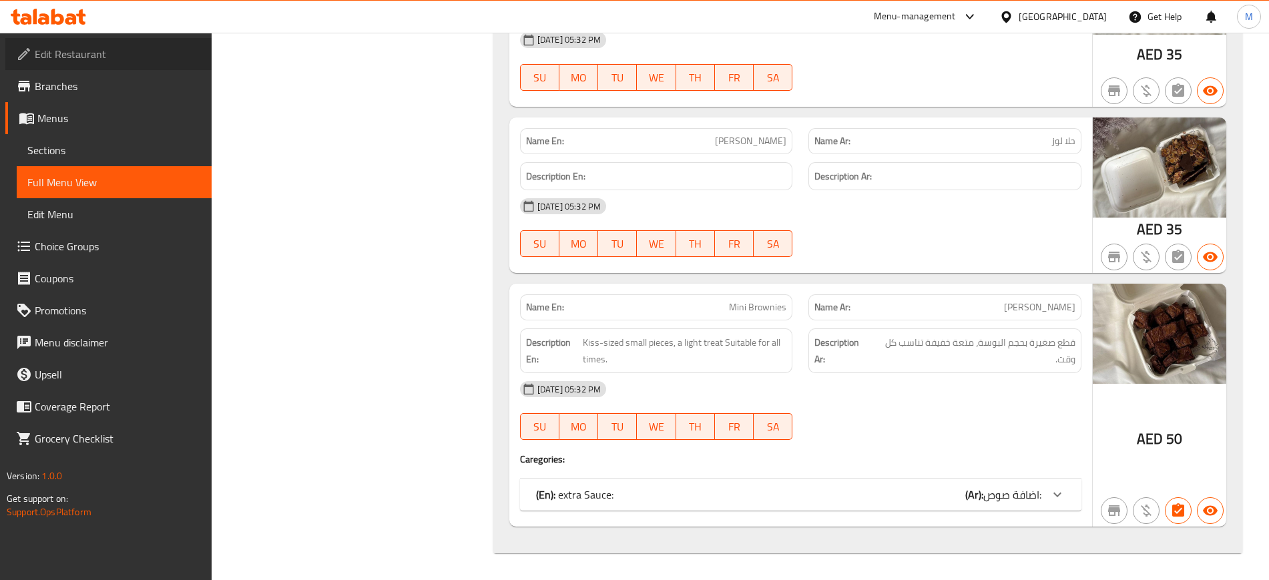
click at [118, 54] on span "Edit Restaurant" at bounding box center [118, 54] width 166 height 16
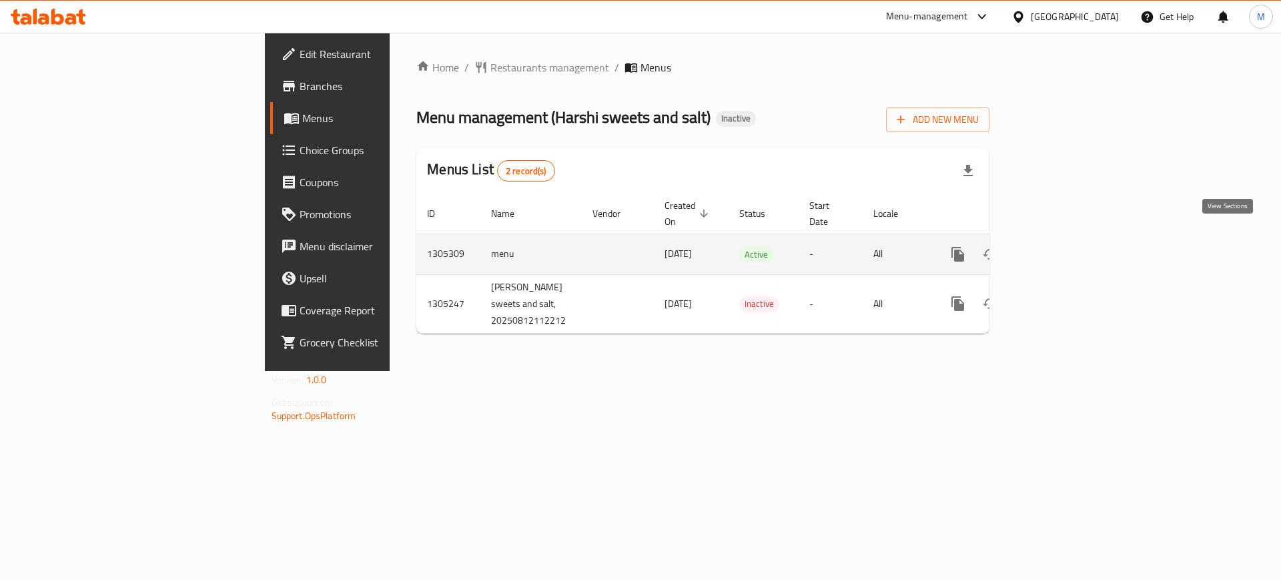
click at [1070, 238] on link "enhanced table" at bounding box center [1054, 254] width 32 height 32
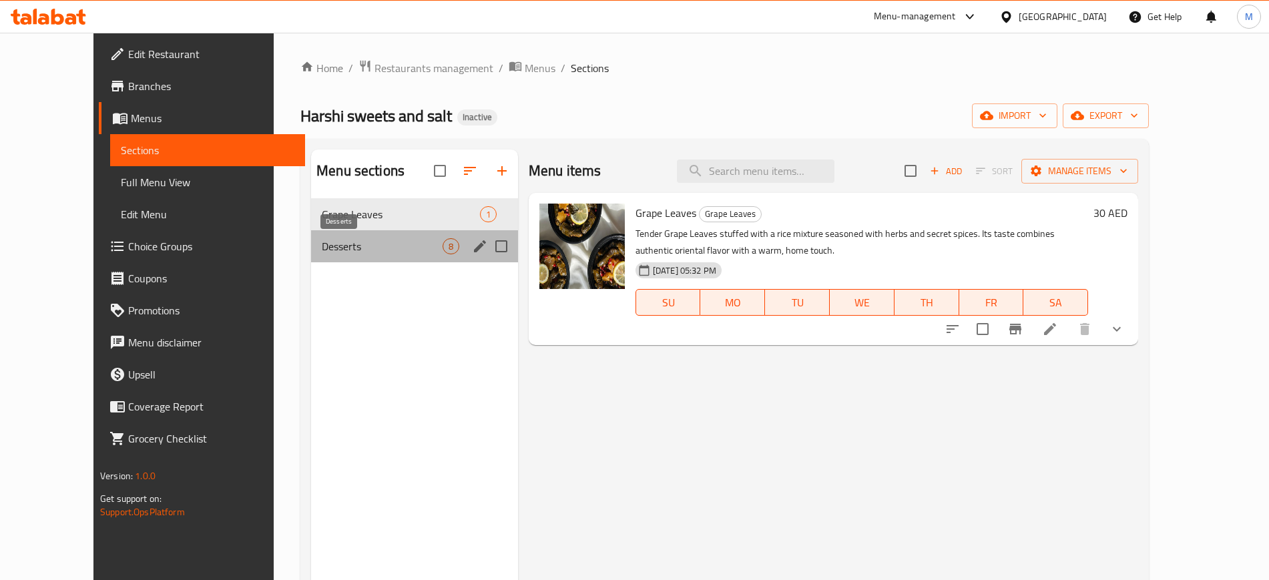
click at [331, 240] on span "Desserts" at bounding box center [382, 246] width 121 height 16
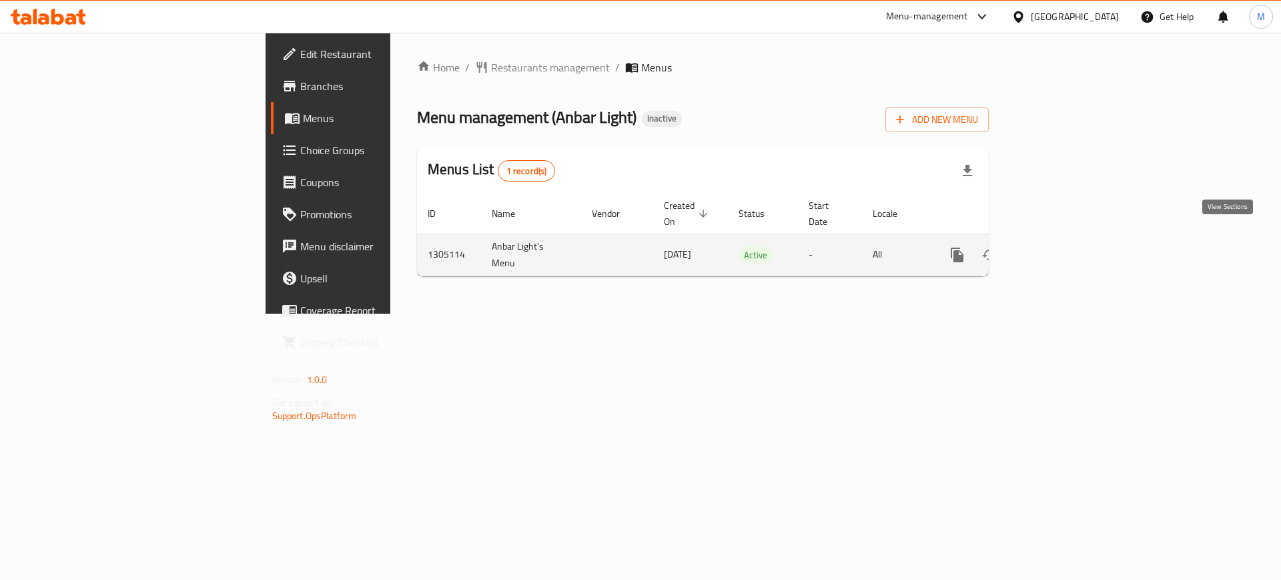
click at [1070, 250] on link "enhanced table" at bounding box center [1054, 255] width 32 height 32
